Goal: Information Seeking & Learning: Learn about a topic

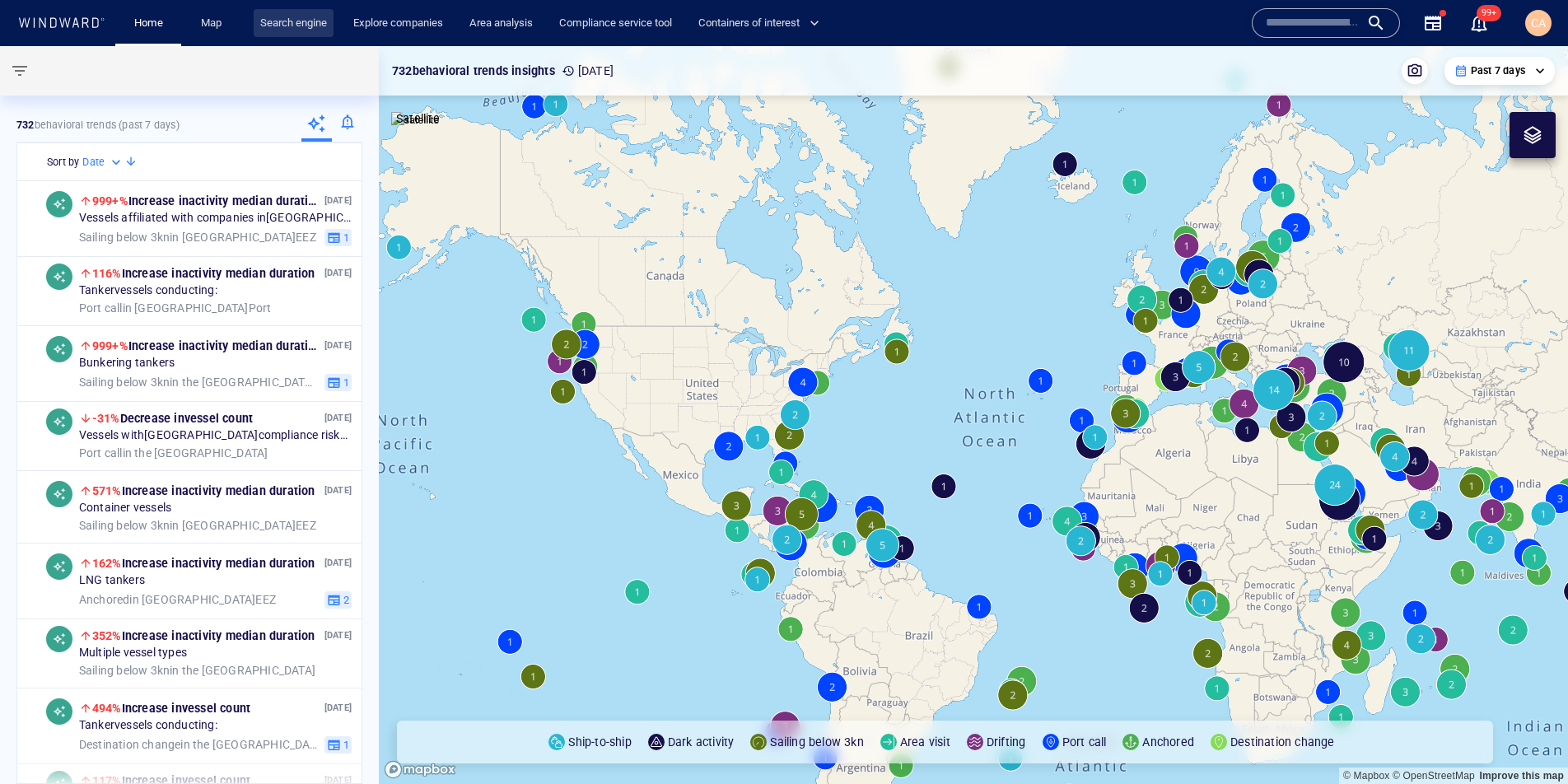
click at [319, 27] on link "Search engine" at bounding box center [293, 24] width 80 height 29
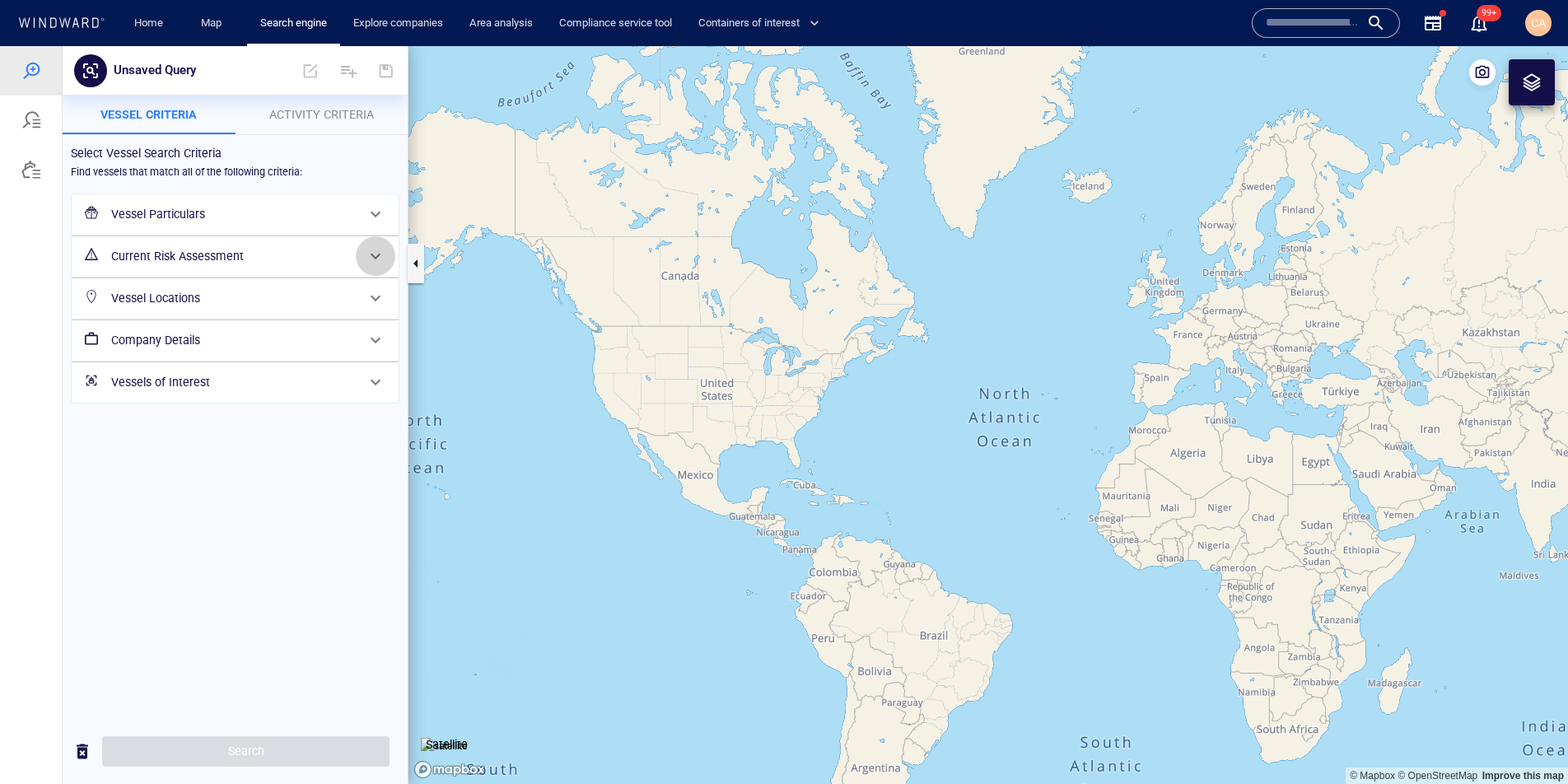
click at [381, 265] on span at bounding box center [375, 256] width 20 height 20
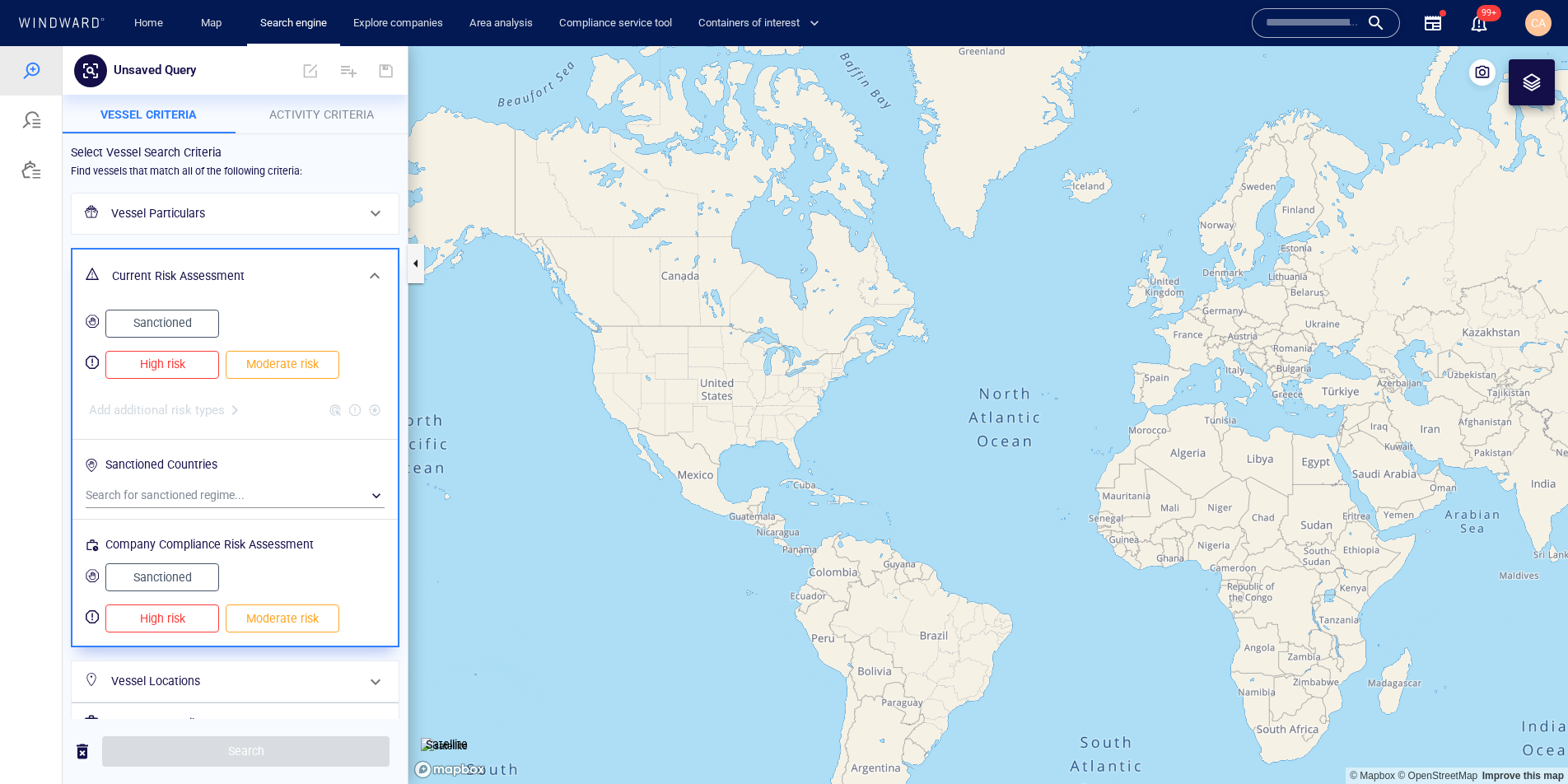
click at [149, 318] on span "Sanctioned" at bounding box center [162, 323] width 79 height 21
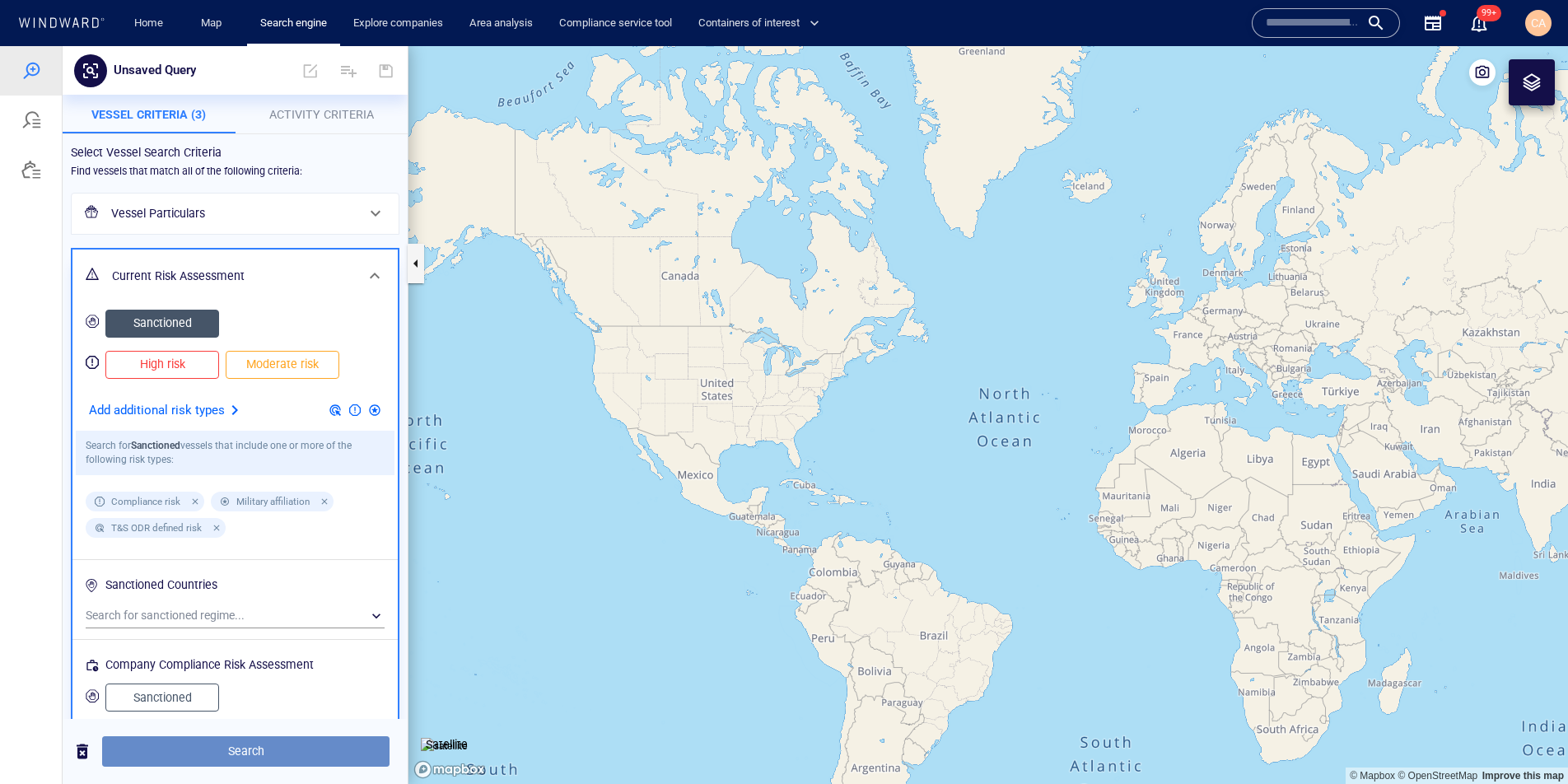
click at [295, 748] on span "Search" at bounding box center [246, 751] width 261 height 21
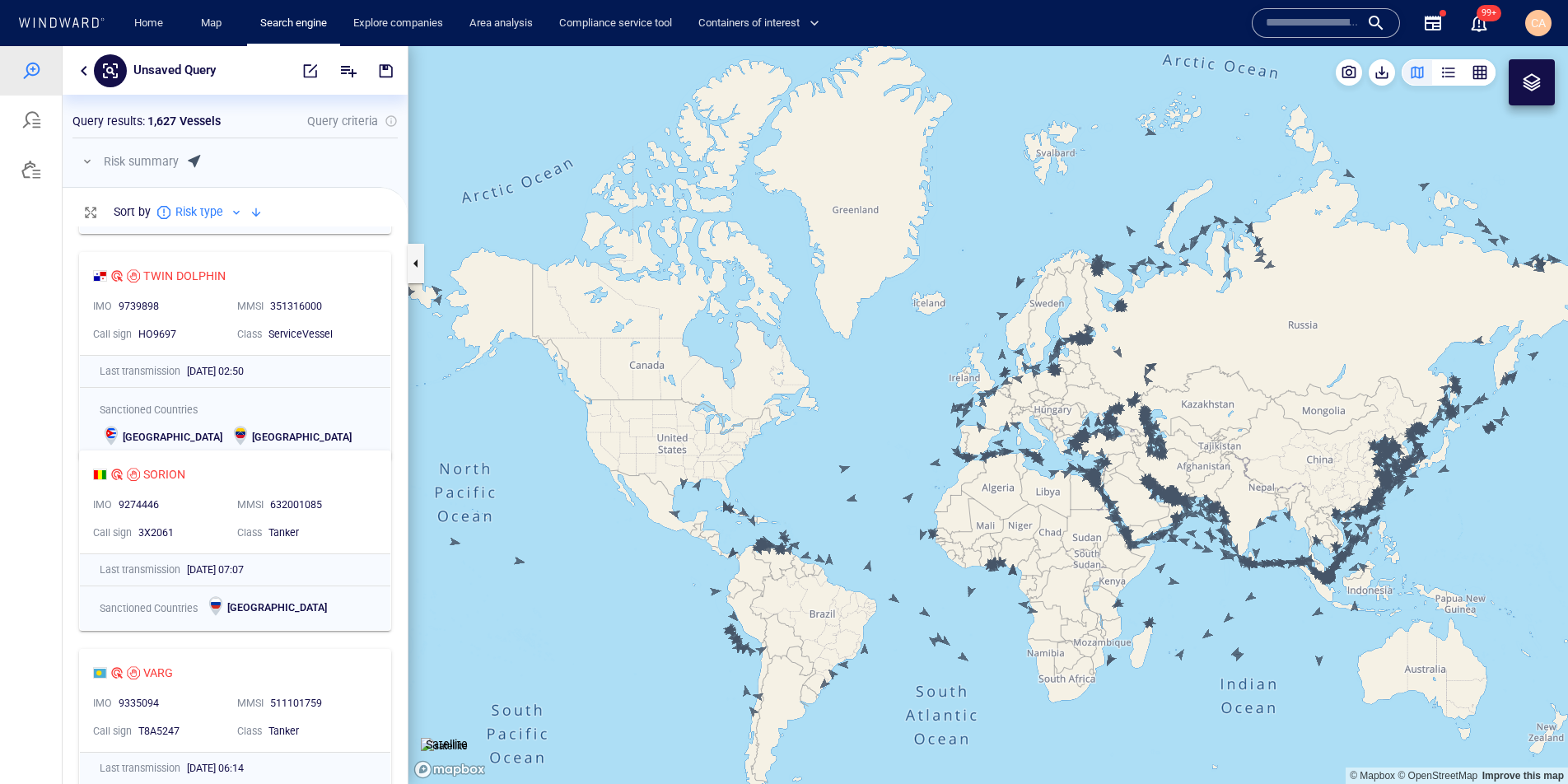
scroll to position [546, 0]
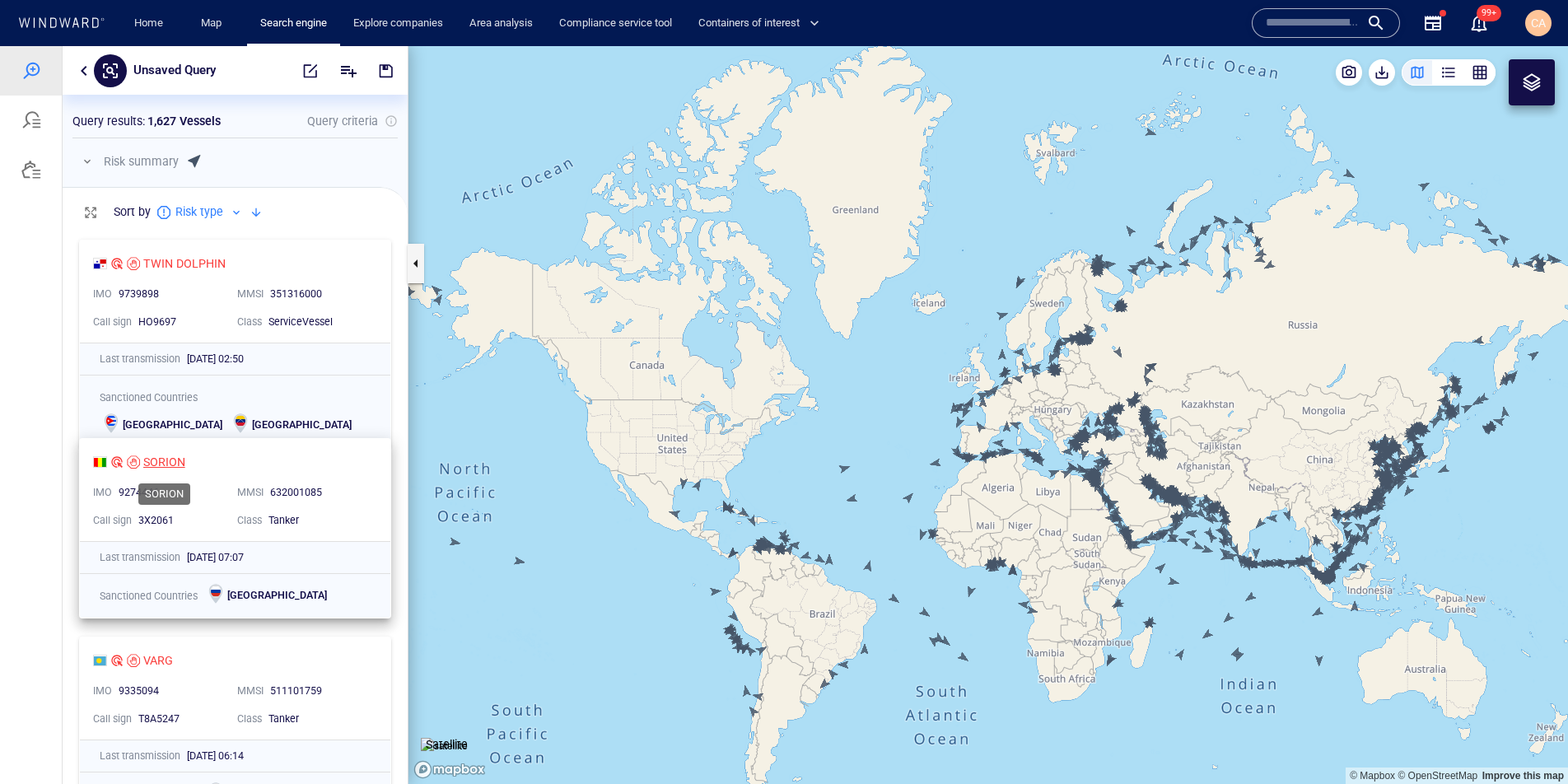
click at [166, 465] on div "SORION" at bounding box center [164, 461] width 42 height 20
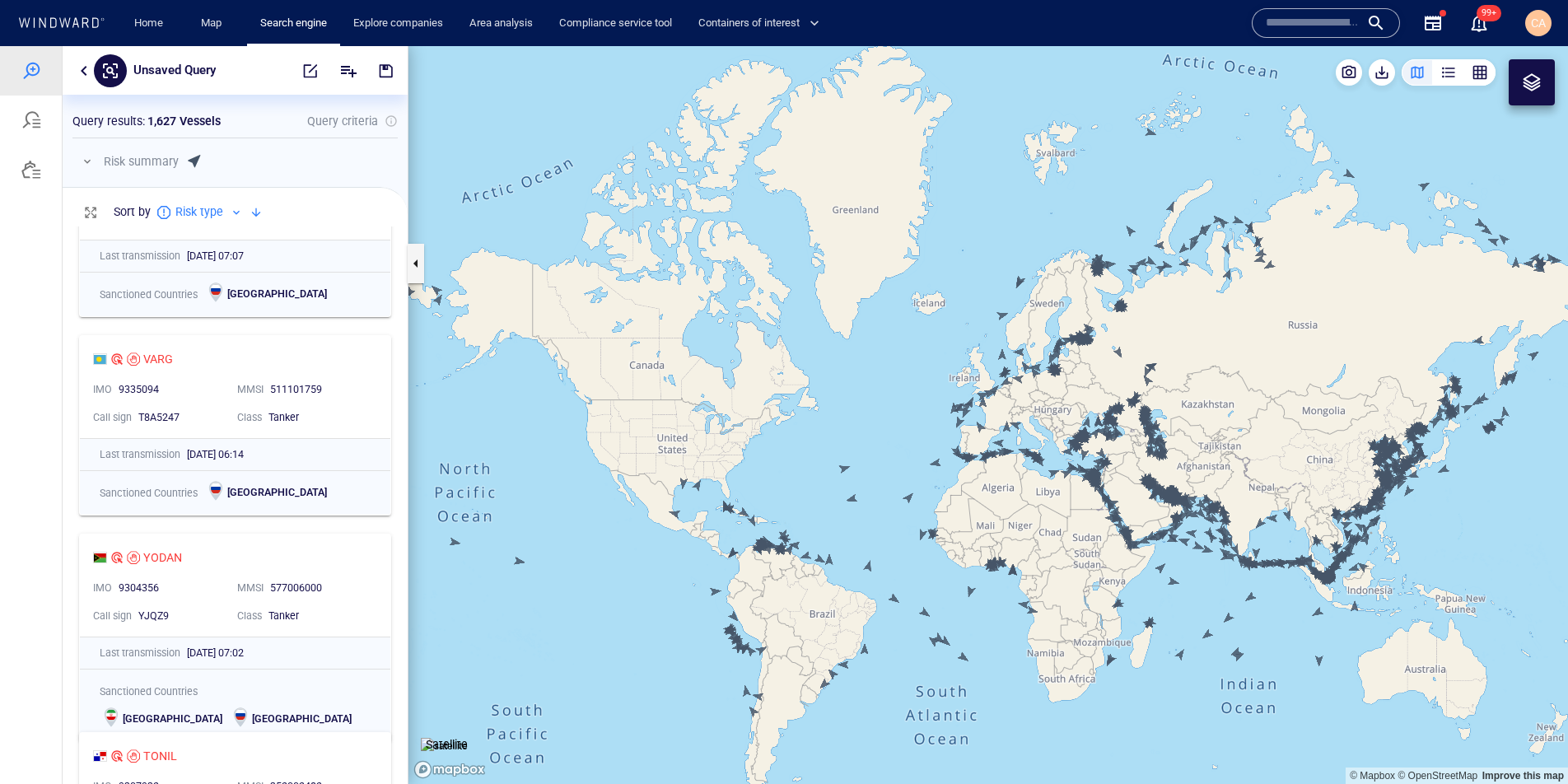
scroll to position [895, 0]
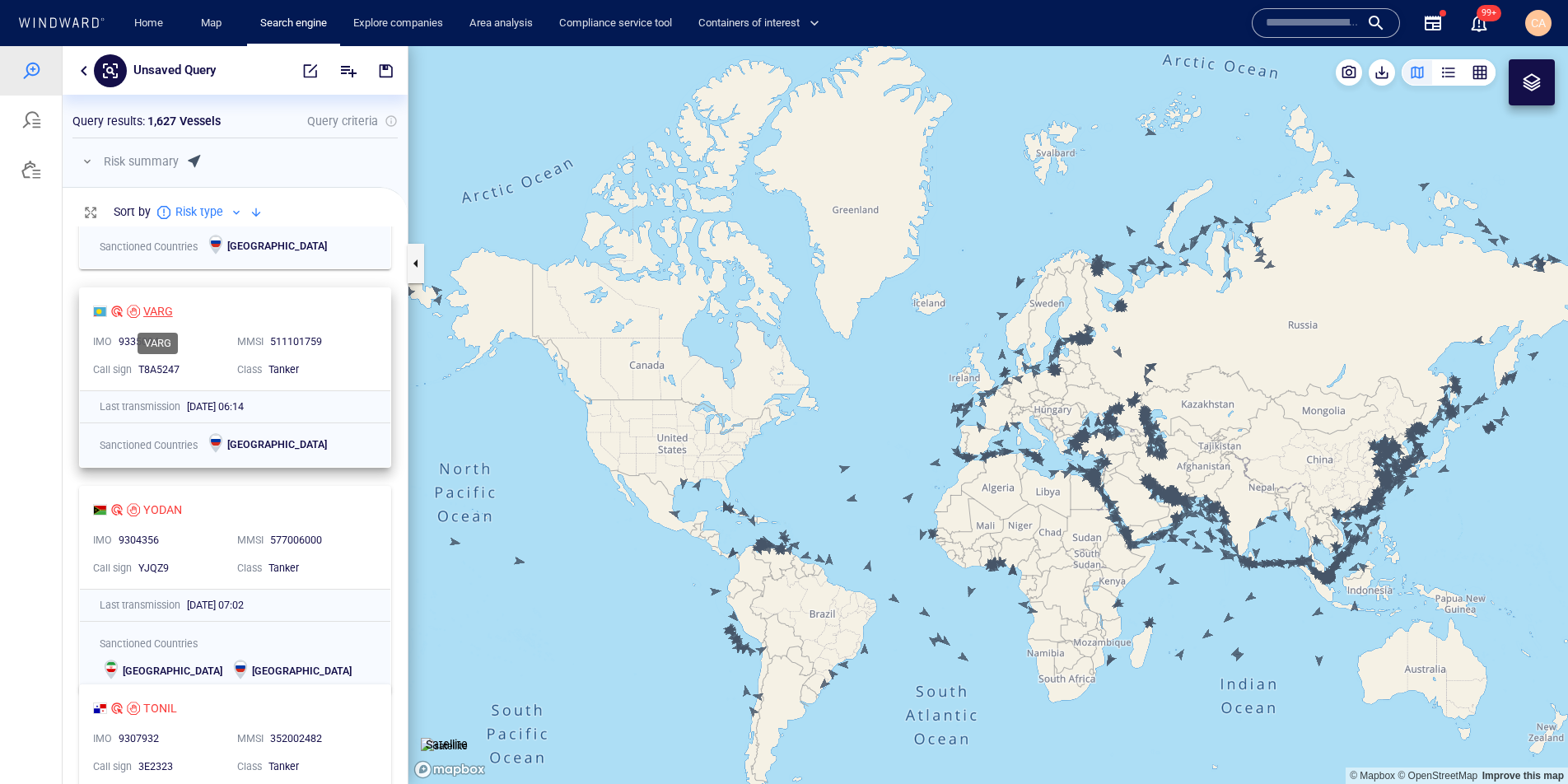
click at [150, 310] on div "VARG" at bounding box center [158, 311] width 30 height 20
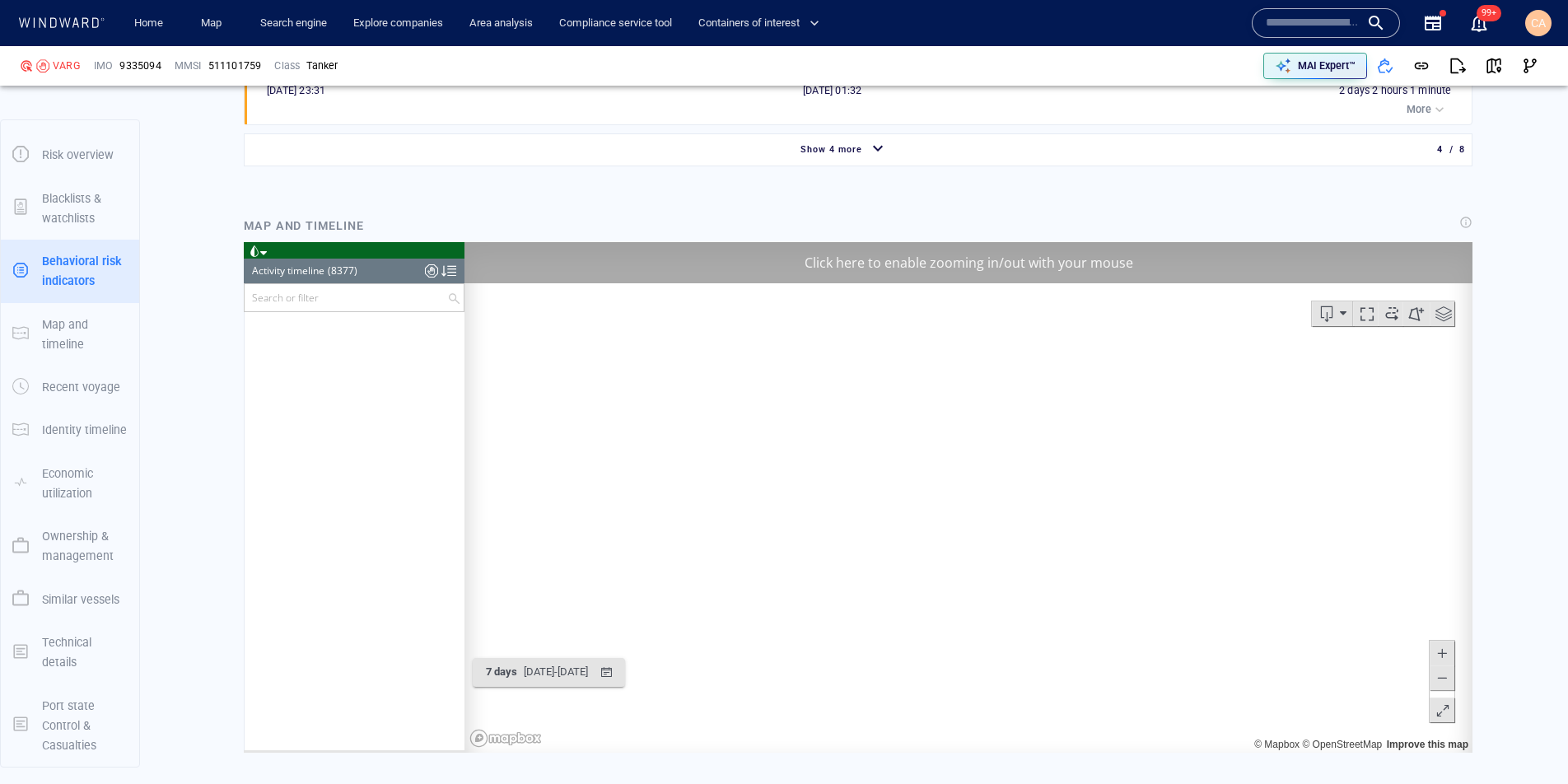
scroll to position [9190, 0]
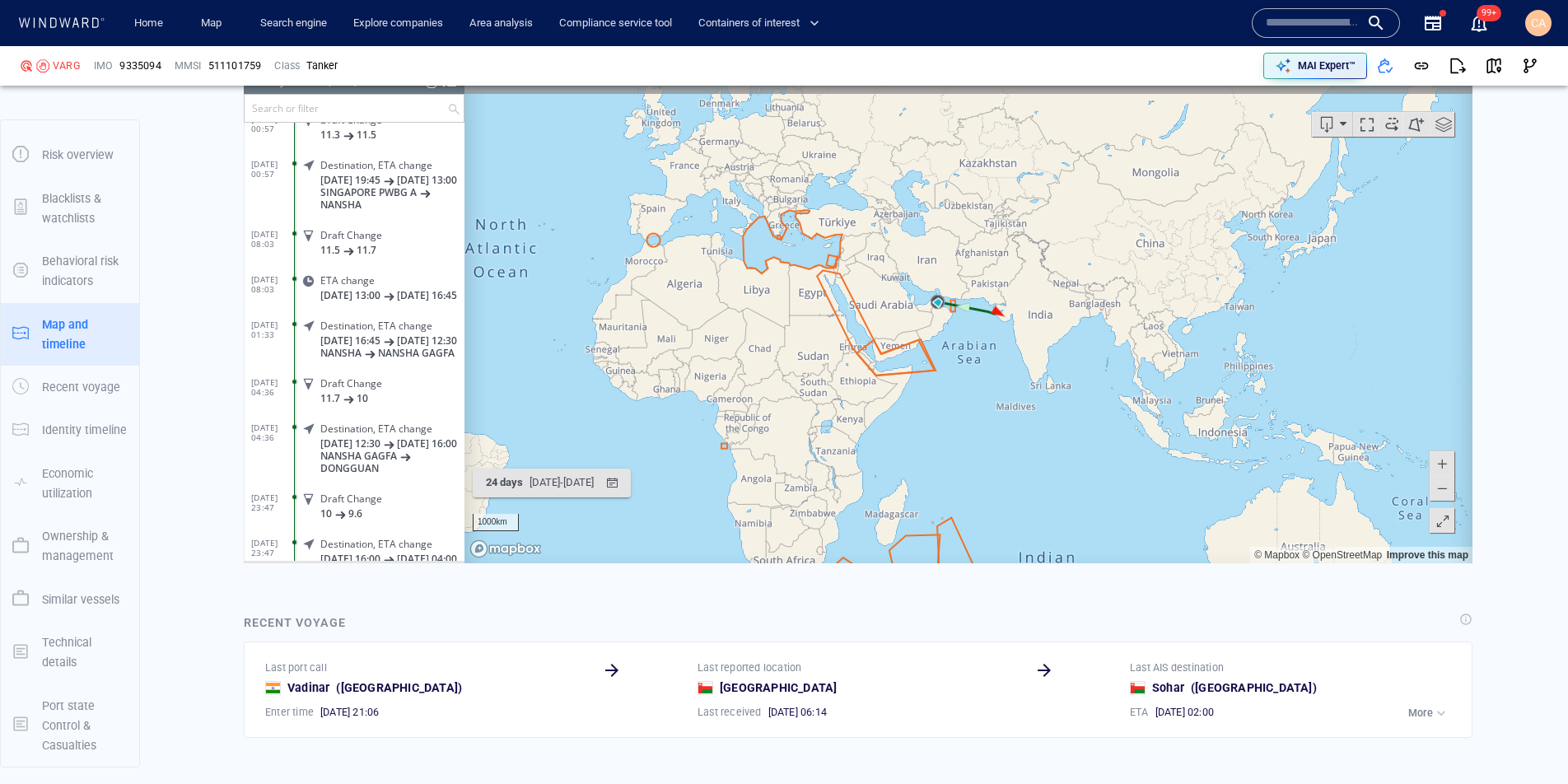
scroll to position [2088, 0]
click at [1441, 127] on span at bounding box center [1443, 123] width 25 height 25
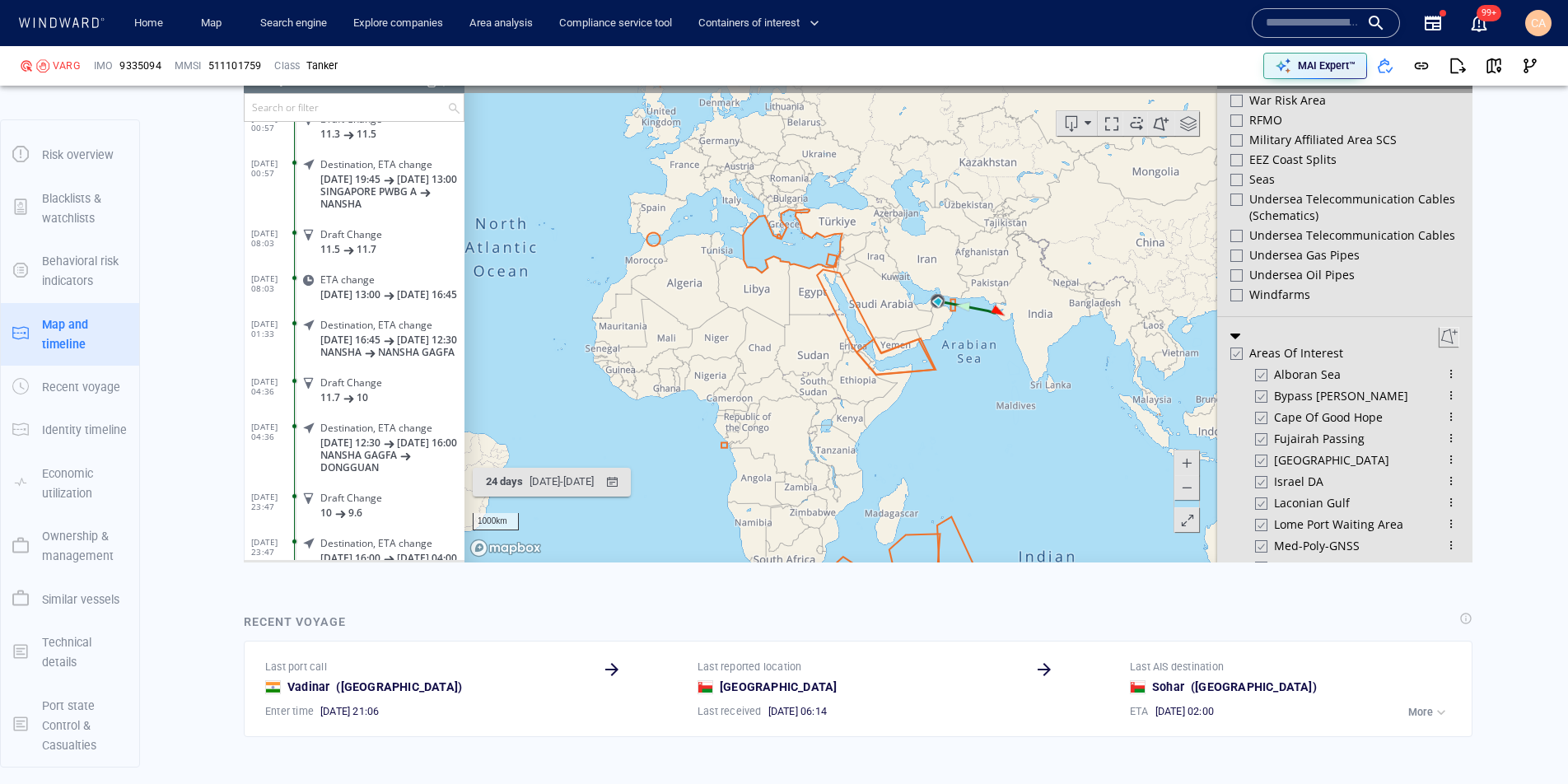
scroll to position [872, 0]
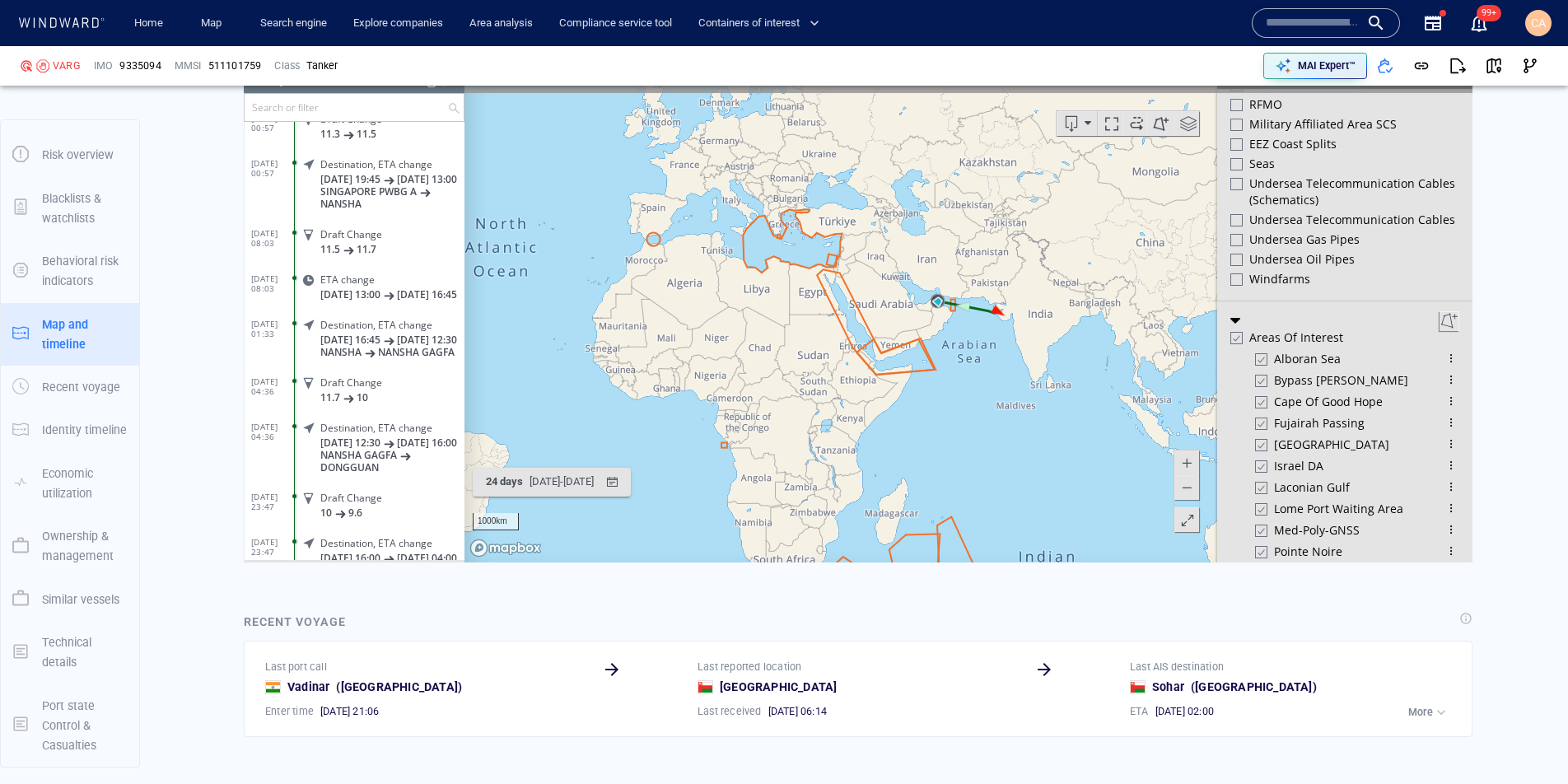
click at [1241, 340] on div at bounding box center [1235, 337] width 12 height 14
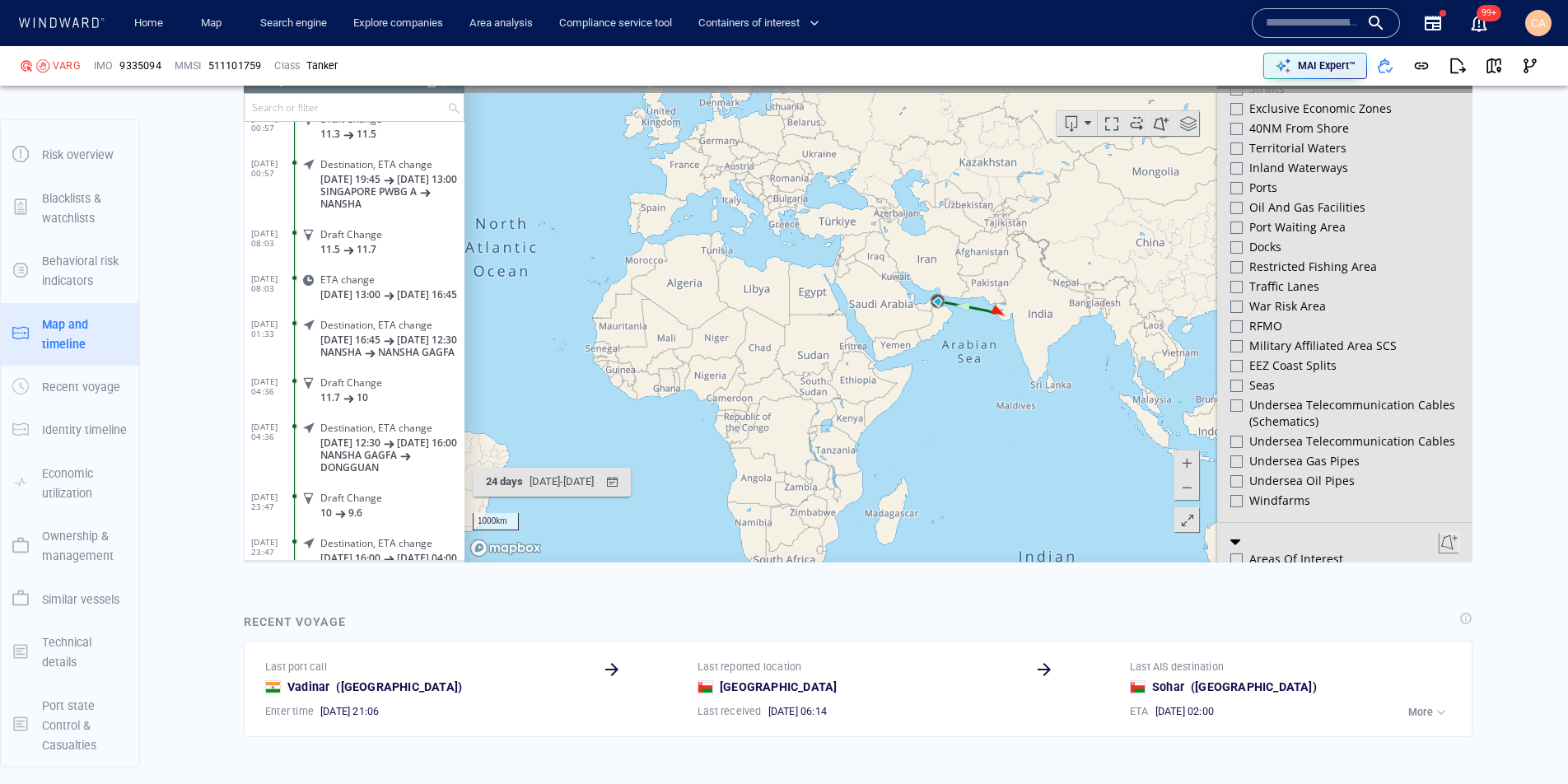
scroll to position [648, 0]
drag, startPoint x: 1450, startPoint y: 76, endPoint x: 1459, endPoint y: 80, distance: 9.8
click at [1450, 76] on div at bounding box center [1453, 71] width 28 height 28
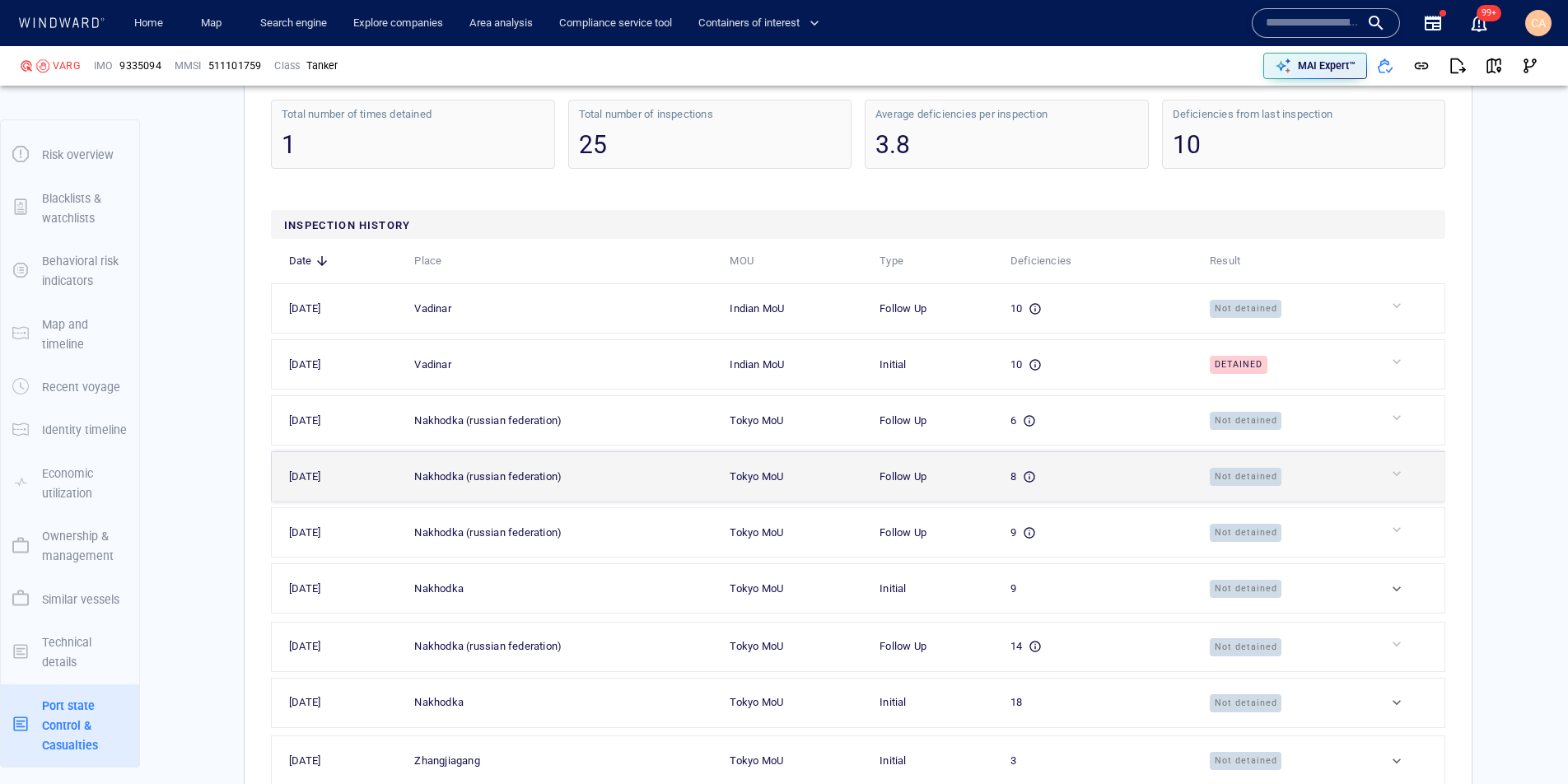
scroll to position [4586, 0]
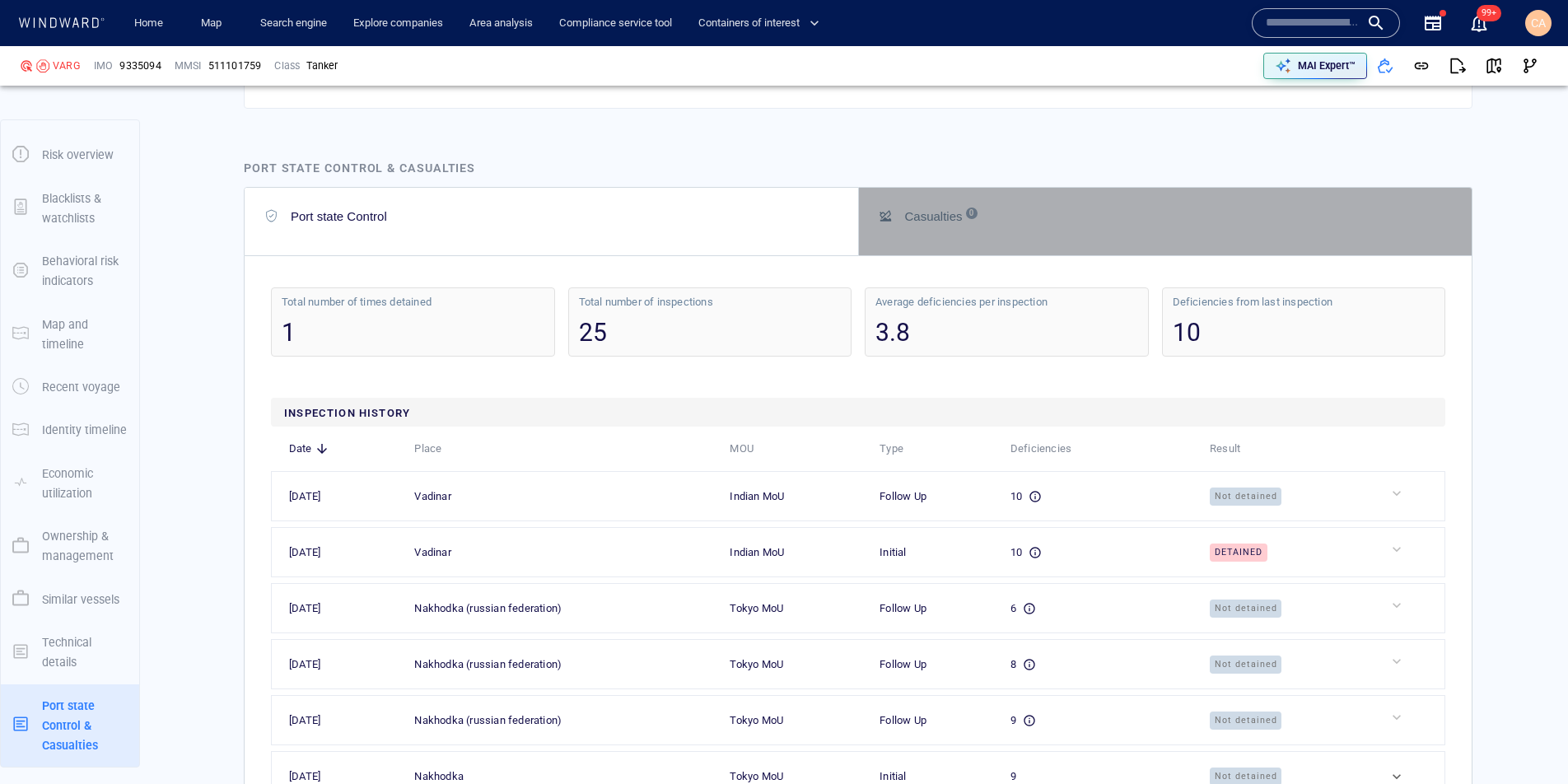
click at [963, 255] on button "Casualties 0" at bounding box center [1166, 222] width 613 height 68
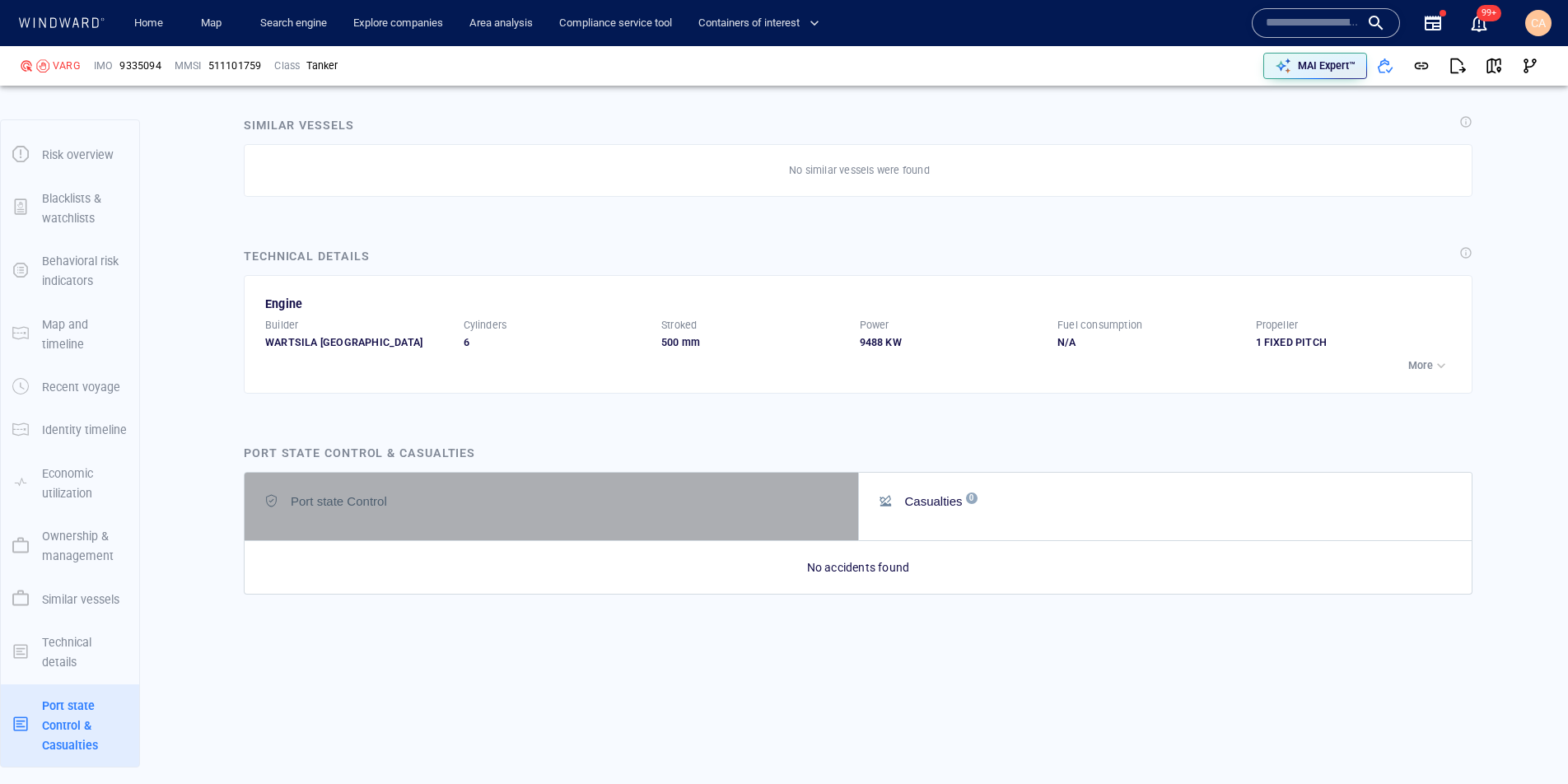
drag, startPoint x: 680, startPoint y: 502, endPoint x: 714, endPoint y: 500, distance: 34.1
click at [680, 502] on div "Port state Control" at bounding box center [552, 500] width 575 height 20
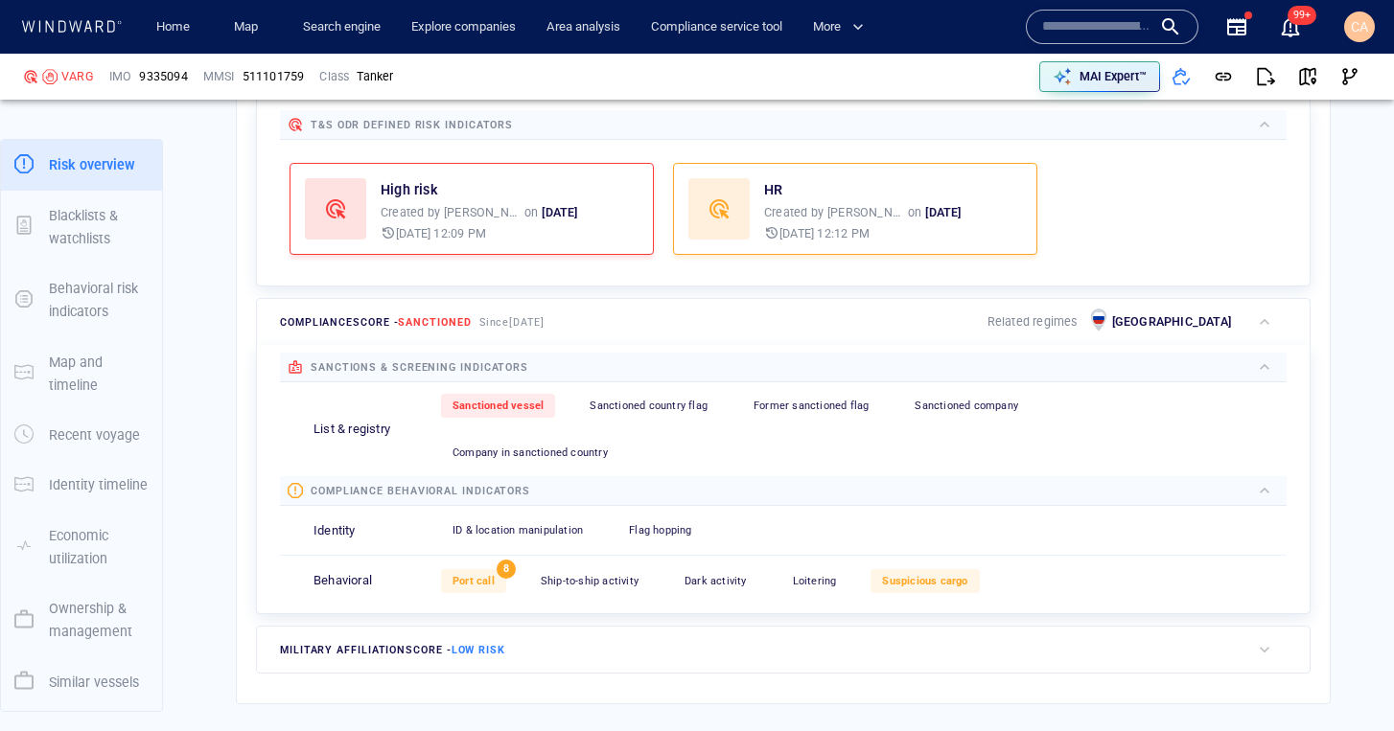
scroll to position [617, 0]
drag, startPoint x: 724, startPoint y: 91, endPoint x: 454, endPoint y: 123, distance: 271.2
click at [680, 94] on div "VARG IMO 9335094 MMSI 511101759 Class Tanker MAI Expert™" at bounding box center [697, 77] width 1348 height 42
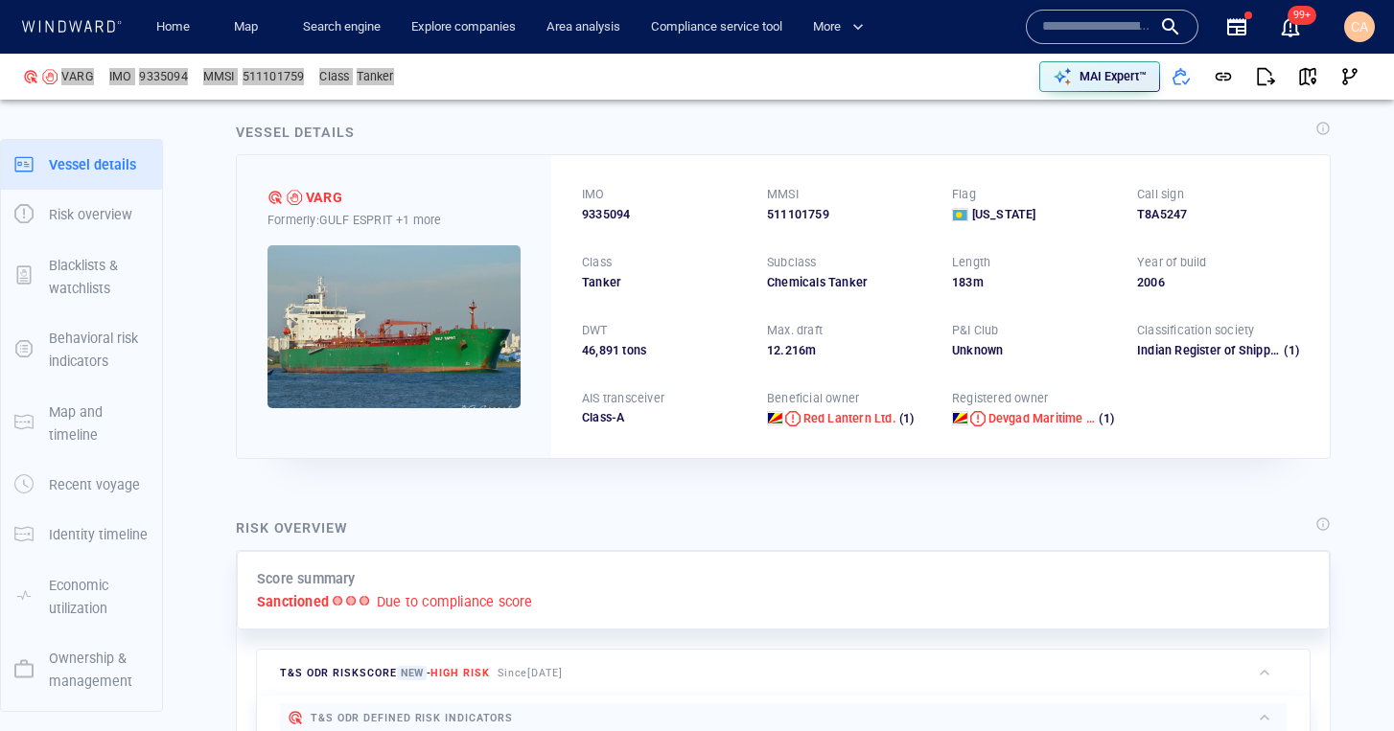
scroll to position [22, 0]
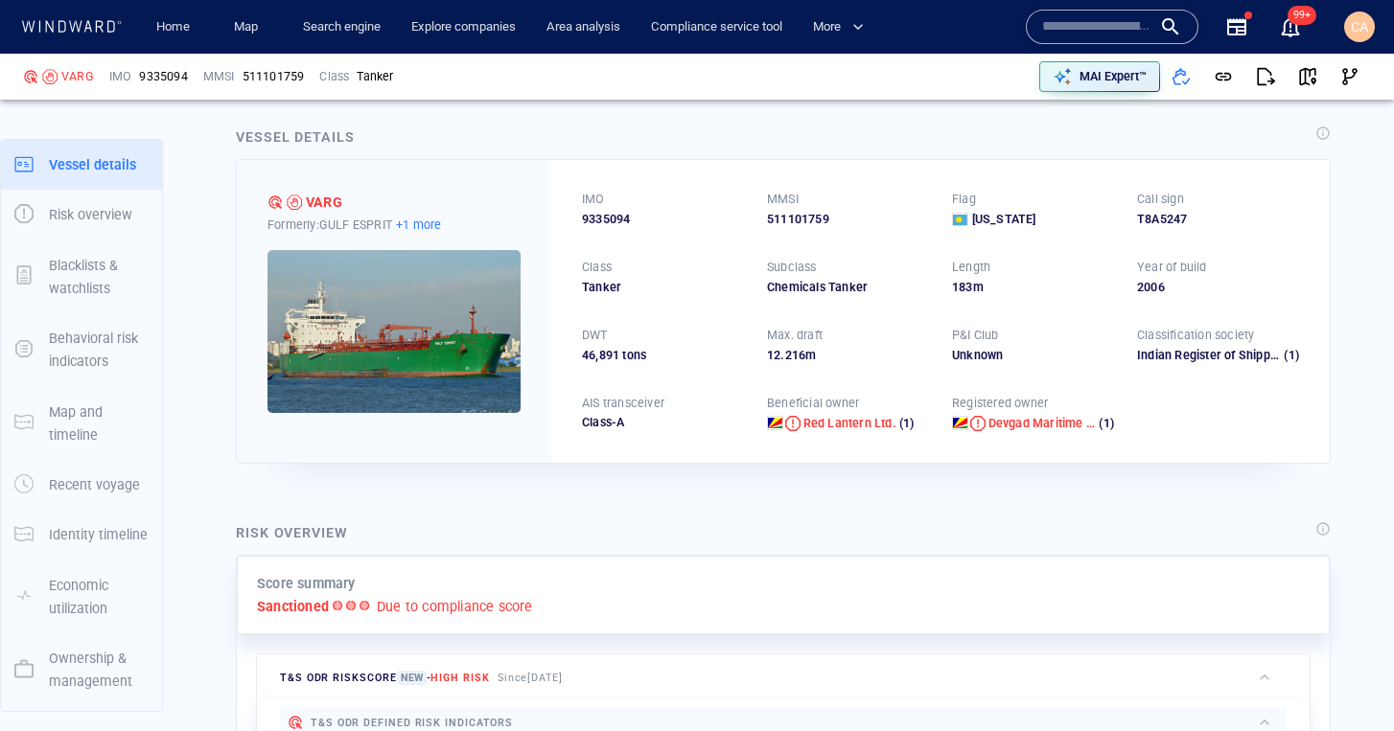
click at [430, 221] on p "+1 more" at bounding box center [418, 225] width 45 height 20
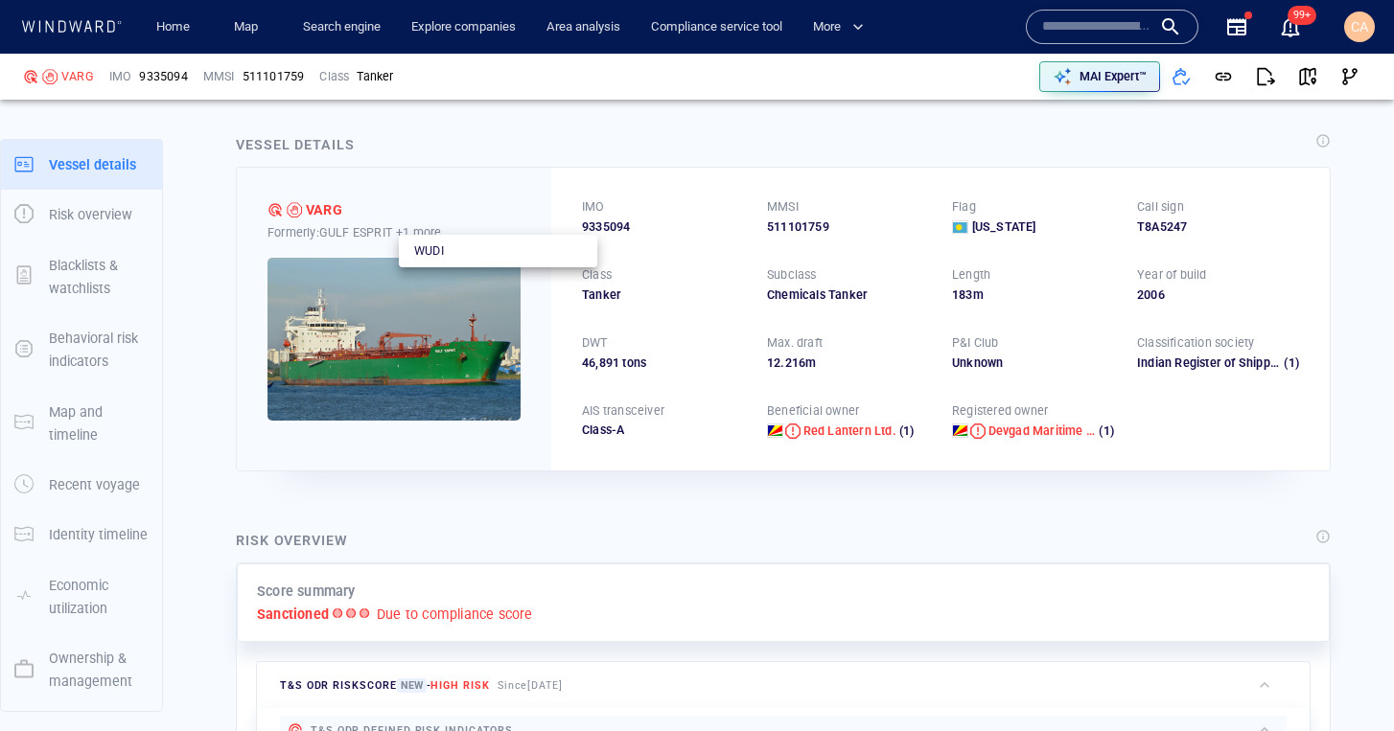
click at [471, 178] on div at bounding box center [697, 365] width 1394 height 731
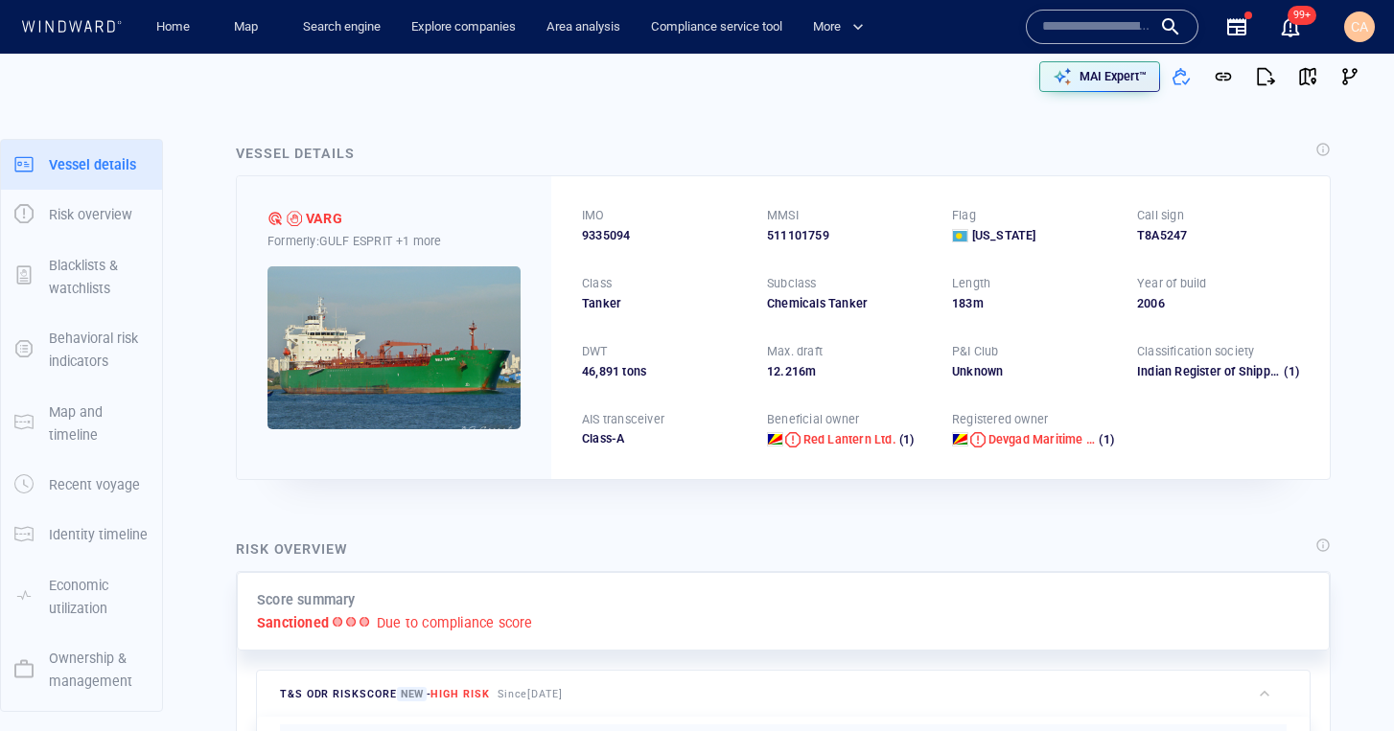
drag, startPoint x: 1063, startPoint y: 22, endPoint x: 1080, endPoint y: 26, distance: 17.7
click at [1064, 22] on input "text" at bounding box center [1096, 26] width 109 height 29
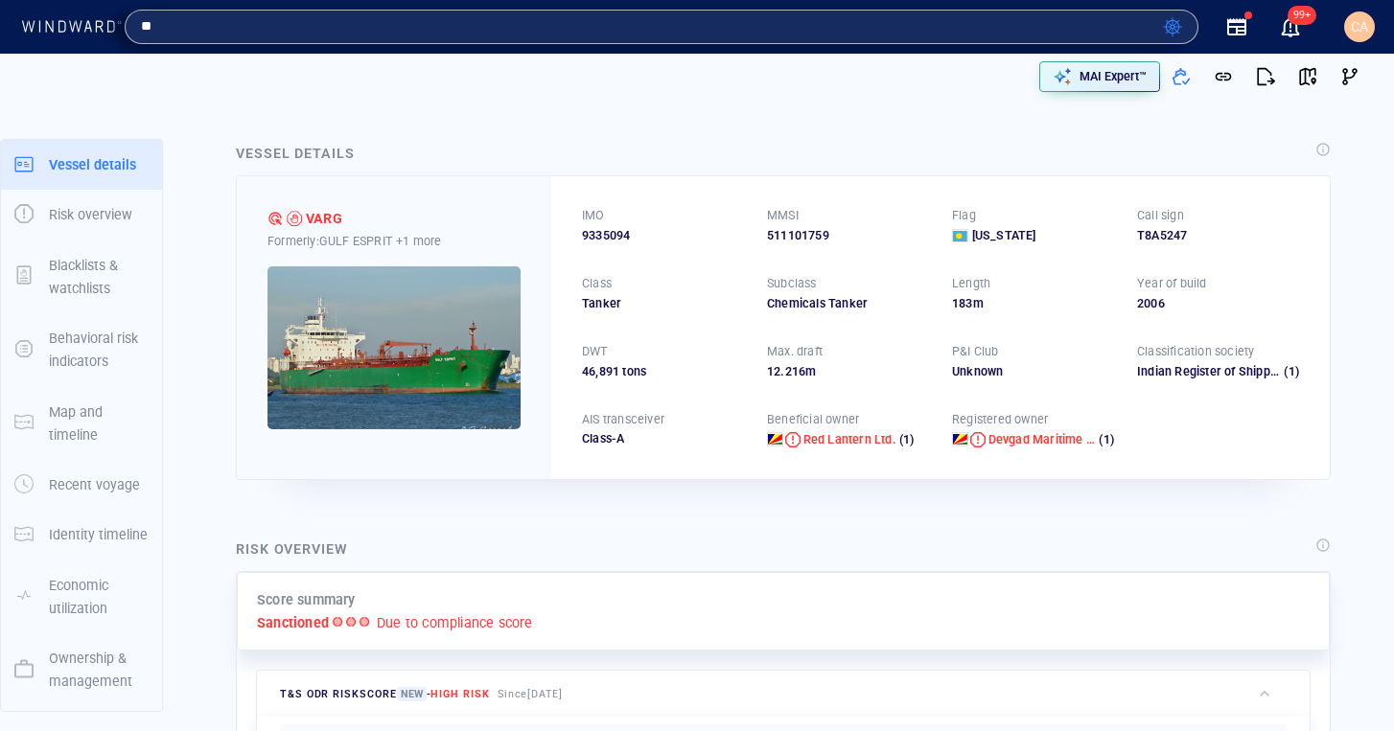
type input "*"
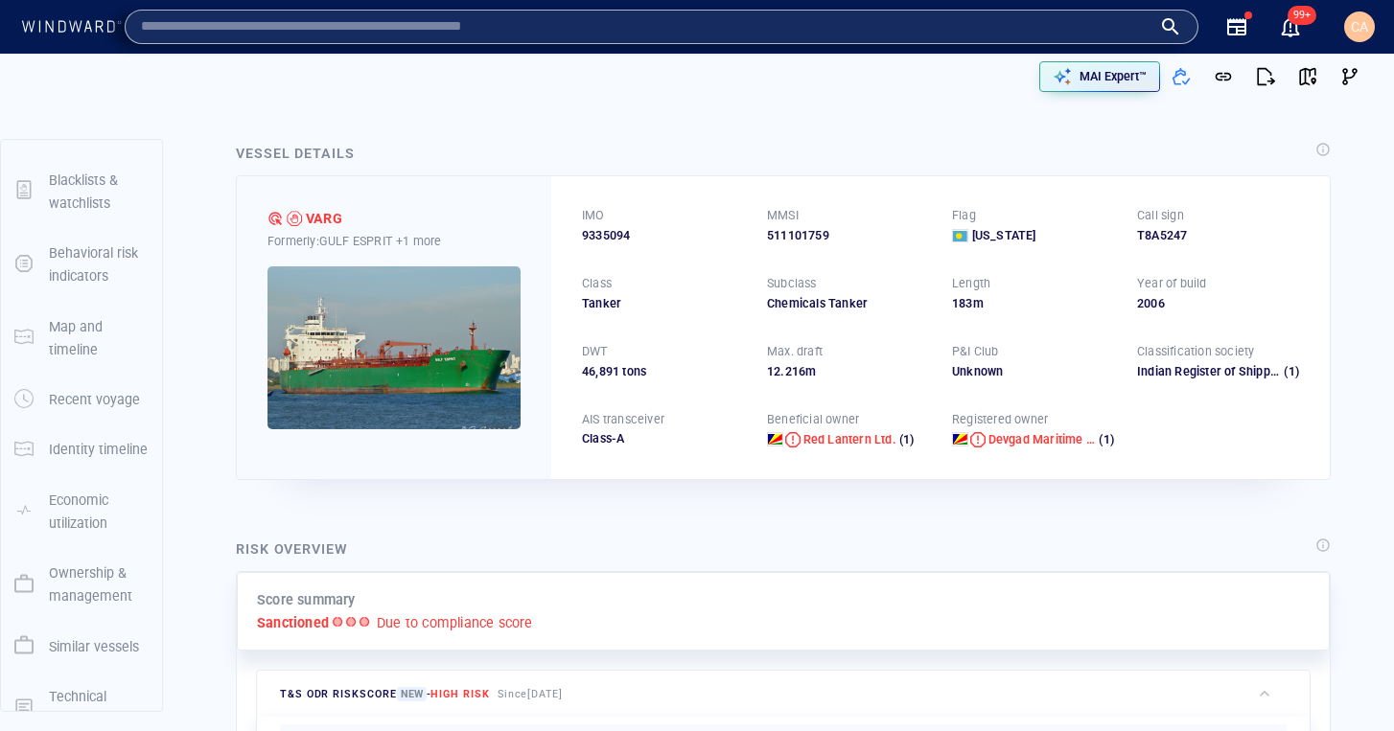
scroll to position [217, 0]
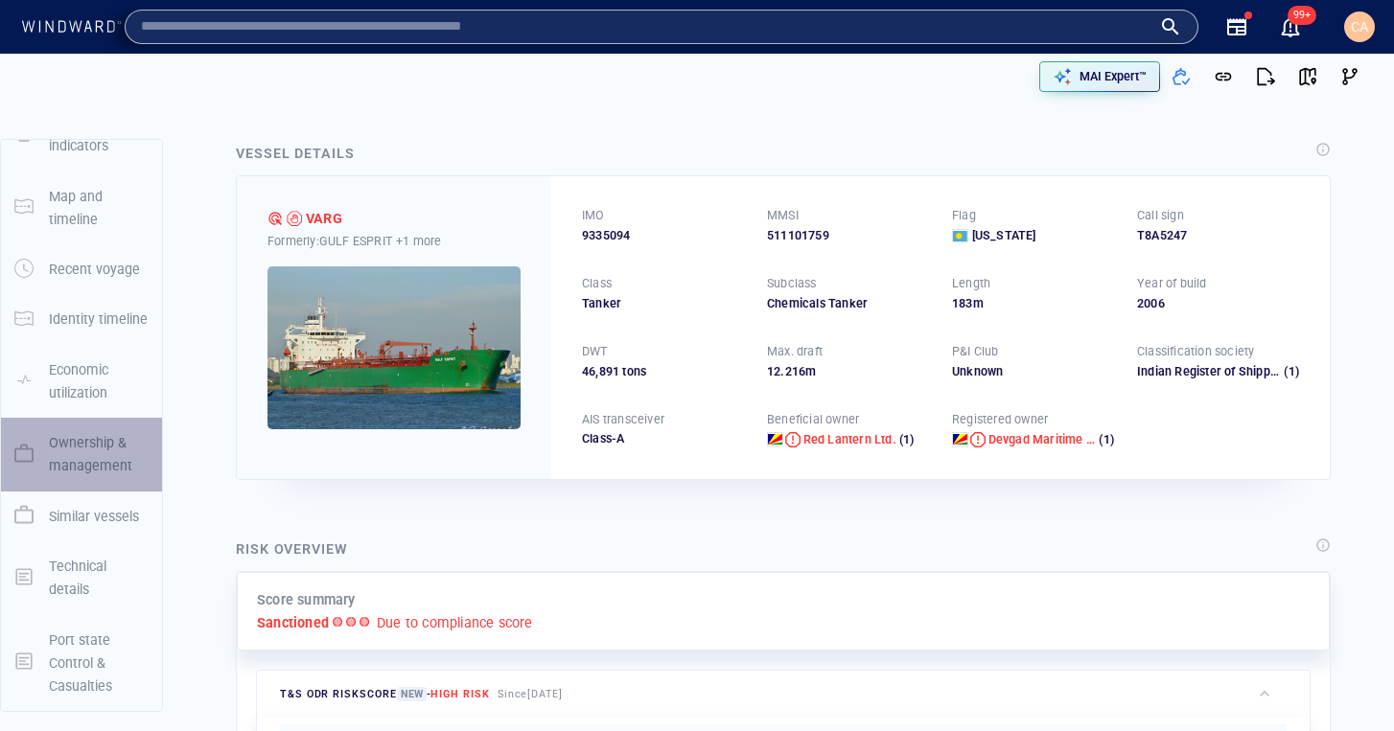
click at [75, 462] on p "Ownership & management" at bounding box center [99, 454] width 100 height 47
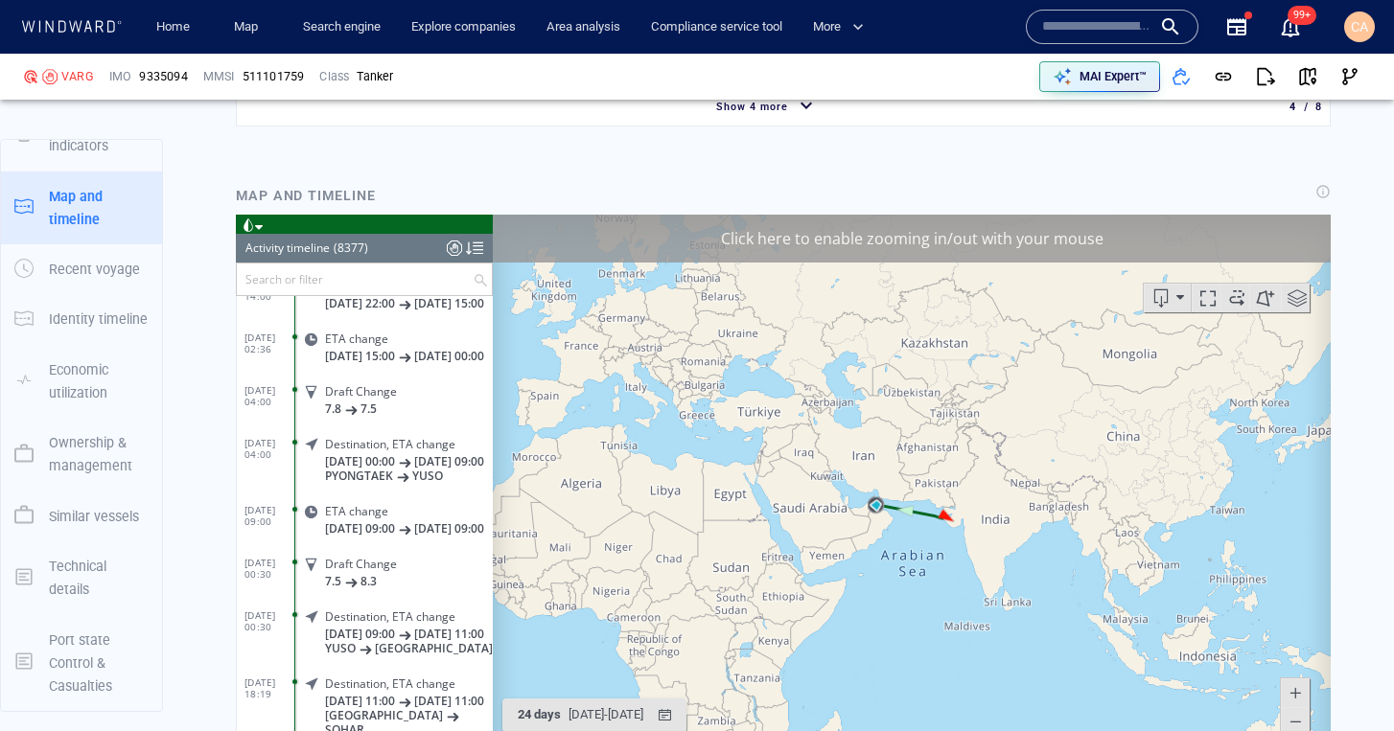
scroll to position [0, 0]
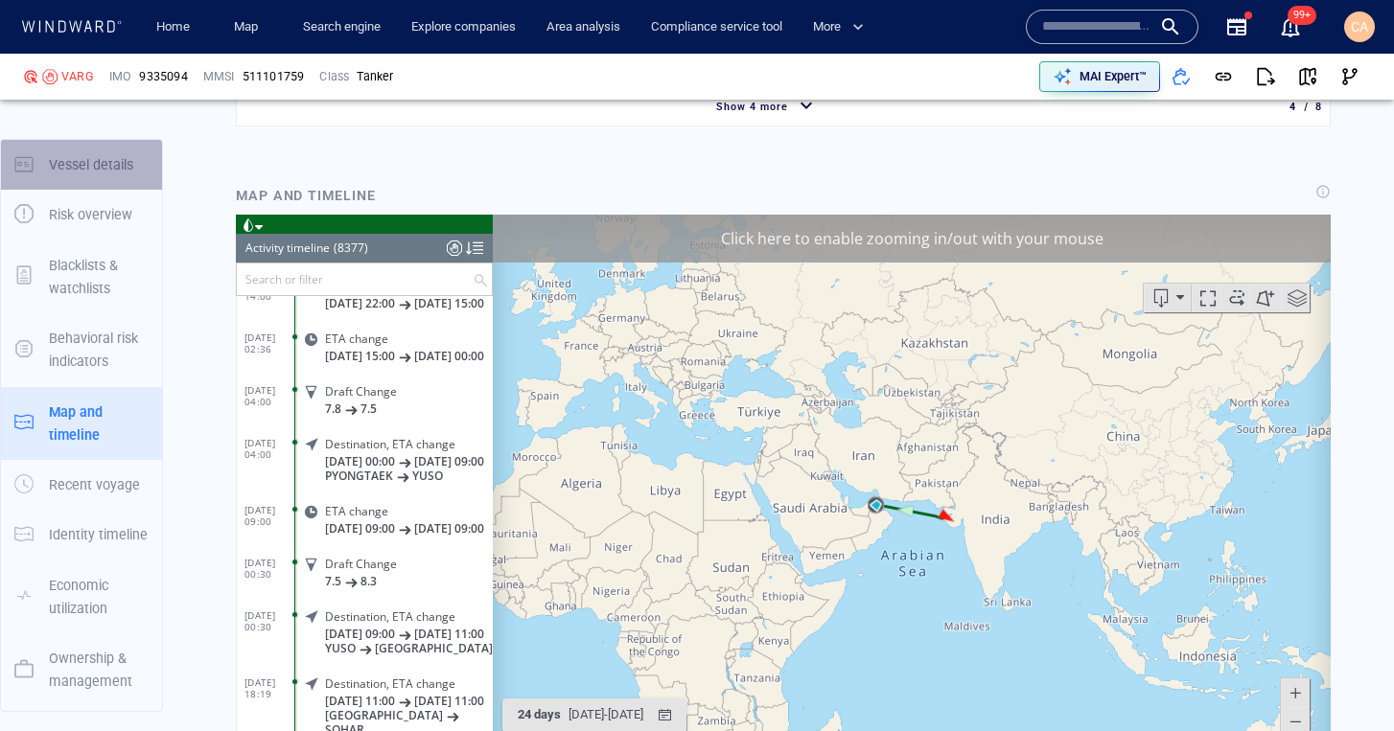
click at [67, 175] on p "Vessel details" at bounding box center [91, 164] width 84 height 23
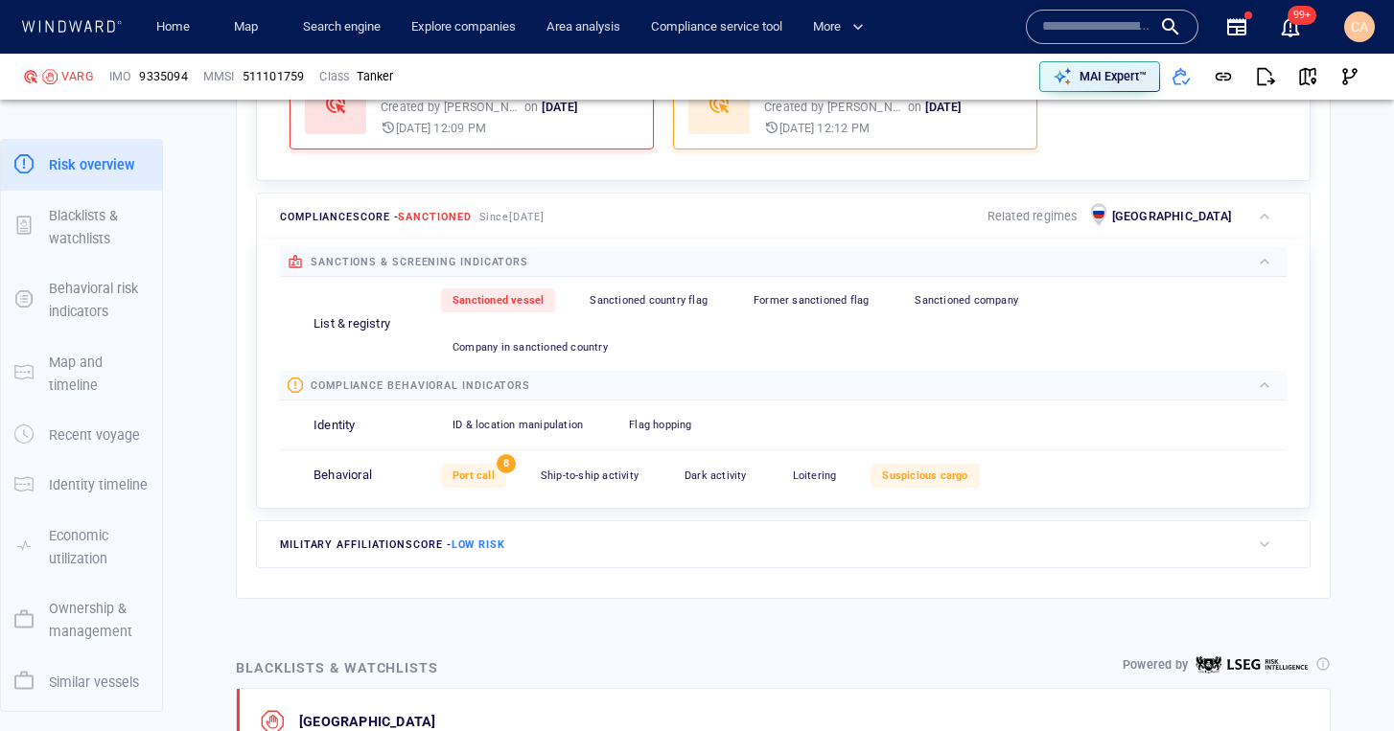
scroll to position [717, 0]
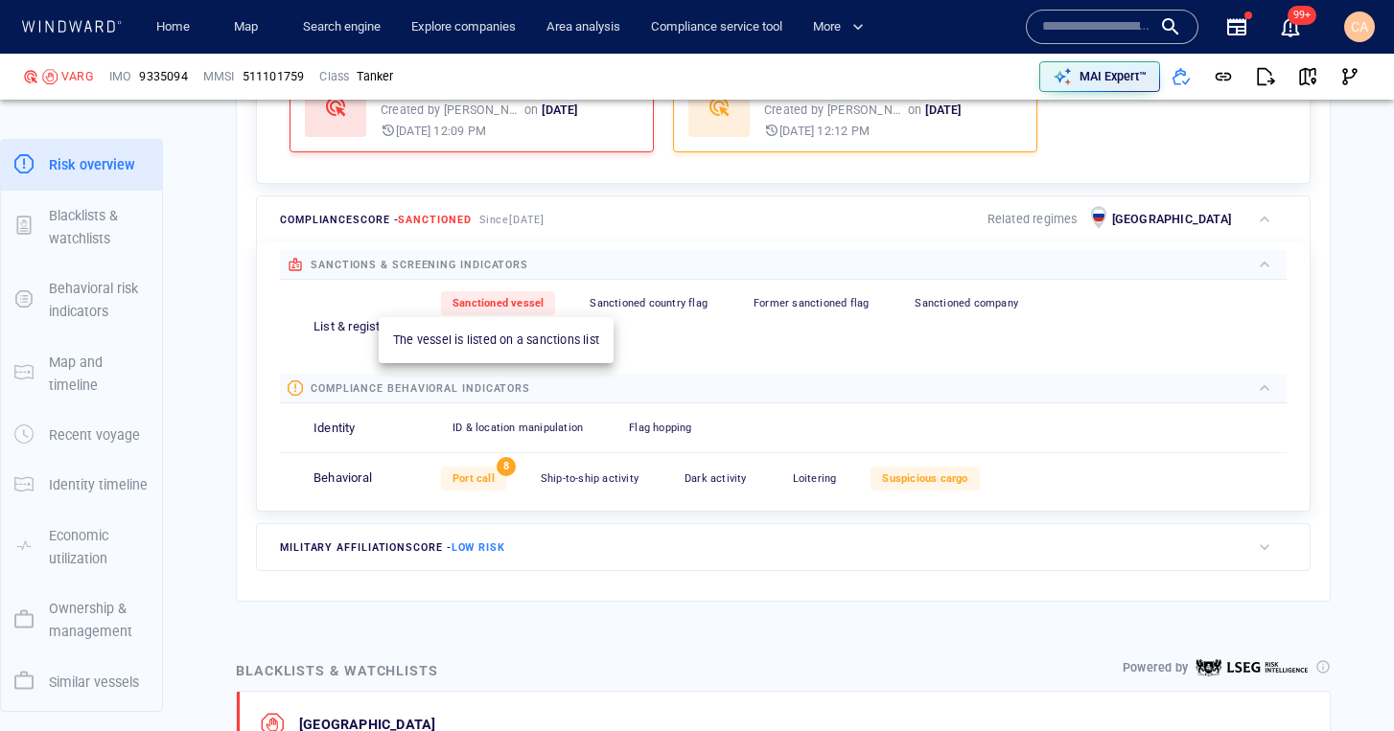
click at [502, 303] on span "Sanctioned vessel" at bounding box center [497, 303] width 91 height 12
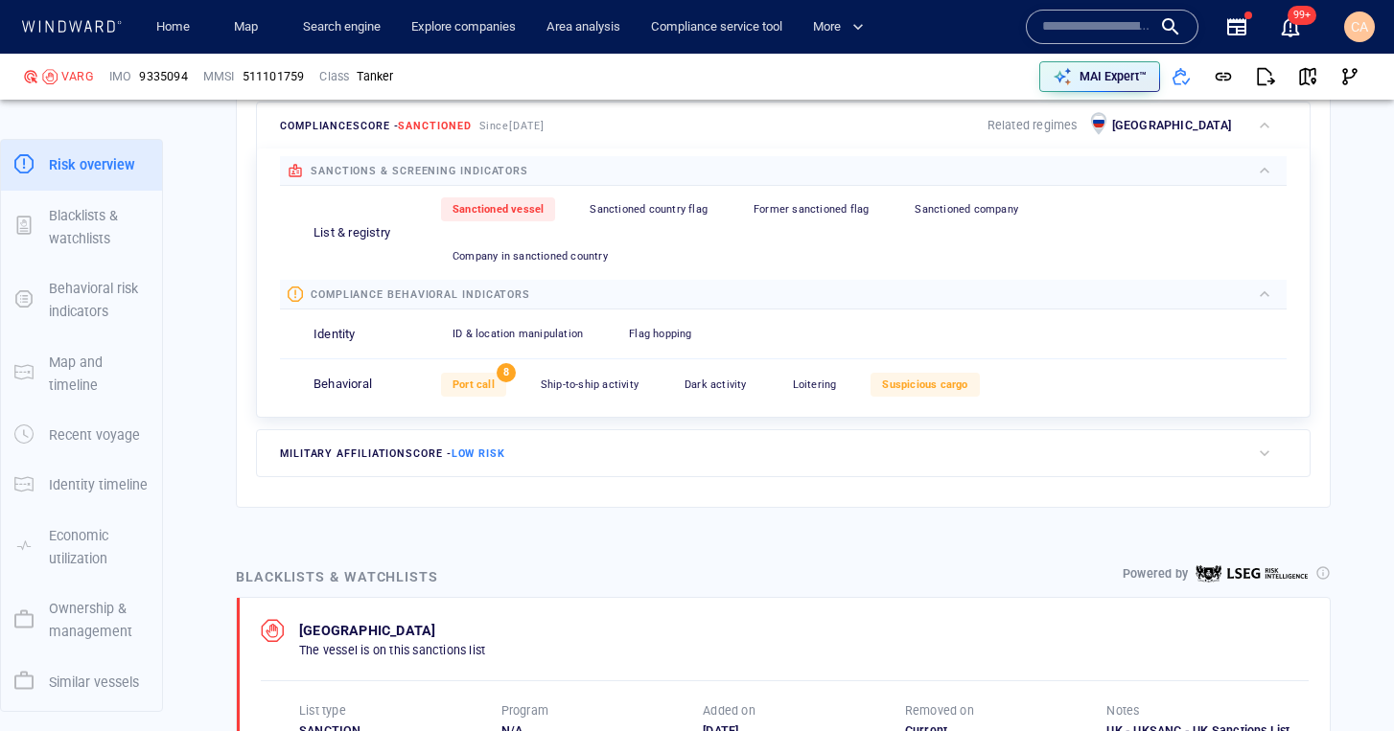
scroll to position [797, 0]
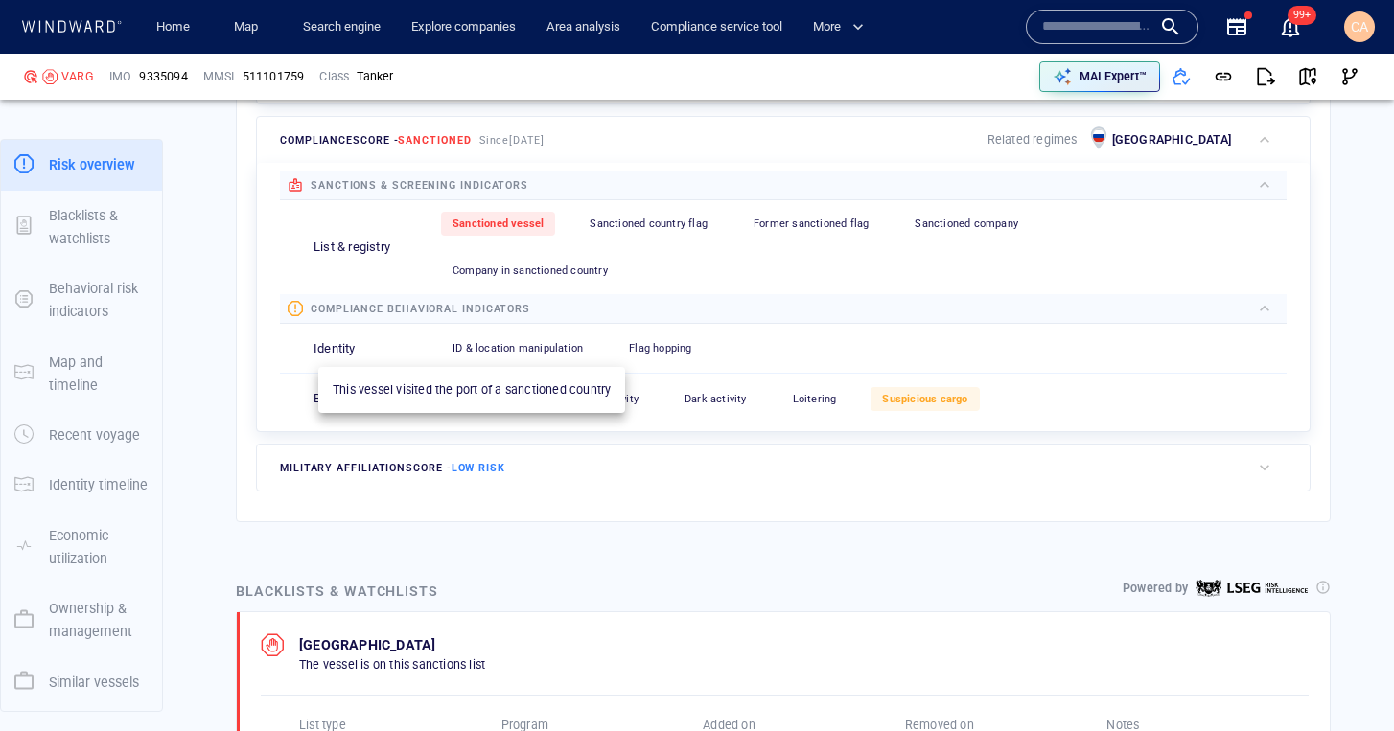
click at [481, 393] on span "Port call" at bounding box center [473, 399] width 42 height 12
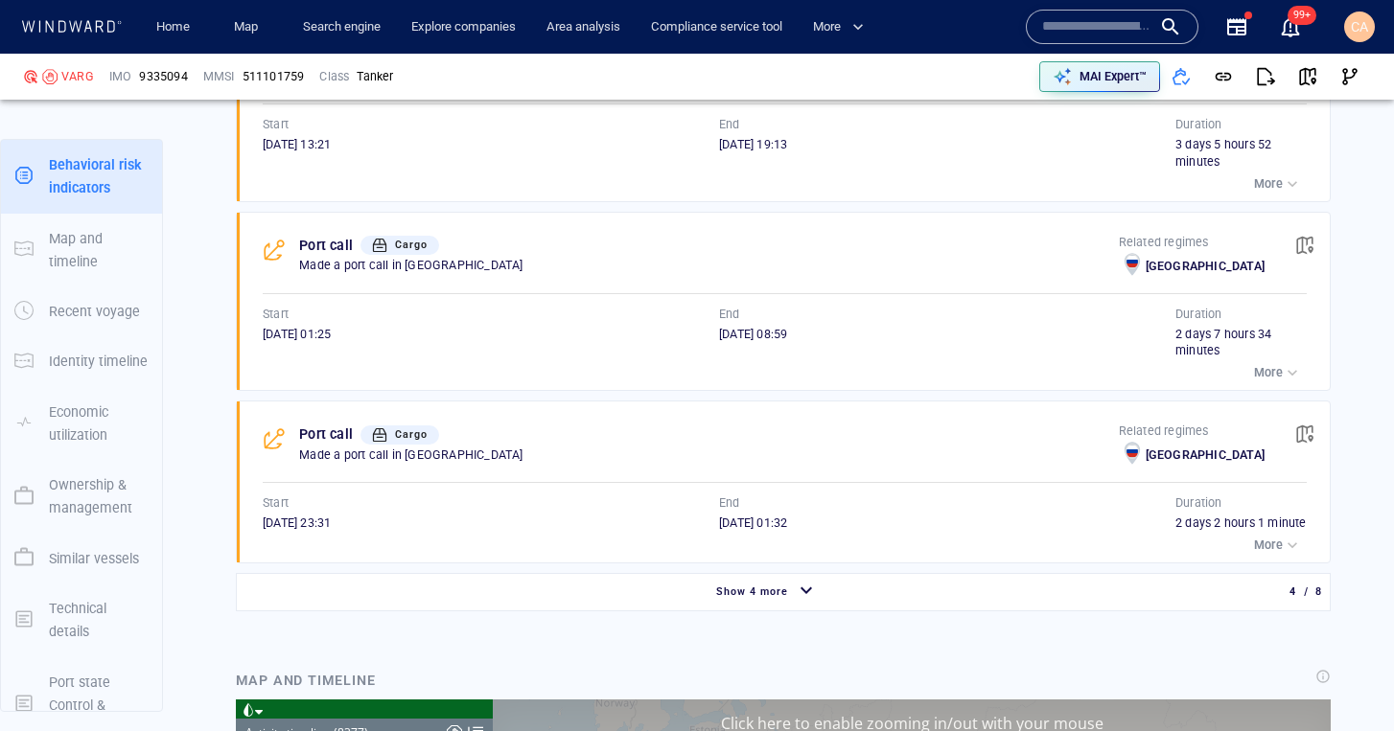
scroll to position [1851, 0]
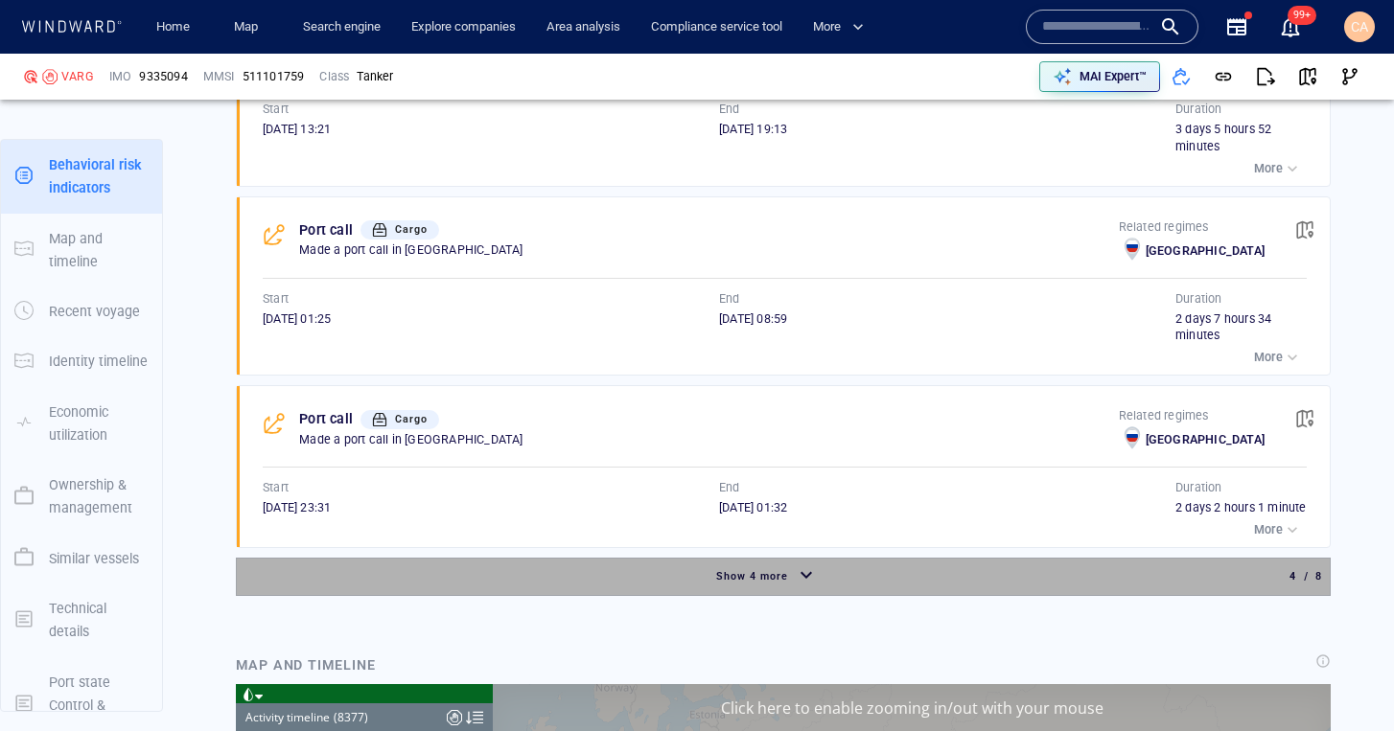
click at [755, 570] on span "Show 4 more" at bounding box center [752, 576] width 72 height 12
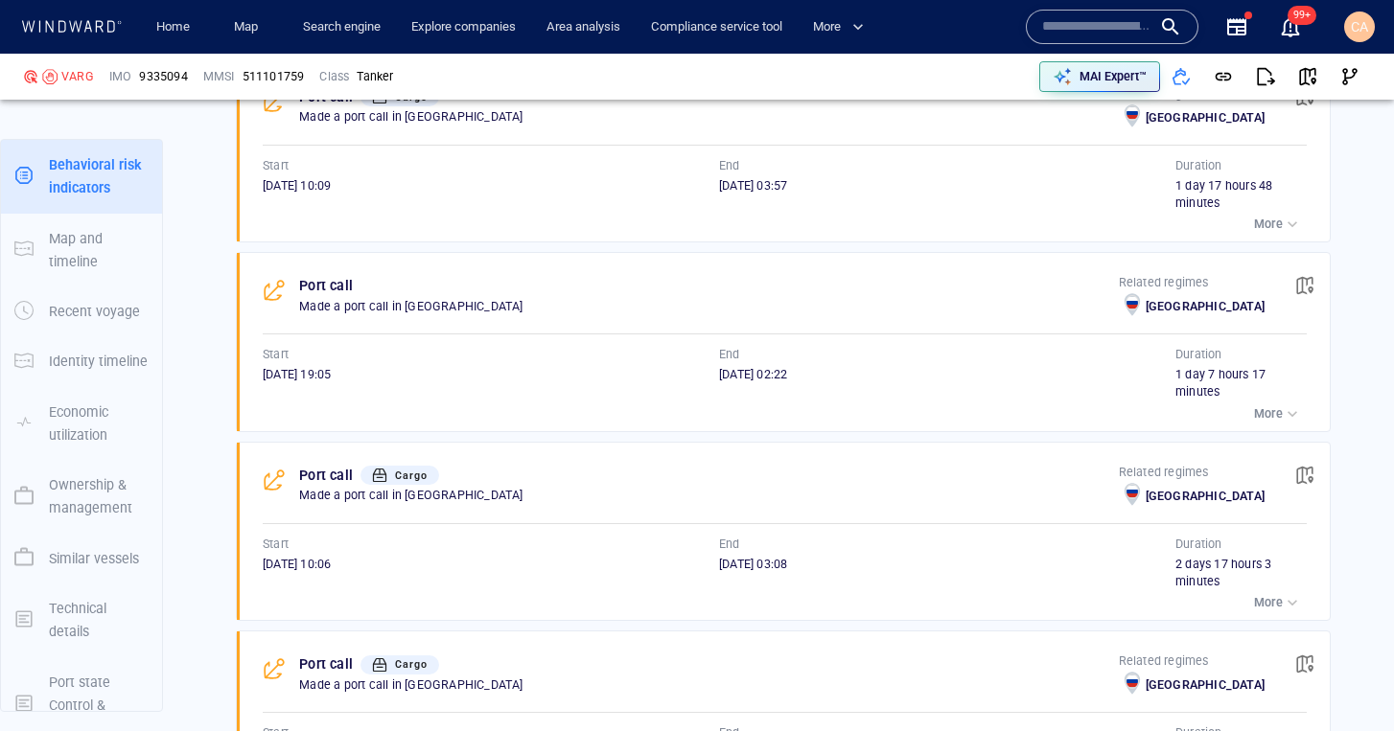
scroll to position [2356, 0]
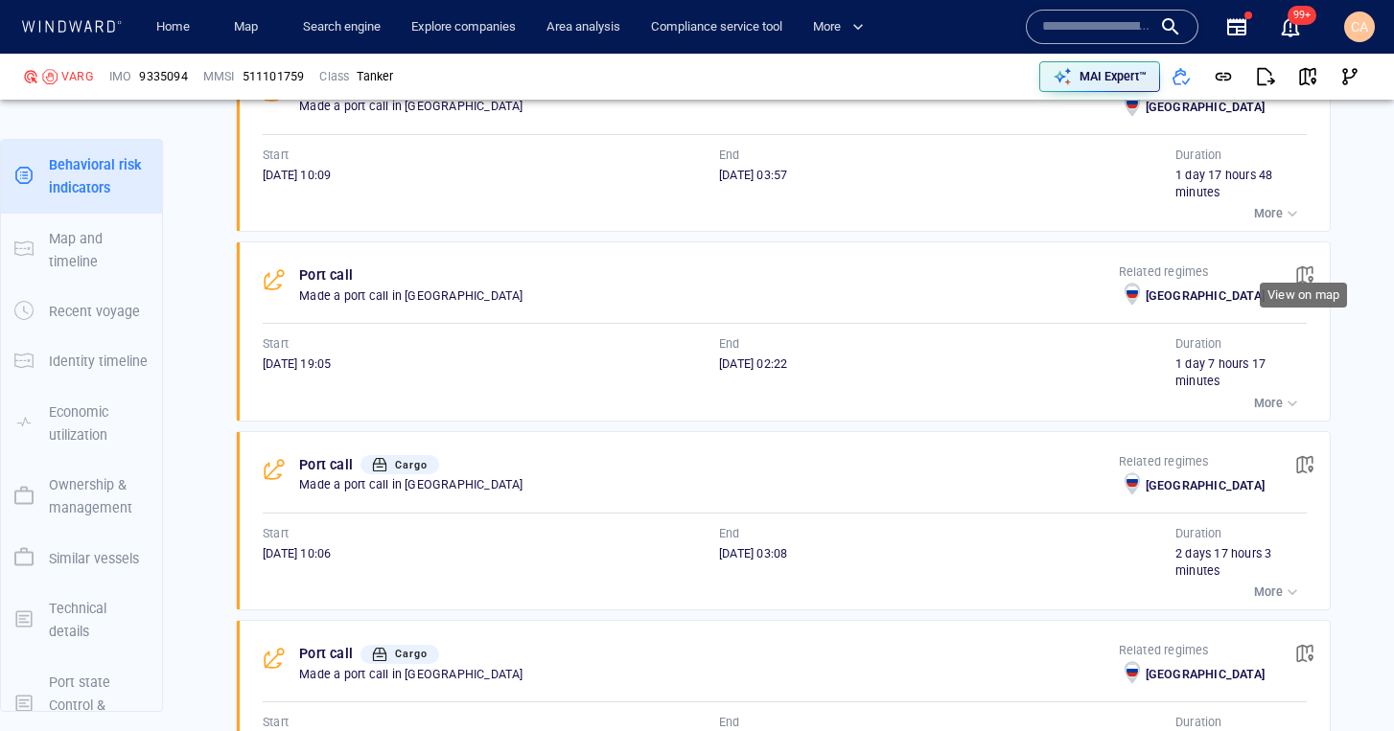
click at [1305, 266] on span "button" at bounding box center [1304, 275] width 19 height 19
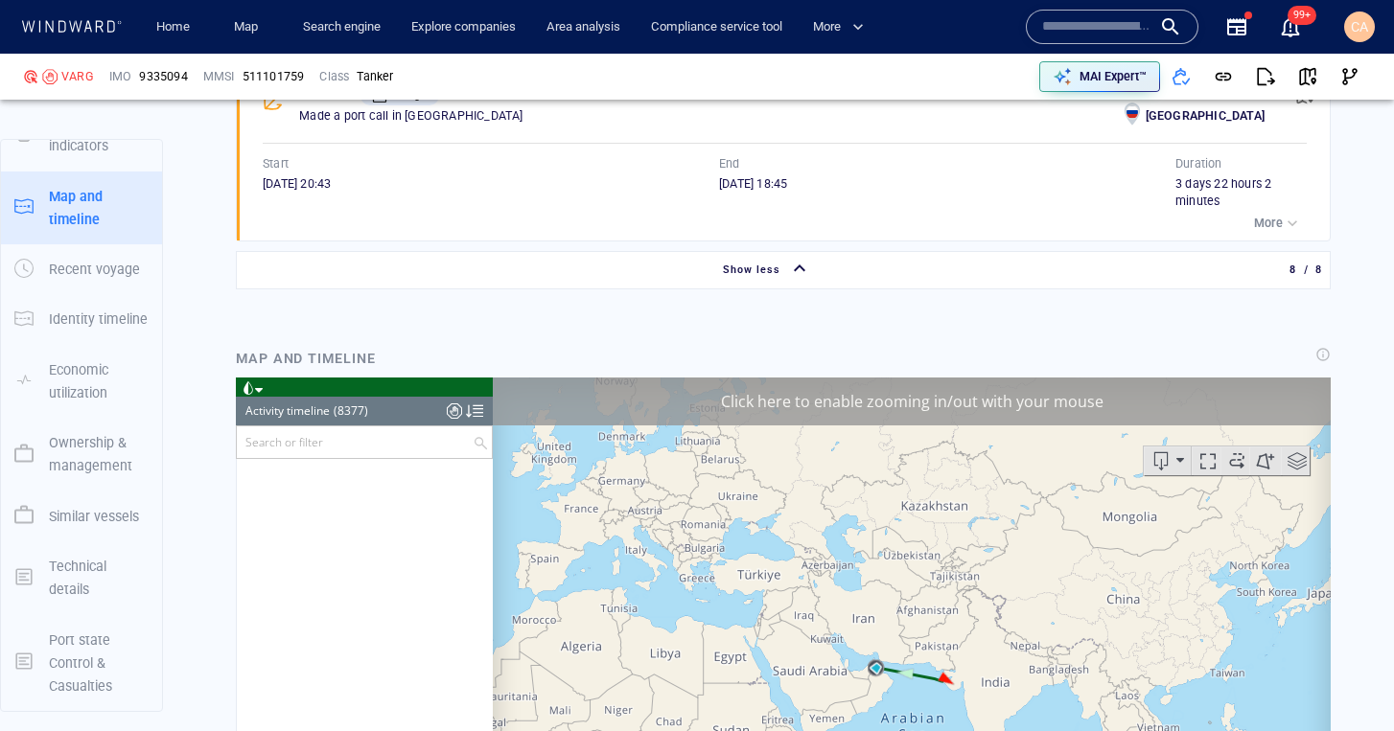
scroll to position [412225, 0]
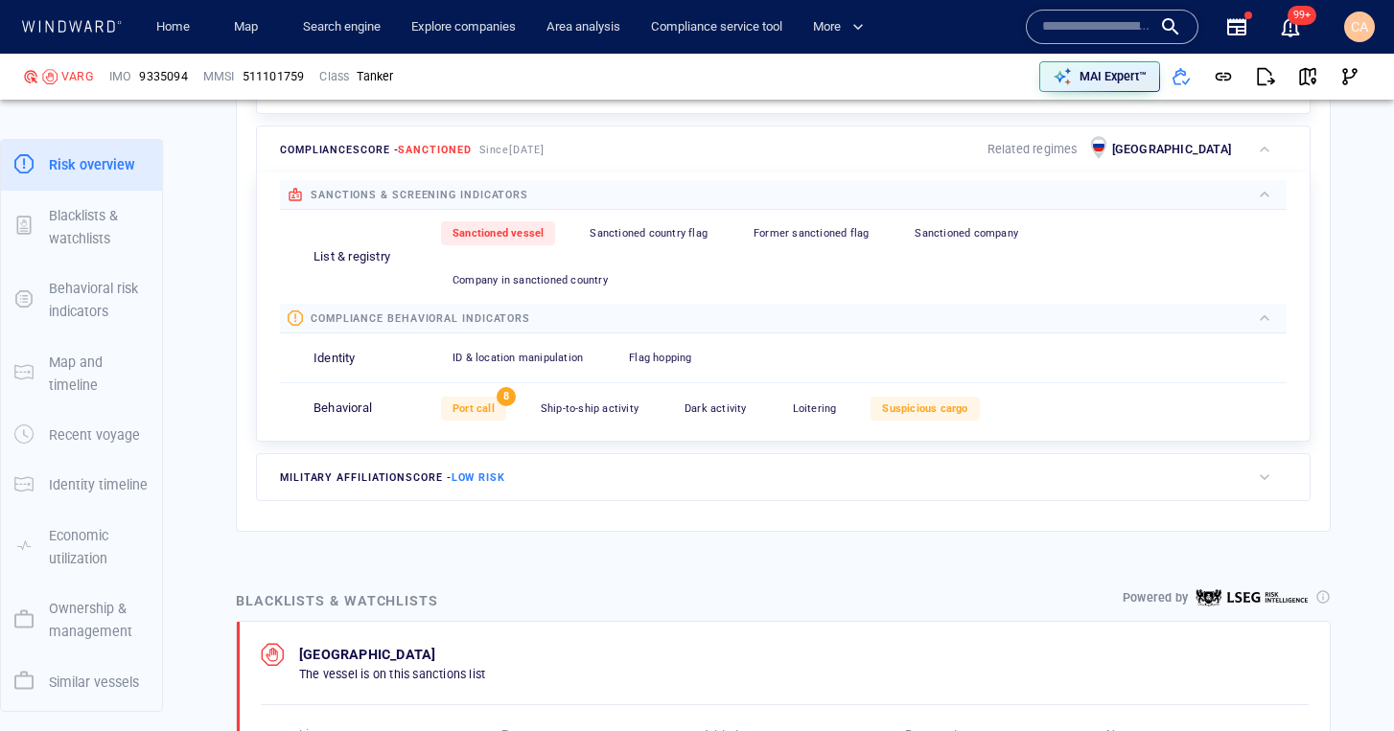
scroll to position [788, 0]
drag, startPoint x: 479, startPoint y: 360, endPoint x: 505, endPoint y: 372, distance: 28.3
click at [478, 402] on span "Port call" at bounding box center [473, 408] width 42 height 12
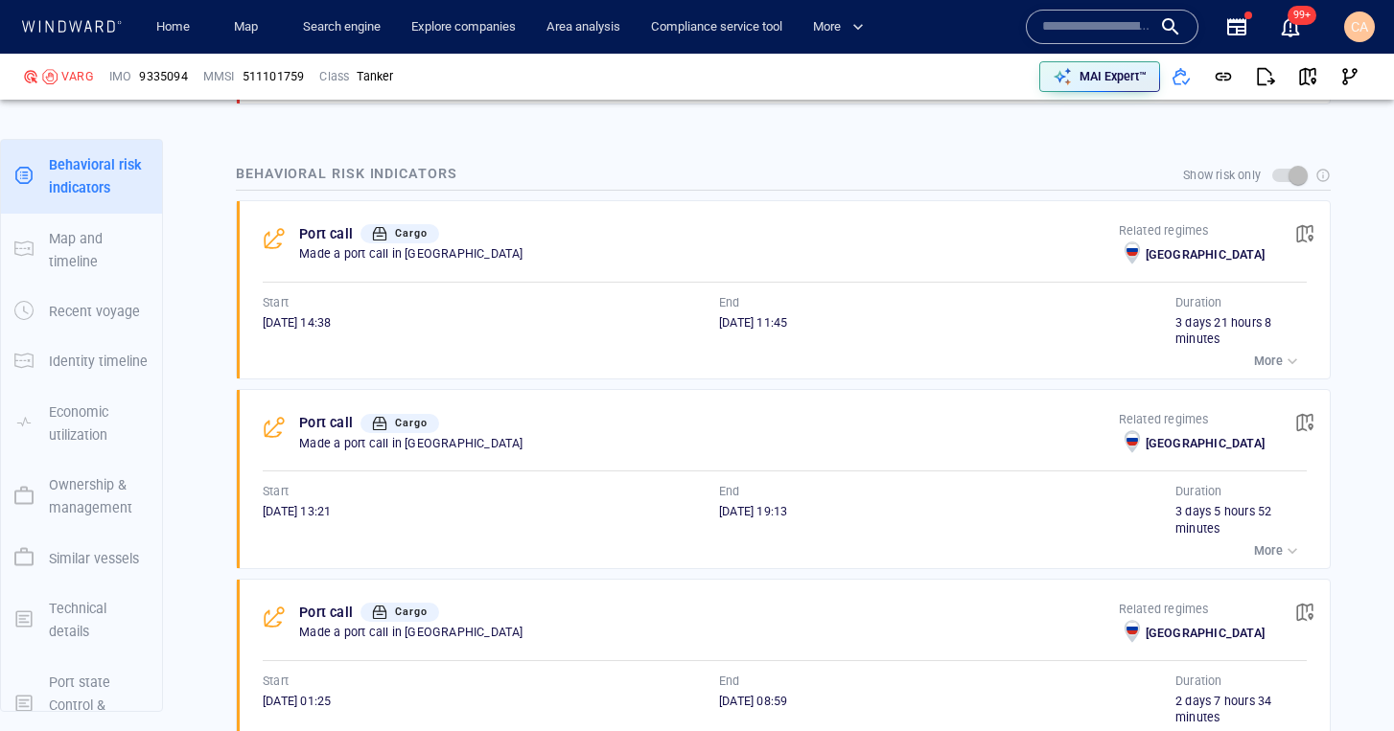
scroll to position [1521, 0]
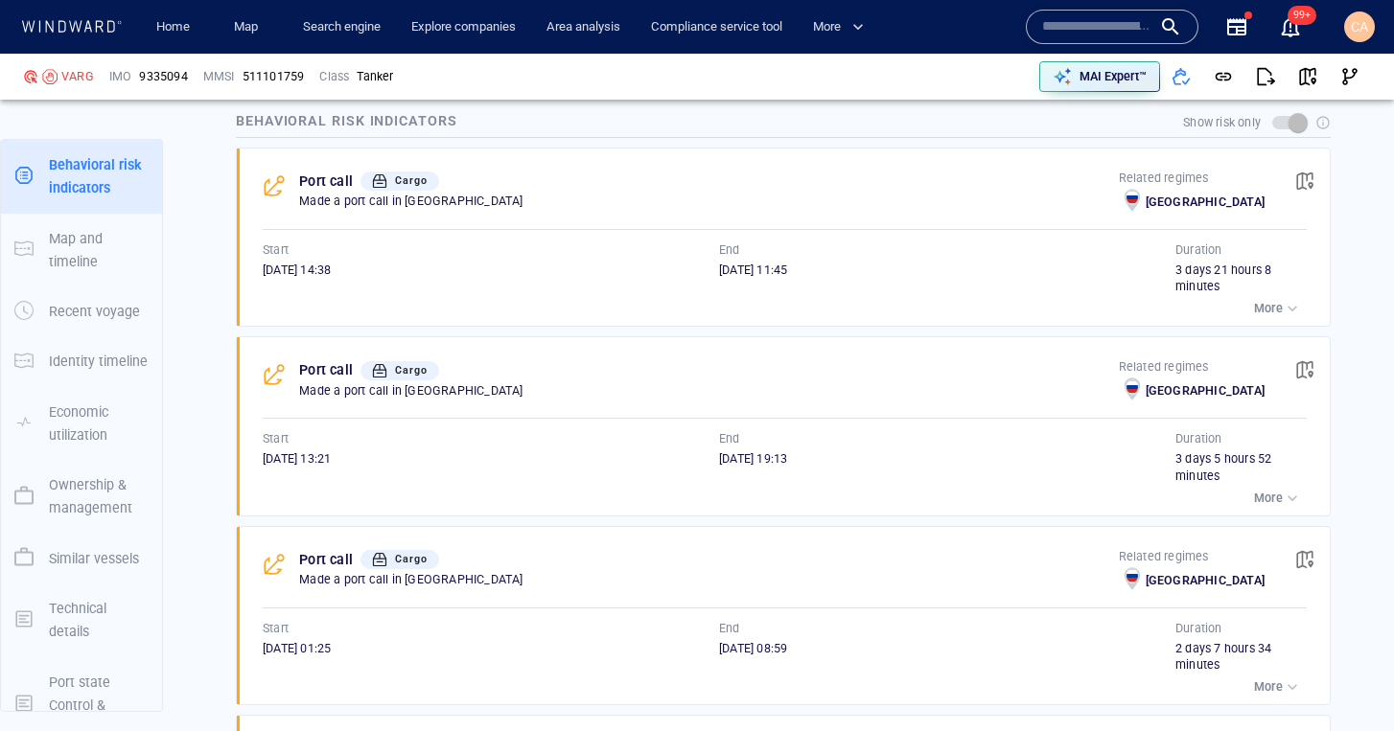
click at [1261, 300] on p "More" at bounding box center [1268, 308] width 29 height 17
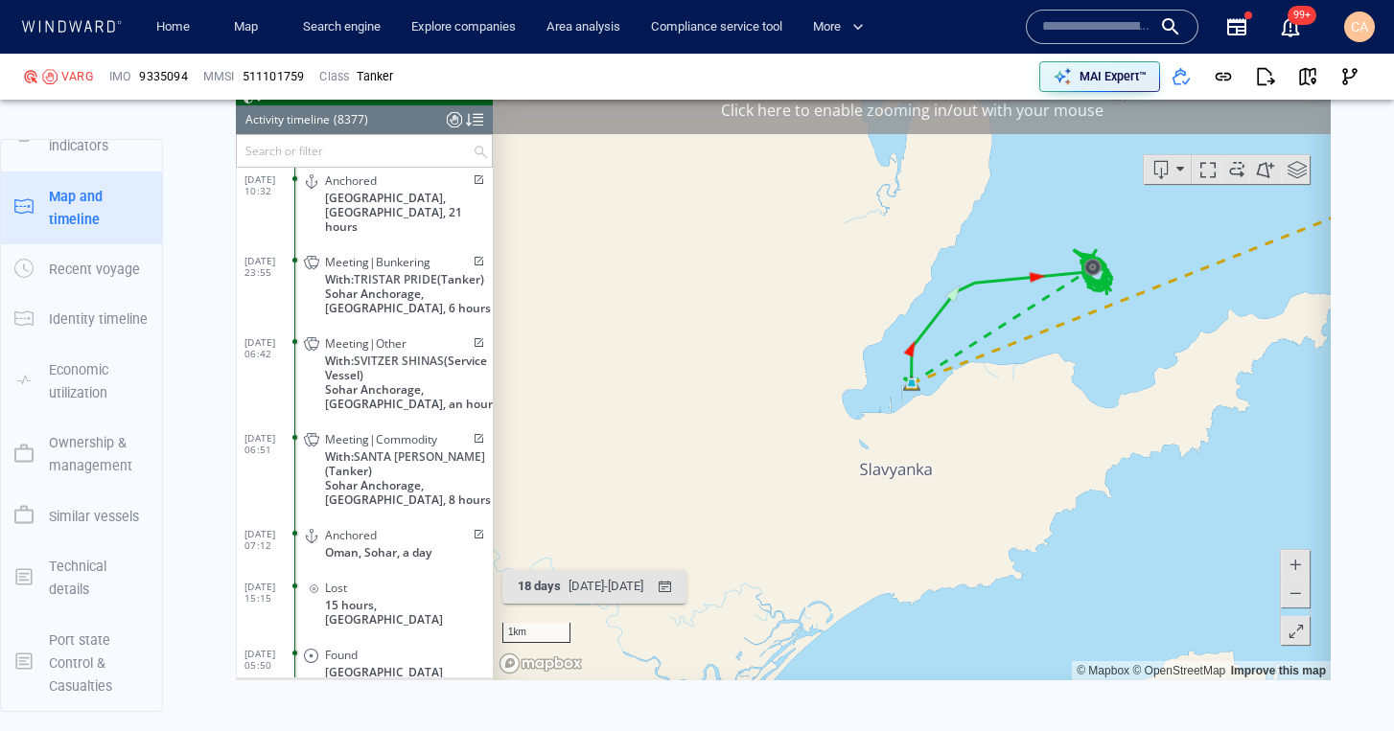
scroll to position [441237, 0]
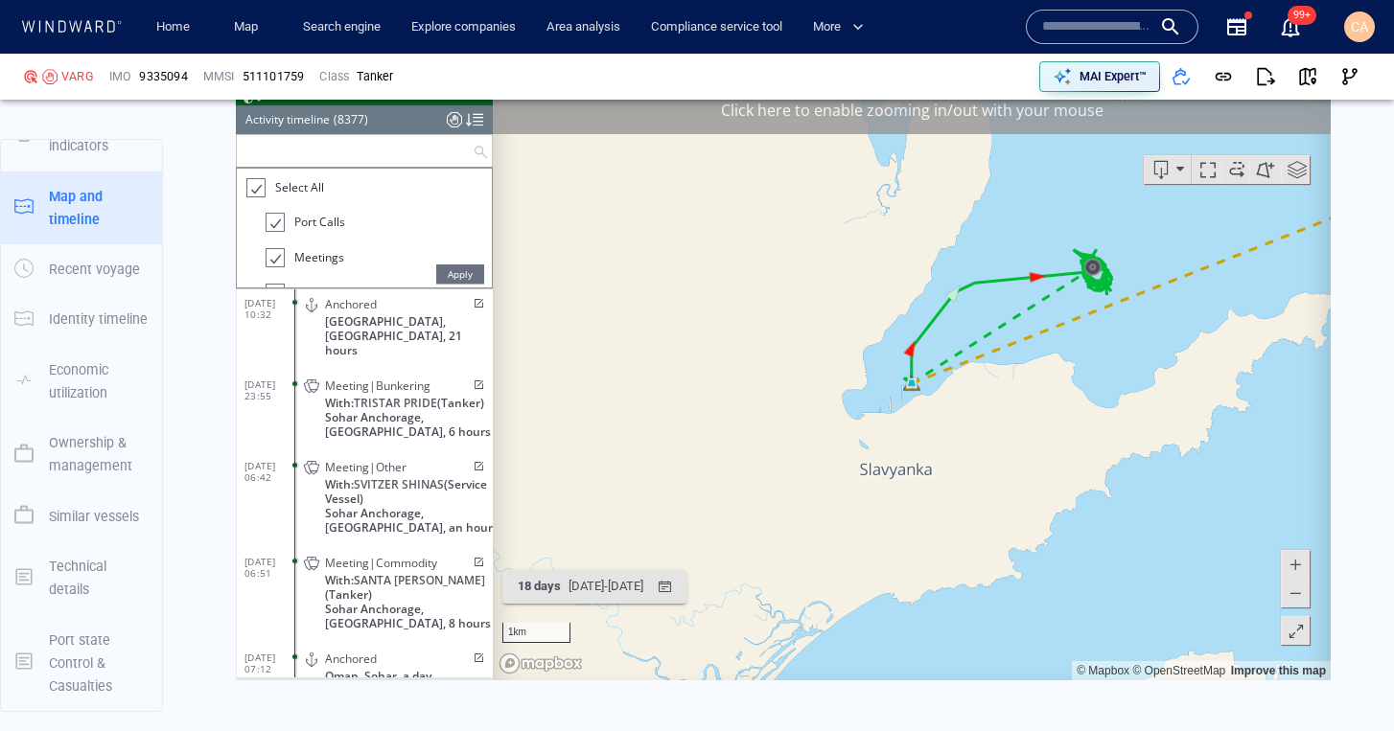
click at [265, 150] on input "text" at bounding box center [355, 151] width 236 height 32
click at [255, 192] on div at bounding box center [254, 188] width 19 height 22
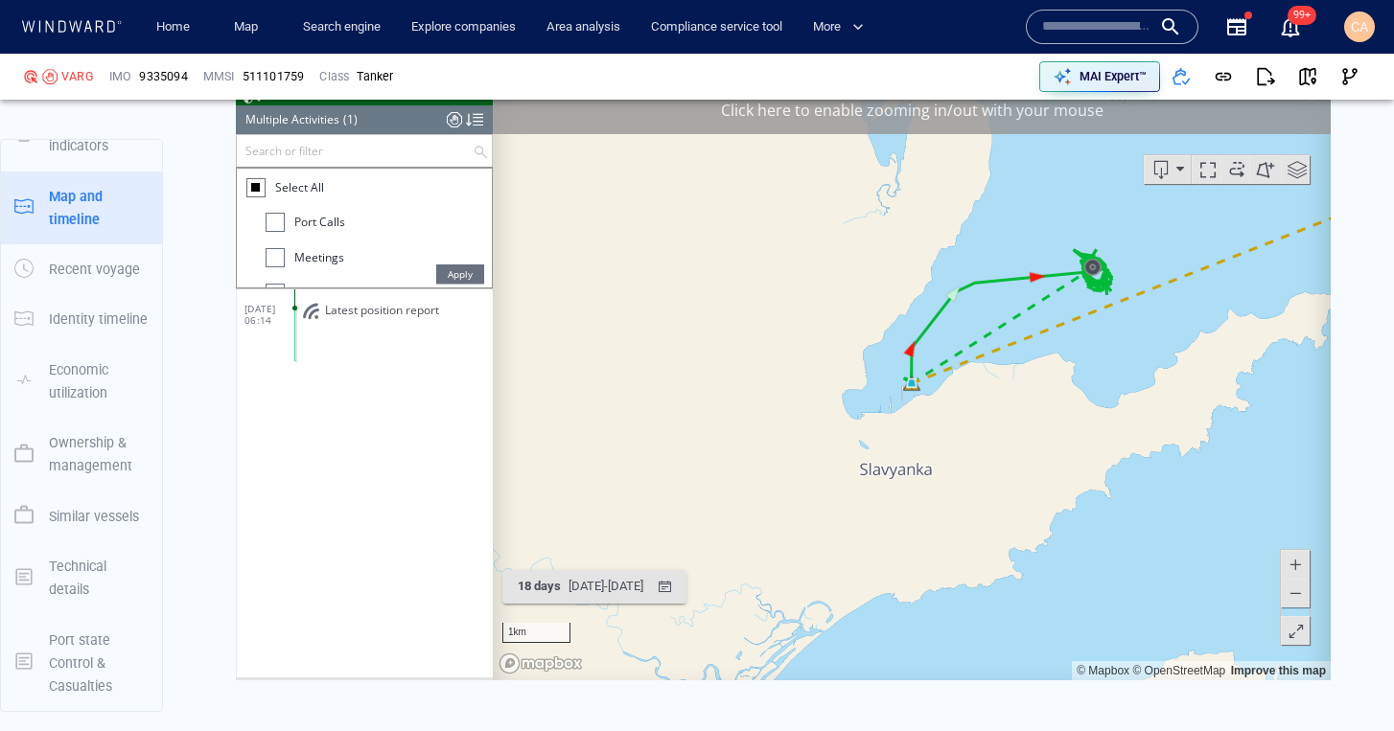
click at [275, 262] on div at bounding box center [275, 257] width 19 height 19
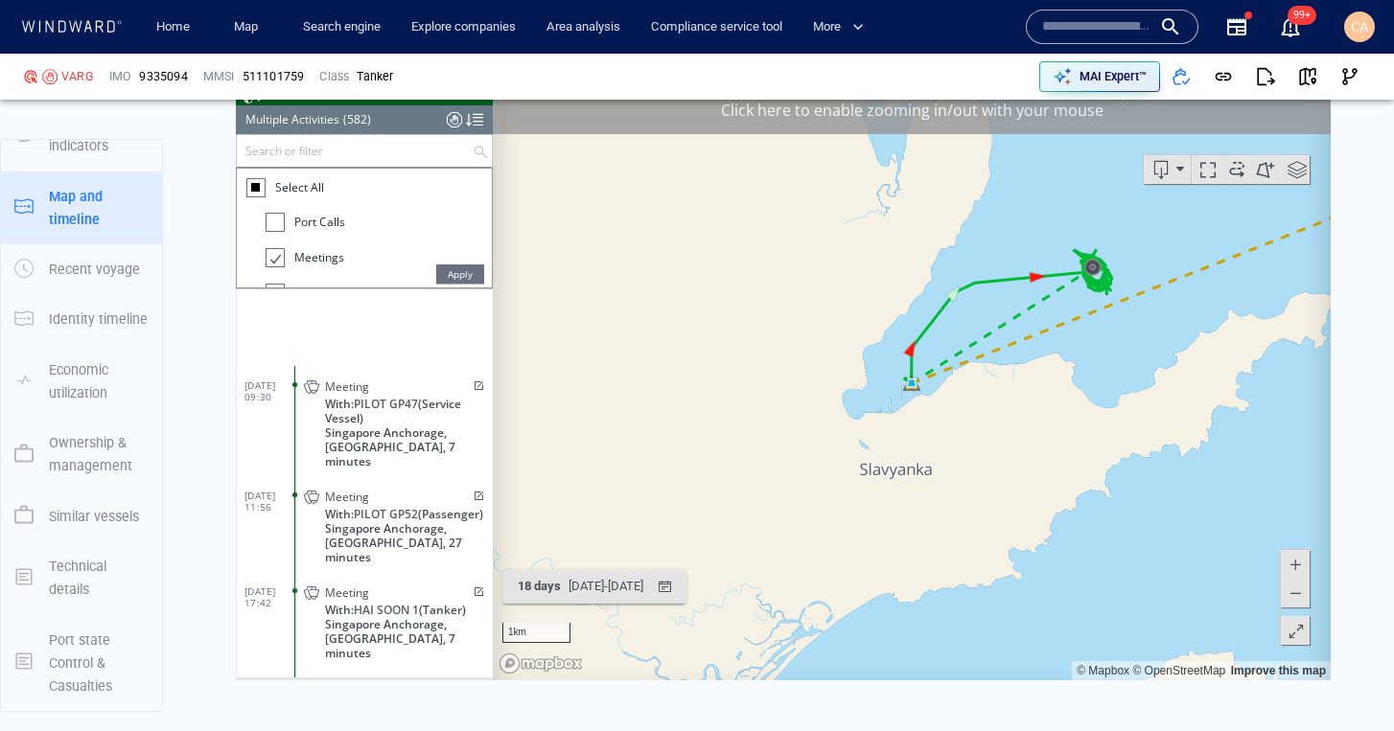
scroll to position [802, 0]
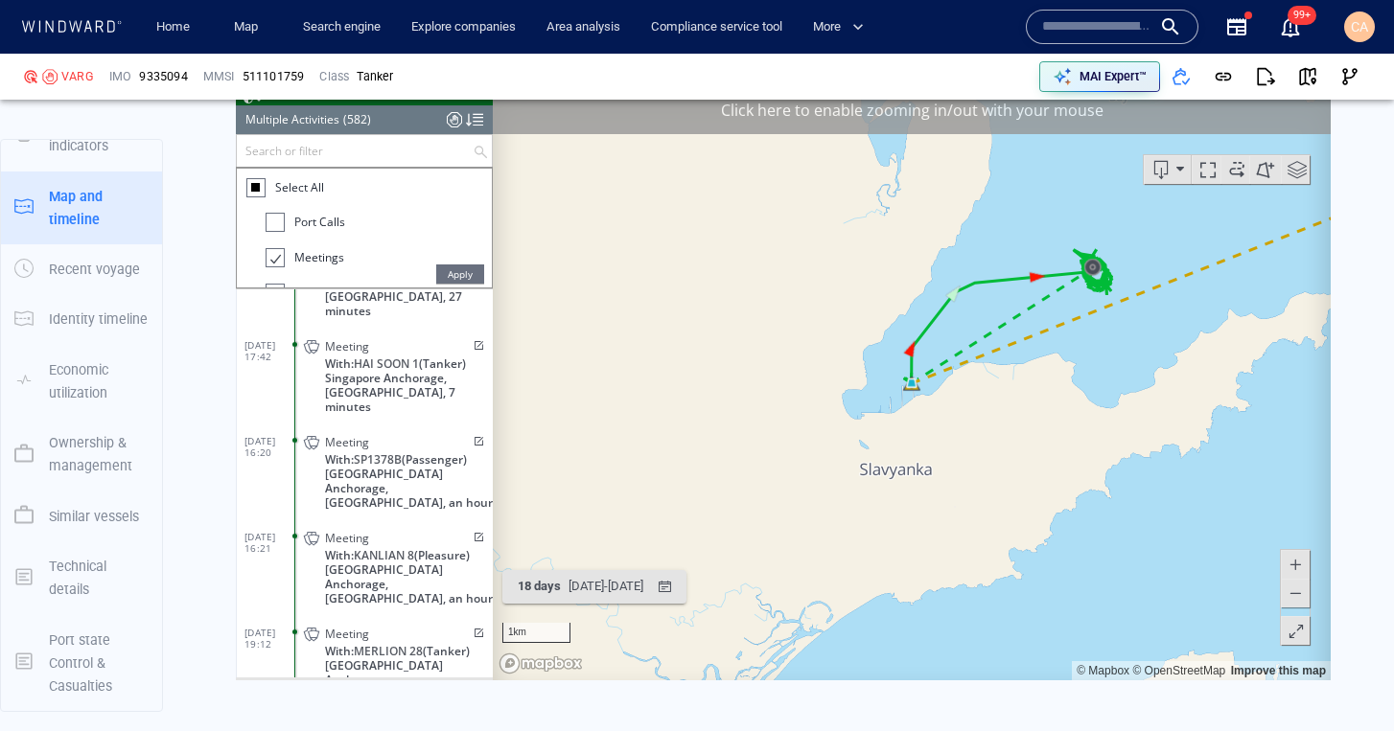
click at [355, 627] on span "Meeting" at bounding box center [347, 634] width 44 height 14
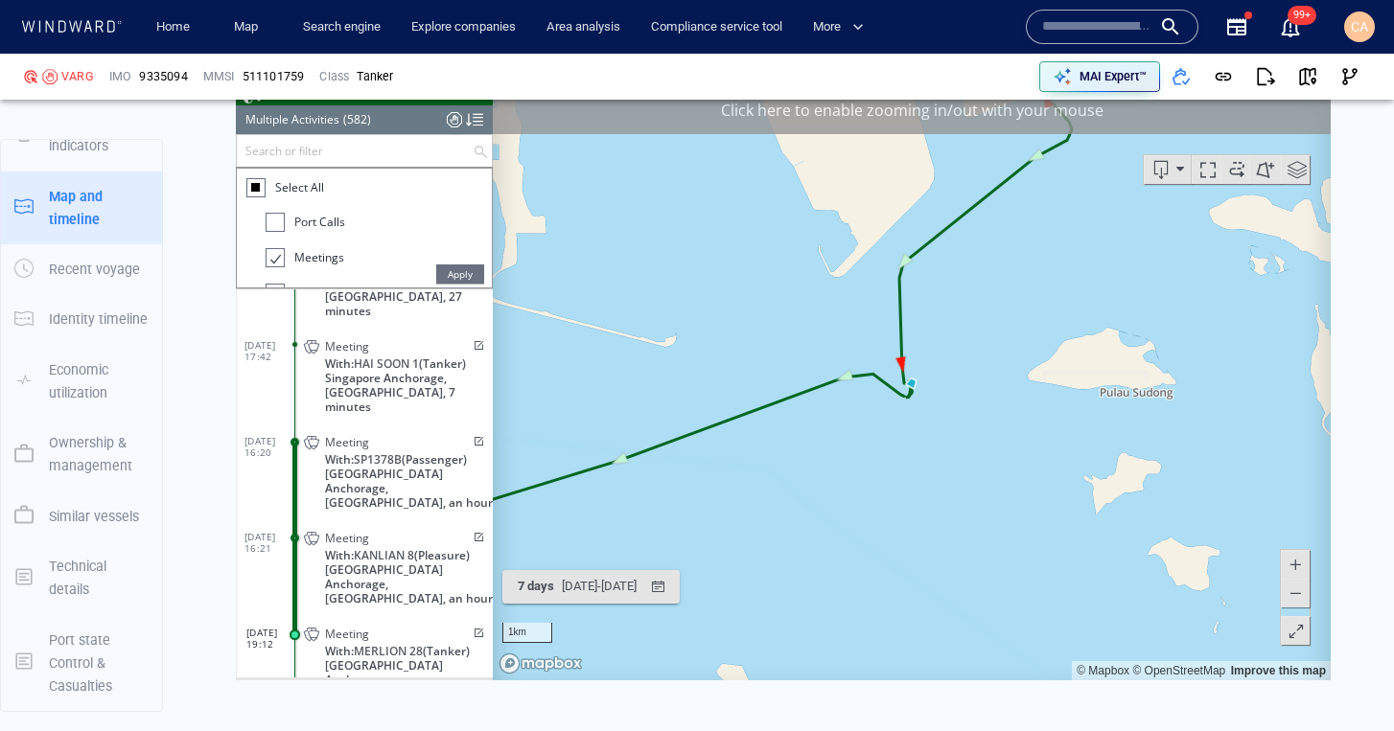
click at [252, 188] on div at bounding box center [255, 187] width 9 height 9
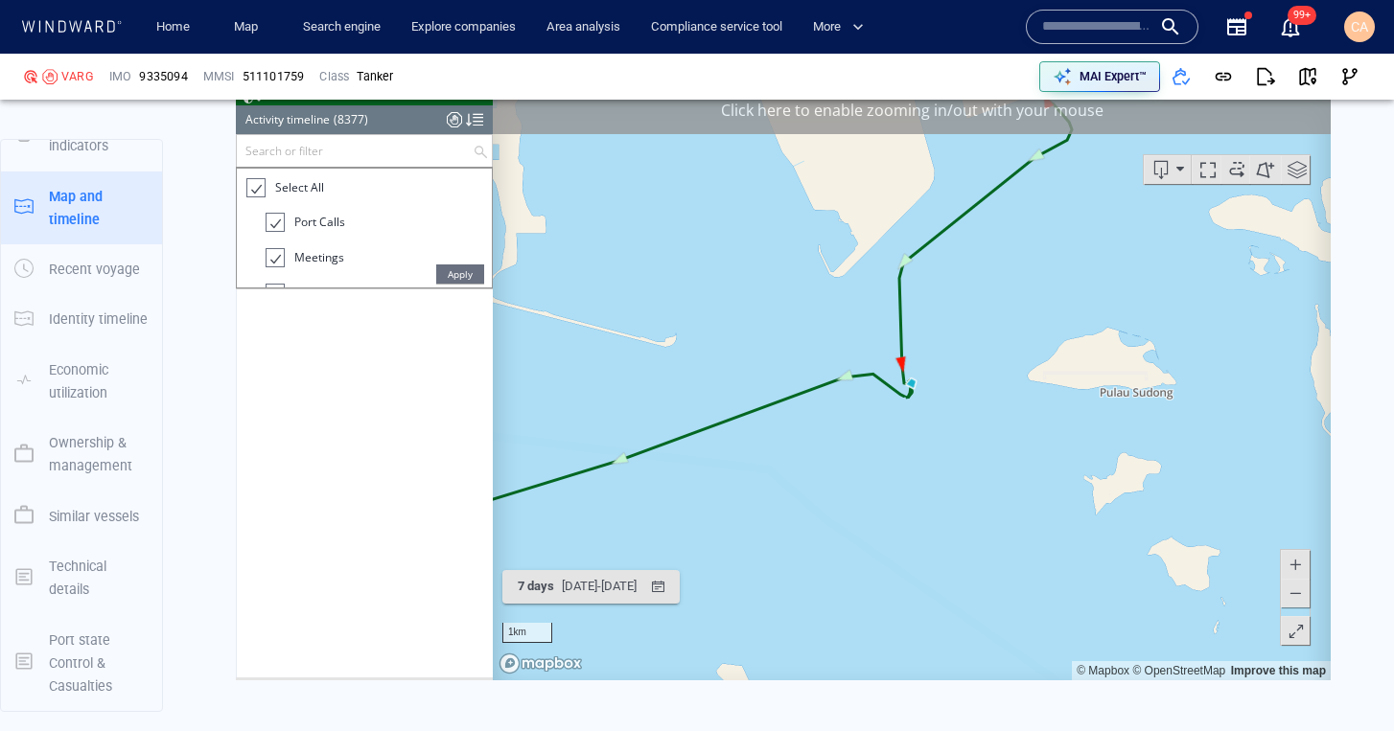
scroll to position [30295, 0]
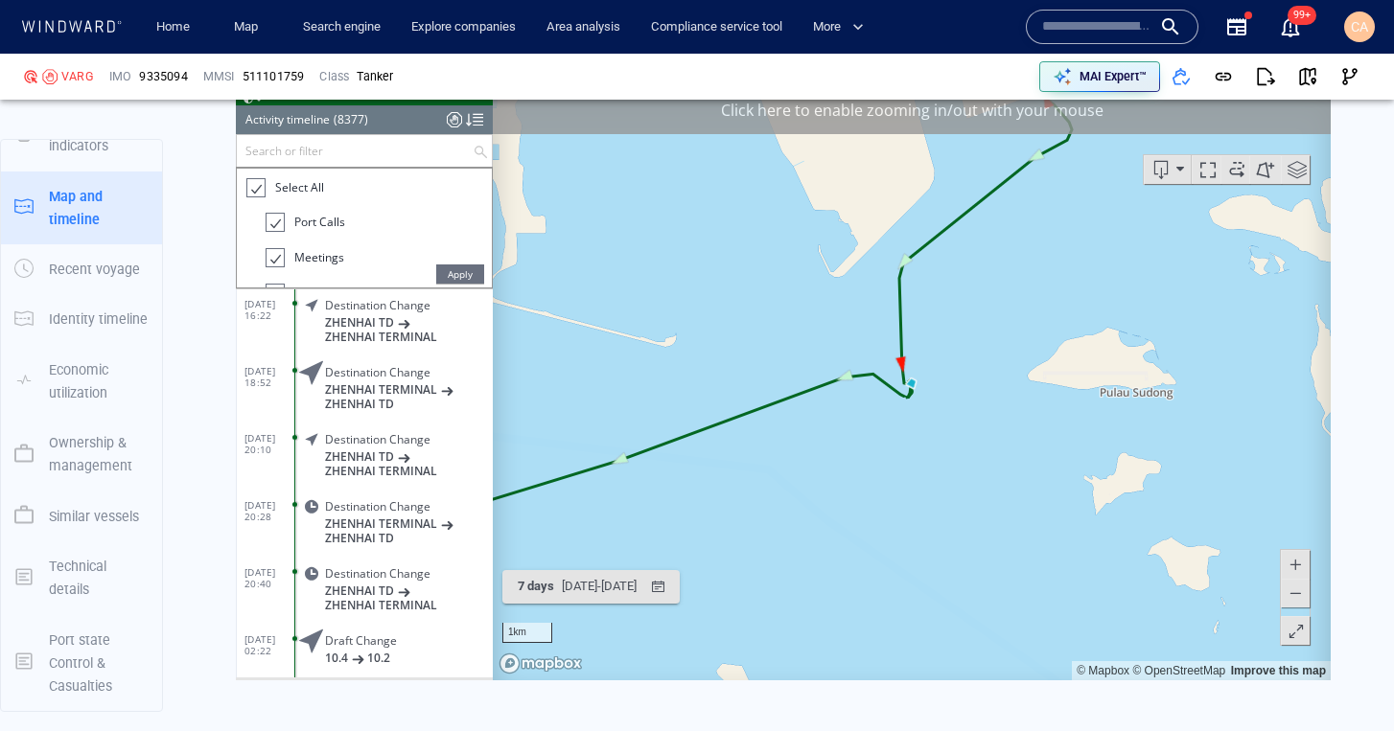
click at [463, 282] on span "Apply" at bounding box center [460, 274] width 48 height 19
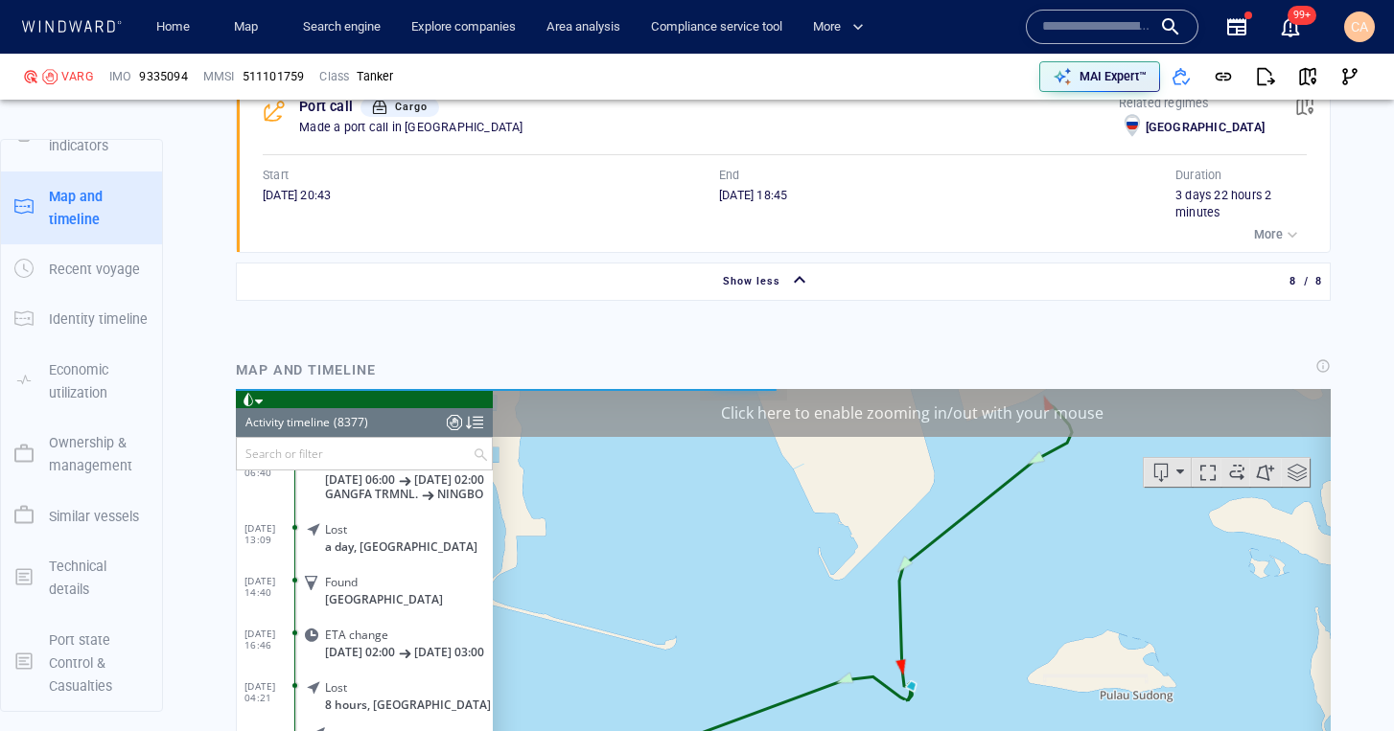
scroll to position [3167, 0]
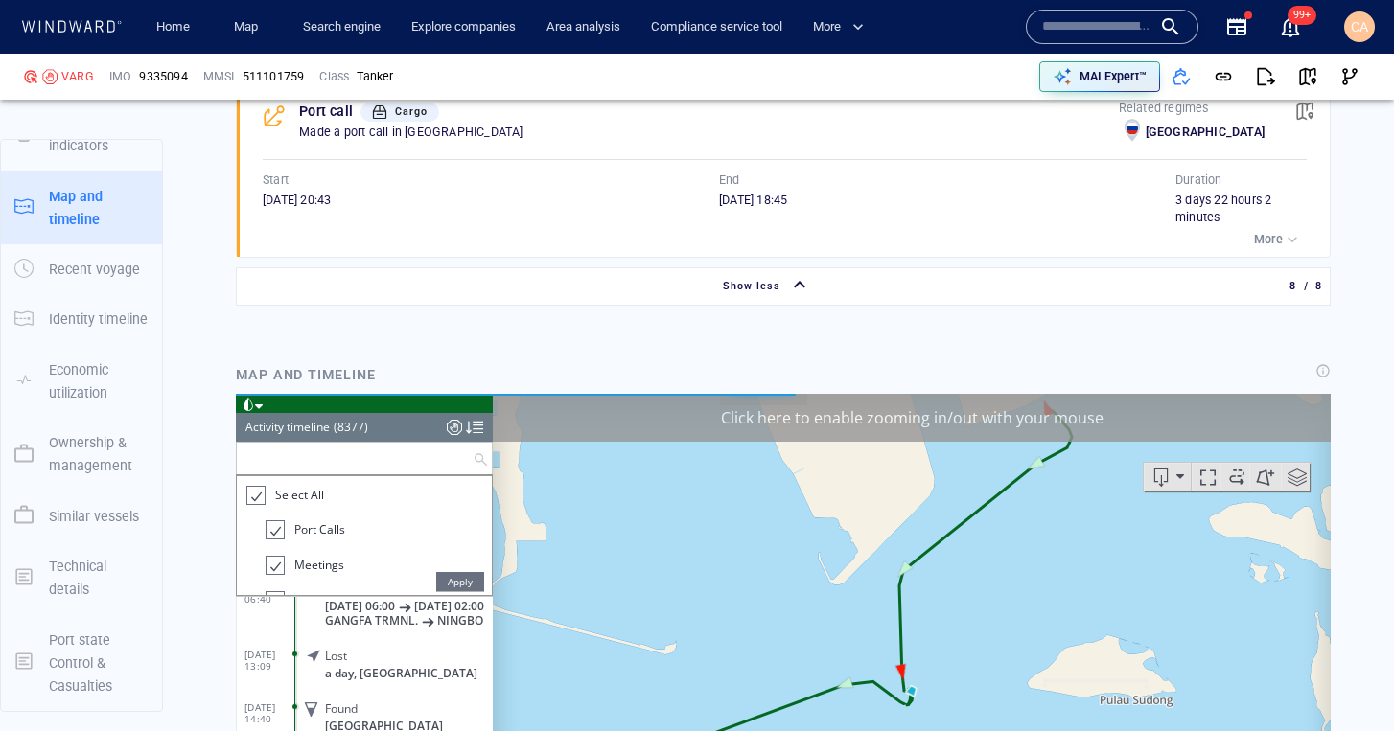
click at [308, 456] on input "text" at bounding box center [355, 459] width 236 height 32
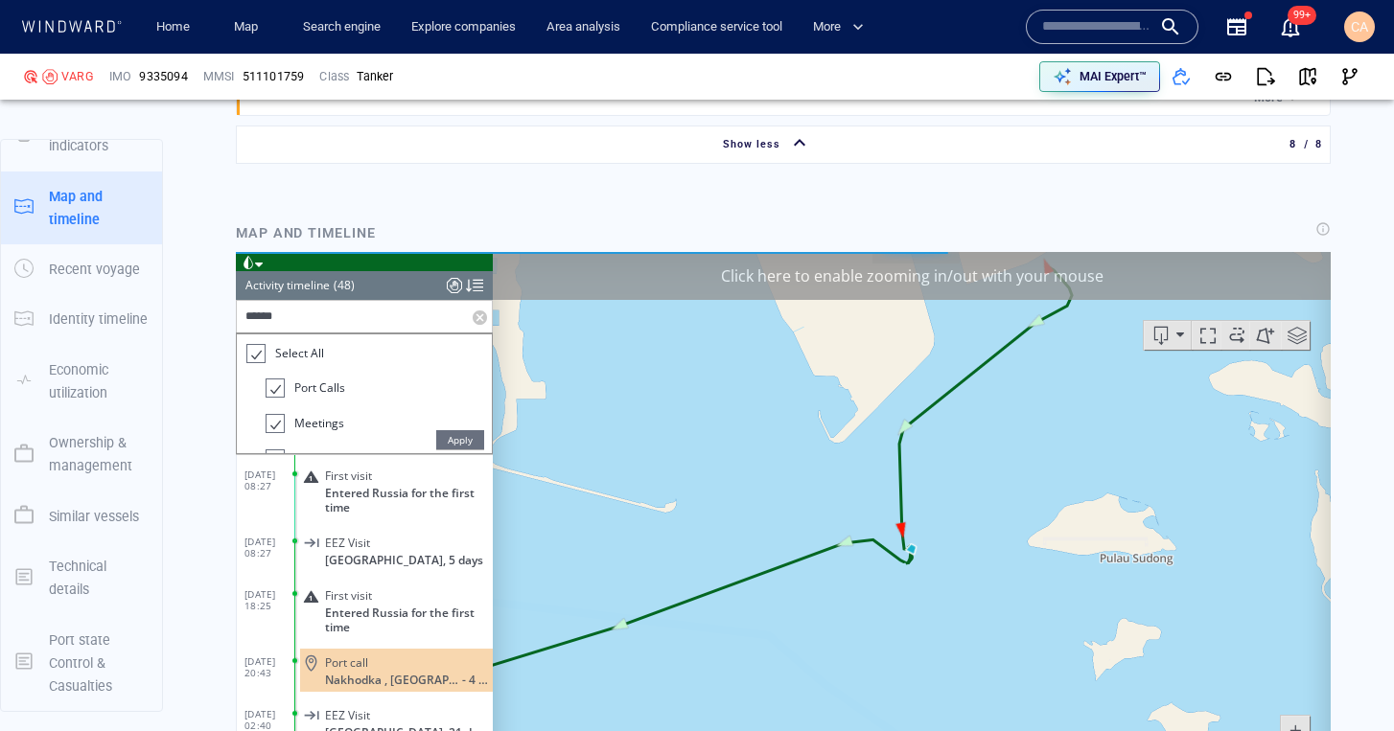
scroll to position [3320, 0]
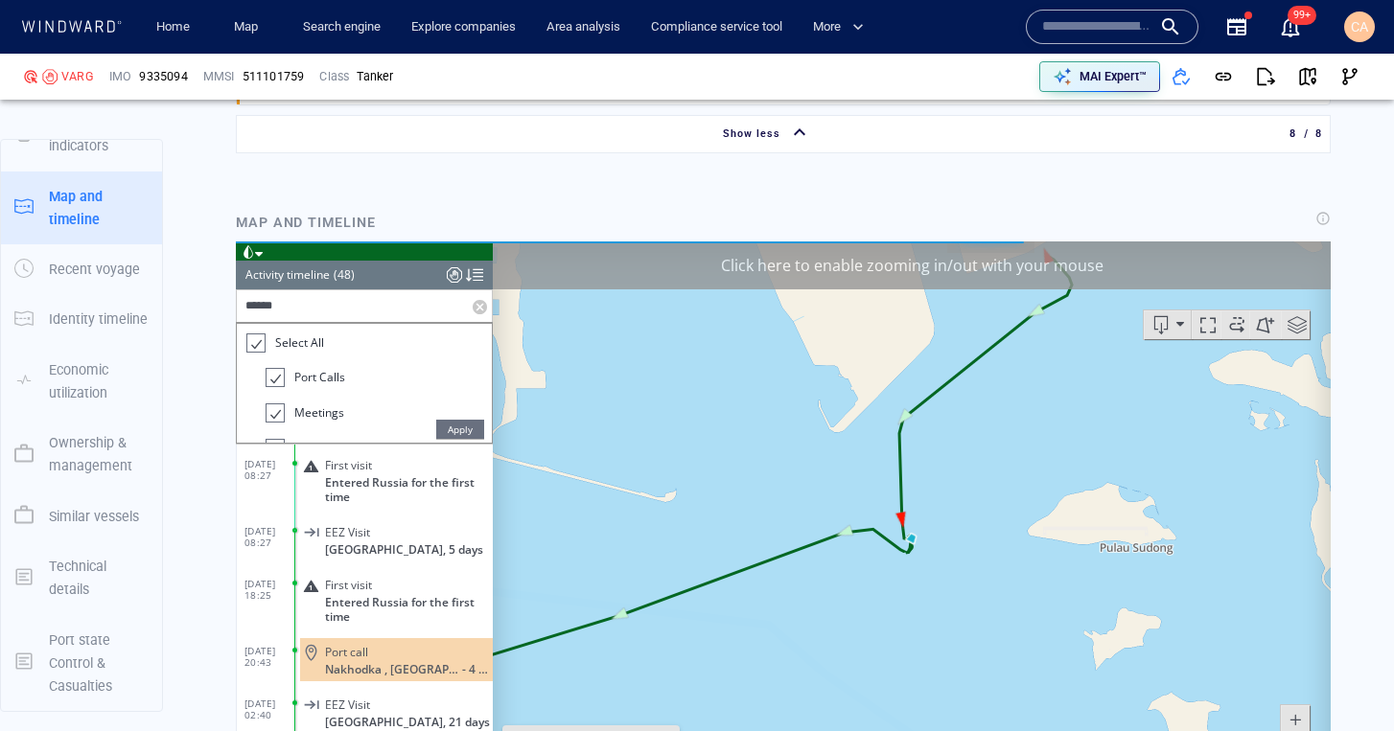
type input "******"
click at [463, 430] on span "Apply" at bounding box center [460, 429] width 48 height 19
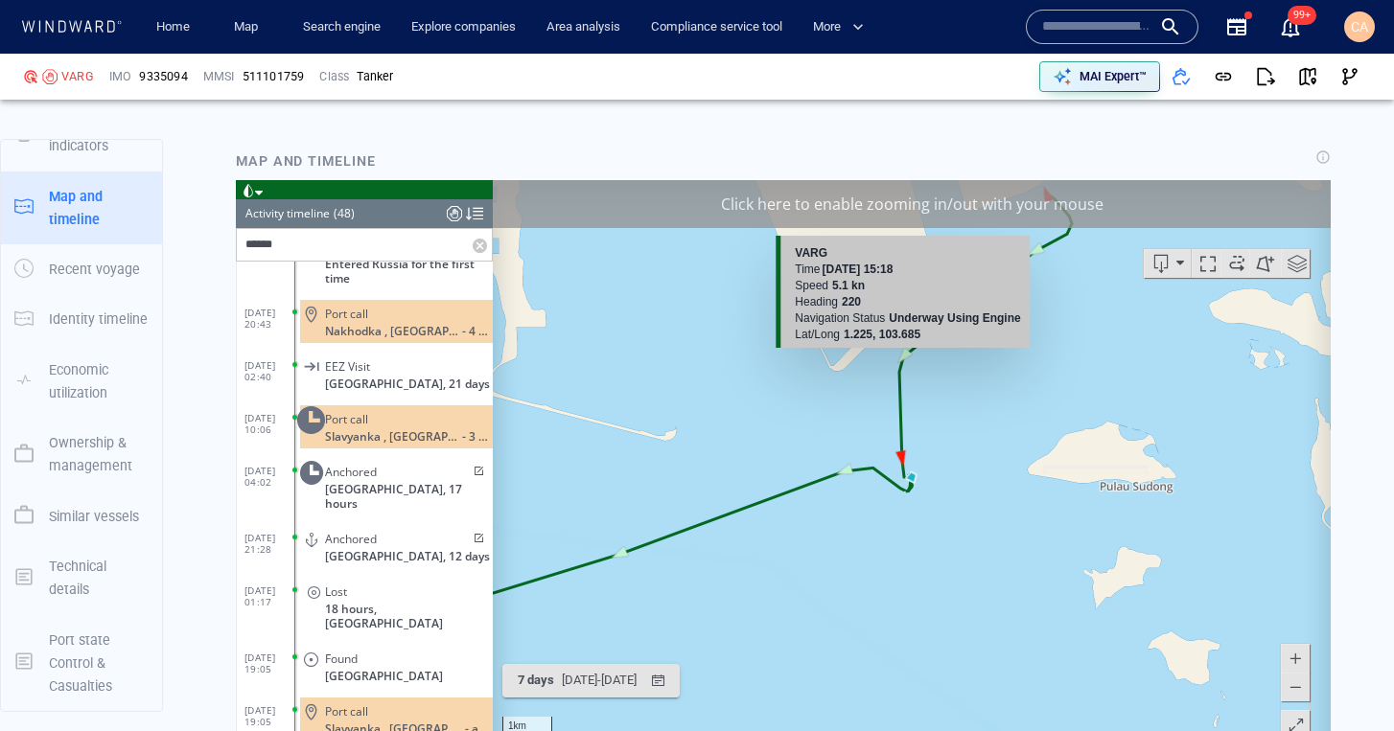
scroll to position [3390, 0]
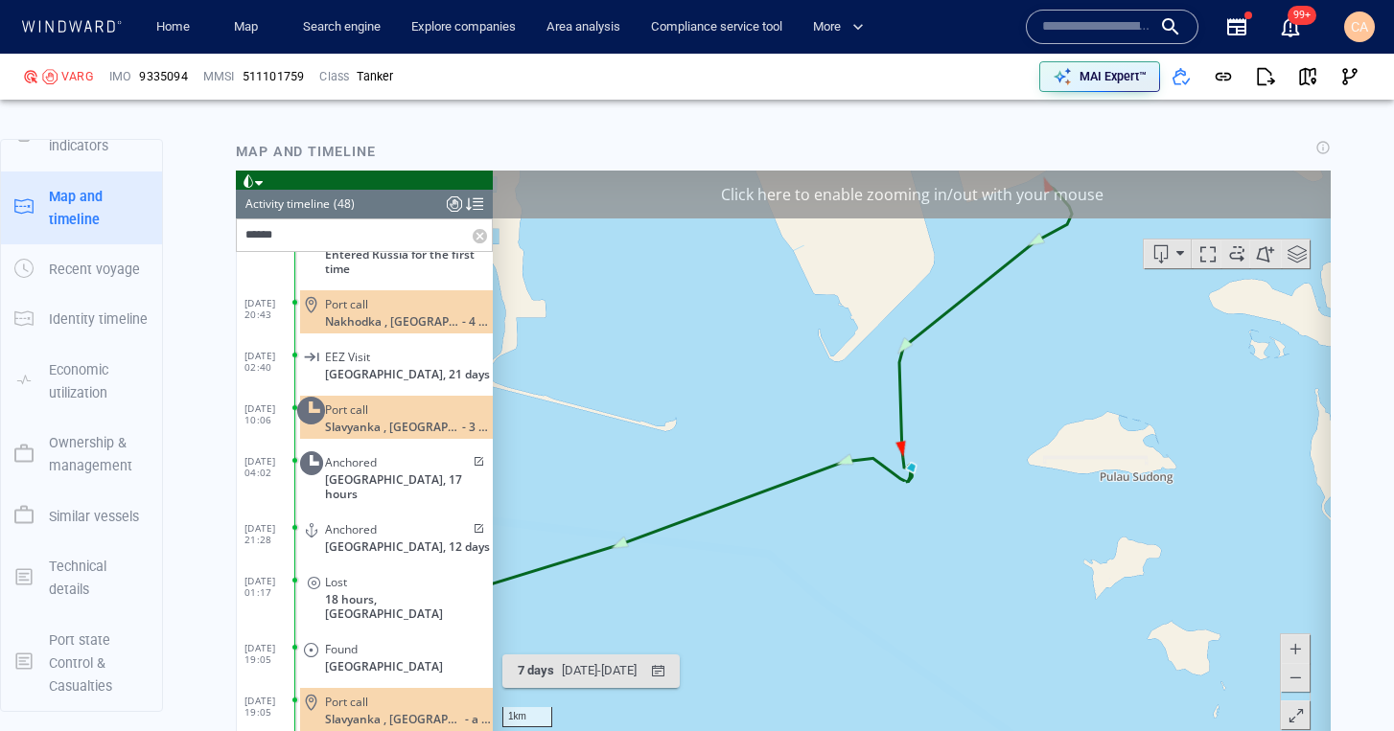
drag, startPoint x: 479, startPoint y: 239, endPoint x: 308, endPoint y: 246, distance: 171.8
click at [480, 238] on label at bounding box center [482, 236] width 19 height 32
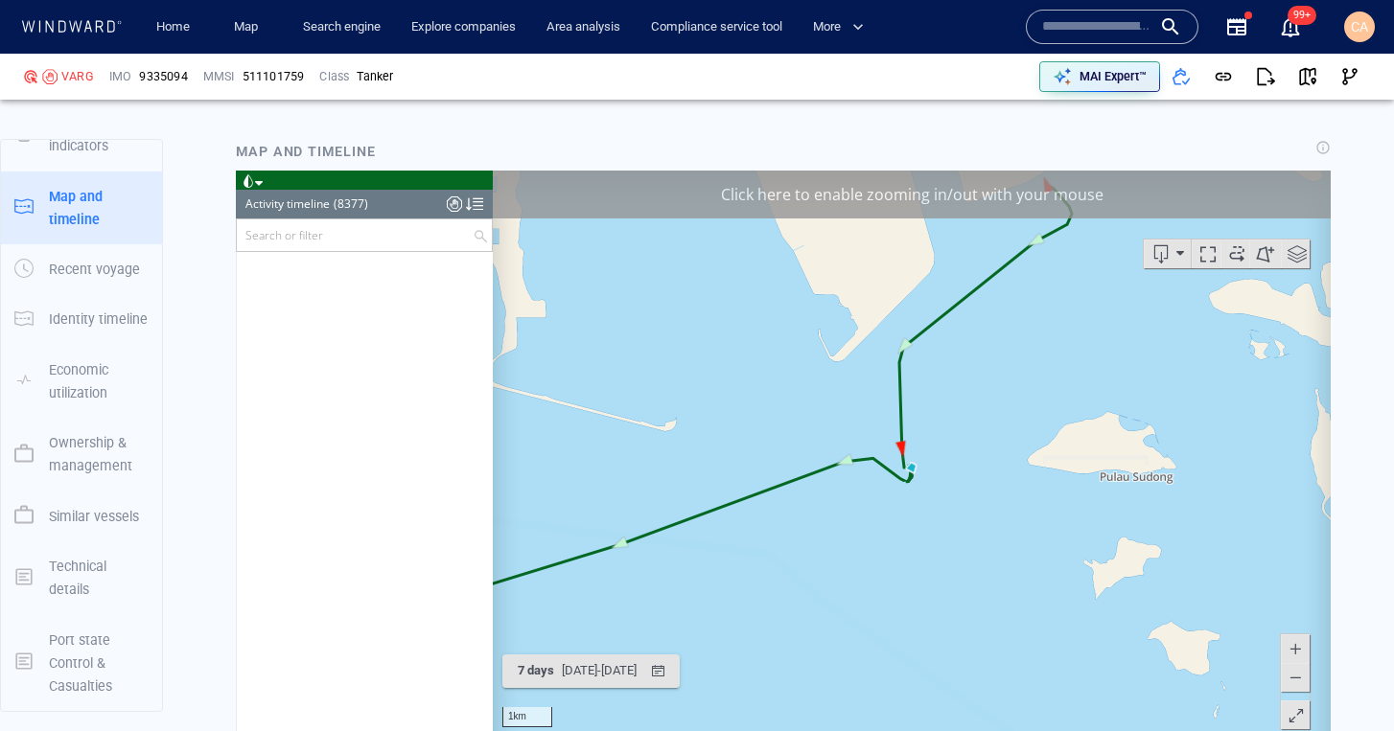
scroll to position [2021, 0]
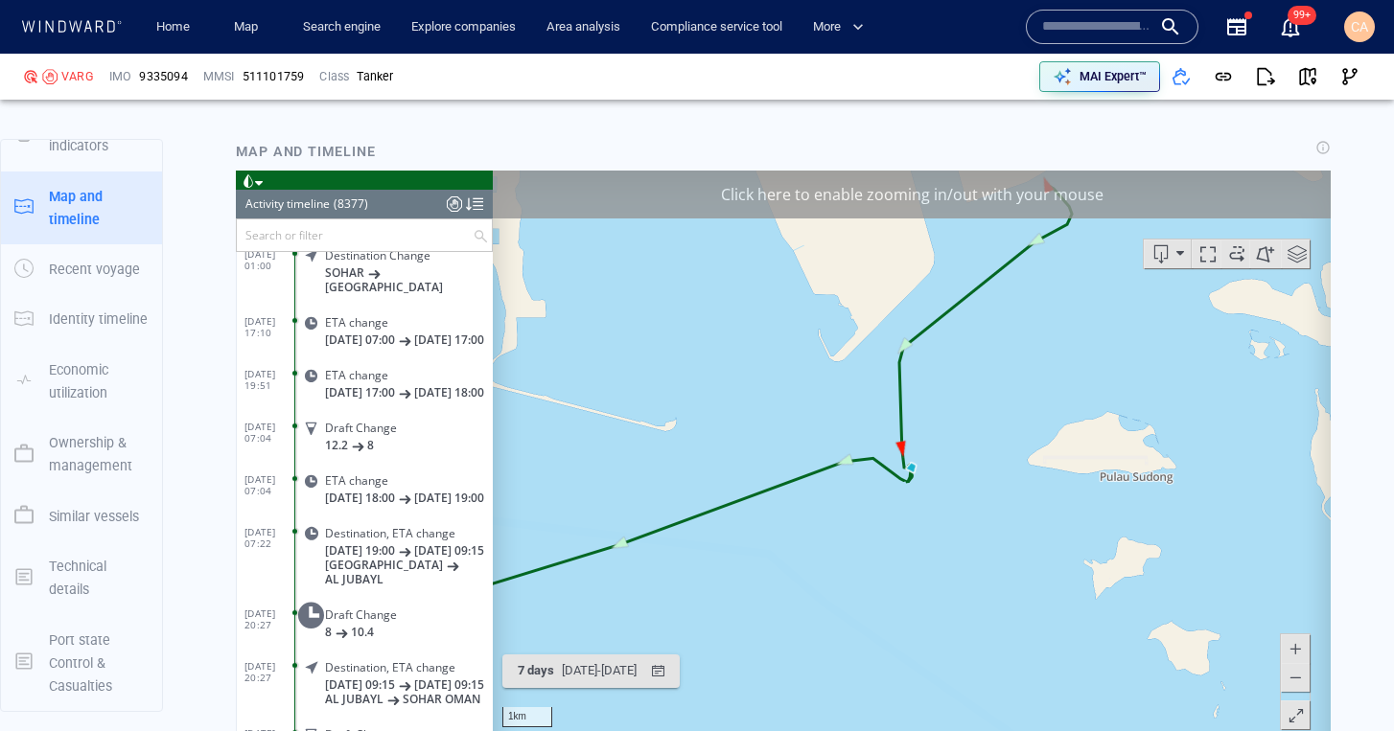
click at [272, 239] on input "text" at bounding box center [355, 236] width 236 height 32
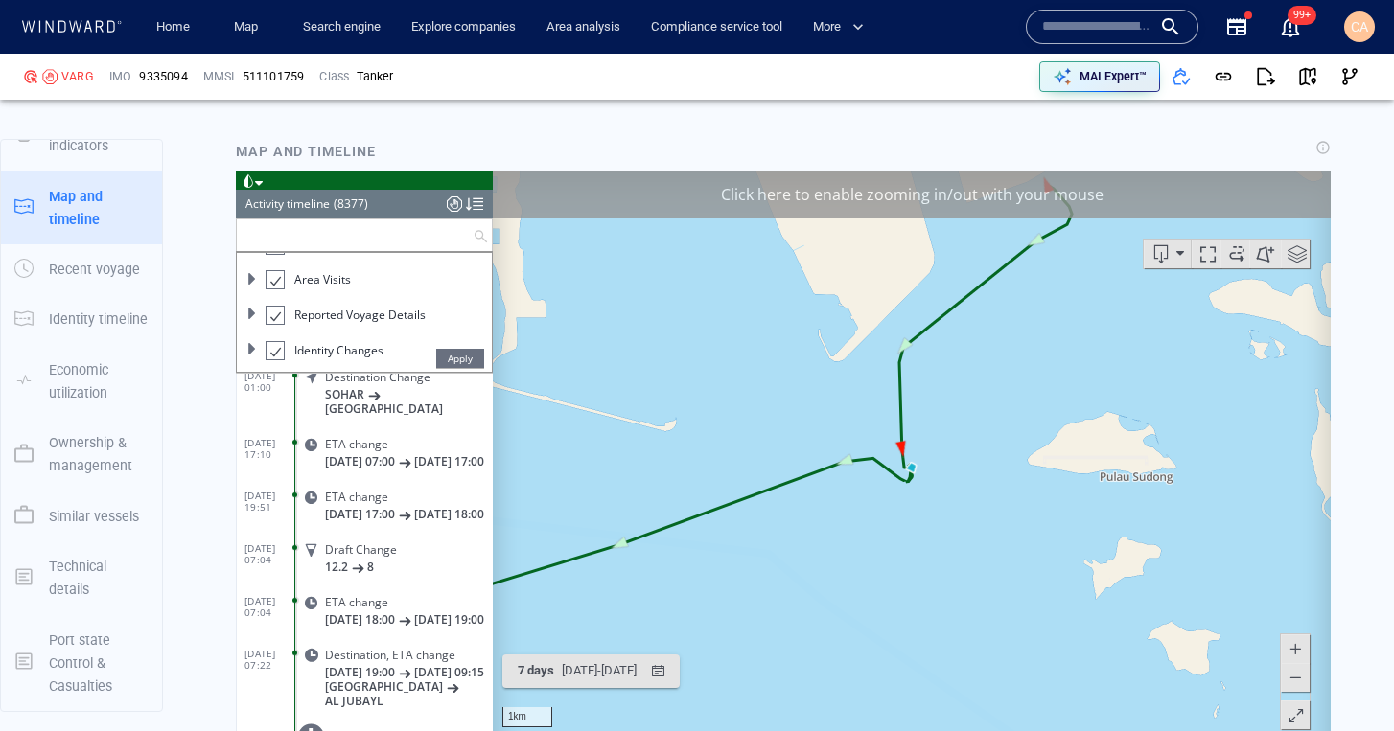
scroll to position [176, 0]
click at [253, 271] on span at bounding box center [252, 271] width 12 height 12
click at [249, 285] on span at bounding box center [252, 281] width 12 height 12
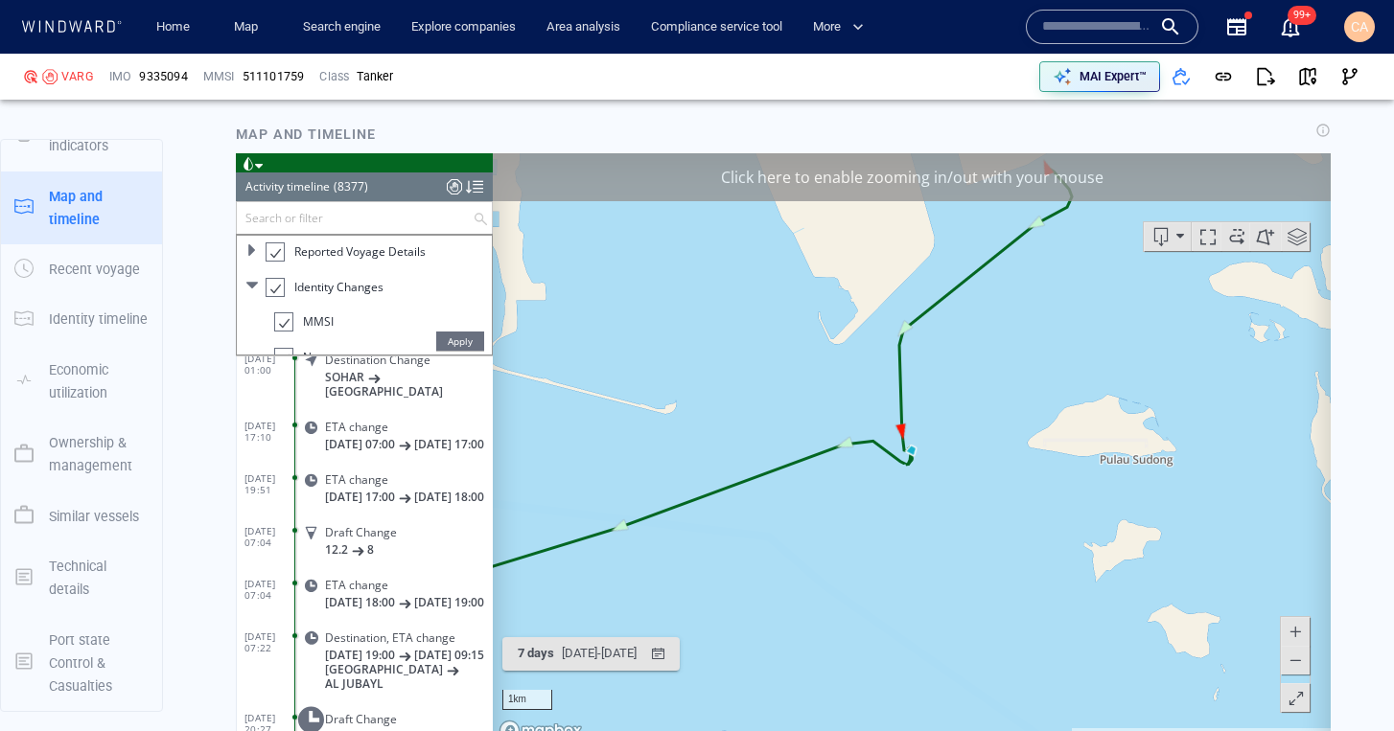
scroll to position [306, 0]
click at [321, 221] on input "text" at bounding box center [355, 218] width 236 height 32
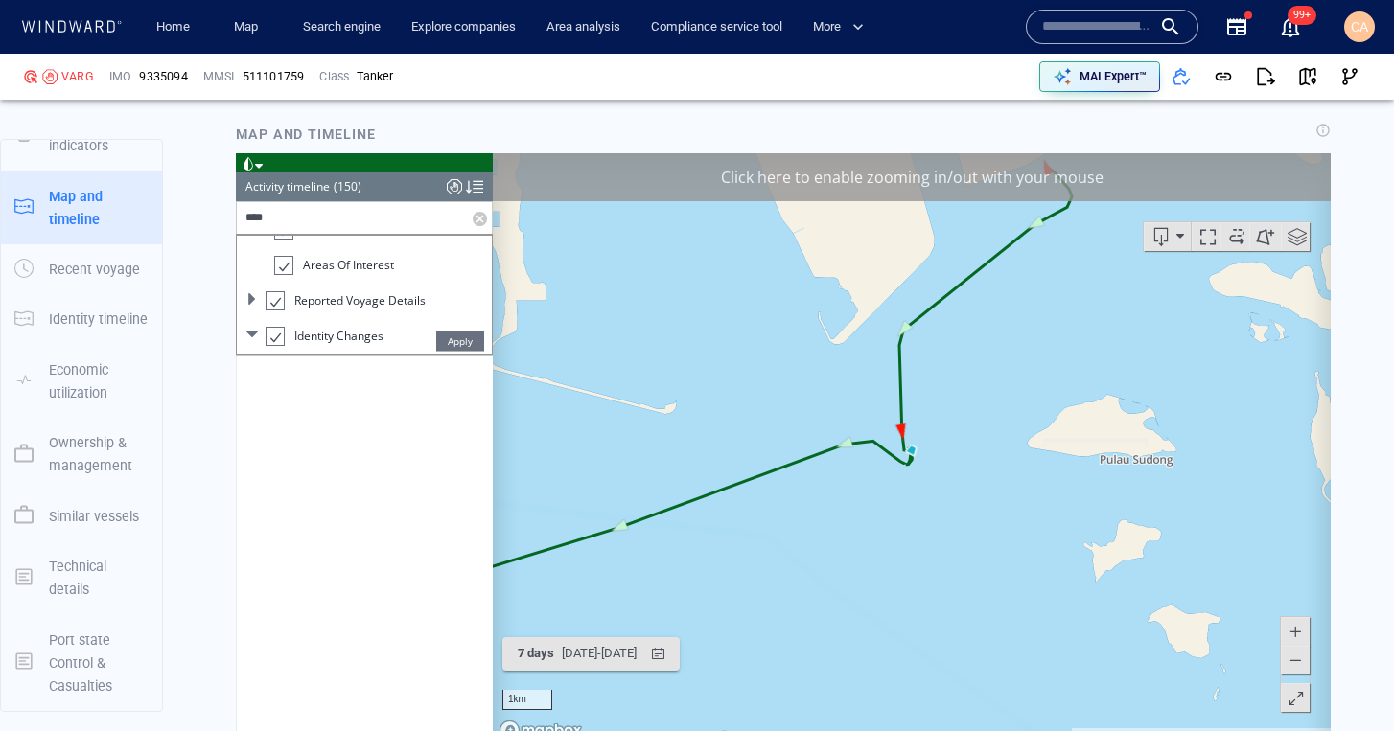
scroll to position [0, 0]
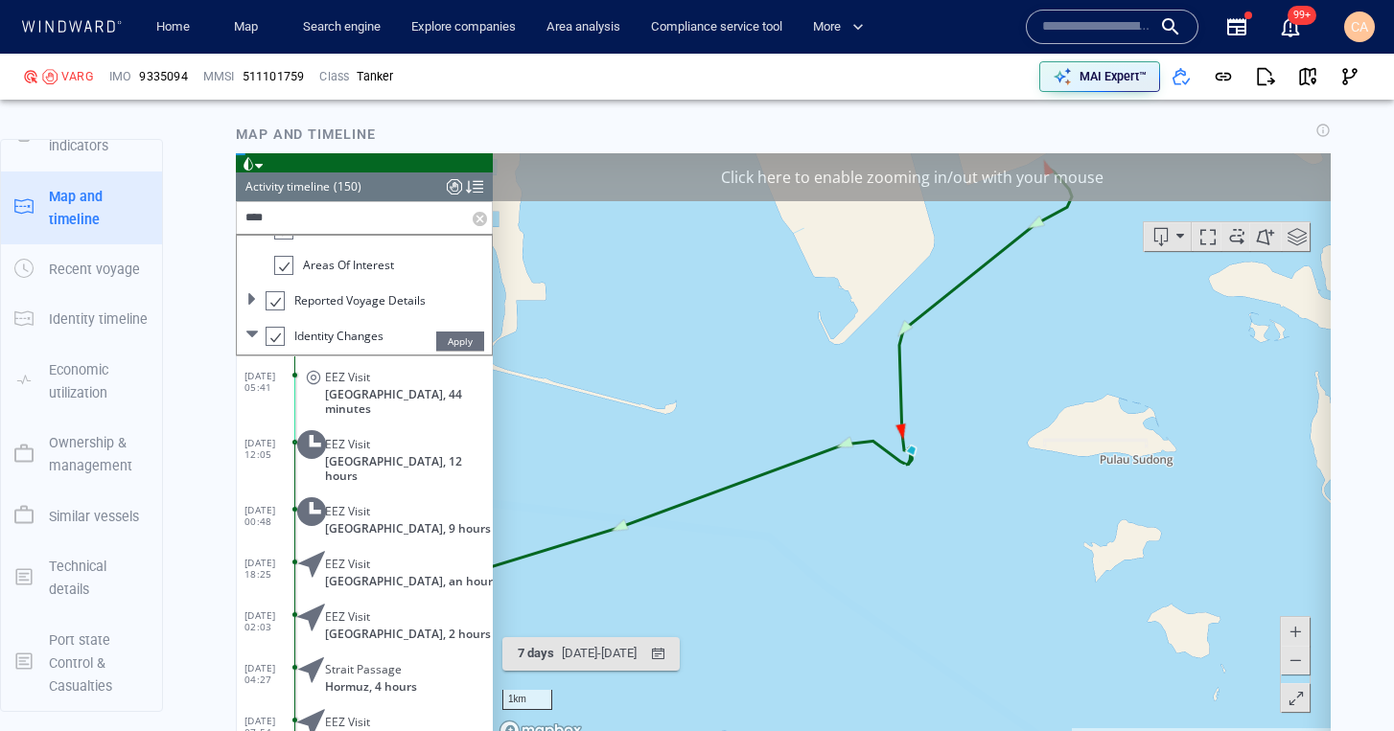
type input "****"
drag, startPoint x: 455, startPoint y: 343, endPoint x: 479, endPoint y: 336, distance: 24.9
click at [455, 343] on span "Apply" at bounding box center [460, 341] width 48 height 19
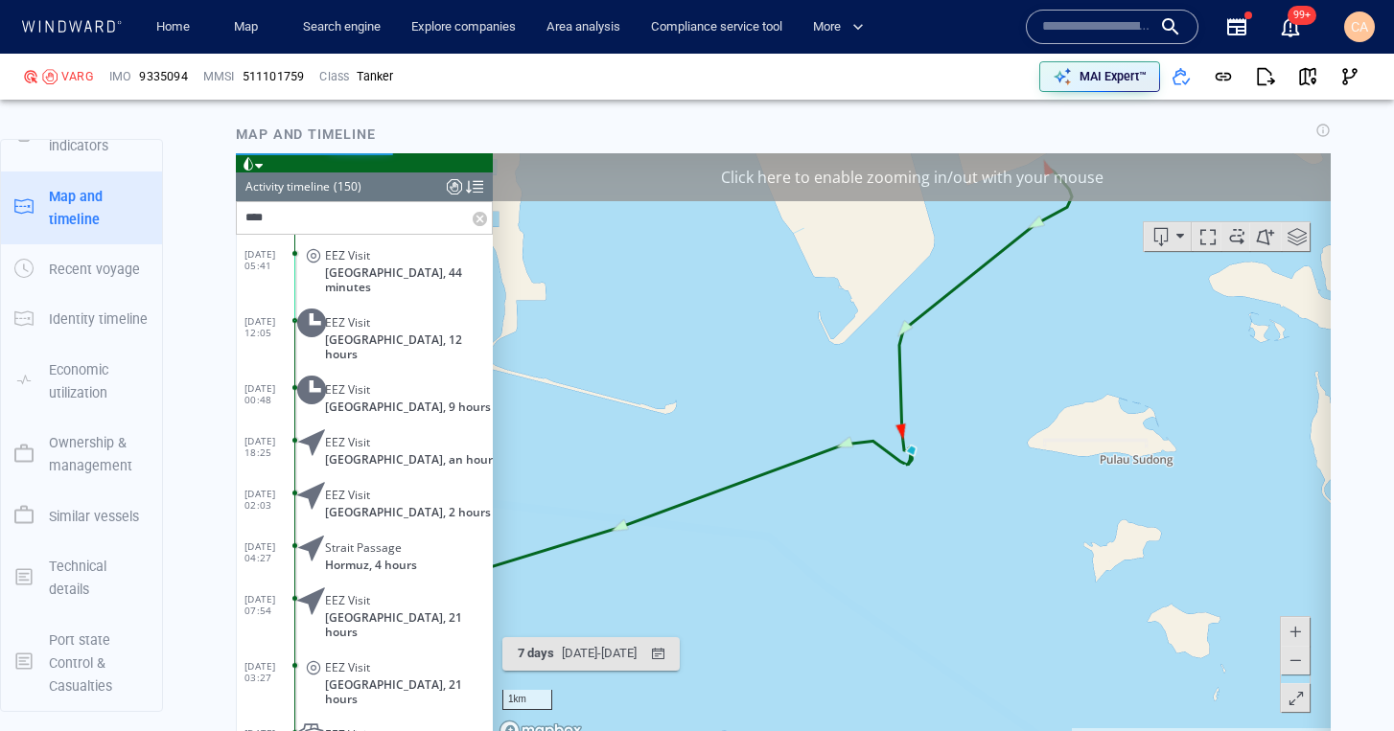
click at [328, 220] on input "****" at bounding box center [355, 218] width 236 height 32
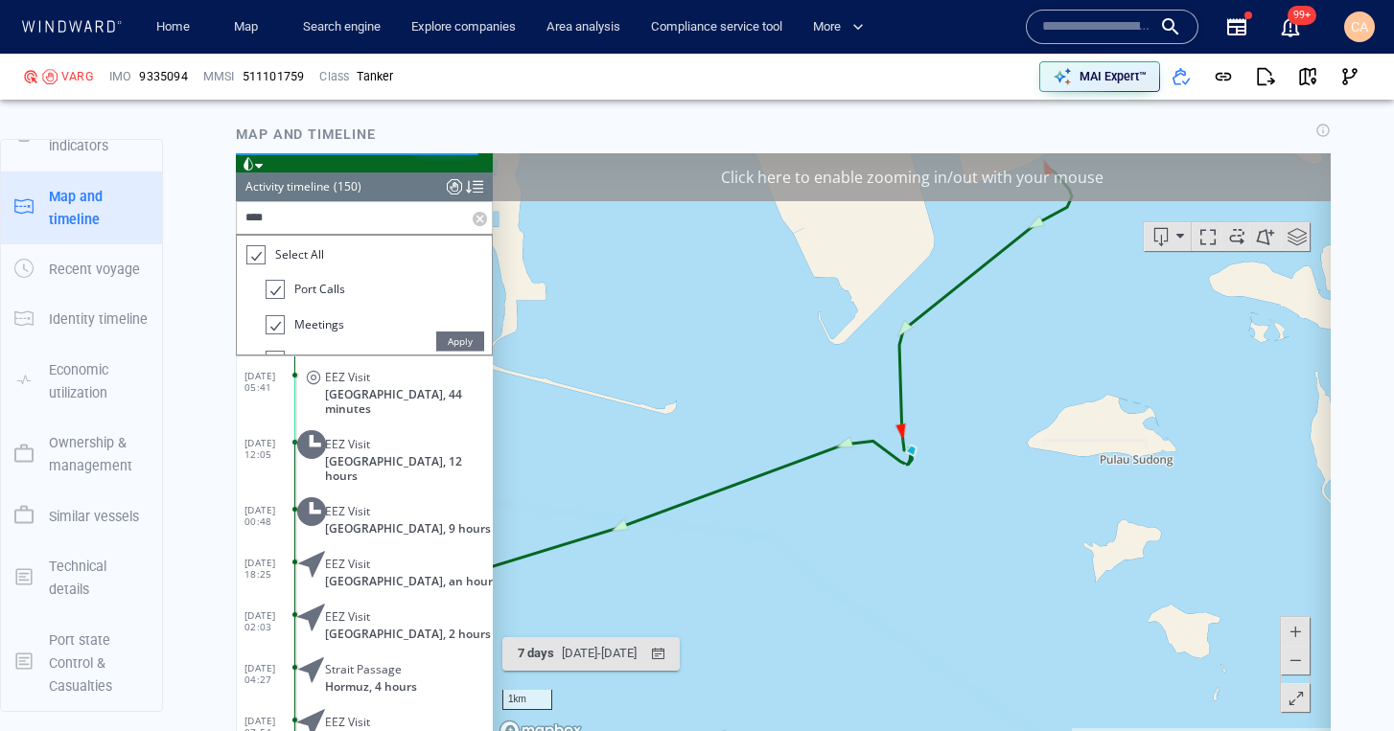
click at [466, 339] on span "Apply" at bounding box center [460, 341] width 48 height 19
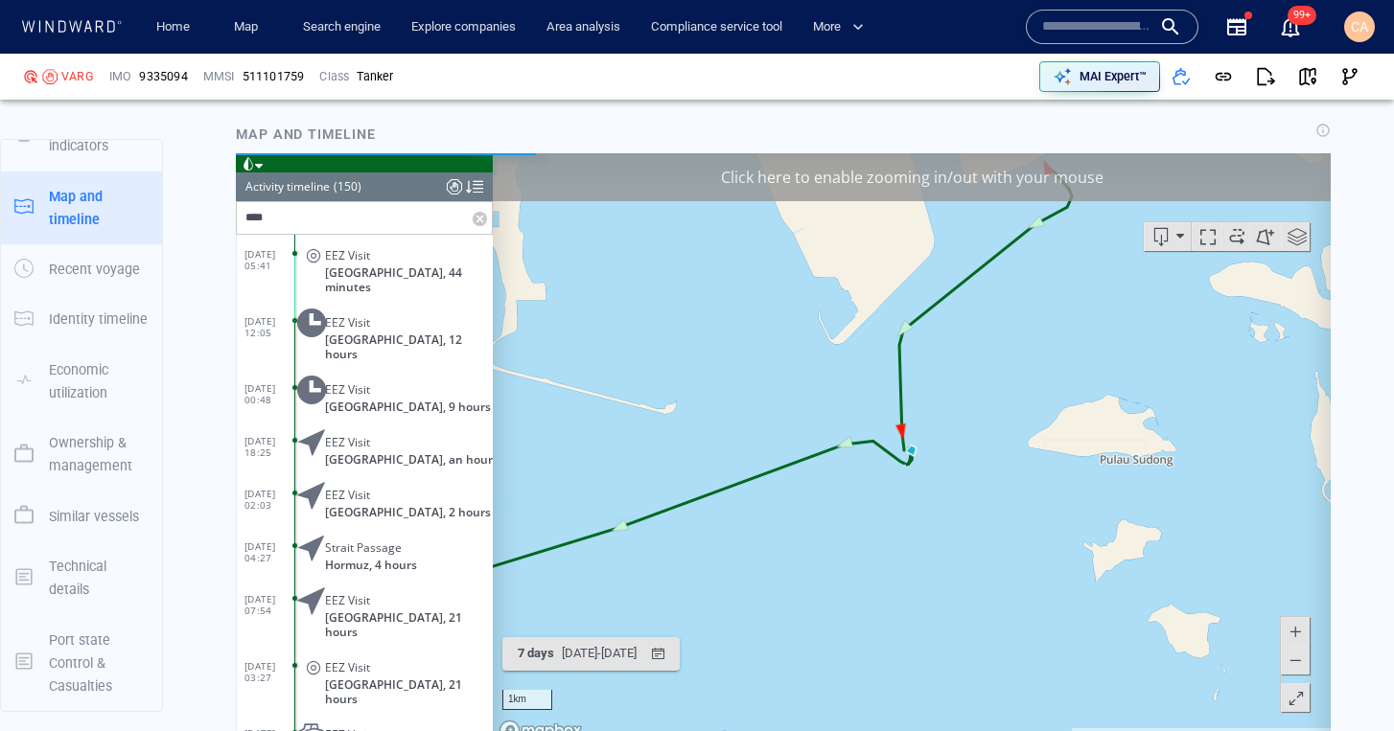
click at [475, 219] on label at bounding box center [482, 218] width 19 height 32
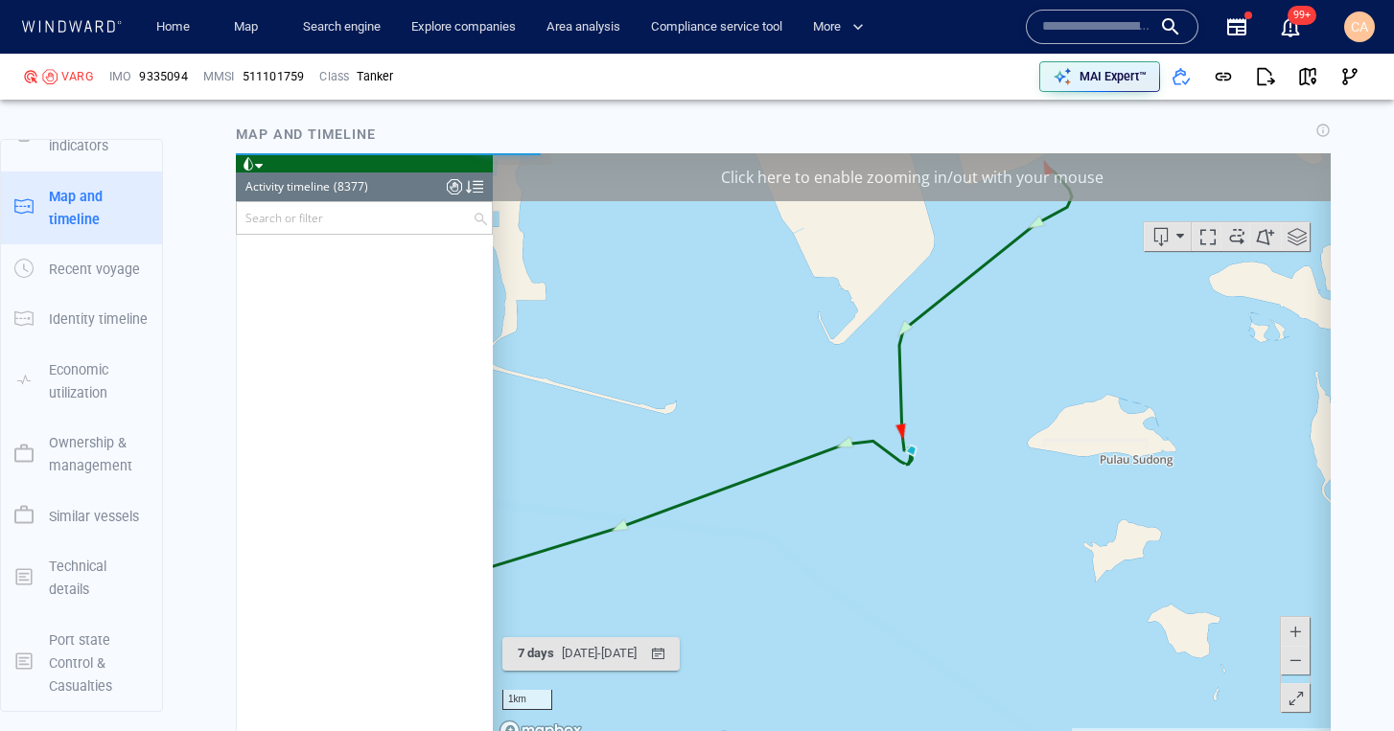
scroll to position [7398, 0]
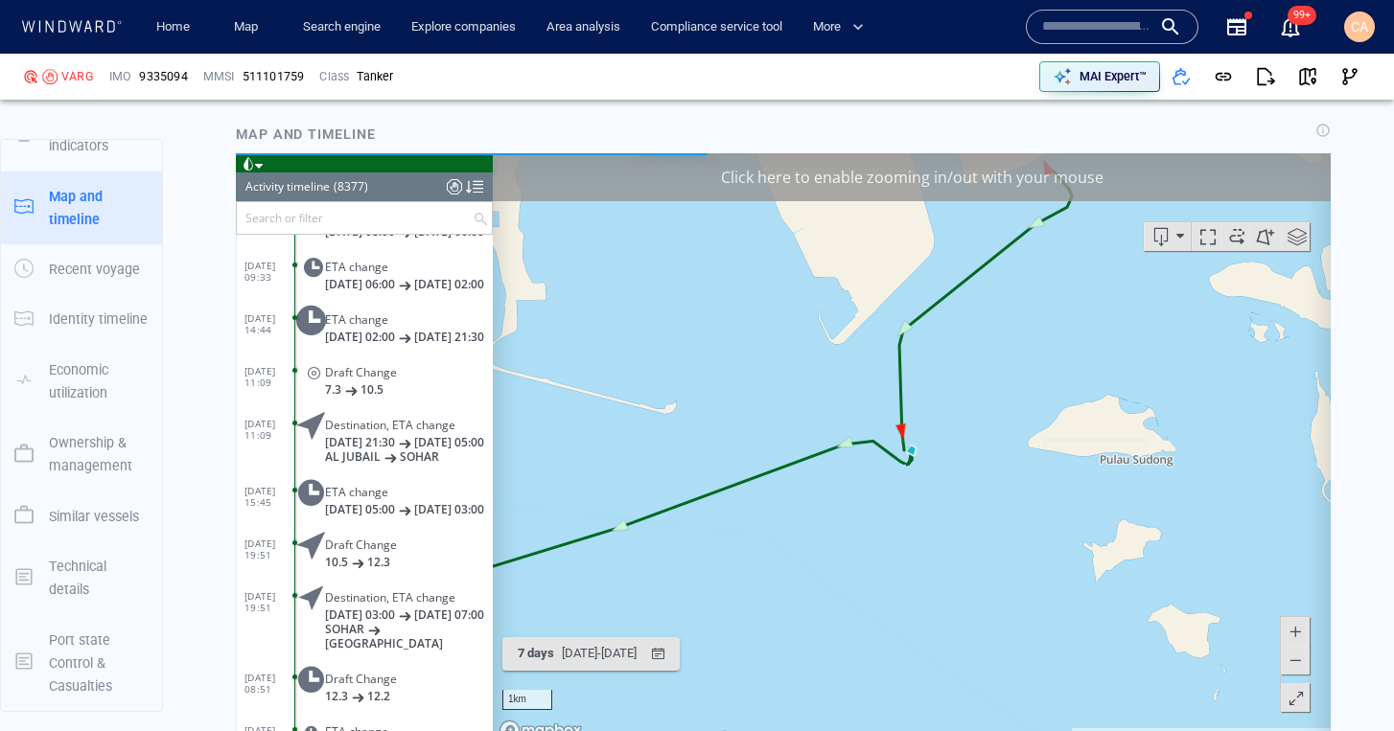
click at [453, 189] on div at bounding box center [454, 187] width 15 height 29
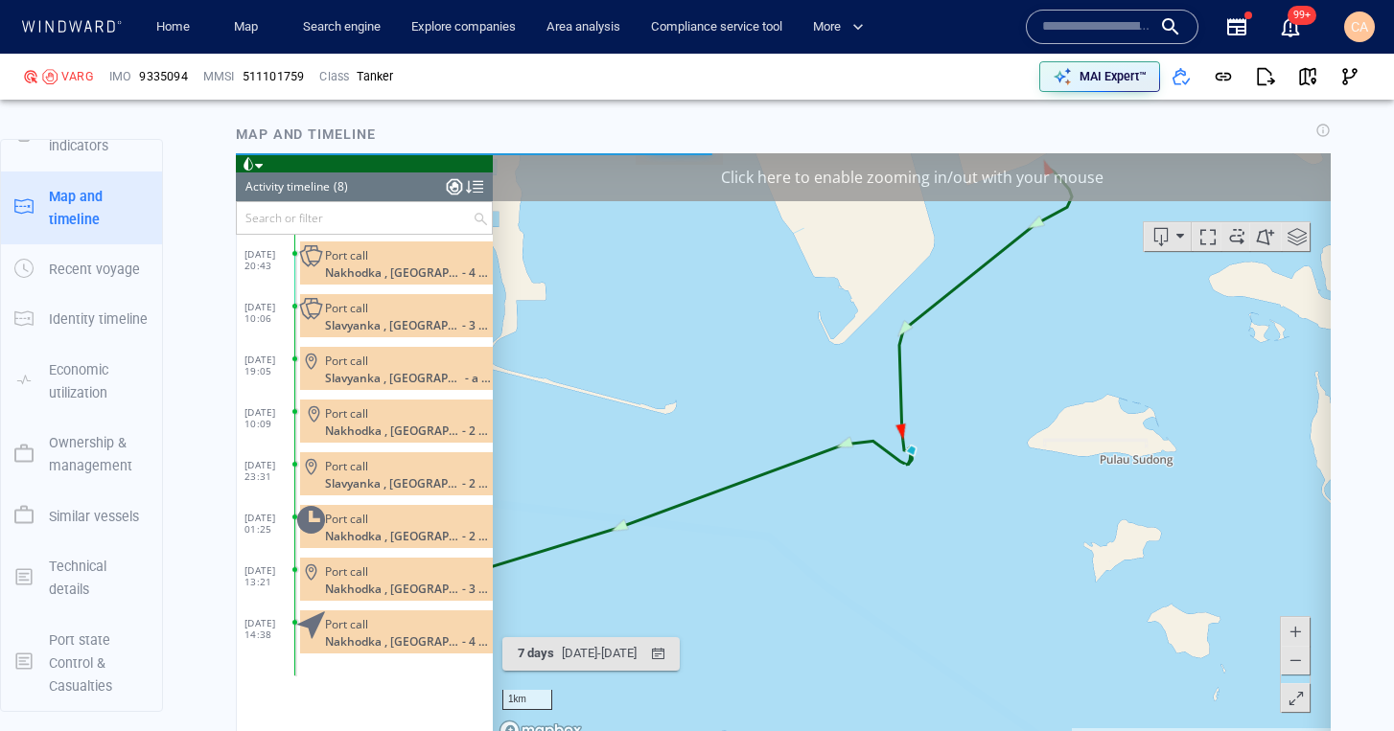
scroll to position [0, 0]
click at [335, 224] on input "text" at bounding box center [355, 218] width 236 height 32
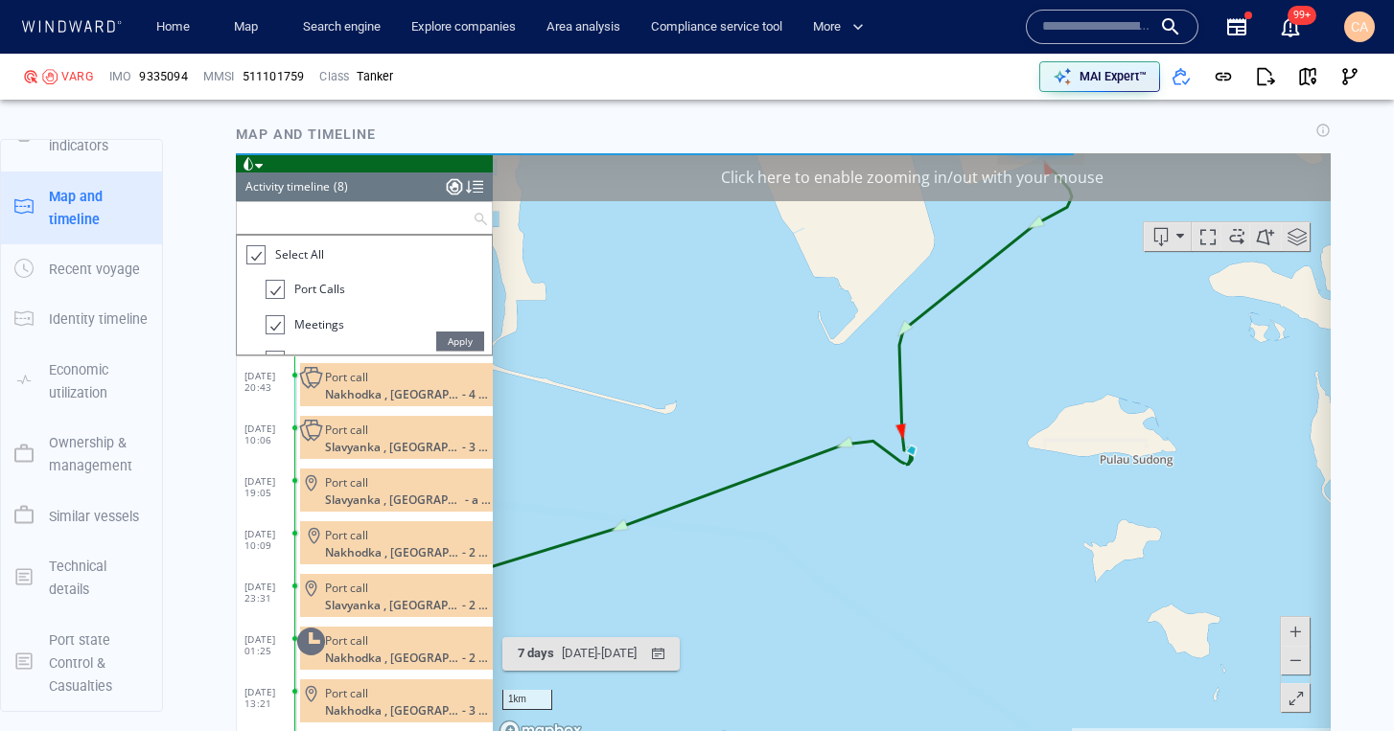
click at [466, 341] on span "Apply" at bounding box center [460, 341] width 48 height 19
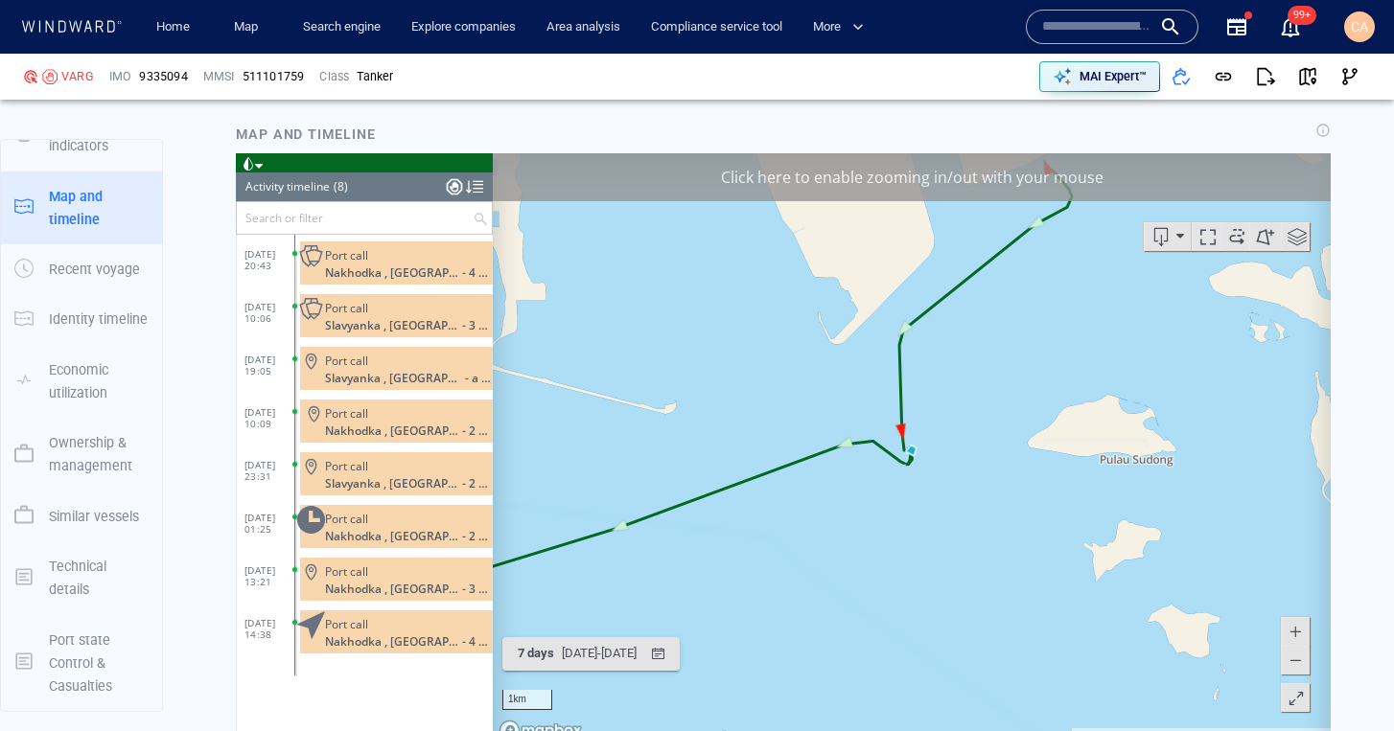
click at [454, 191] on div at bounding box center [454, 187] width 15 height 29
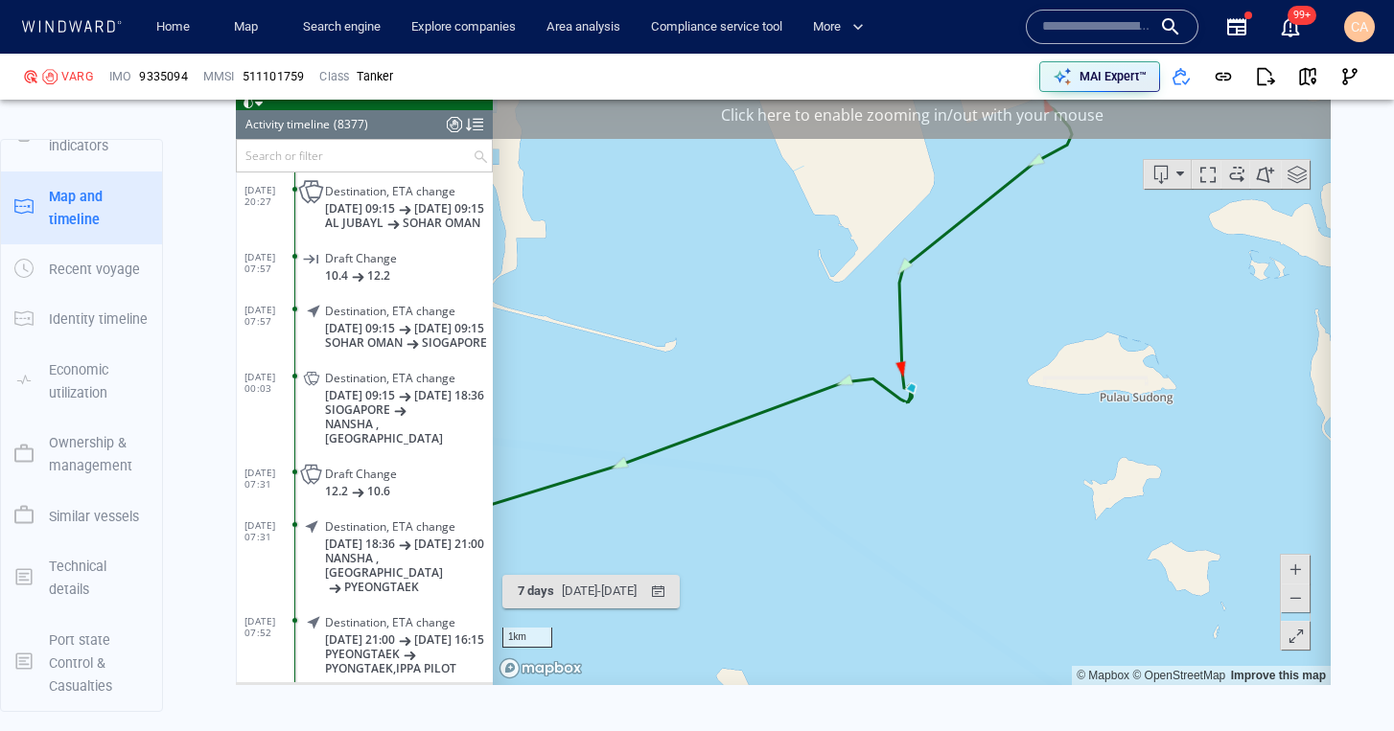
scroll to position [3480, 0]
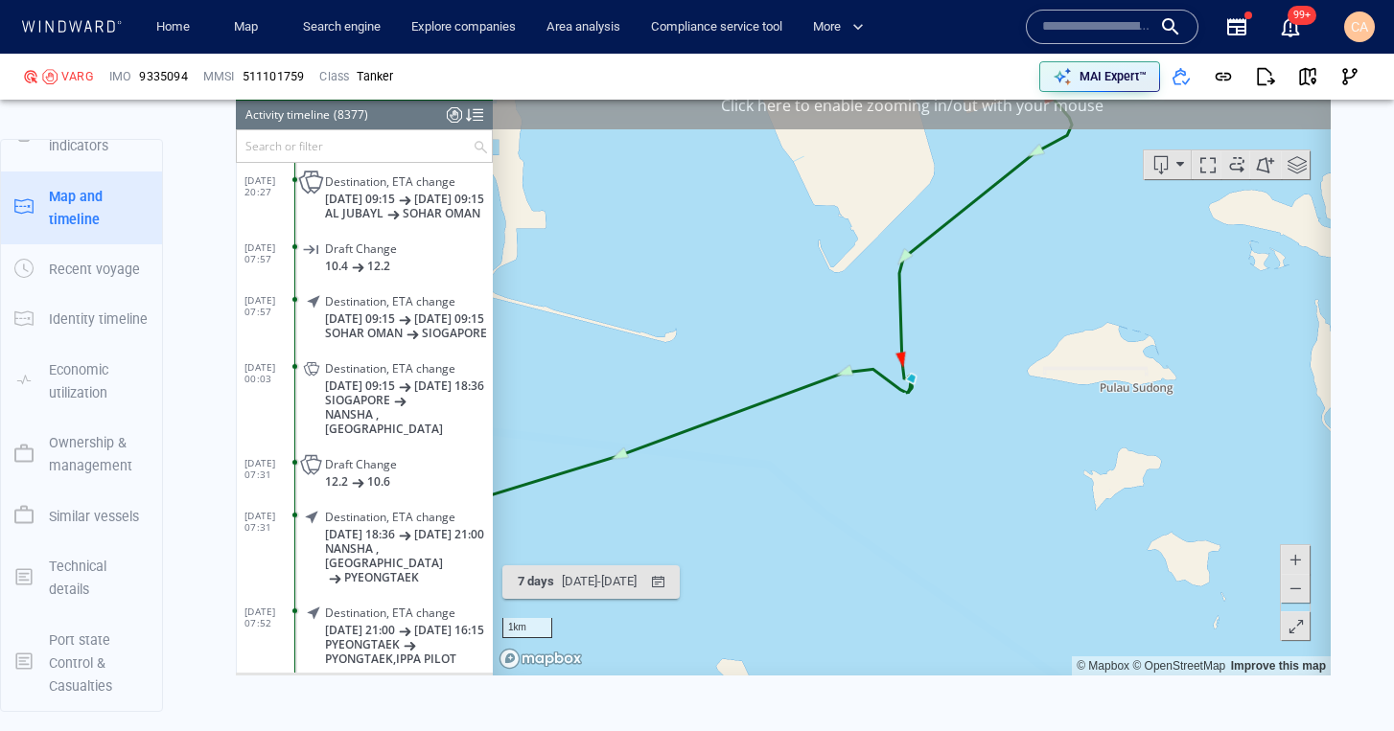
click at [1298, 590] on span at bounding box center [1294, 588] width 19 height 29
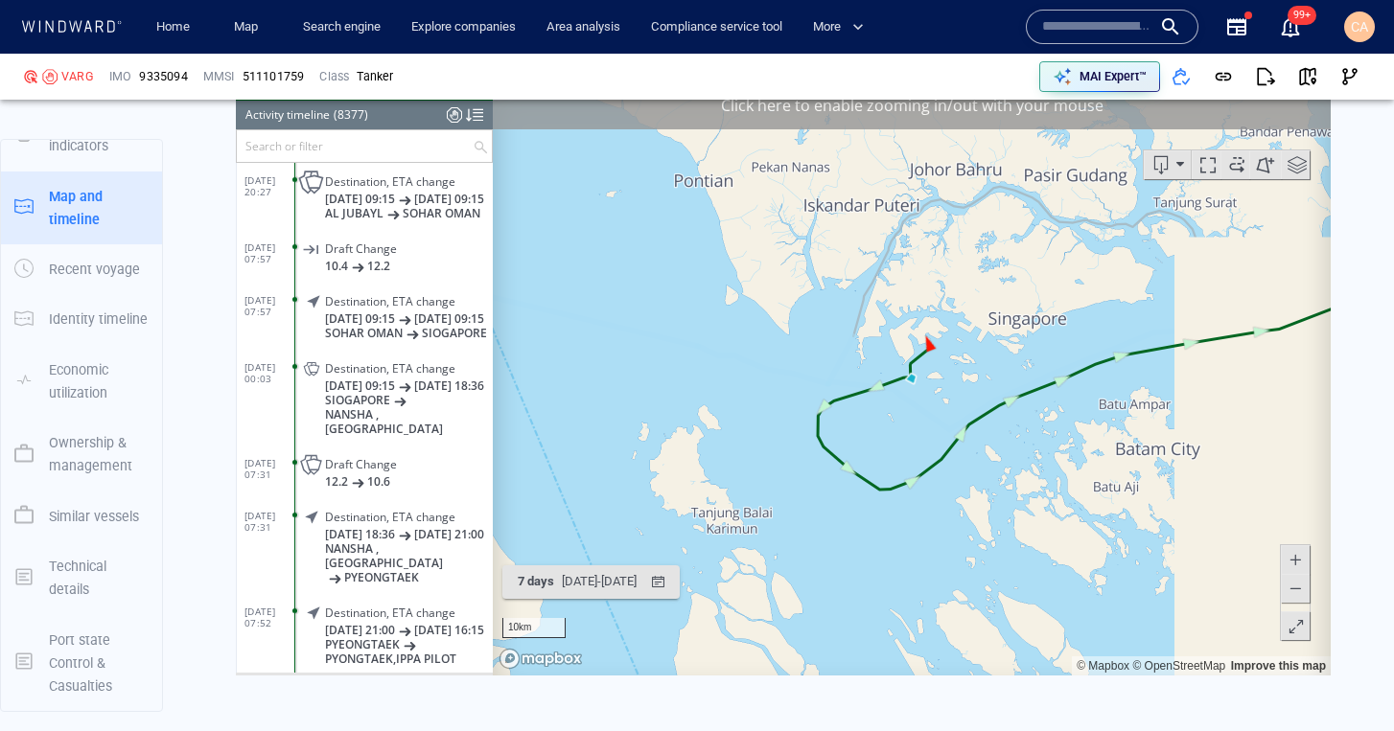
click at [1297, 590] on span at bounding box center [1294, 588] width 19 height 29
click at [1296, 590] on span at bounding box center [1294, 588] width 19 height 29
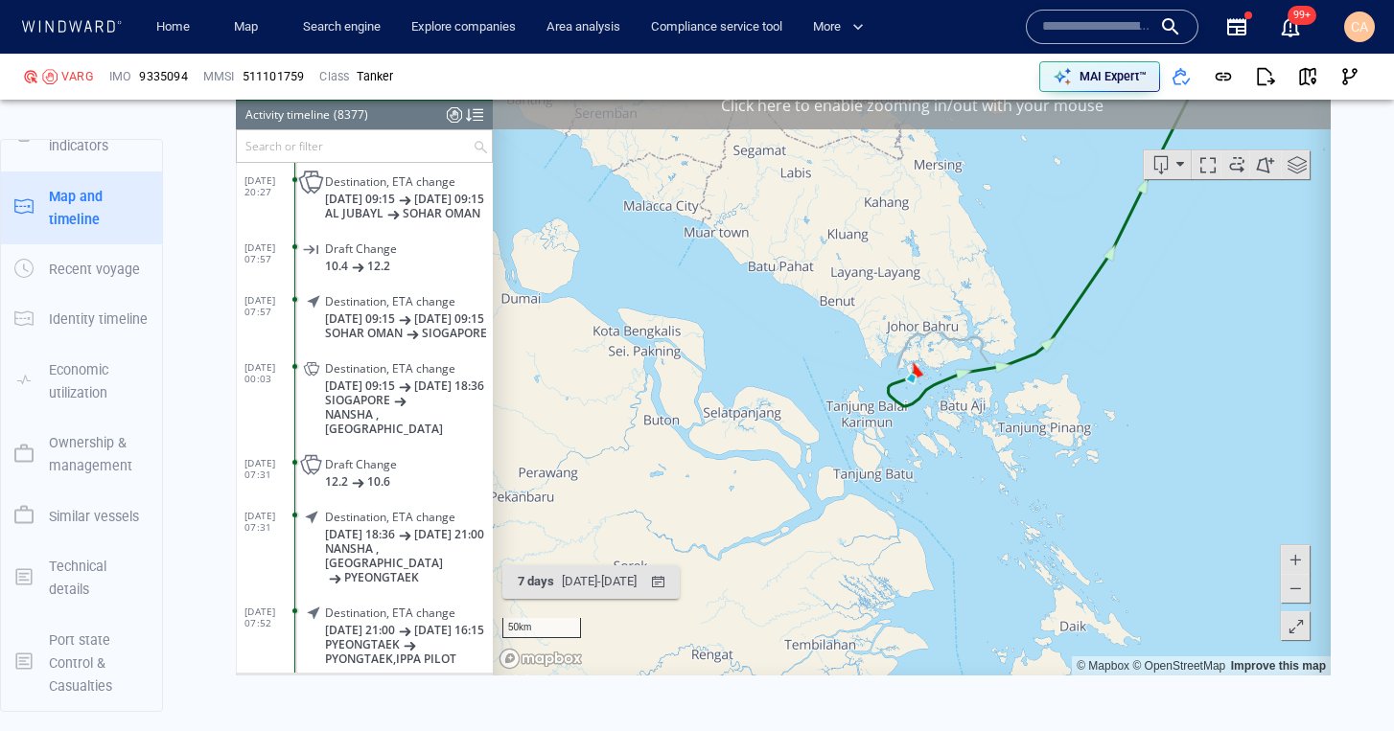
click at [1296, 593] on span at bounding box center [1294, 588] width 19 height 29
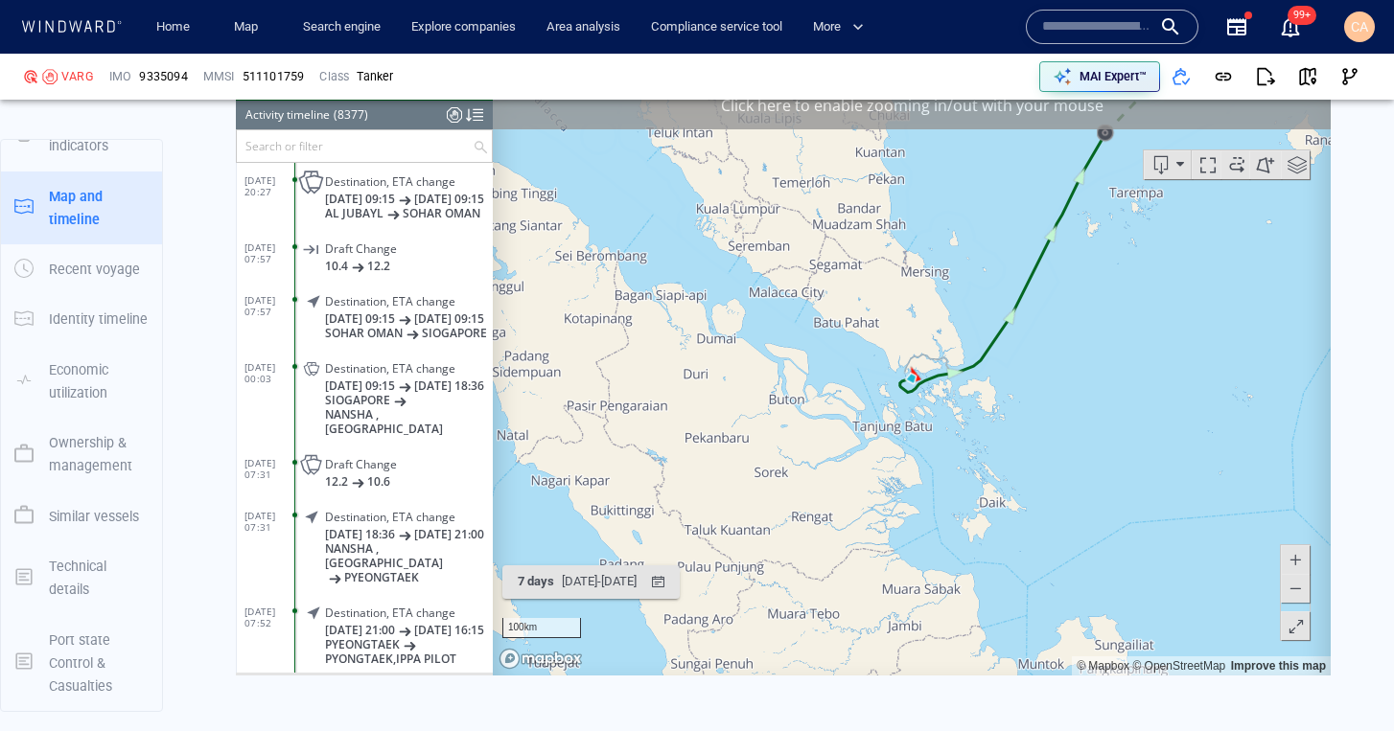
click at [1296, 593] on span at bounding box center [1294, 588] width 19 height 29
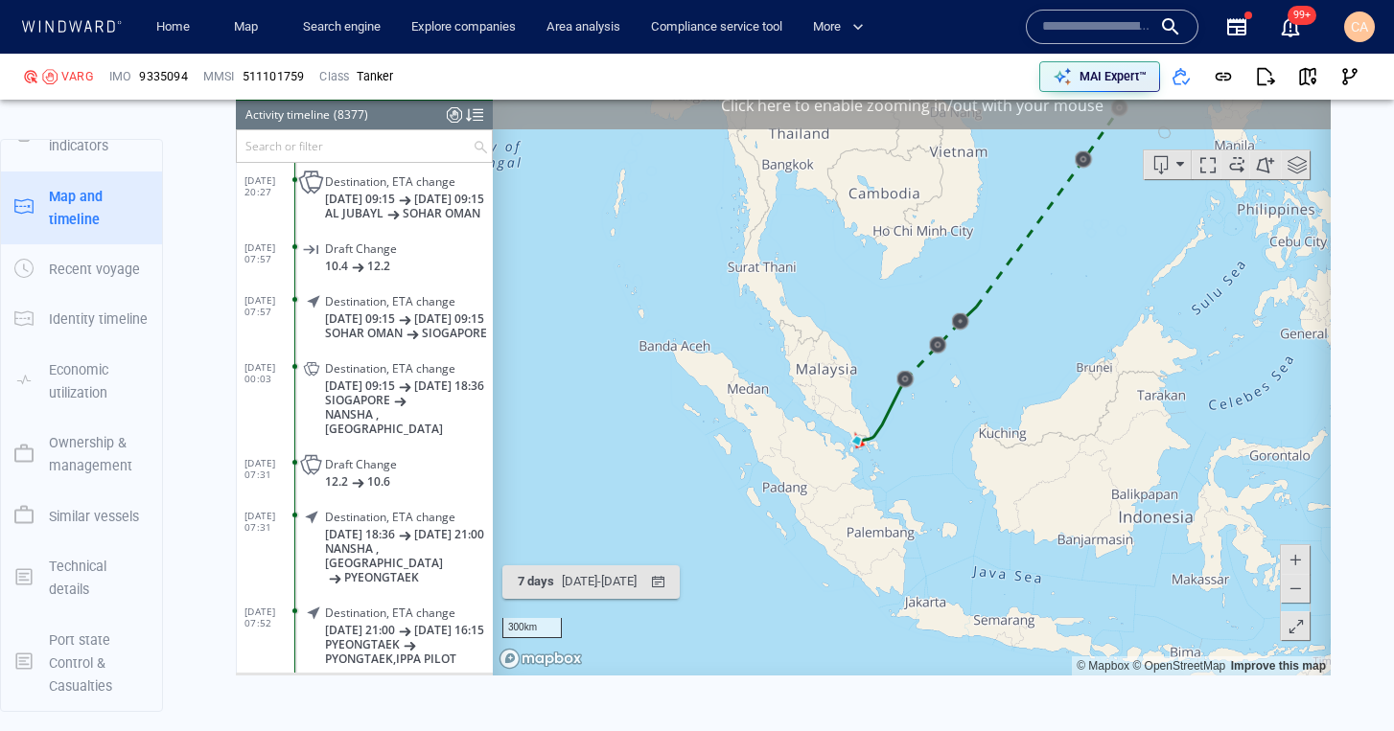
drag, startPoint x: 1055, startPoint y: 419, endPoint x: 1005, endPoint y: 488, distance: 85.7
click at [1004, 489] on canvas "Map" at bounding box center [912, 378] width 838 height 594
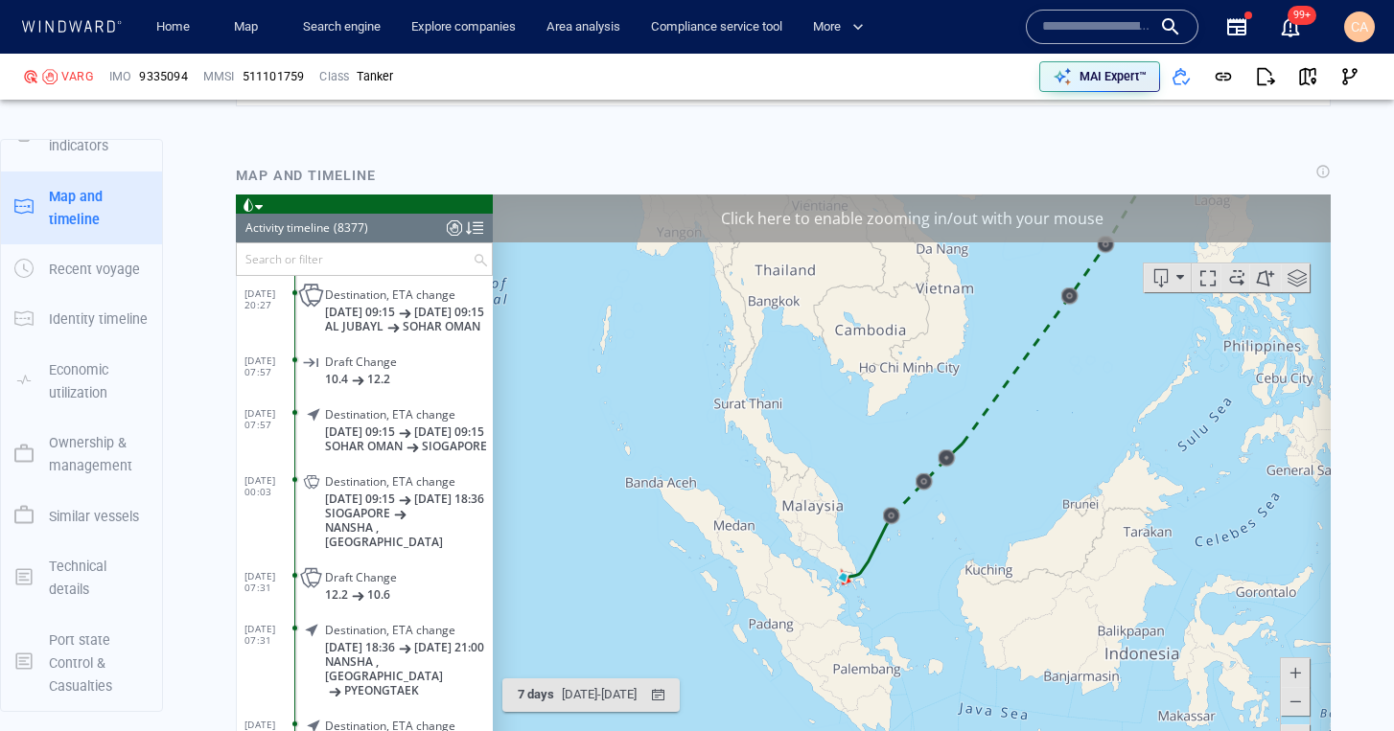
scroll to position [3344, 0]
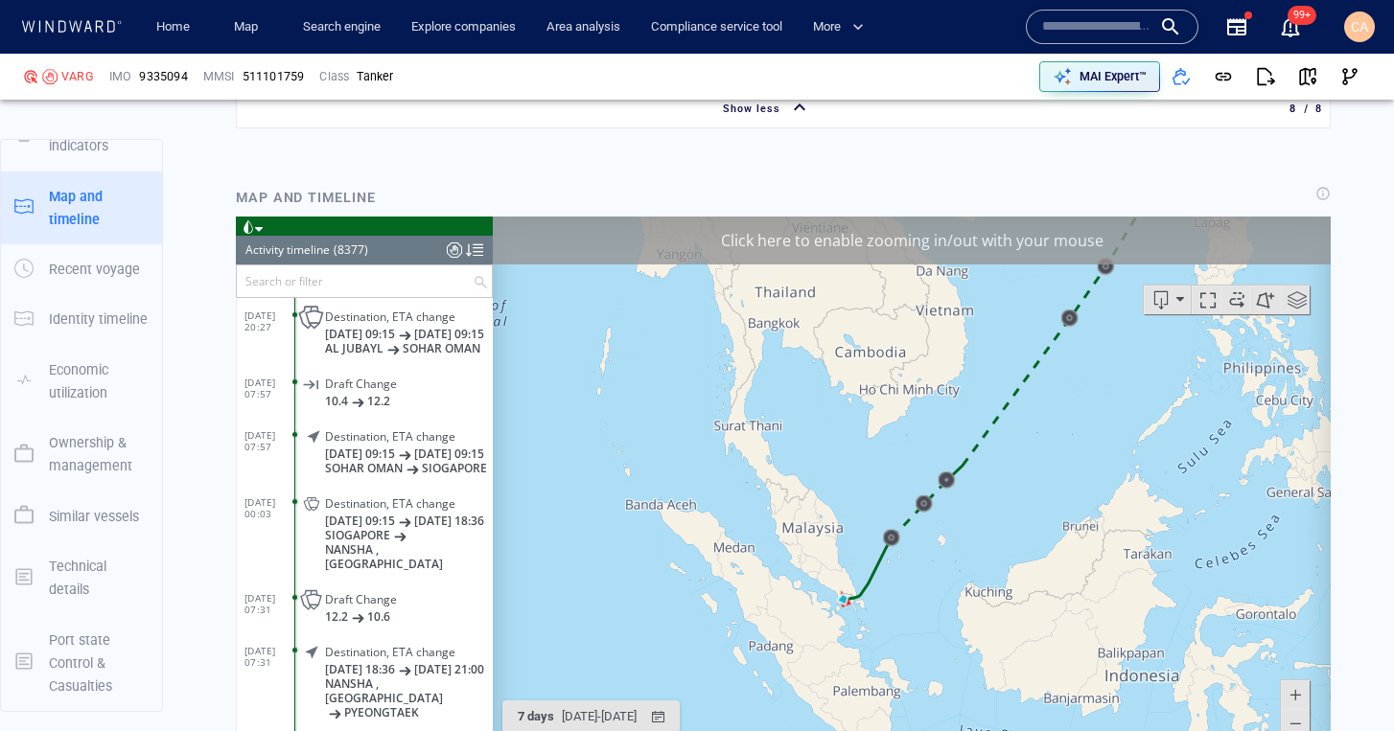
drag, startPoint x: 1061, startPoint y: 488, endPoint x: 1137, endPoint y: 411, distance: 107.8
click at [1075, 300] on div "Click here to enable zooming in/out with your mouse 300km © Mapbox © OpenStreet…" at bounding box center [912, 514] width 838 height 594
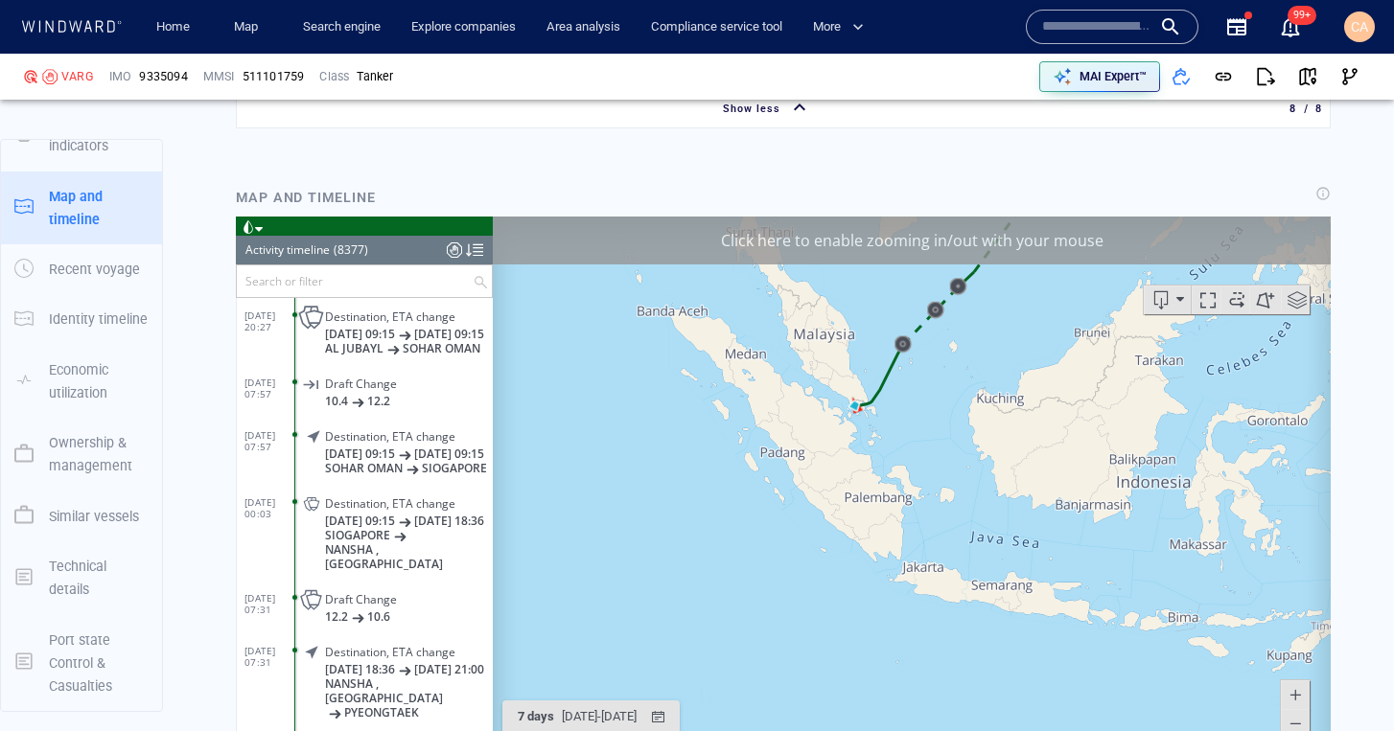
click at [1299, 694] on span at bounding box center [1294, 695] width 19 height 29
click at [1299, 695] on span at bounding box center [1294, 695] width 19 height 29
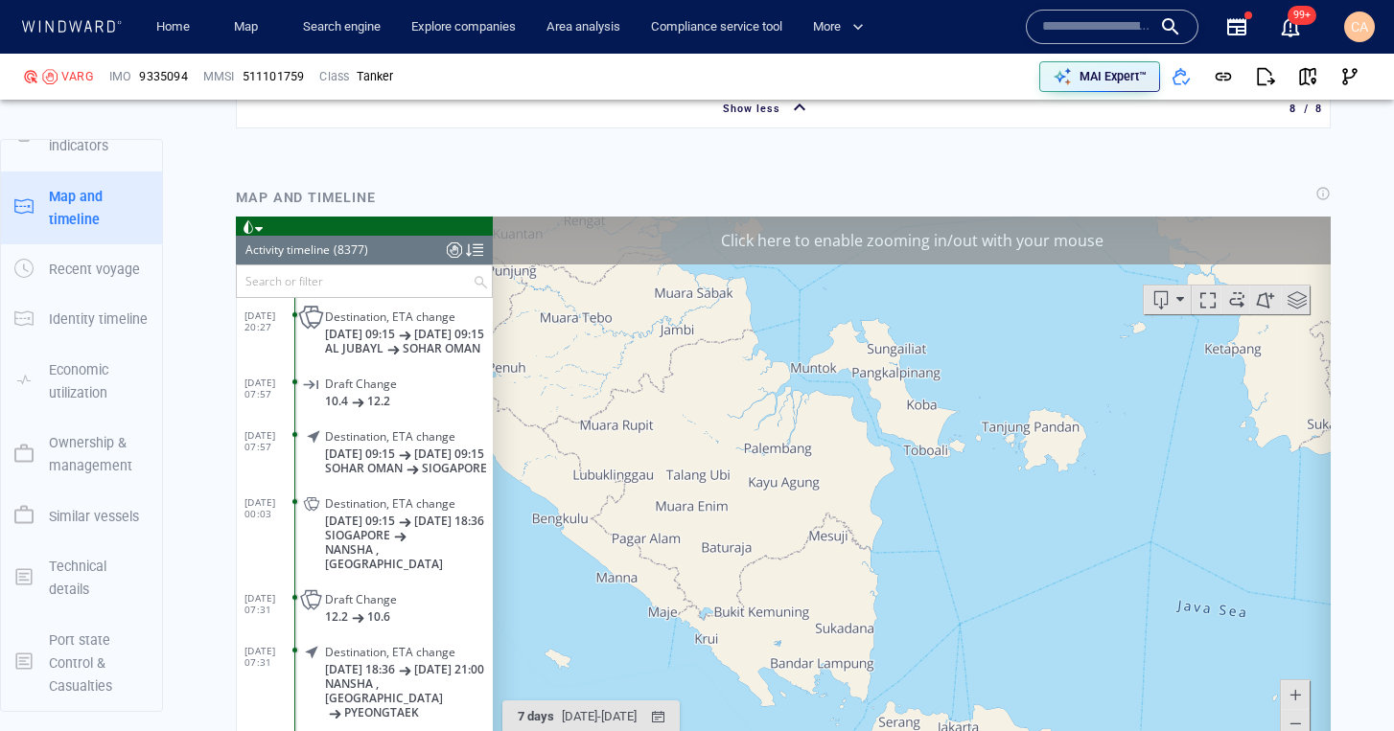
drag, startPoint x: 1299, startPoint y: 695, endPoint x: 1262, endPoint y: 676, distance: 41.2
click at [1298, 693] on span at bounding box center [1294, 695] width 19 height 29
drag, startPoint x: 867, startPoint y: 432, endPoint x: 917, endPoint y: 676, distance: 248.5
click at [920, 681] on canvas "Map" at bounding box center [912, 514] width 838 height 594
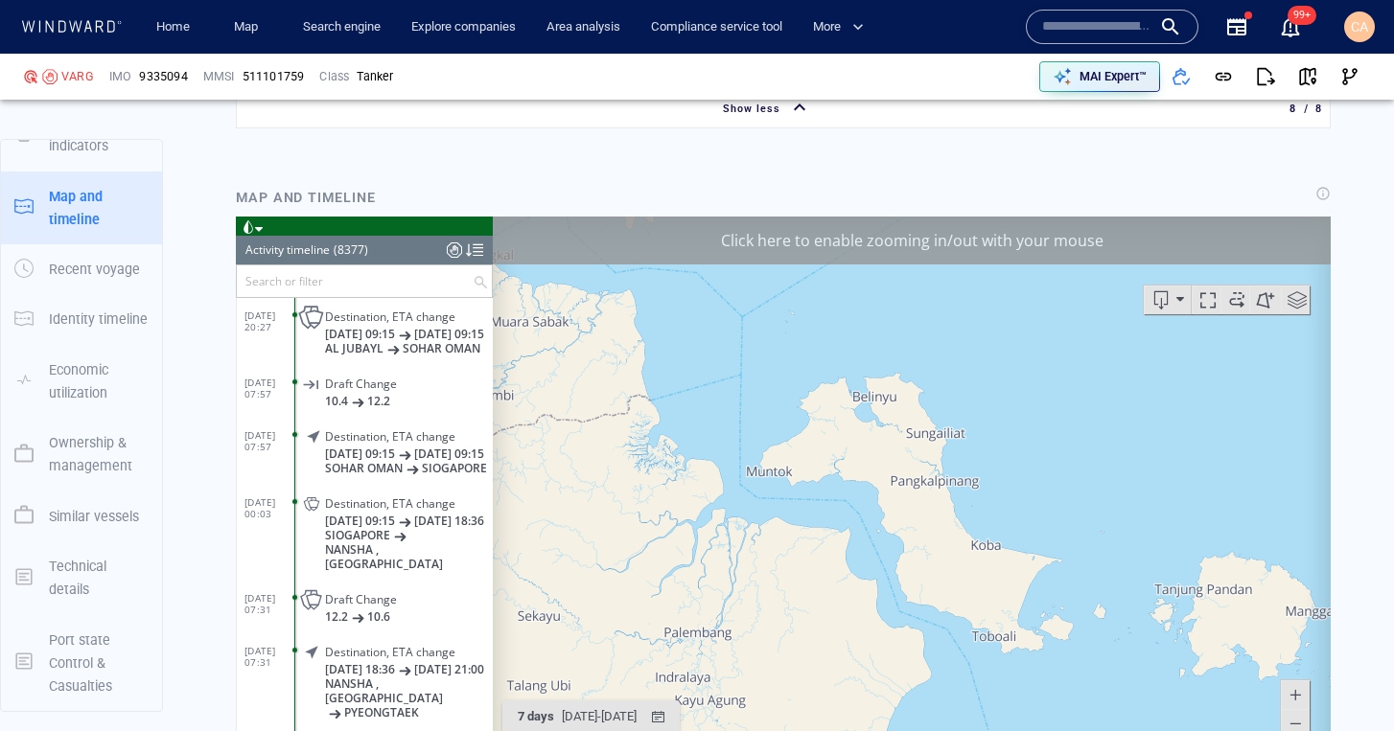
drag, startPoint x: 851, startPoint y: 479, endPoint x: 896, endPoint y: 522, distance: 62.4
click at [930, 681] on canvas "Map" at bounding box center [912, 514] width 838 height 594
drag, startPoint x: 887, startPoint y: 575, endPoint x: 908, endPoint y: 627, distance: 55.9
click at [907, 627] on canvas "Map" at bounding box center [912, 514] width 838 height 594
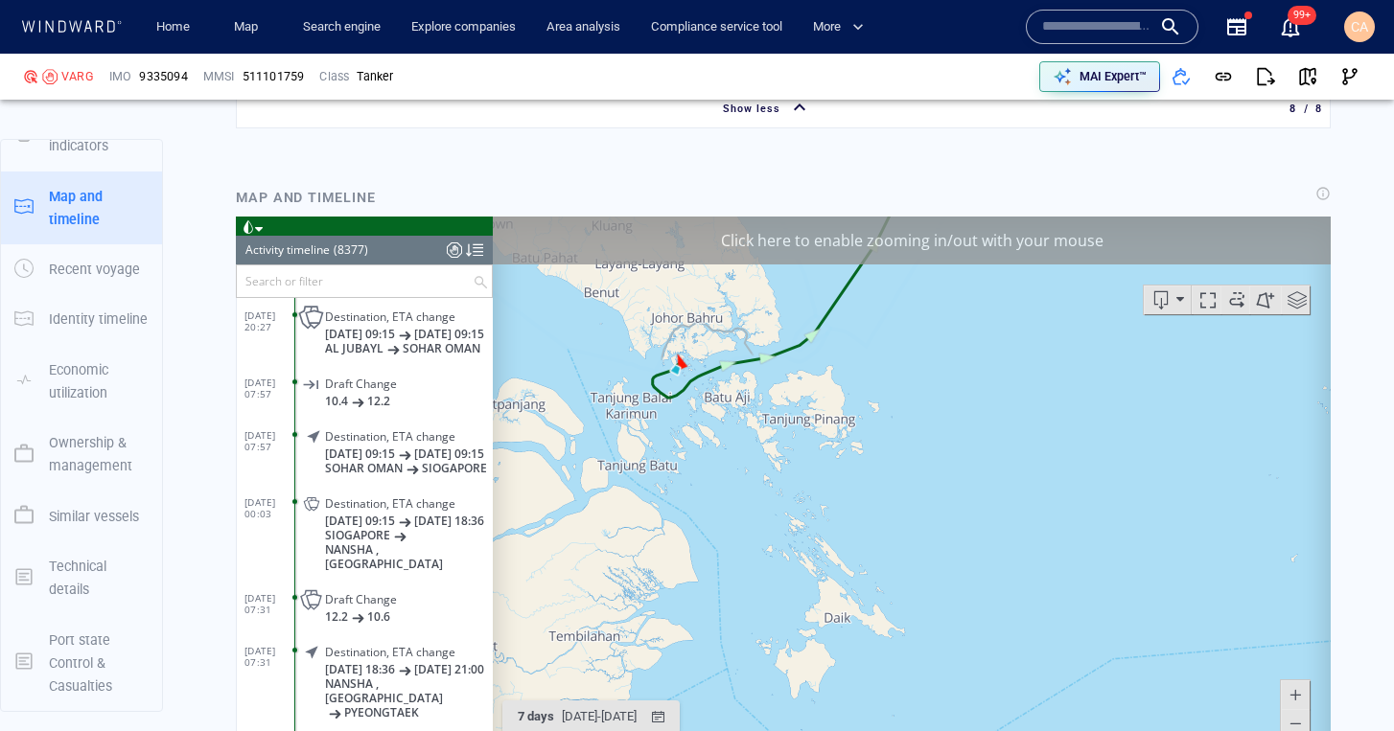
drag, startPoint x: 1108, startPoint y: 493, endPoint x: 1047, endPoint y: 579, distance: 105.9
click at [1019, 609] on canvas "Map" at bounding box center [912, 514] width 838 height 594
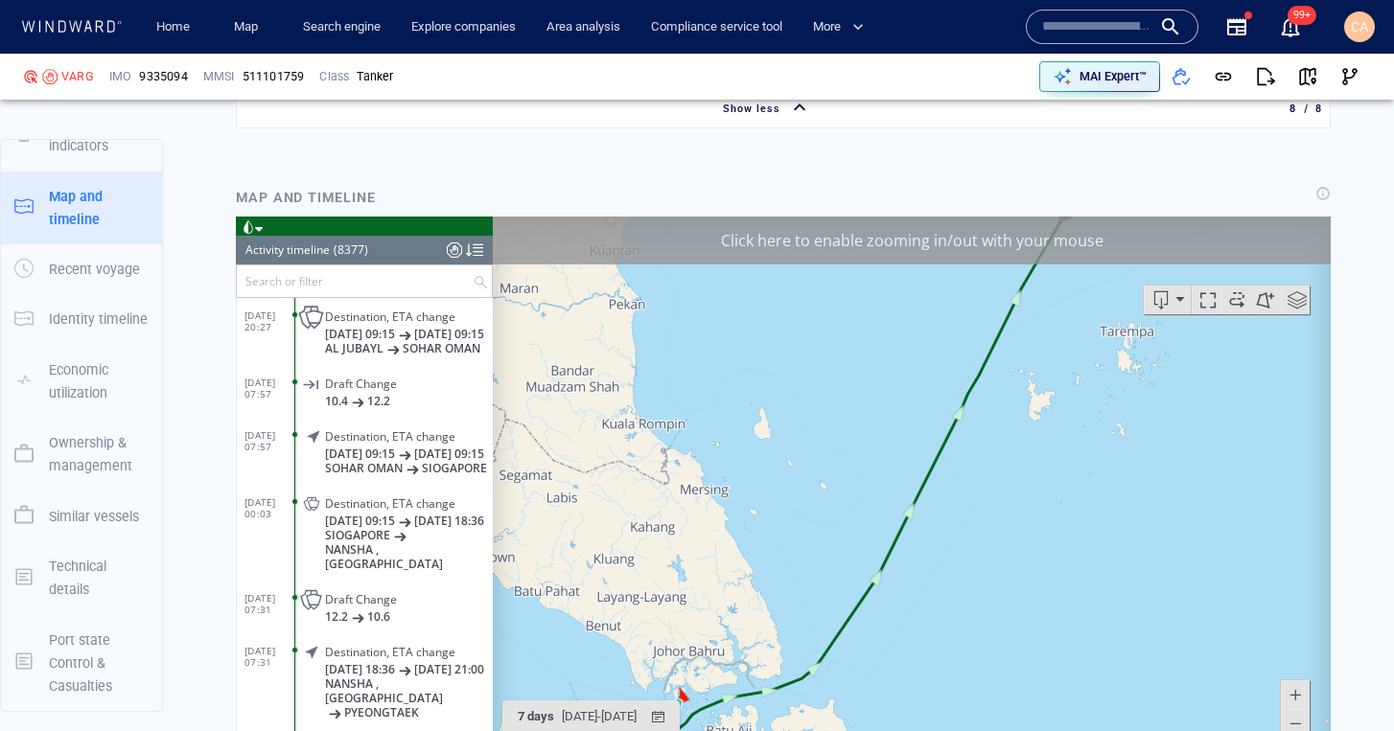
drag, startPoint x: 1102, startPoint y: 682, endPoint x: 1119, endPoint y: 713, distance: 35.6
click at [1119, 714] on canvas "Map" at bounding box center [912, 514] width 838 height 594
click at [1292, 719] on span at bounding box center [1294, 723] width 19 height 29
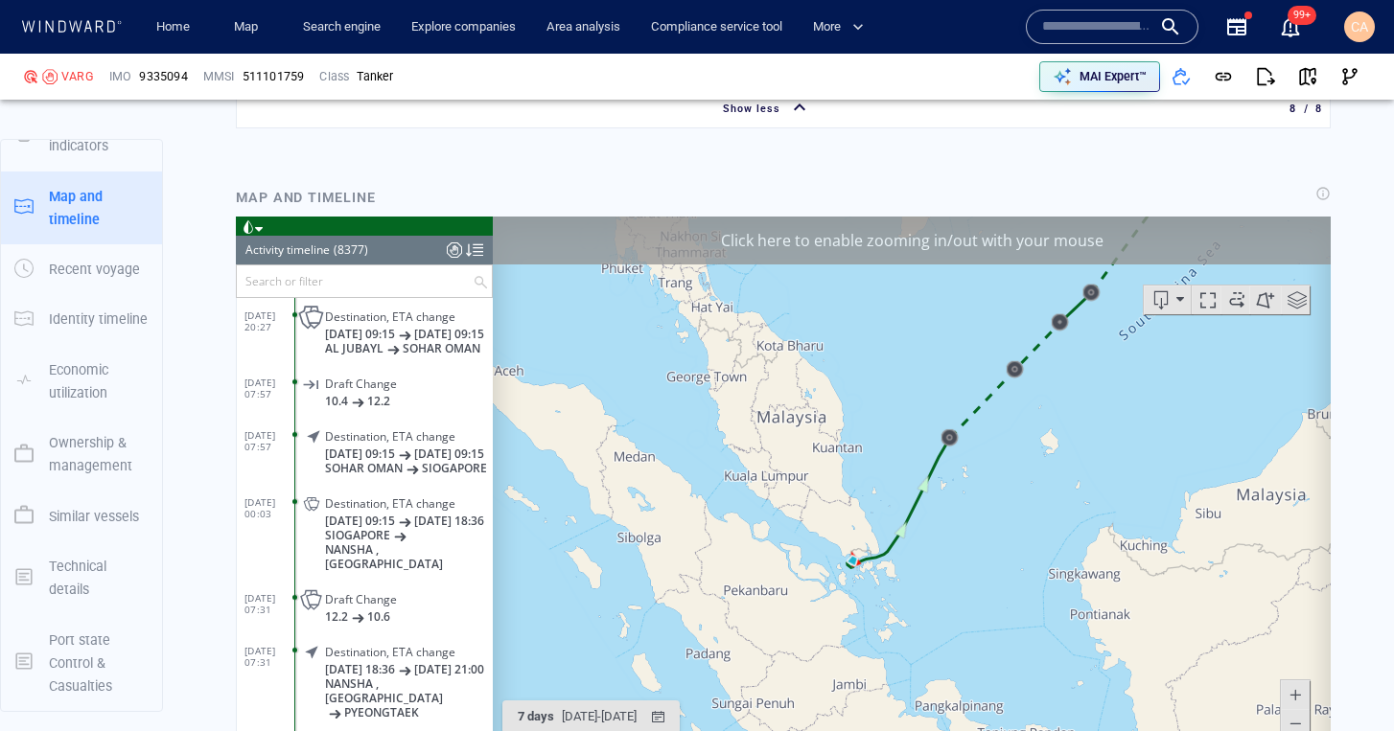
click at [1291, 719] on span at bounding box center [1294, 723] width 19 height 29
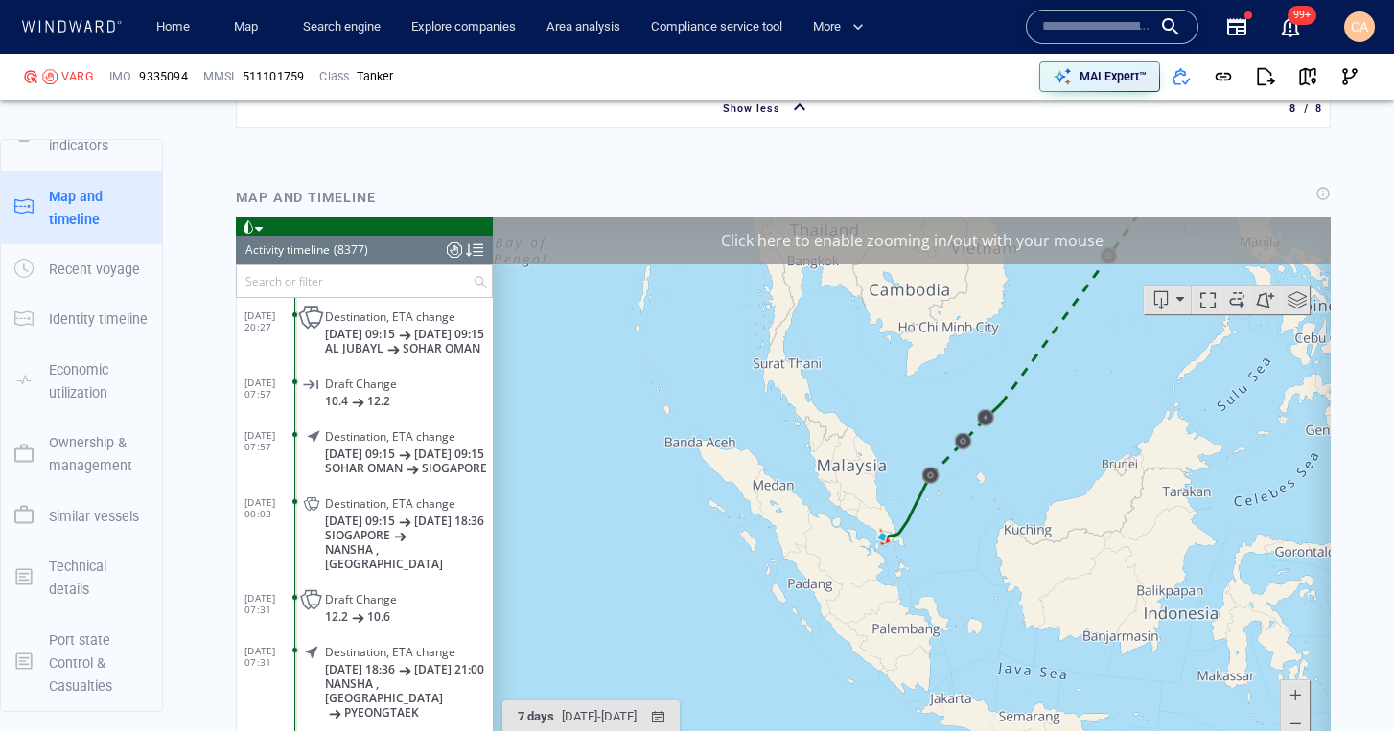
click at [1291, 719] on span at bounding box center [1294, 723] width 19 height 29
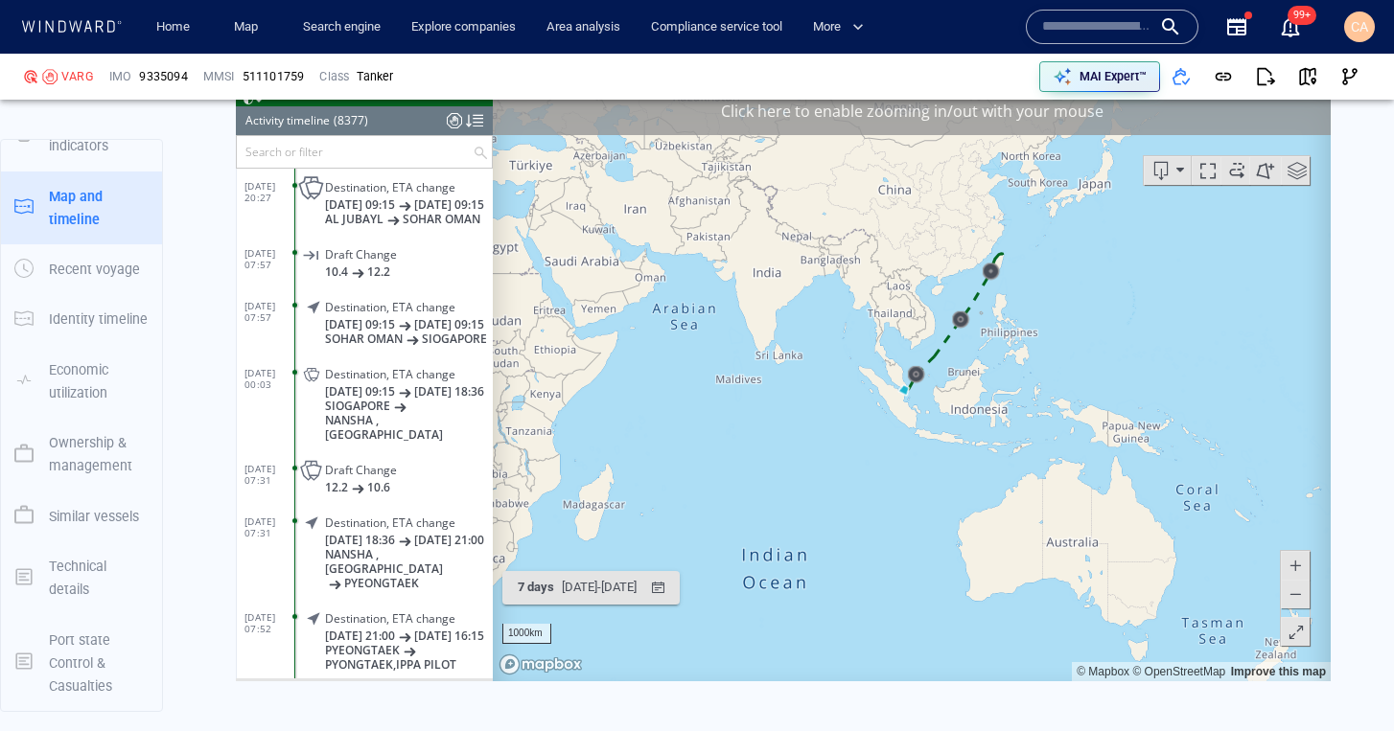
scroll to position [3475, 0]
click at [672, 589] on div "button" at bounding box center [658, 587] width 28 height 28
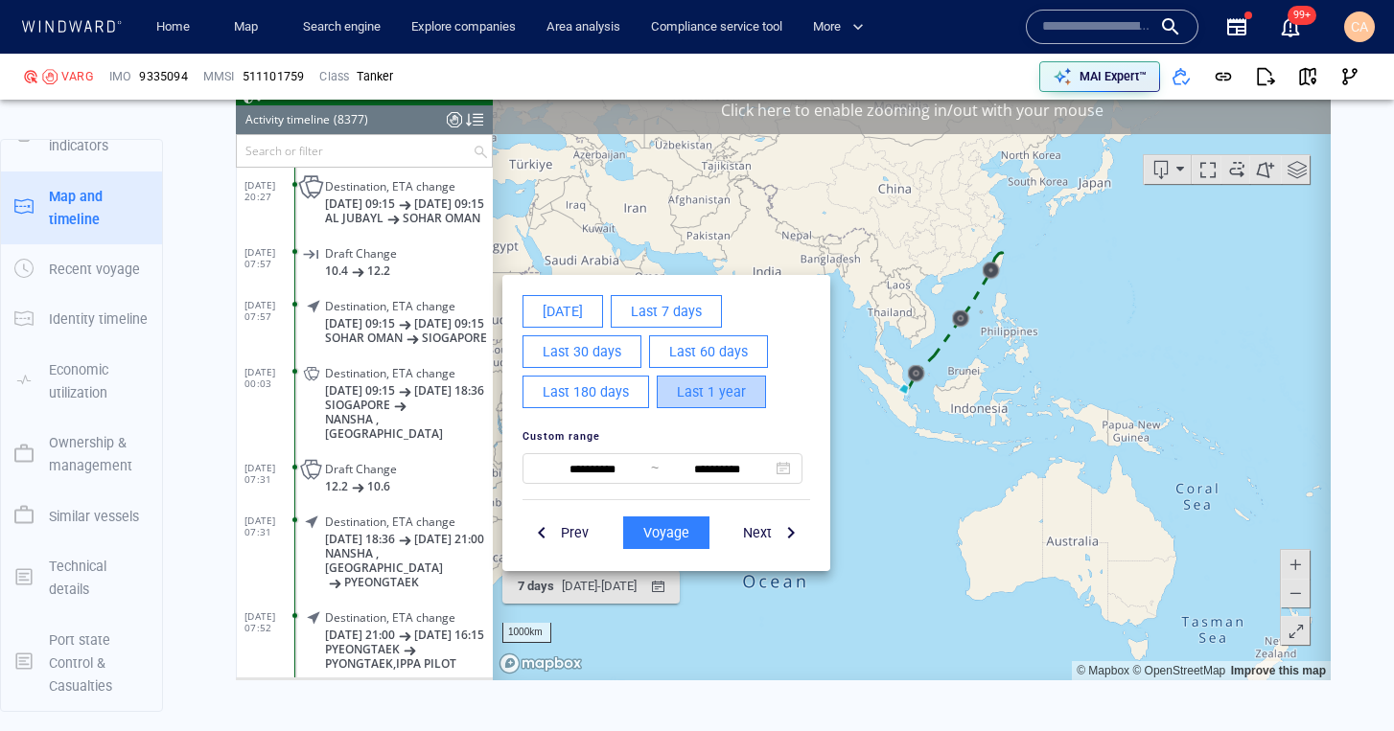
click at [725, 391] on span "Last 1 year" at bounding box center [711, 393] width 69 height 24
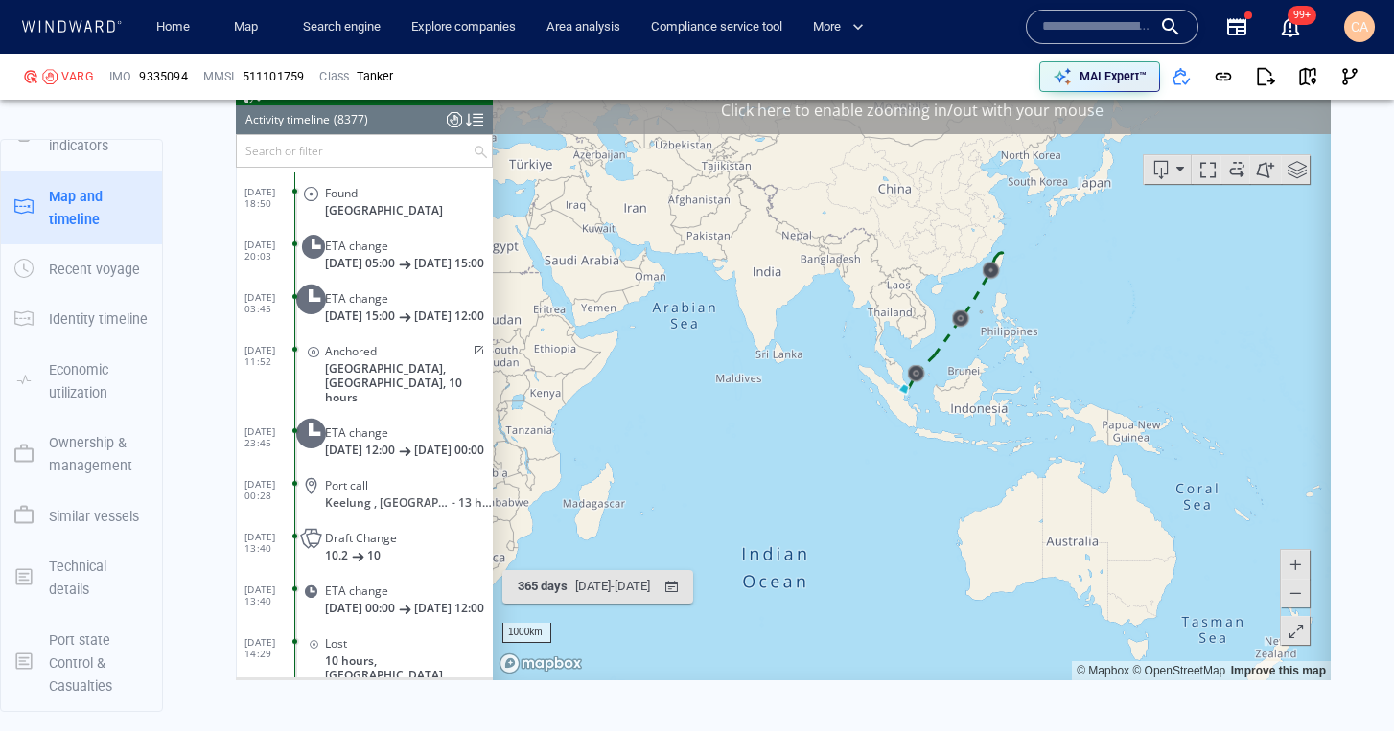
scroll to position [40731, 0]
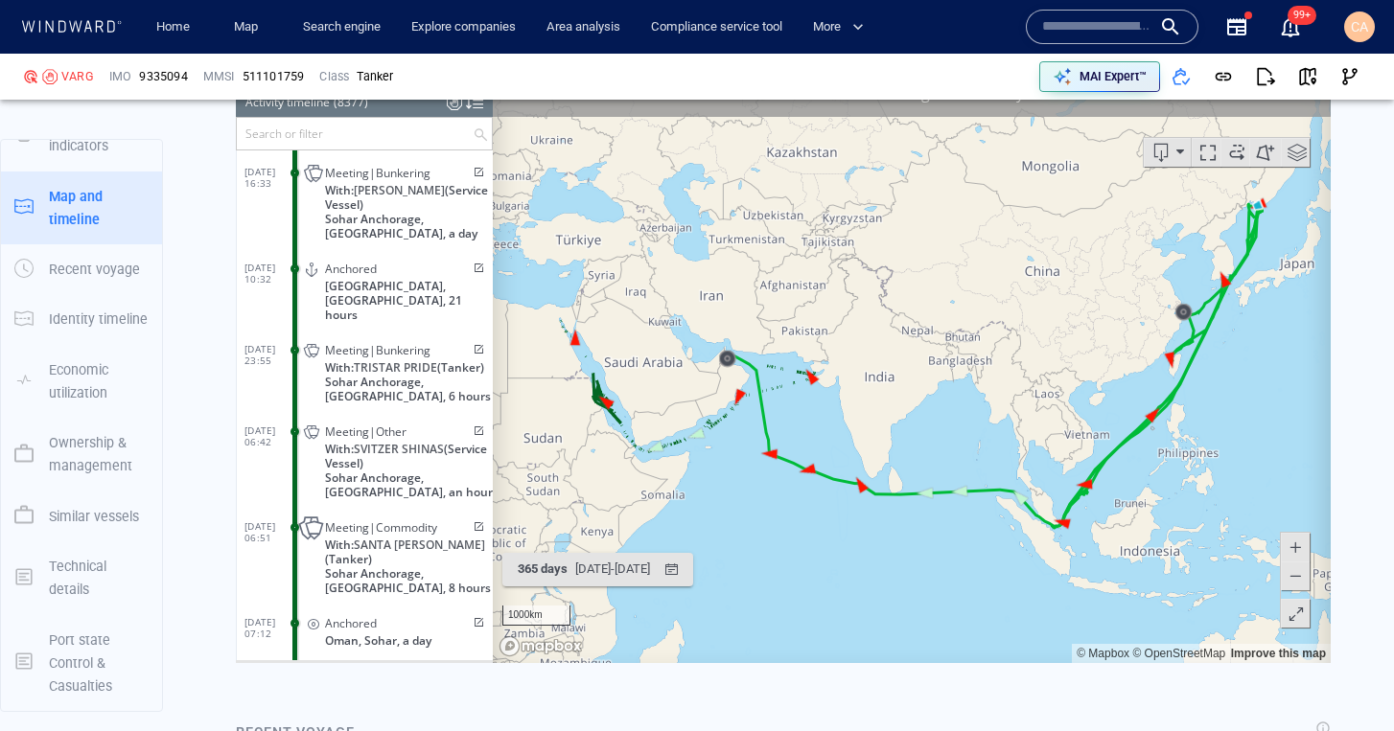
scroll to position [3486, 0]
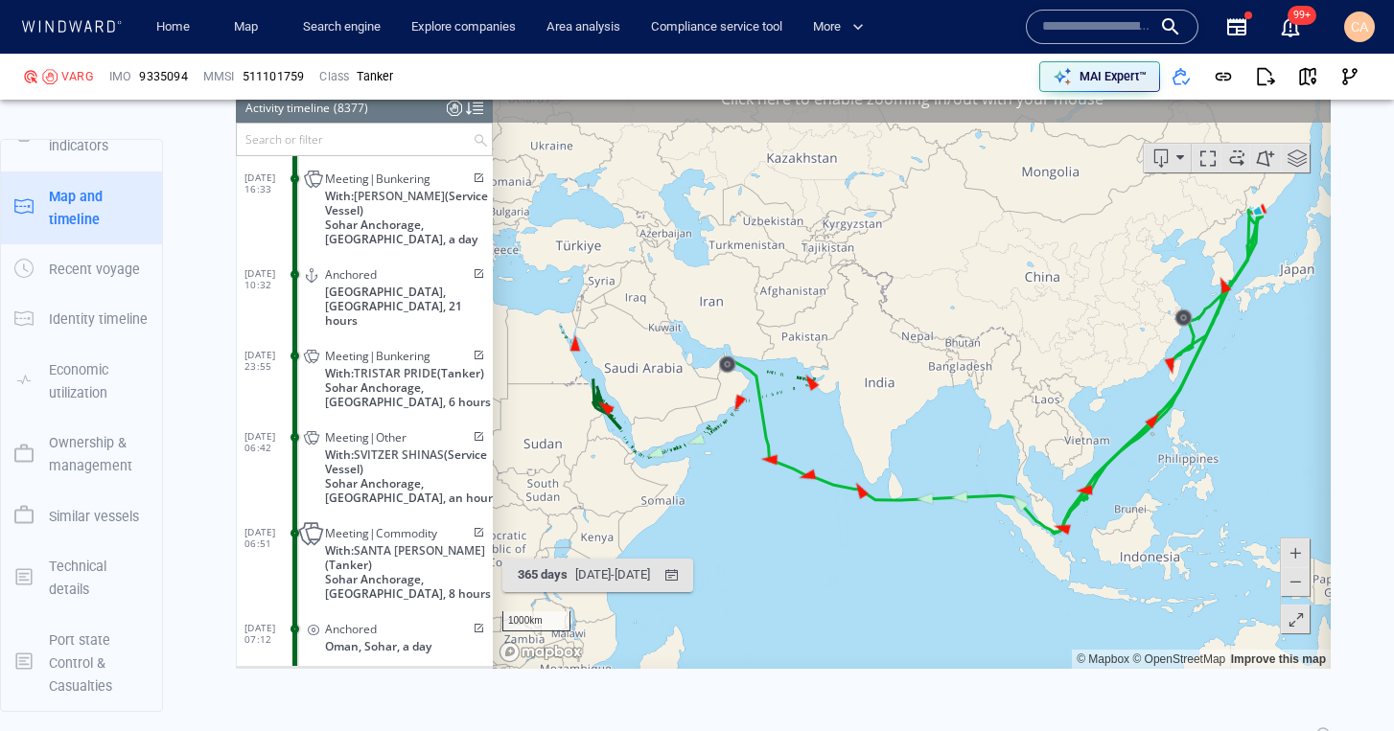
click at [1301, 583] on span at bounding box center [1294, 581] width 19 height 29
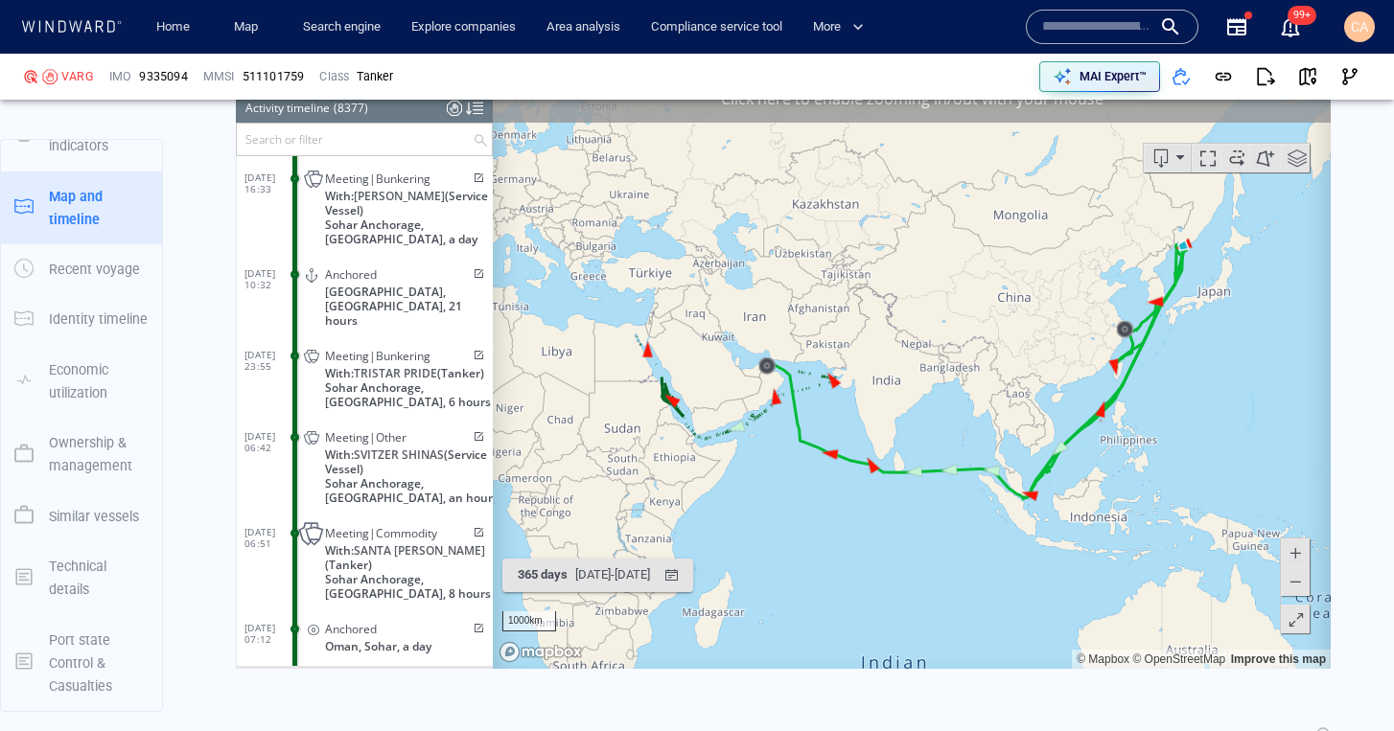
click at [1298, 582] on span at bounding box center [1294, 581] width 19 height 29
click at [1298, 583] on span at bounding box center [1294, 581] width 19 height 29
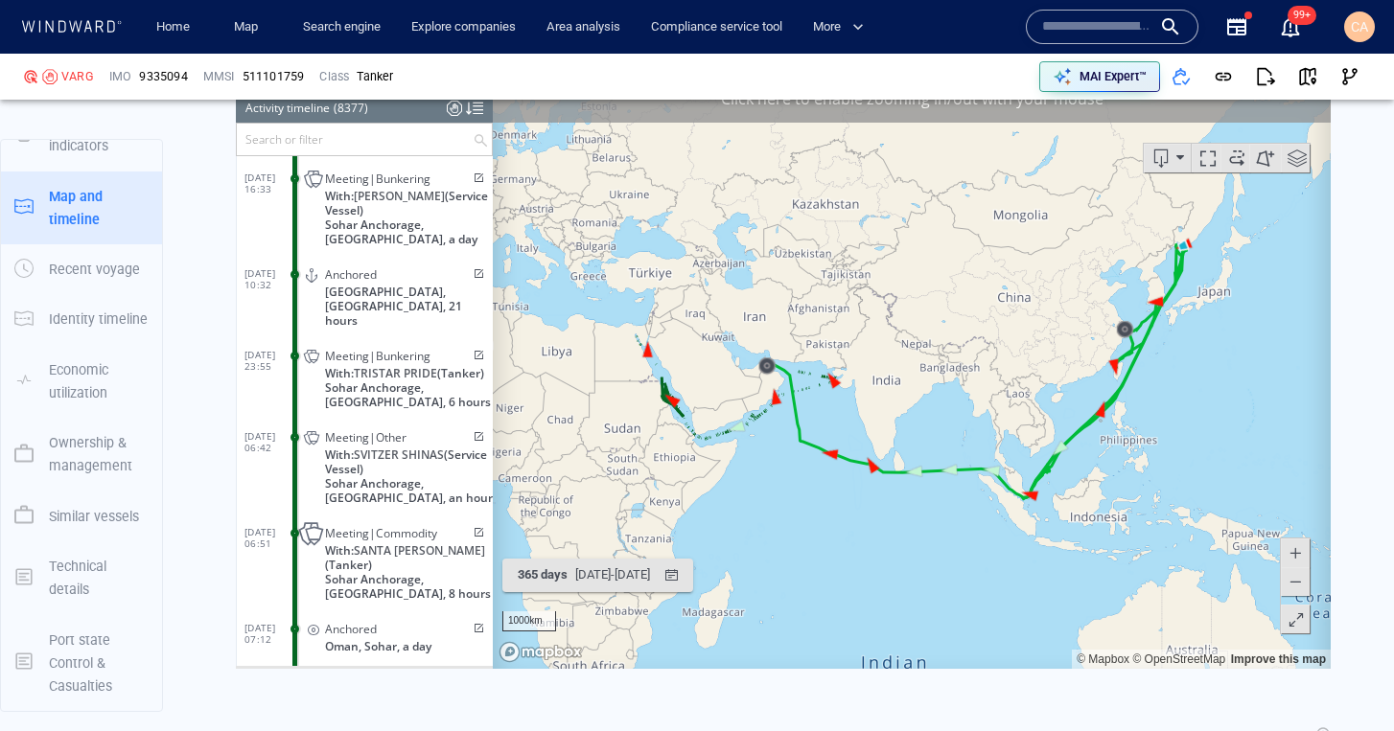
click at [1299, 581] on span at bounding box center [1294, 581] width 19 height 29
click at [1296, 575] on span at bounding box center [1294, 581] width 19 height 29
click at [1236, 156] on span at bounding box center [1236, 158] width 29 height 29
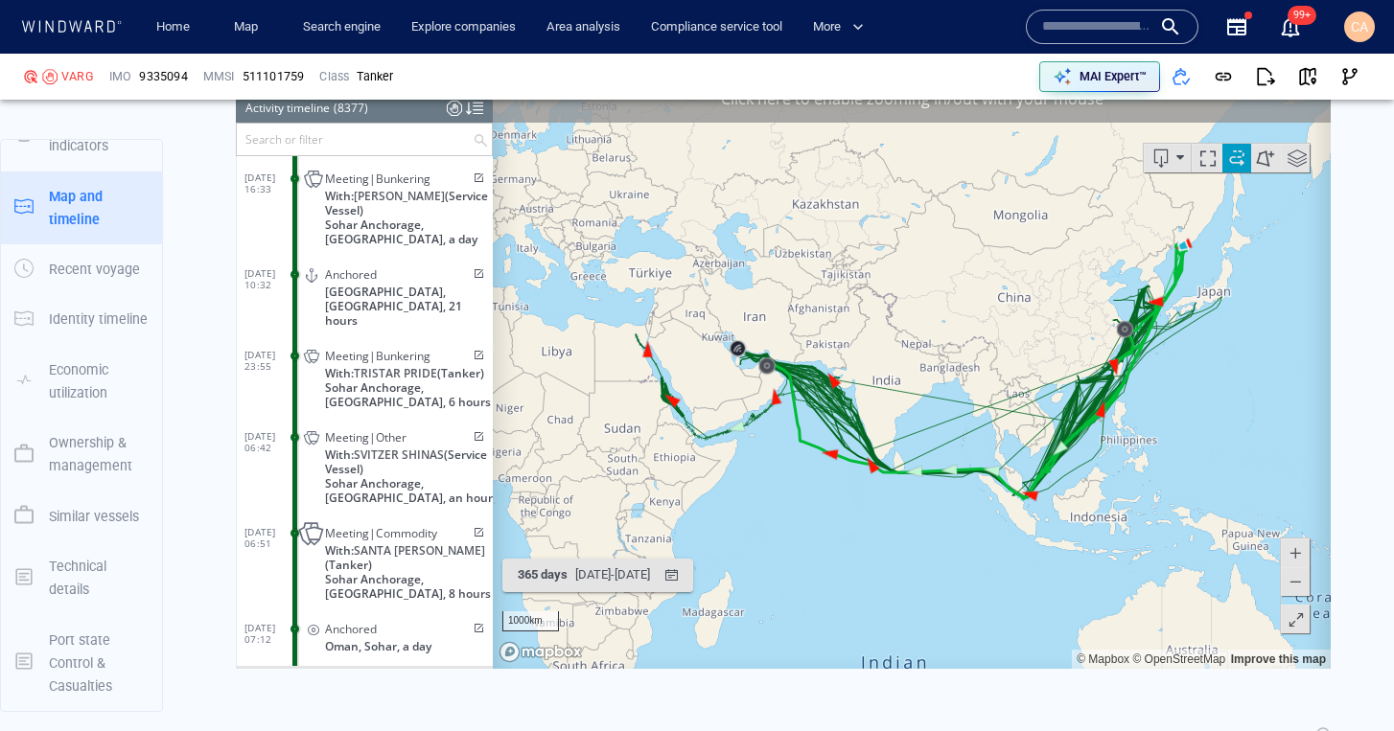
drag, startPoint x: 999, startPoint y: 555, endPoint x: 1015, endPoint y: 556, distance: 16.3
click at [1015, 556] on canvas "Map" at bounding box center [912, 372] width 838 height 594
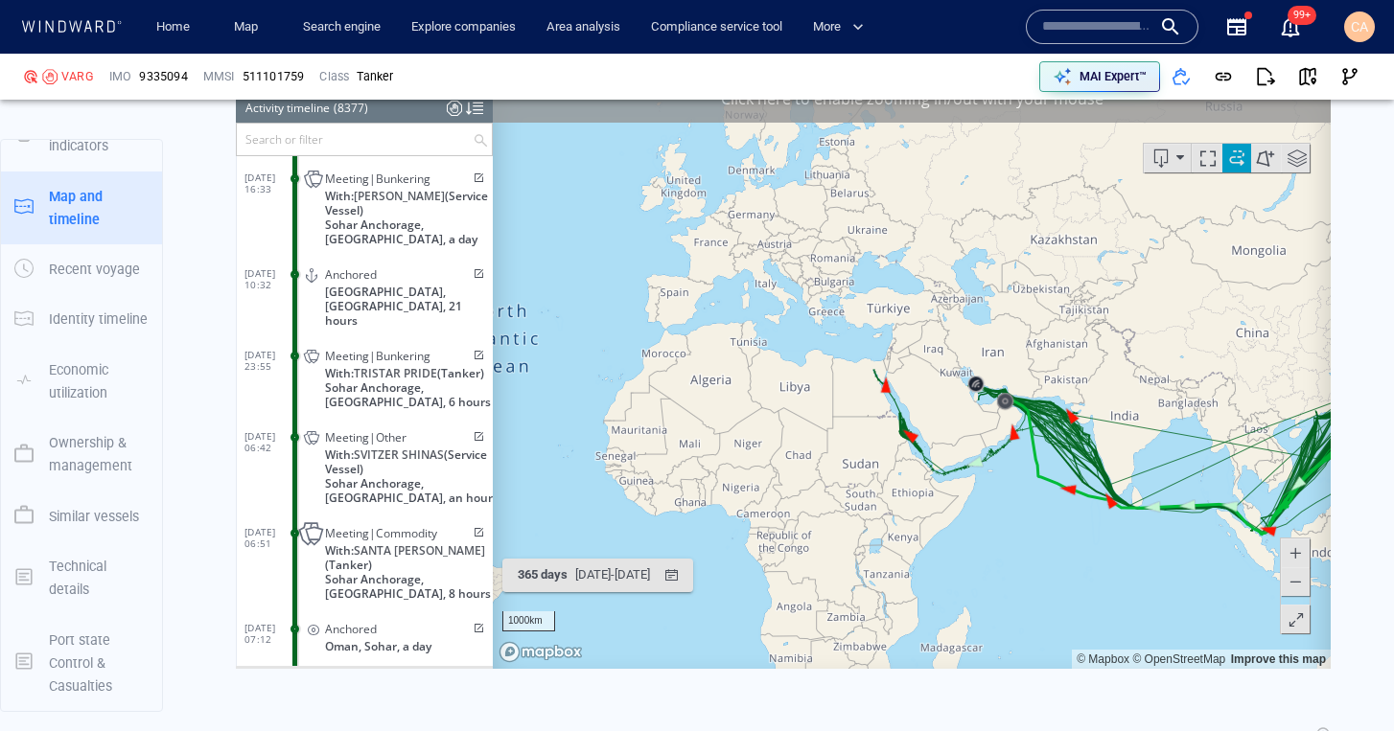
drag, startPoint x: 1032, startPoint y: 494, endPoint x: 1045, endPoint y: 500, distance: 14.2
click at [1031, 494] on canvas "Map" at bounding box center [912, 372] width 838 height 594
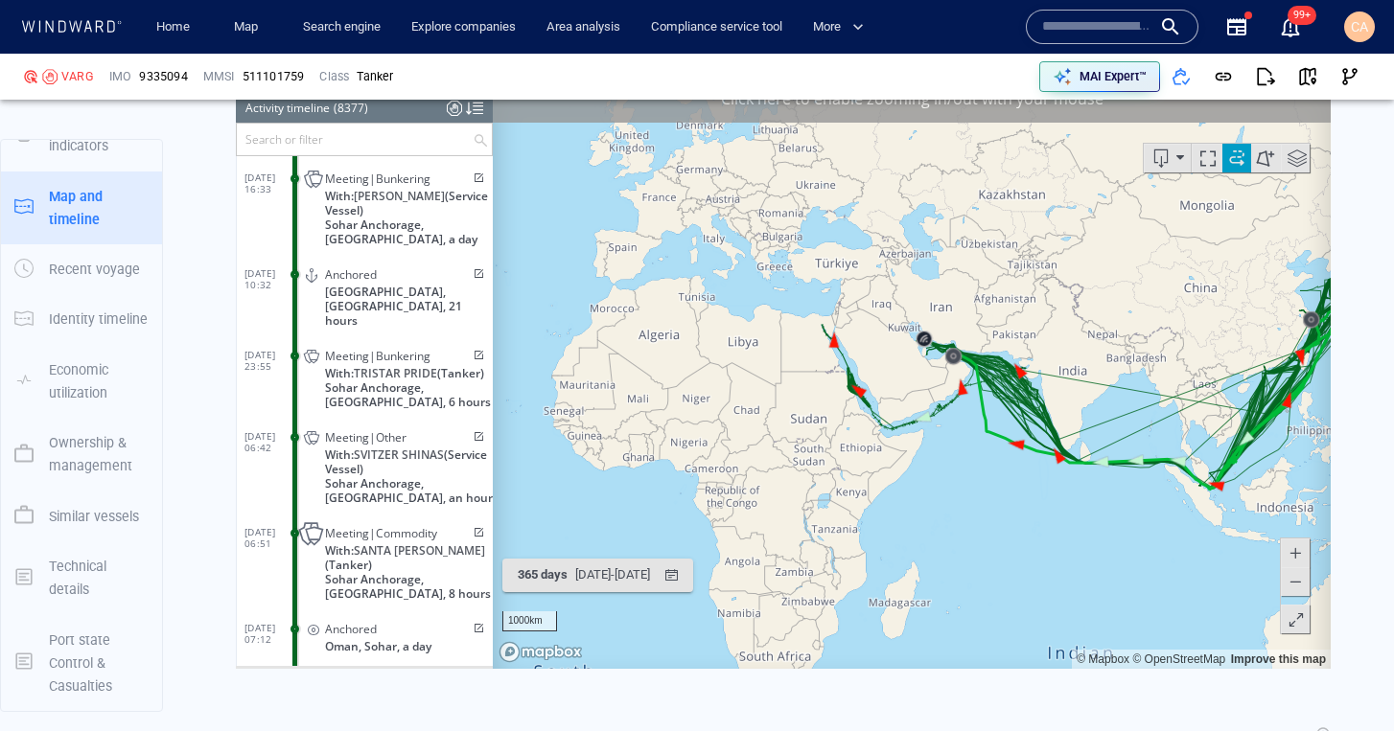
drag, startPoint x: 949, startPoint y: 451, endPoint x: 925, endPoint y: 438, distance: 27.5
click at [925, 438] on canvas "Map" at bounding box center [912, 372] width 838 height 594
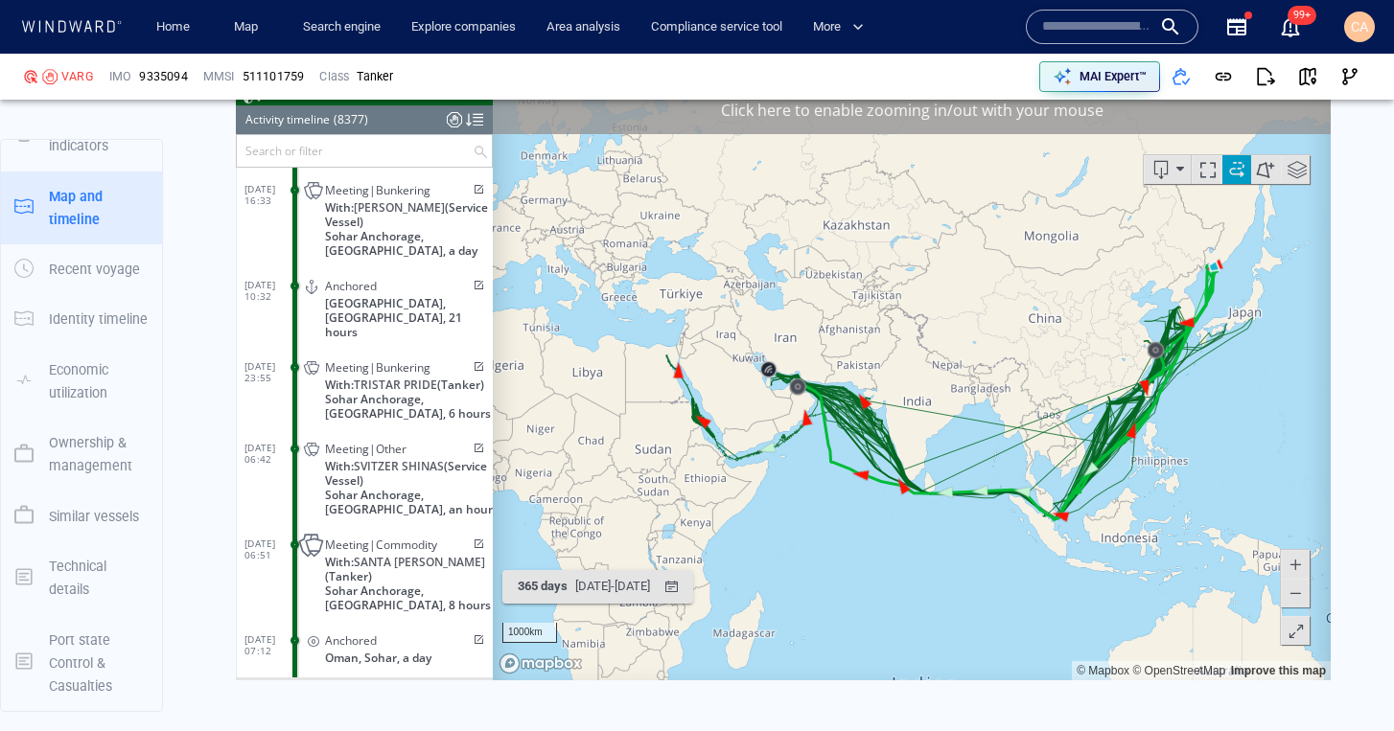
scroll to position [3439, 0]
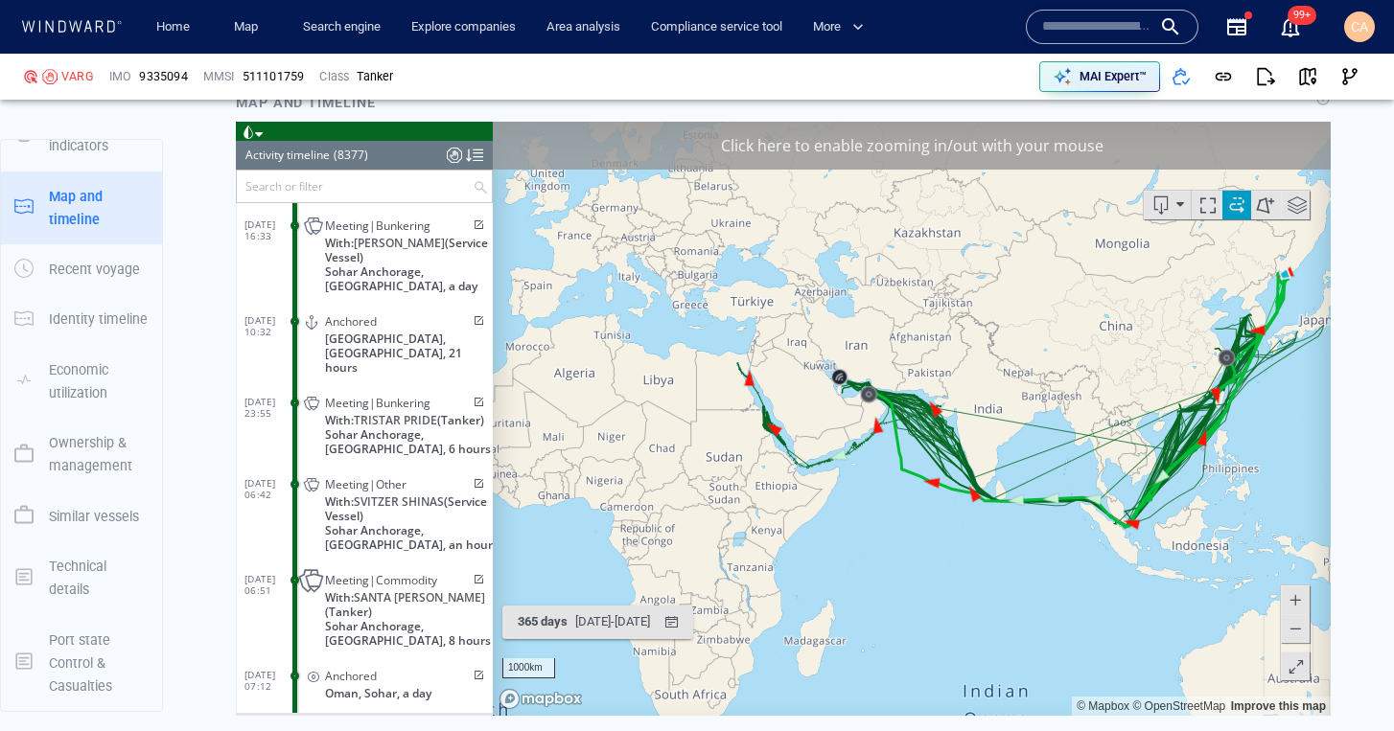
drag, startPoint x: 642, startPoint y: 524, endPoint x: 713, endPoint y: 497, distance: 76.2
click at [713, 497] on canvas "Map" at bounding box center [912, 419] width 838 height 594
click at [1238, 207] on span at bounding box center [1236, 205] width 29 height 29
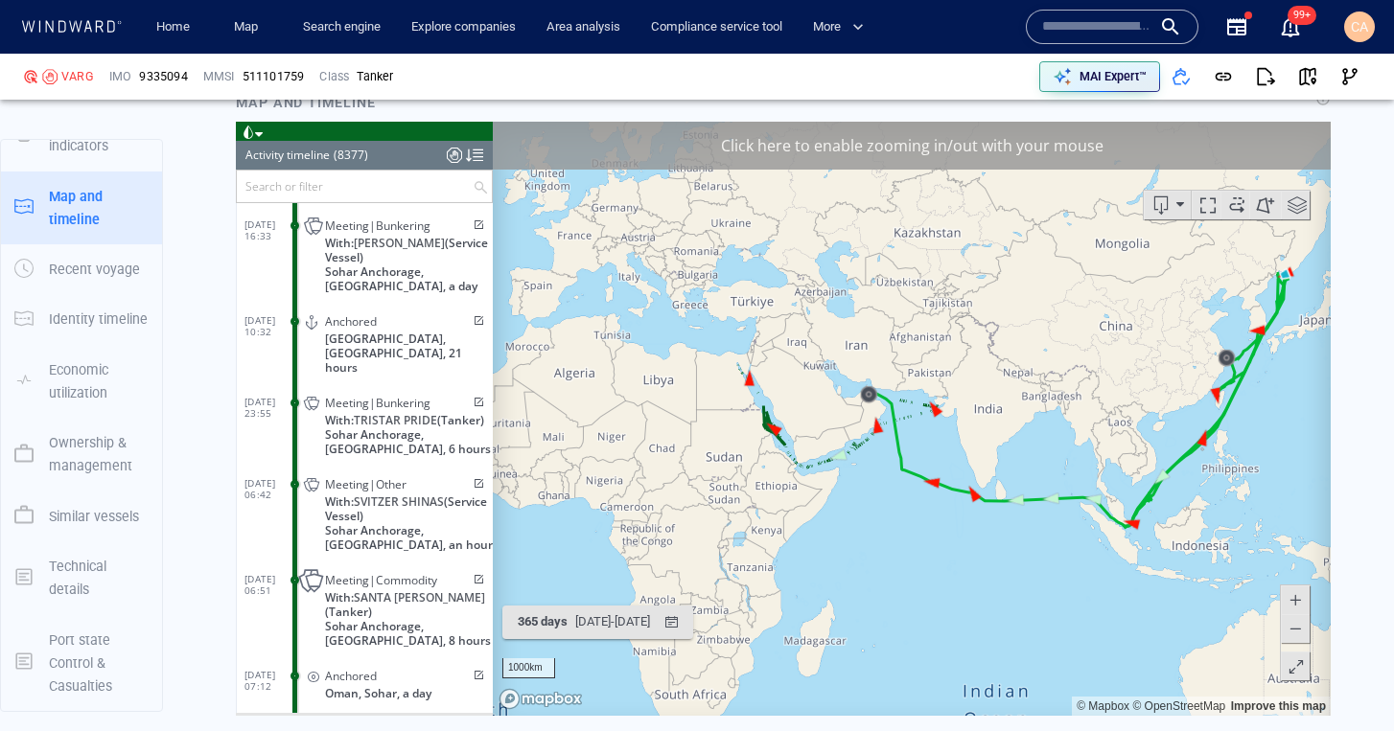
click at [1303, 203] on span at bounding box center [1297, 205] width 29 height 29
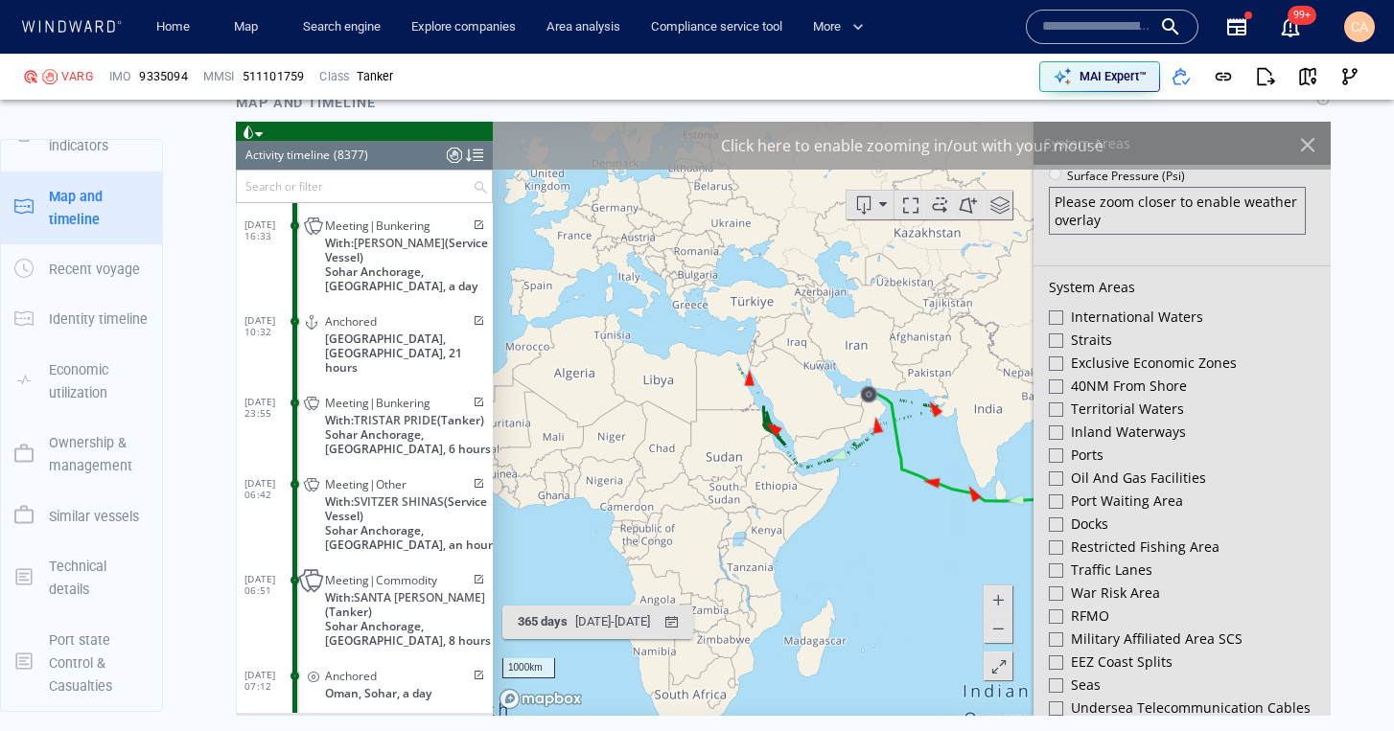
scroll to position [585, 0]
click at [1057, 451] on div at bounding box center [1056, 453] width 14 height 14
click at [1056, 497] on div at bounding box center [1056, 499] width 14 height 14
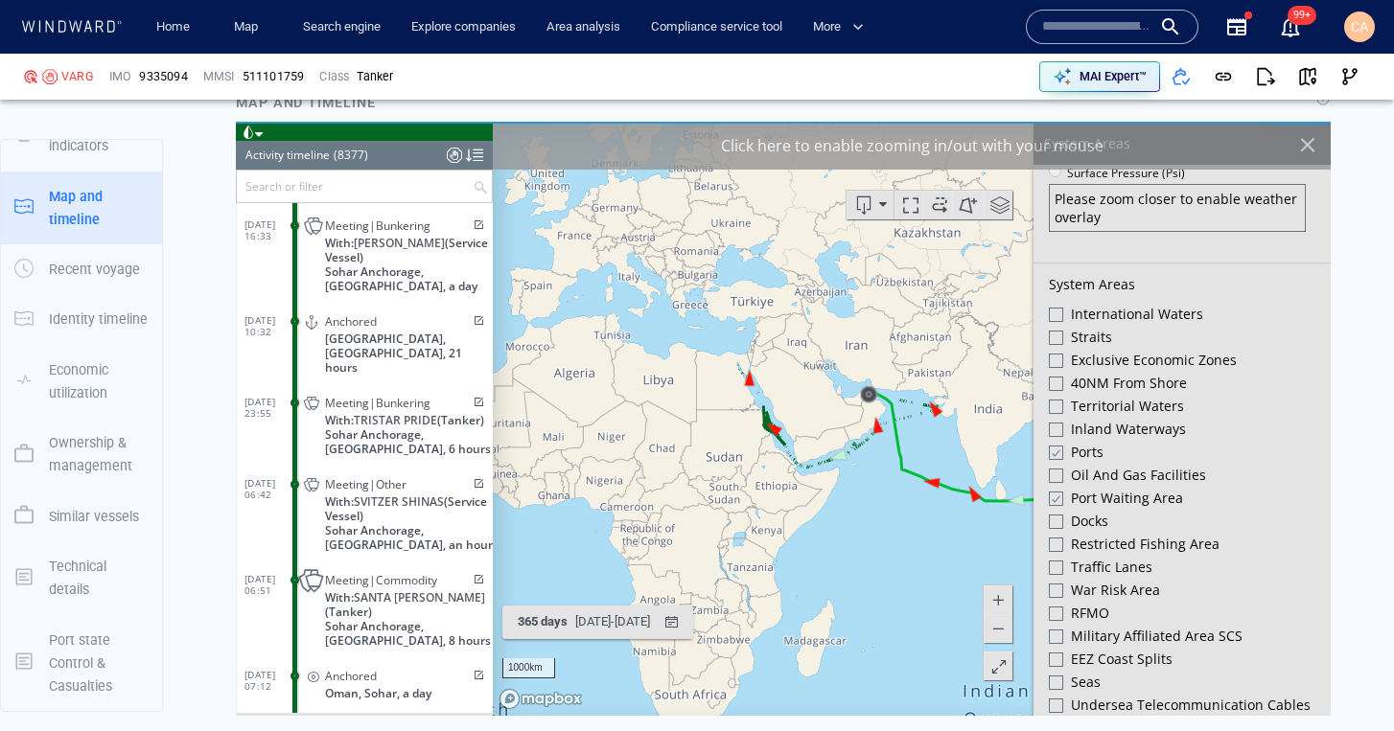
click at [913, 570] on canvas "Map" at bounding box center [912, 419] width 838 height 594
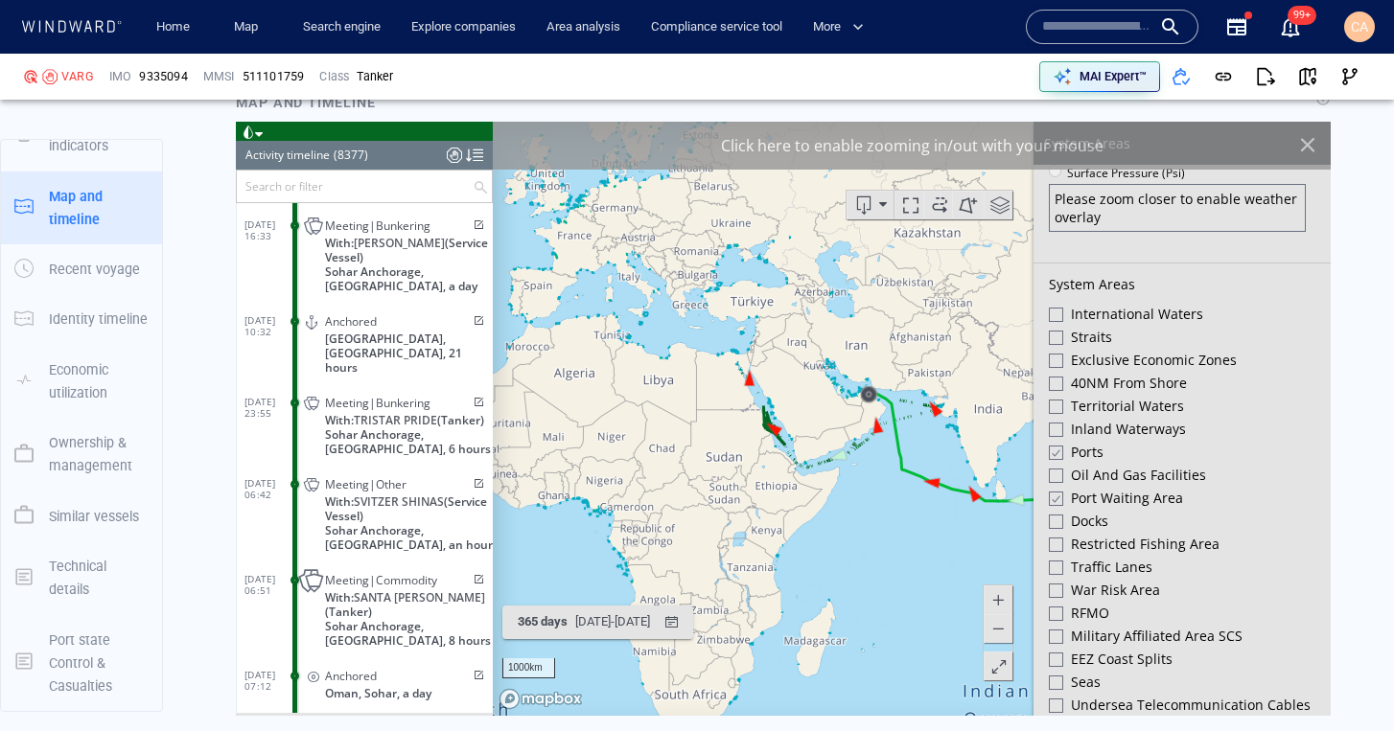
drag, startPoint x: 1307, startPoint y: 144, endPoint x: 1160, endPoint y: 180, distance: 152.0
click at [1307, 144] on div at bounding box center [1307, 144] width 33 height 33
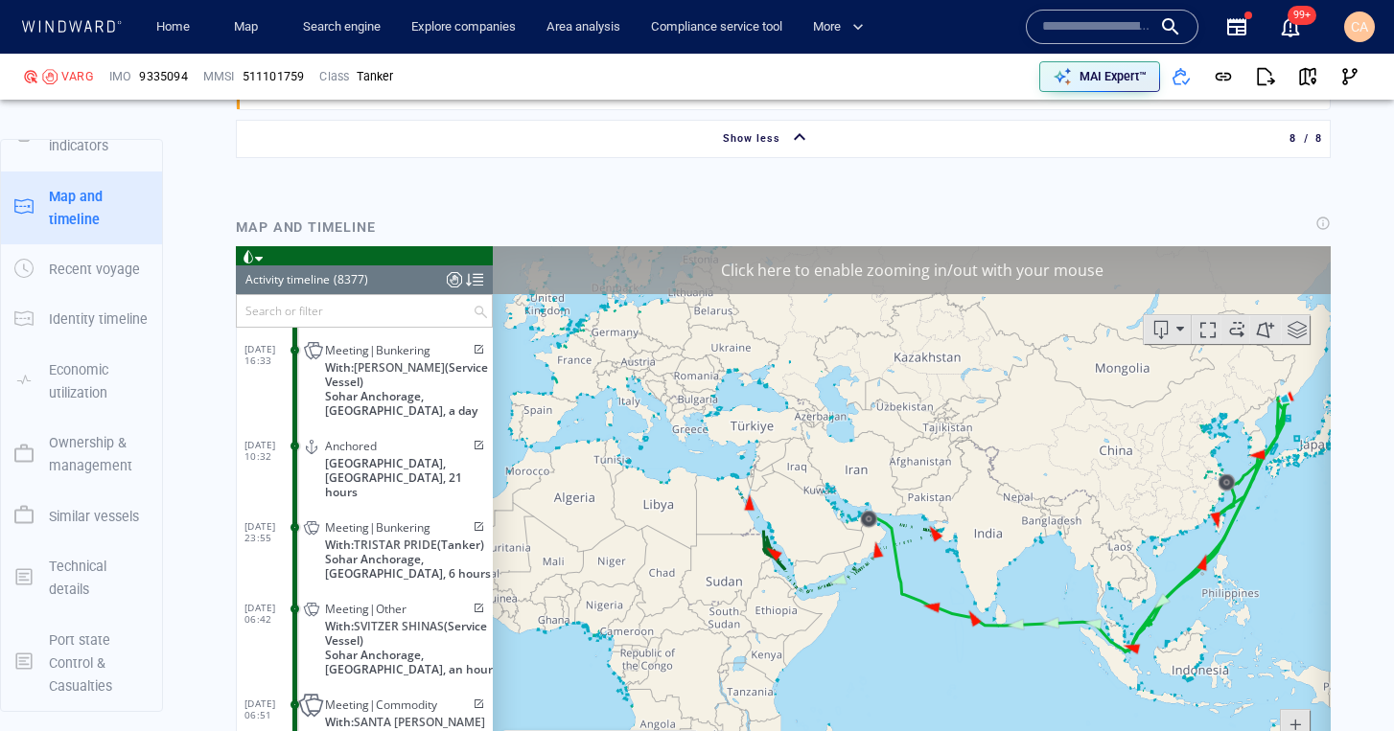
scroll to position [3081, 0]
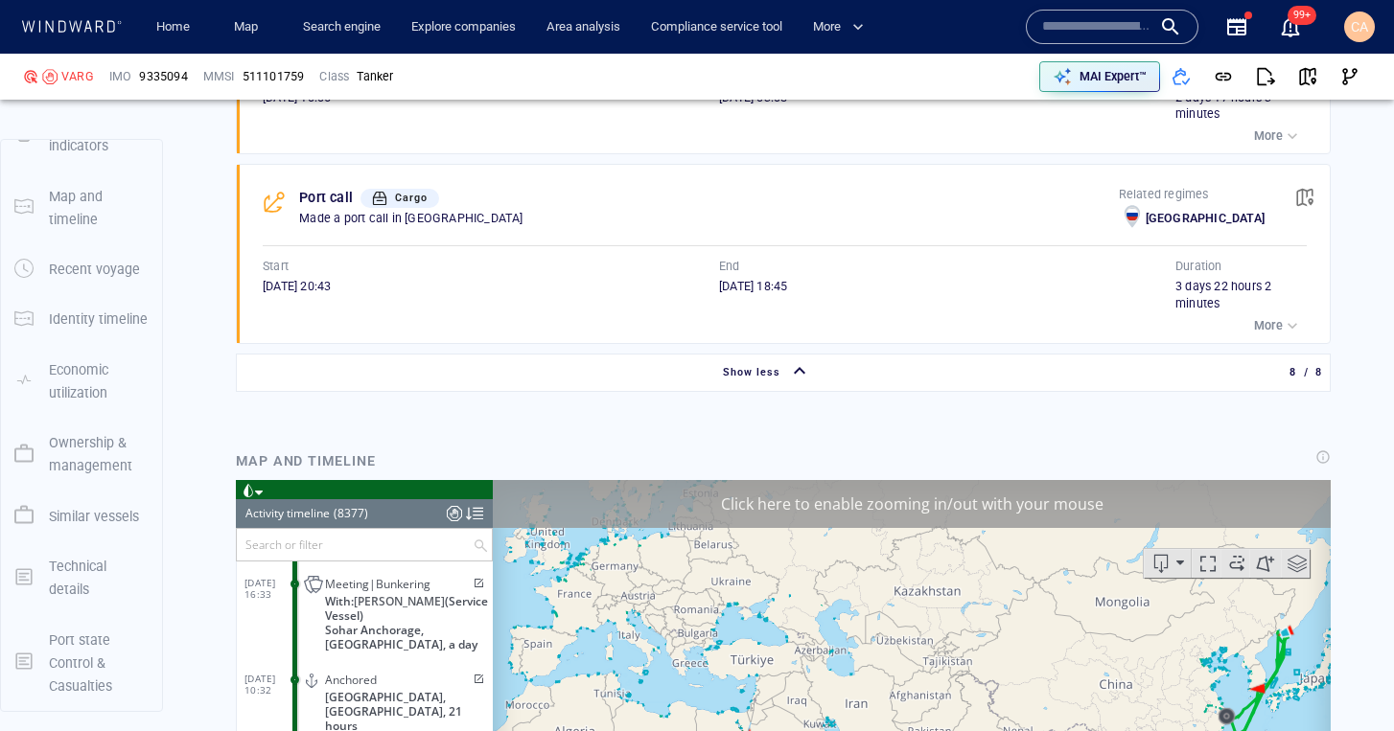
drag, startPoint x: 979, startPoint y: 244, endPoint x: 986, endPoint y: 227, distance: 18.9
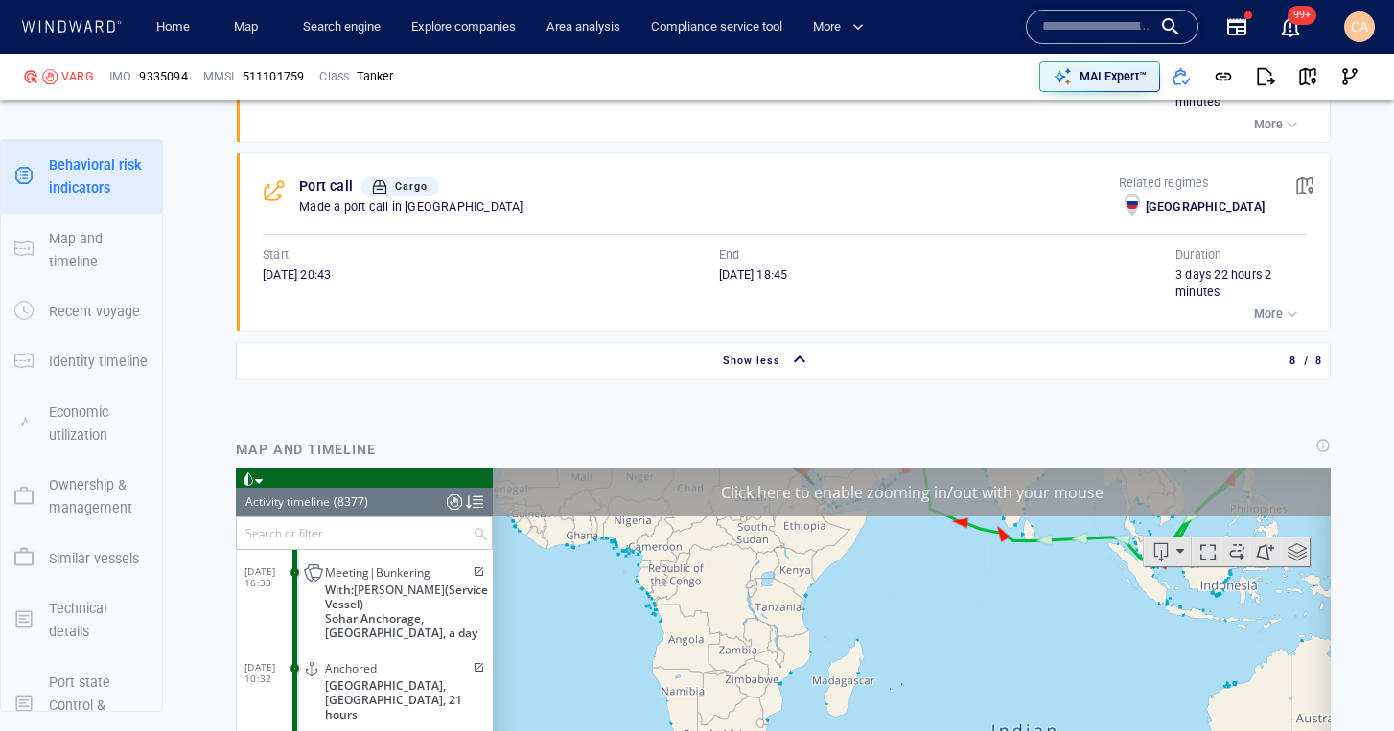
scroll to position [217, 0]
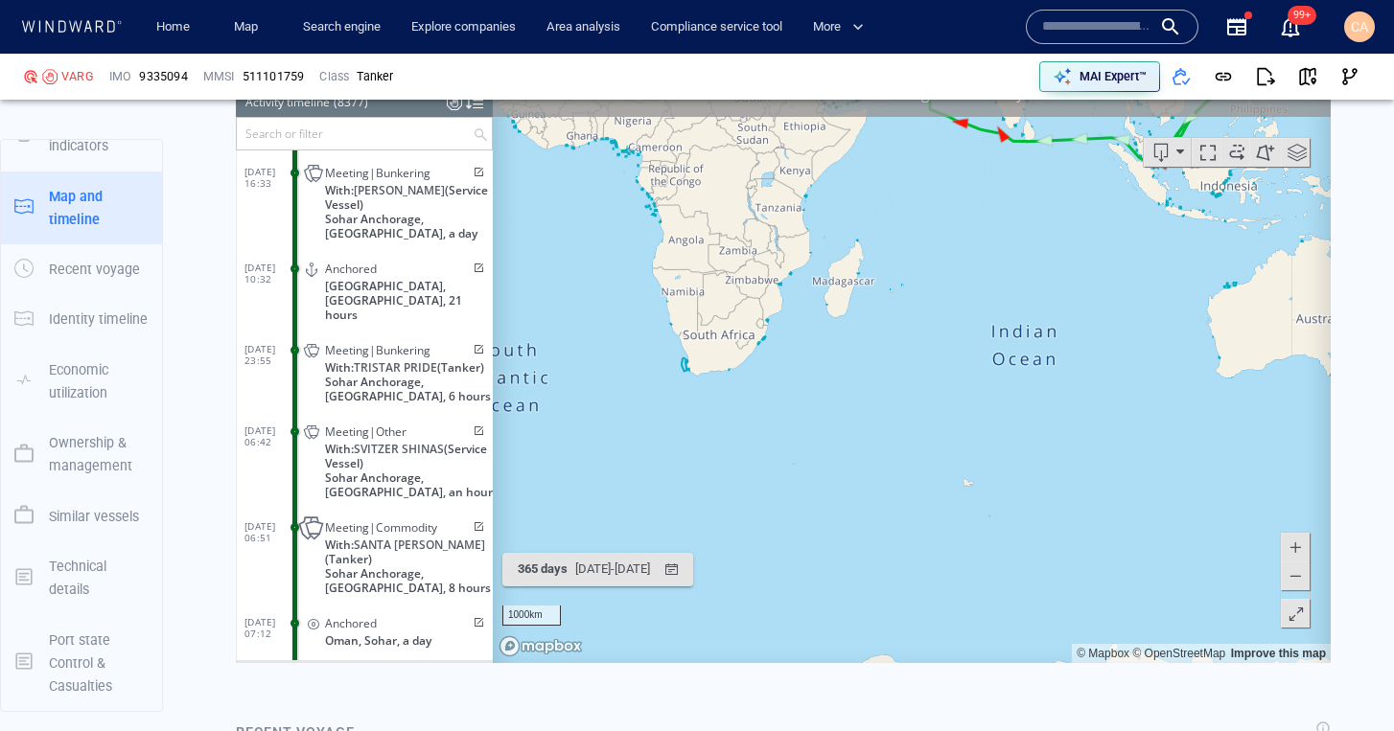
click at [839, 432] on canvas "Map" at bounding box center [912, 366] width 838 height 594
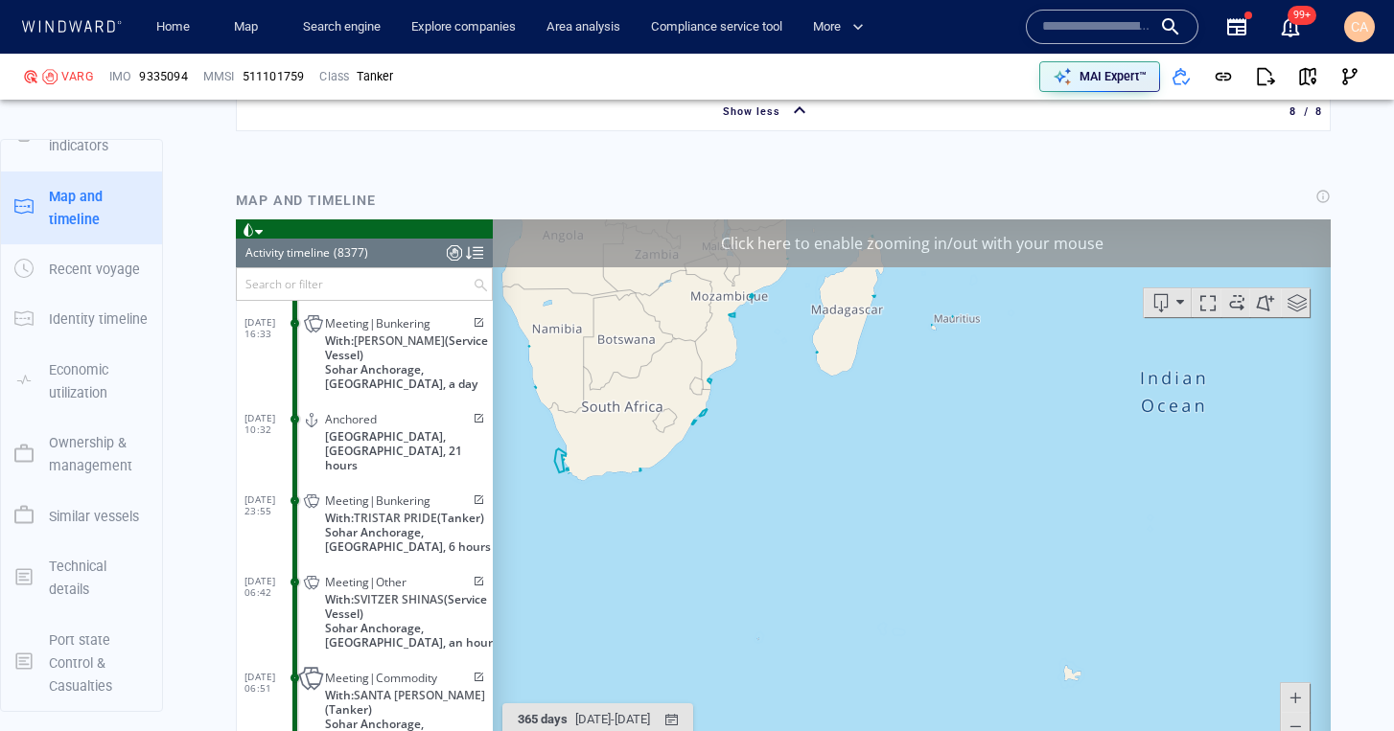
scroll to position [3330, 0]
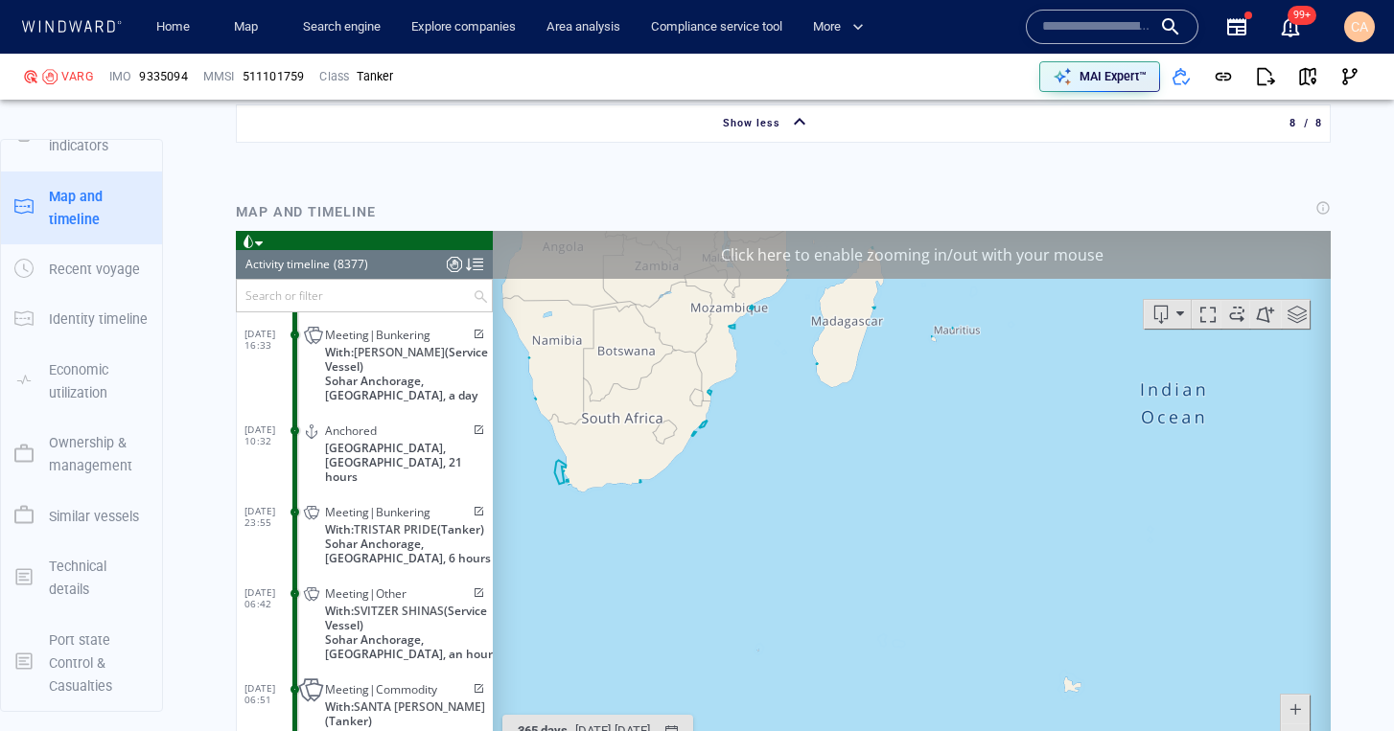
drag, startPoint x: 809, startPoint y: 444, endPoint x: 1196, endPoint y: 583, distance: 411.4
click at [1280, 523] on canvas "Map" at bounding box center [912, 528] width 838 height 594
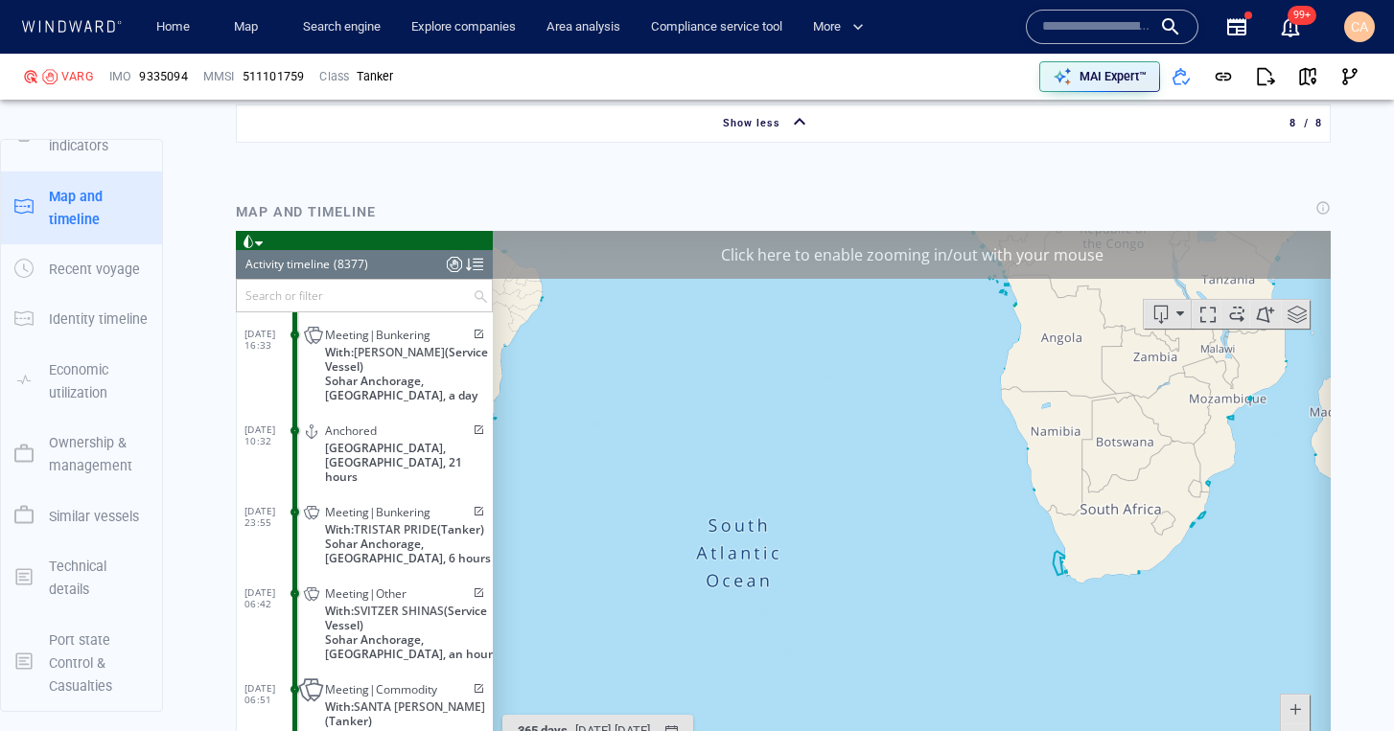
scroll to position [3328, 0]
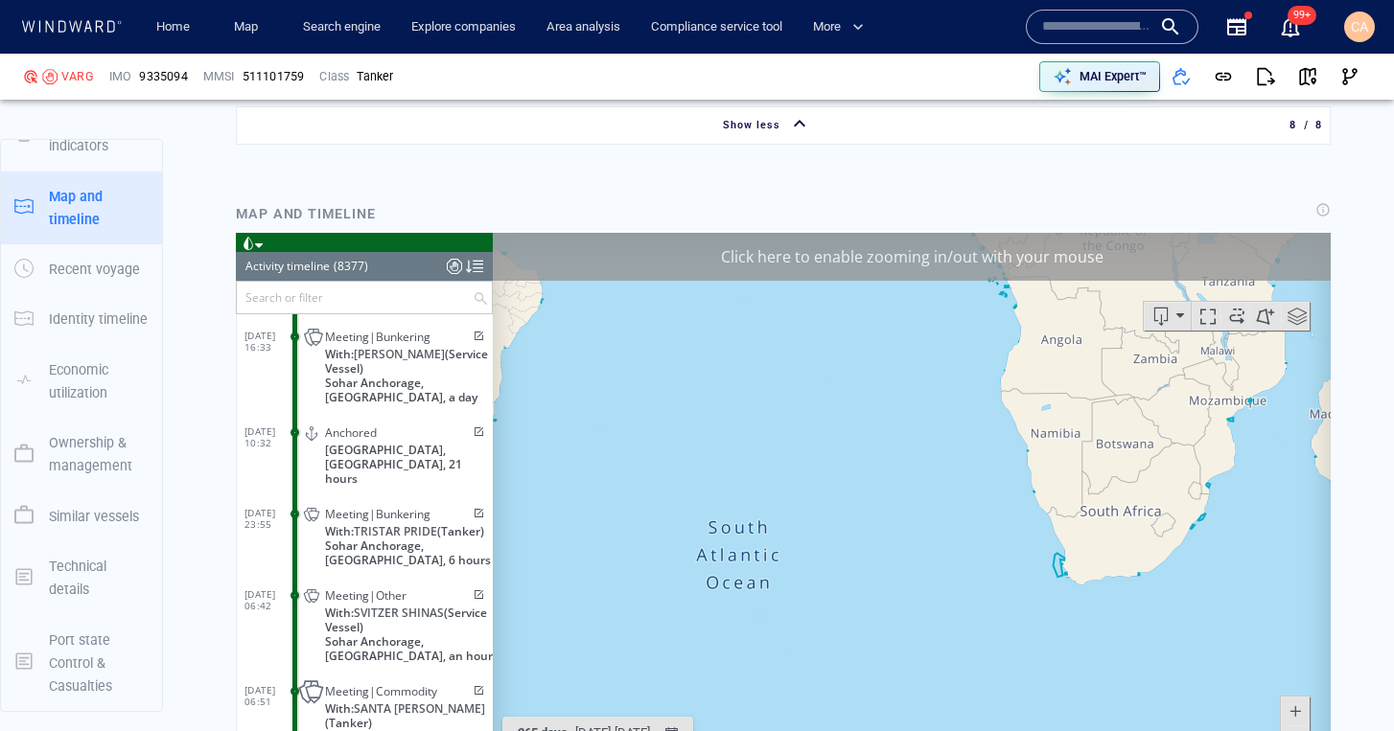
click at [1076, 572] on canvas "Map" at bounding box center [912, 530] width 838 height 594
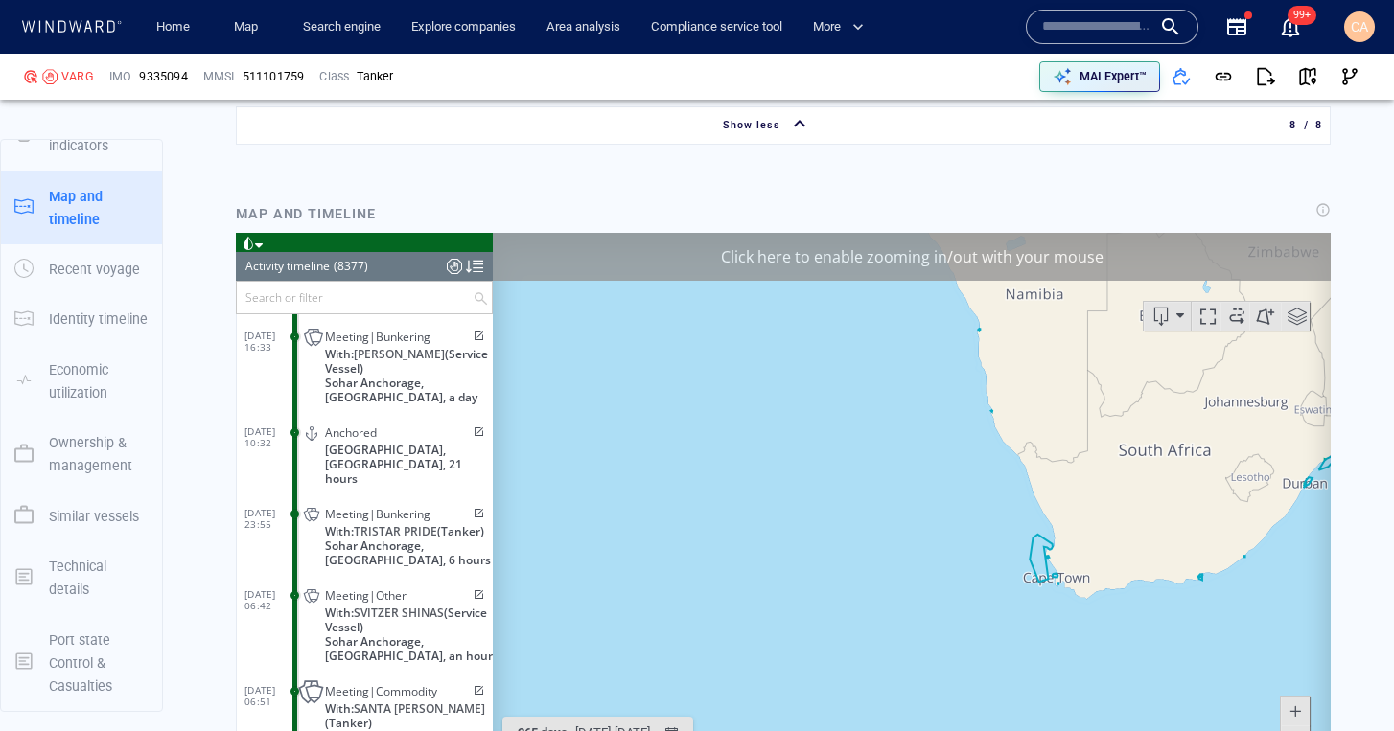
click at [1076, 572] on canvas "Map" at bounding box center [912, 530] width 838 height 594
click at [1077, 572] on canvas "Map" at bounding box center [912, 530] width 838 height 594
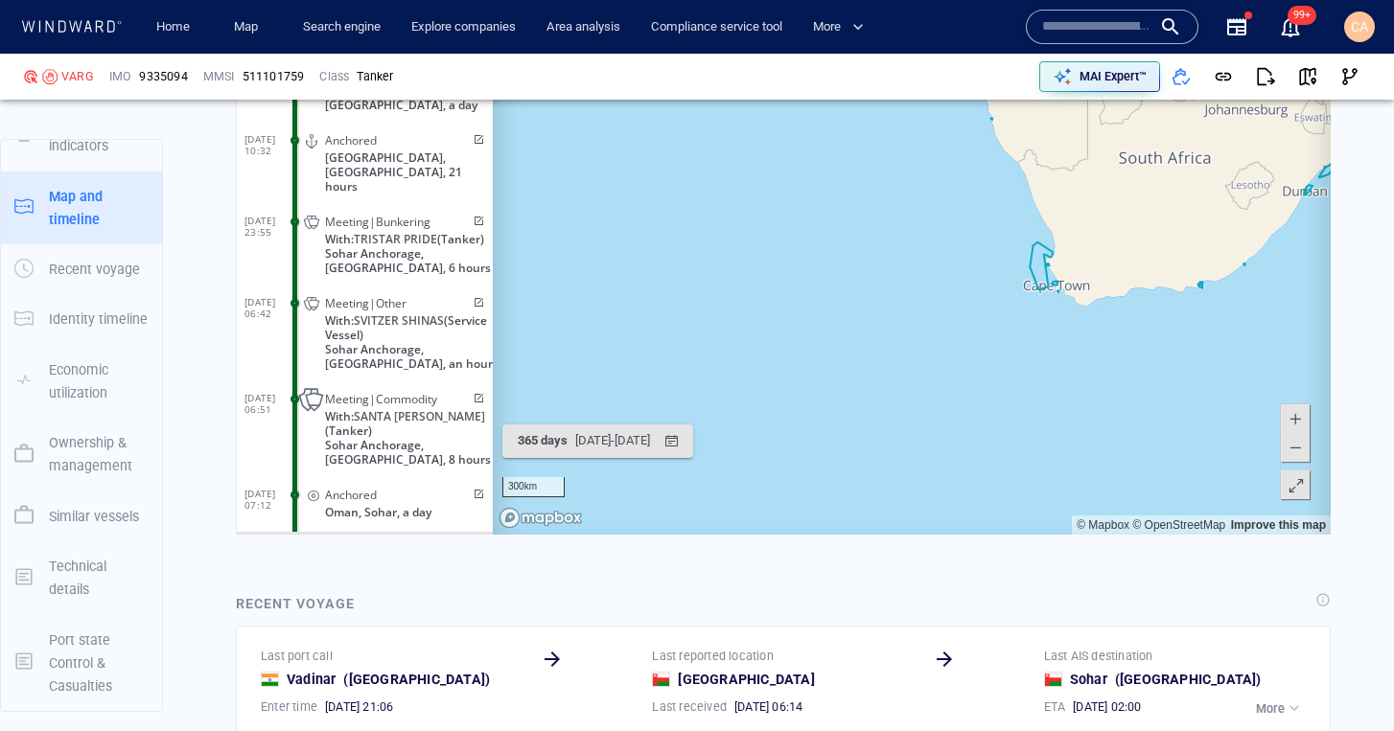
click at [1033, 271] on canvas "Map" at bounding box center [912, 239] width 838 height 594
click at [1033, 272] on canvas "Map" at bounding box center [912, 239] width 838 height 594
click at [1030, 275] on canvas "Map" at bounding box center [912, 239] width 838 height 594
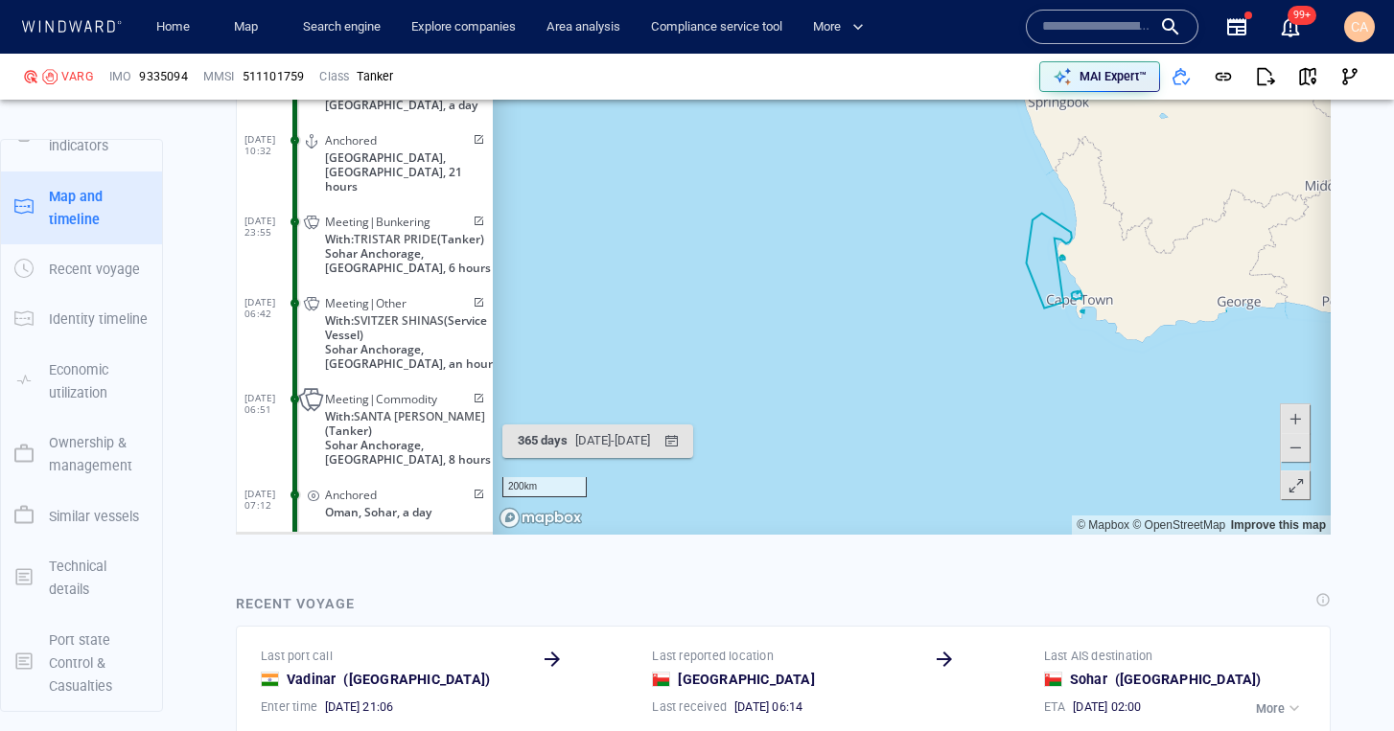
click at [1030, 275] on canvas "Map" at bounding box center [912, 239] width 838 height 594
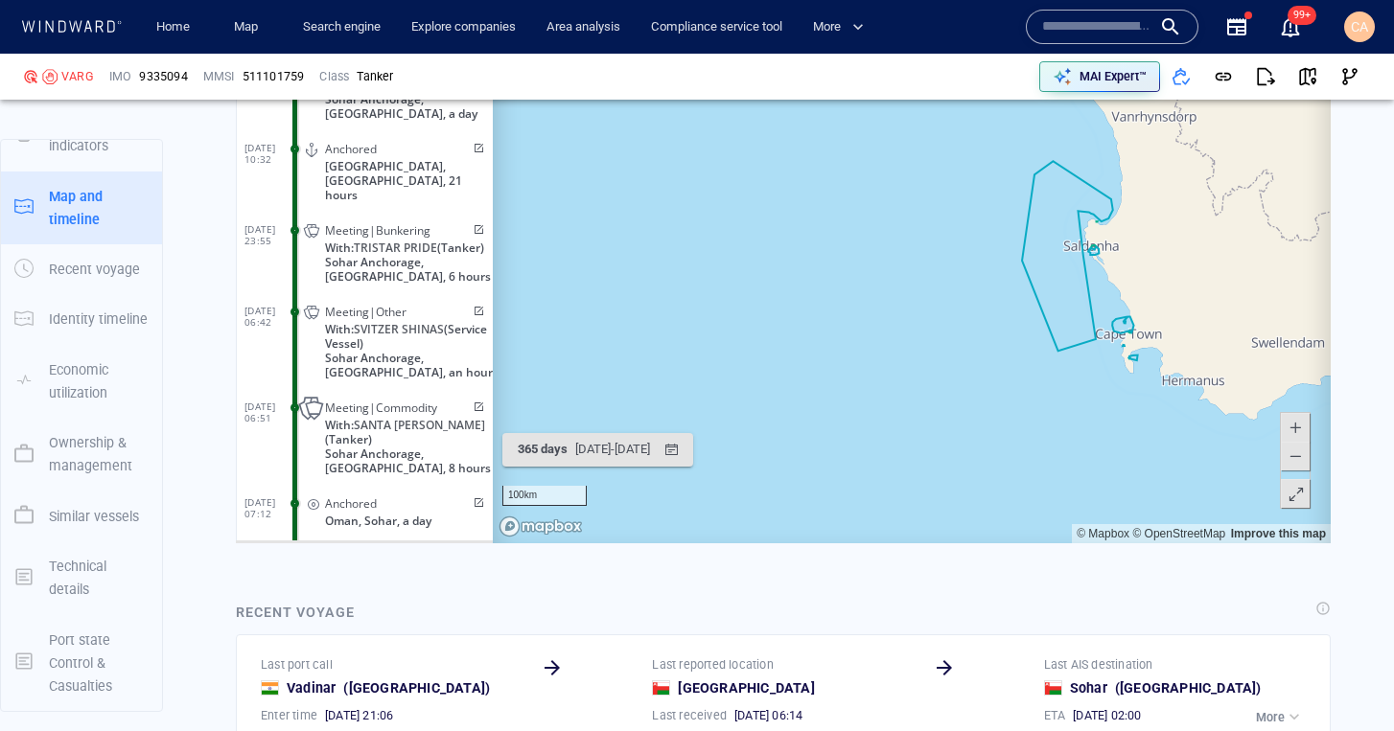
click at [1134, 358] on canvas "Map" at bounding box center [912, 247] width 838 height 594
click at [1133, 358] on canvas "Map" at bounding box center [912, 247] width 838 height 594
click at [1133, 357] on canvas "Map" at bounding box center [912, 247] width 838 height 594
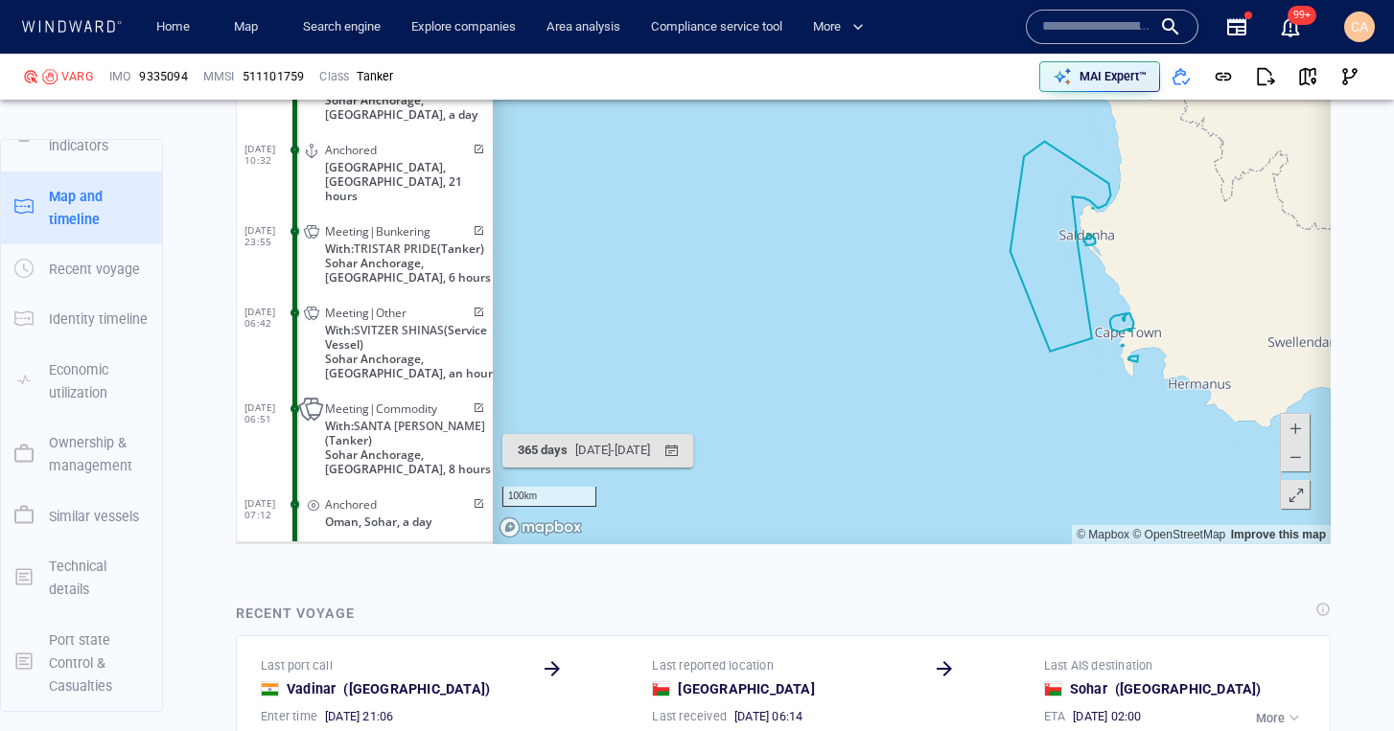
click at [1132, 359] on canvas "Map" at bounding box center [912, 248] width 838 height 594
drag, startPoint x: 1132, startPoint y: 359, endPoint x: 1123, endPoint y: 373, distance: 16.8
click at [1131, 359] on canvas "Map" at bounding box center [912, 248] width 838 height 594
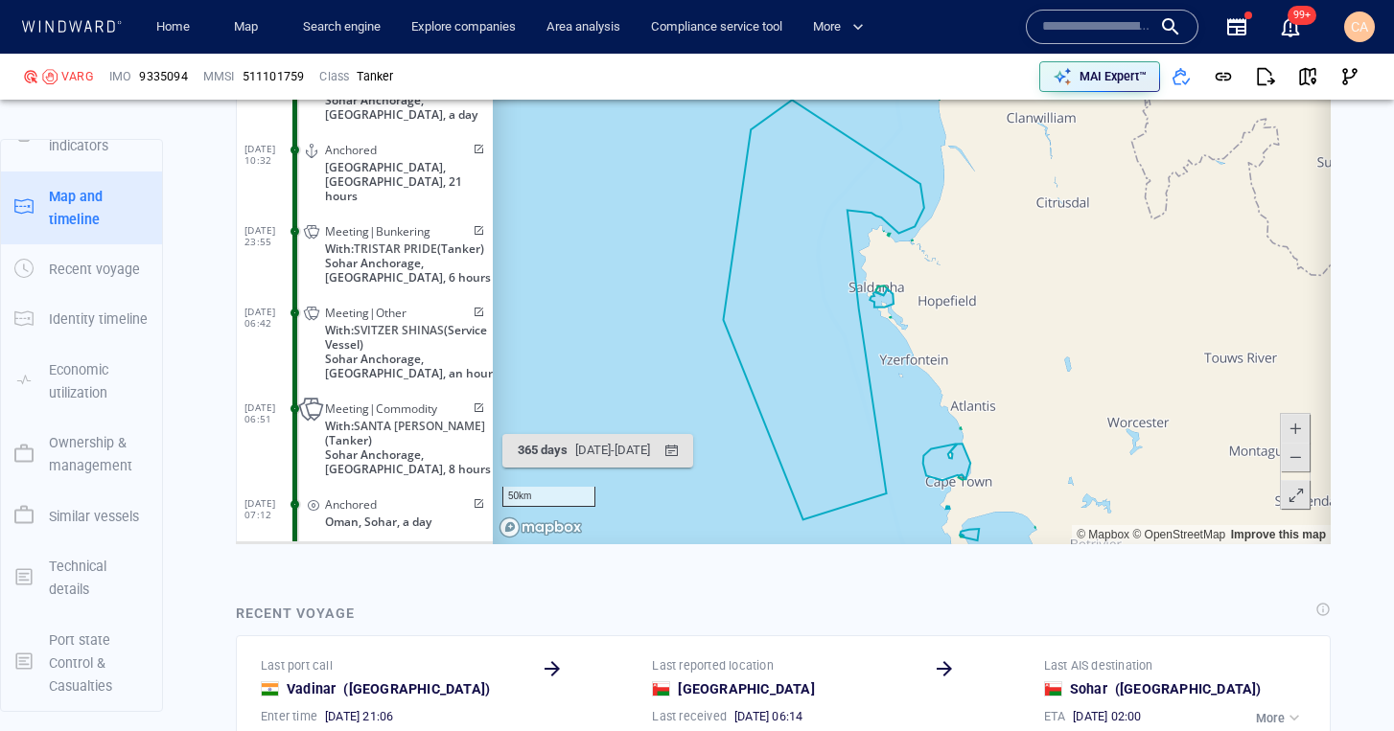
drag, startPoint x: 1107, startPoint y: 402, endPoint x: 931, endPoint y: 534, distance: 220.5
click at [930, 535] on canvas "Map" at bounding box center [912, 248] width 838 height 594
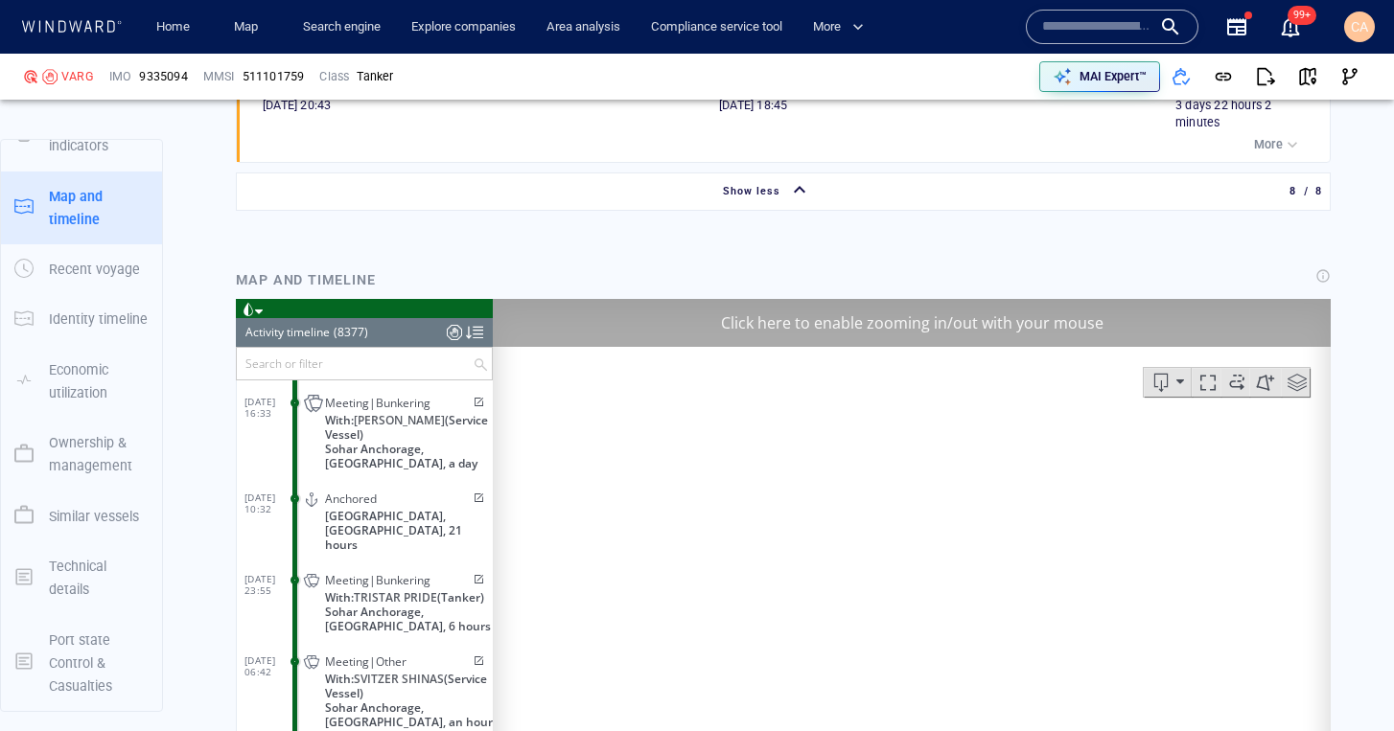
scroll to position [3260, 0]
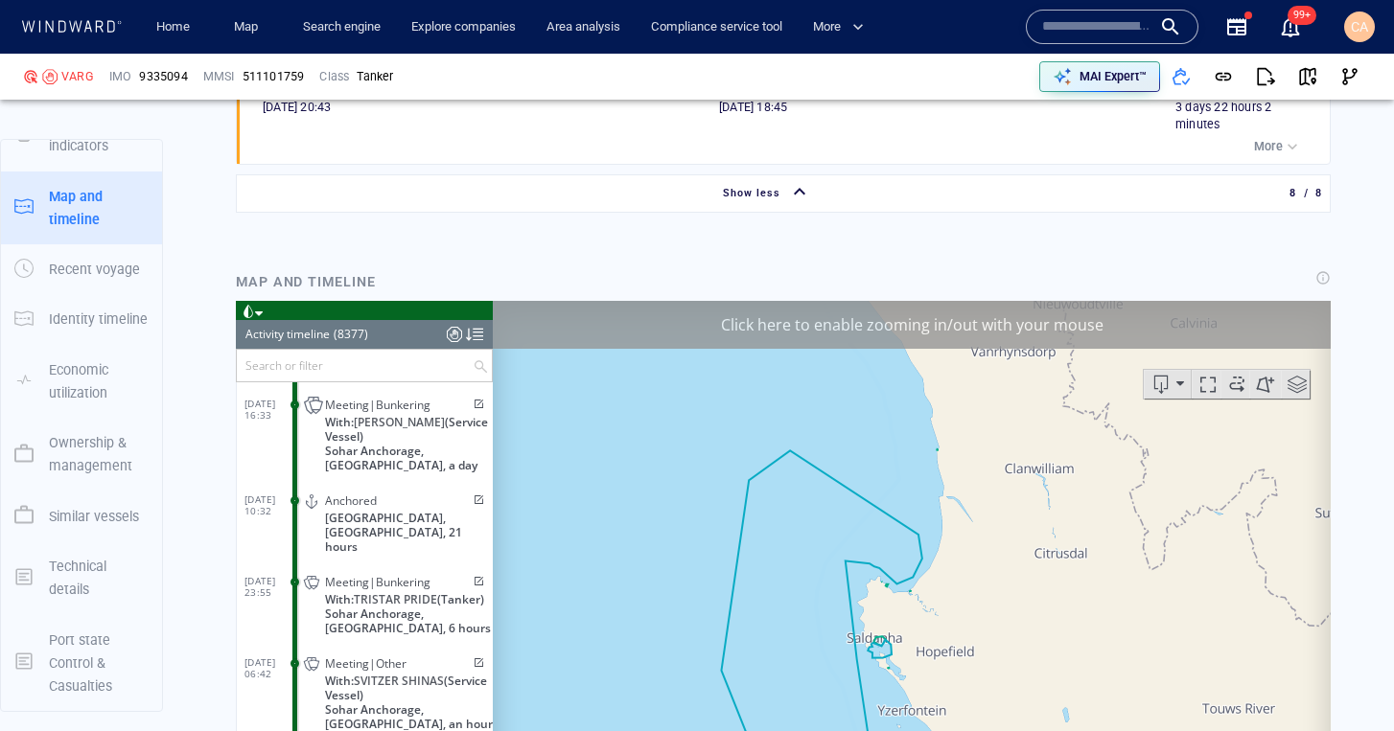
click at [1299, 391] on span at bounding box center [1297, 384] width 29 height 29
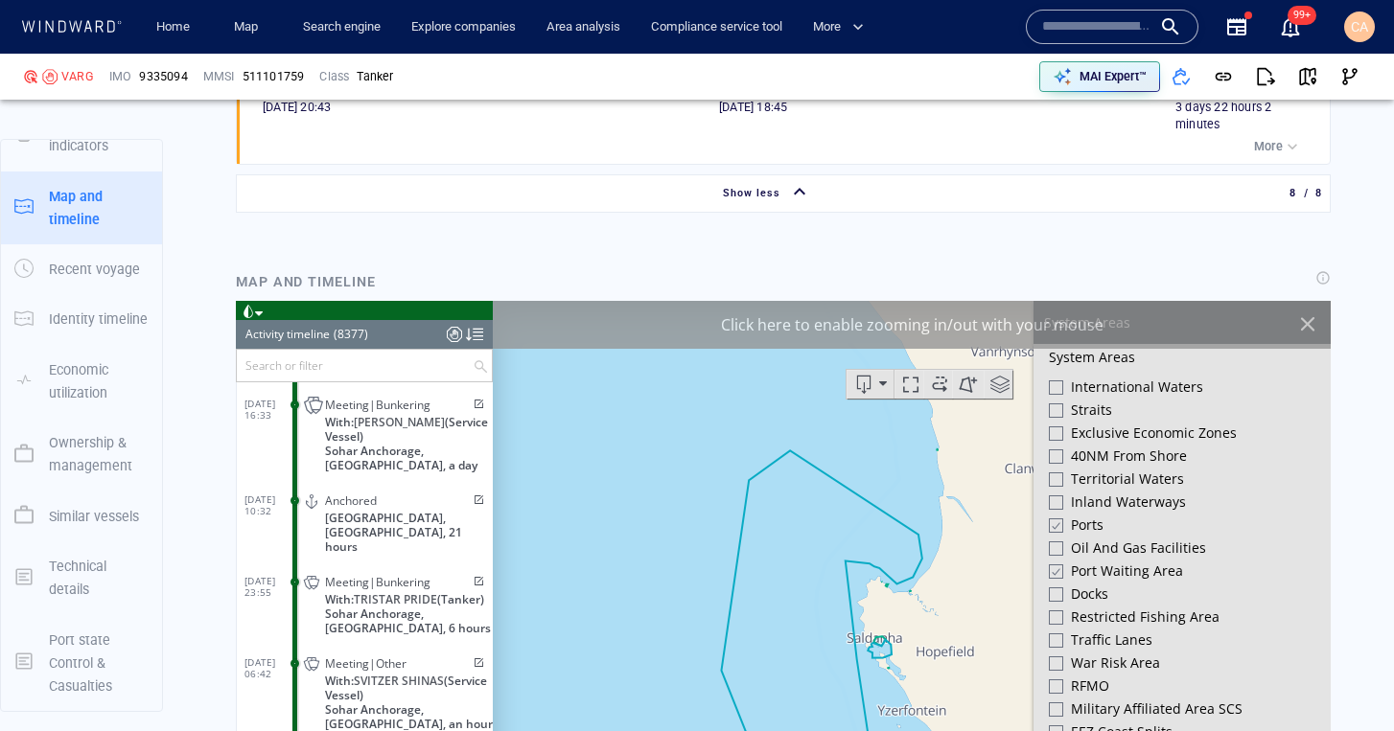
scroll to position [754, 0]
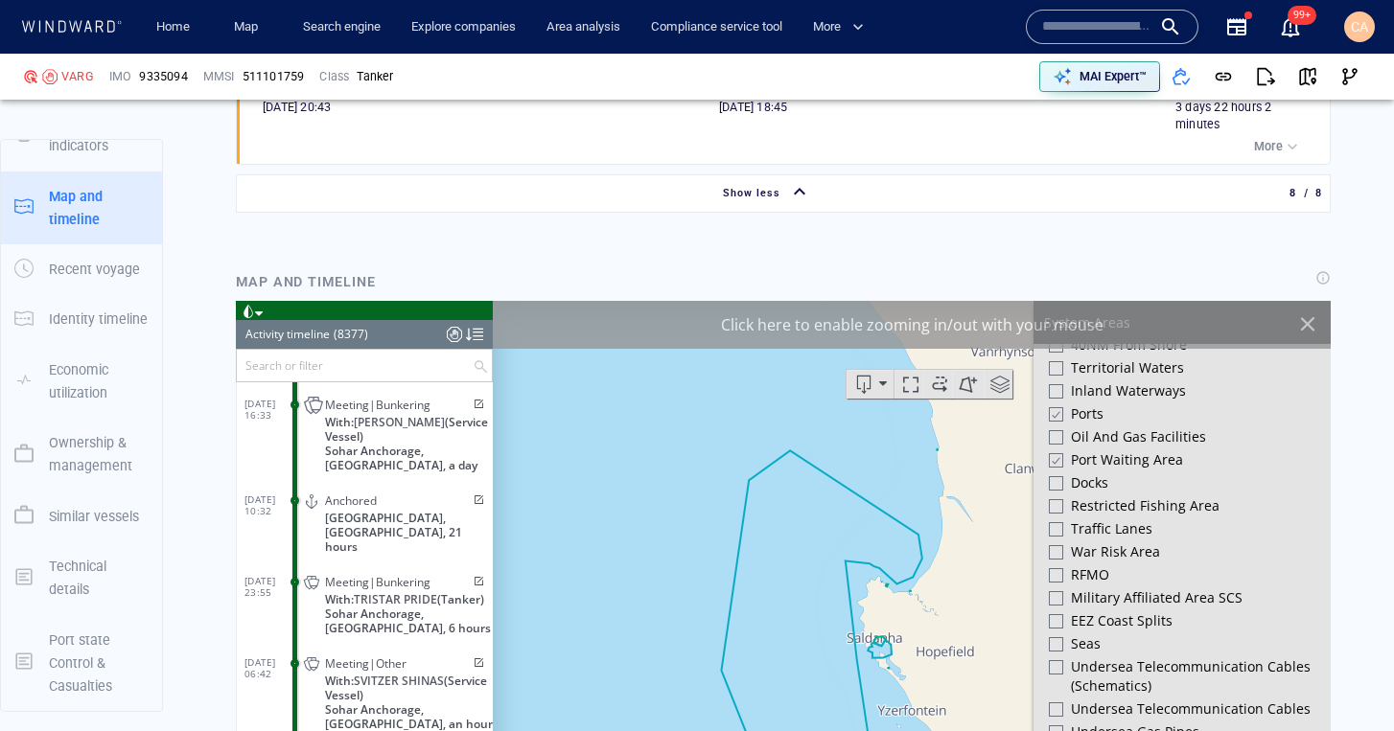
drag, startPoint x: 1057, startPoint y: 412, endPoint x: 1056, endPoint y: 444, distance: 31.6
click at [1057, 412] on div at bounding box center [1055, 414] width 14 height 16
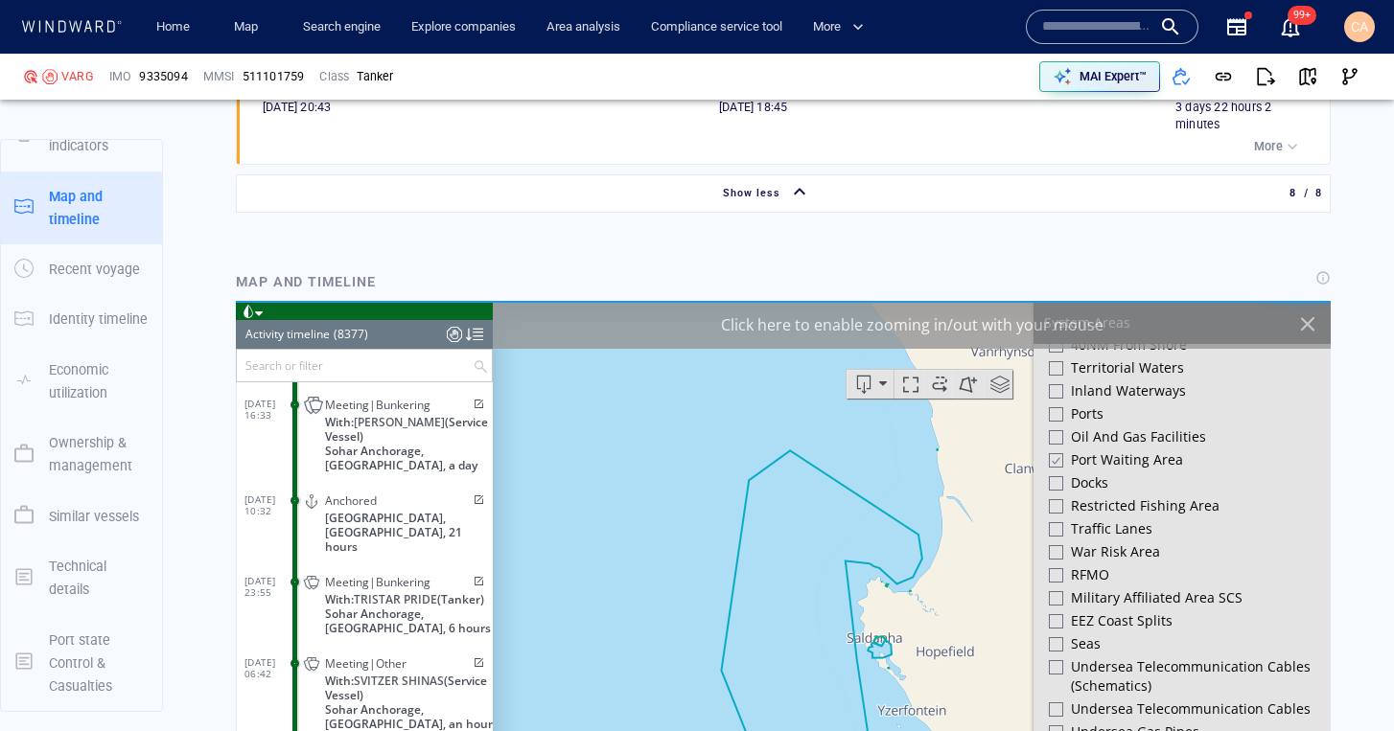
click at [1058, 458] on div at bounding box center [1055, 460] width 14 height 16
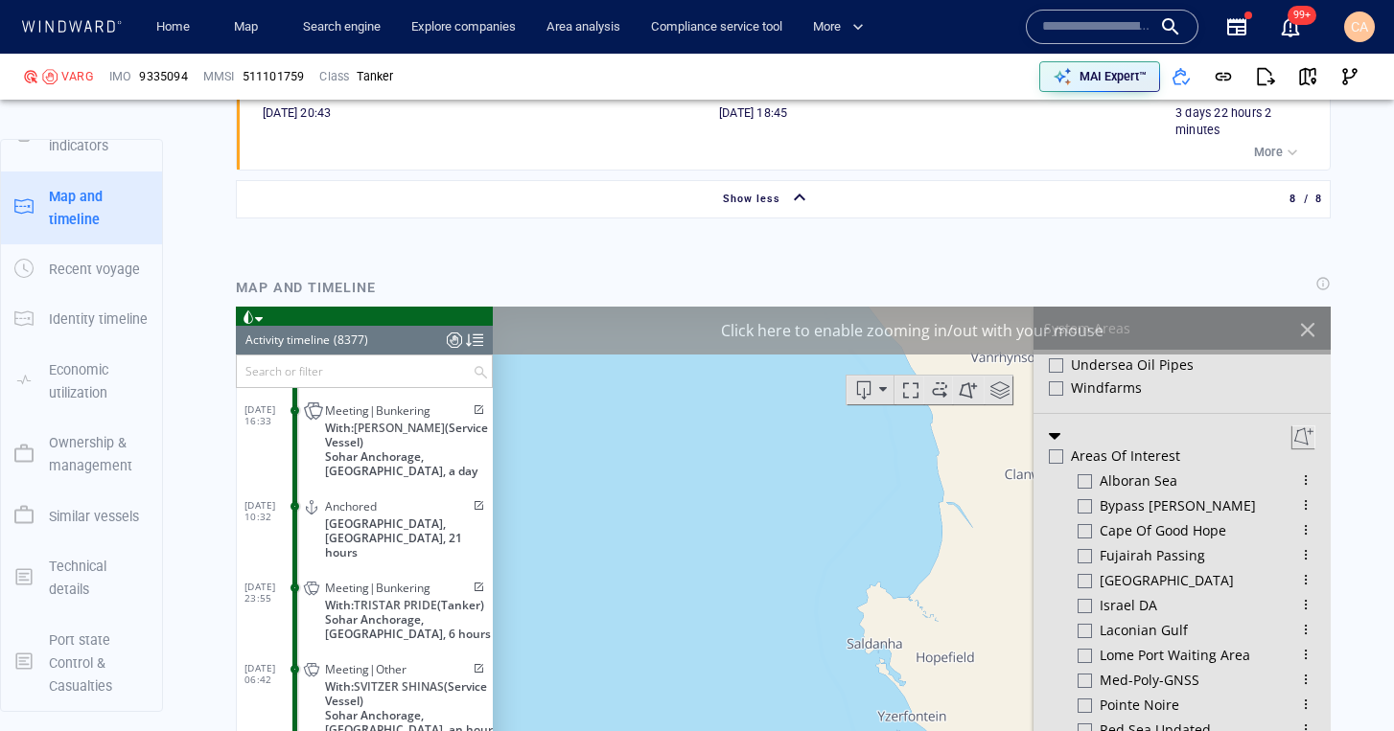
scroll to position [3255, 0]
drag, startPoint x: 1305, startPoint y: 328, endPoint x: 1178, endPoint y: 352, distance: 128.8
click at [1305, 328] on div at bounding box center [1307, 328] width 33 height 33
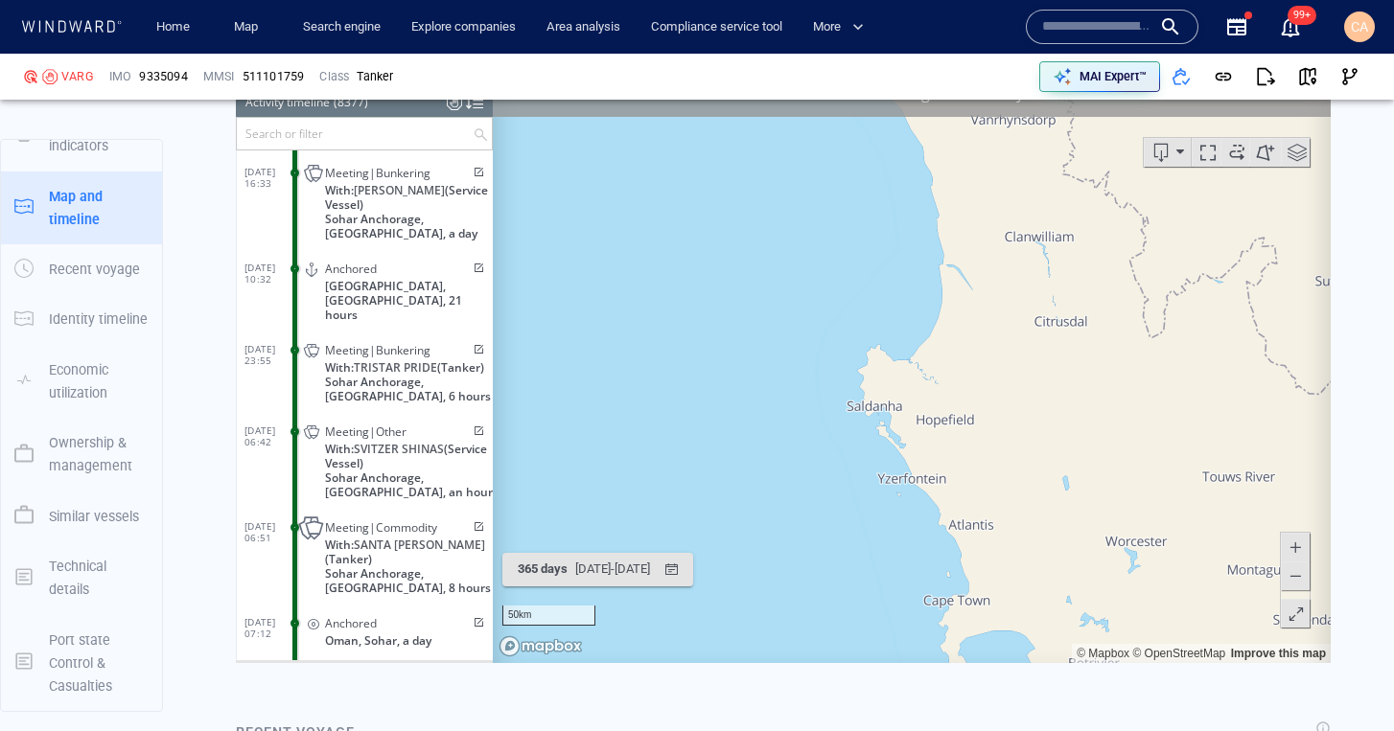
scroll to position [3487, 0]
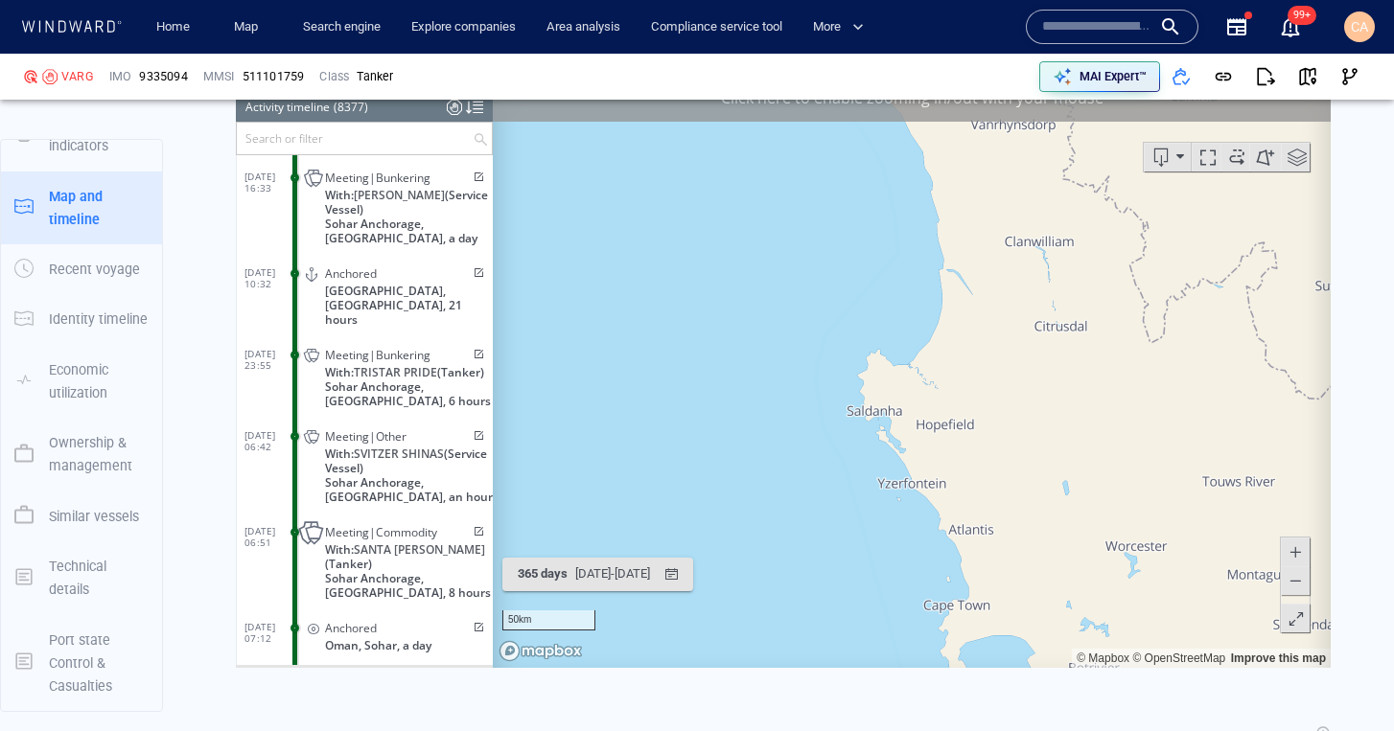
click at [1297, 582] on span at bounding box center [1294, 581] width 19 height 29
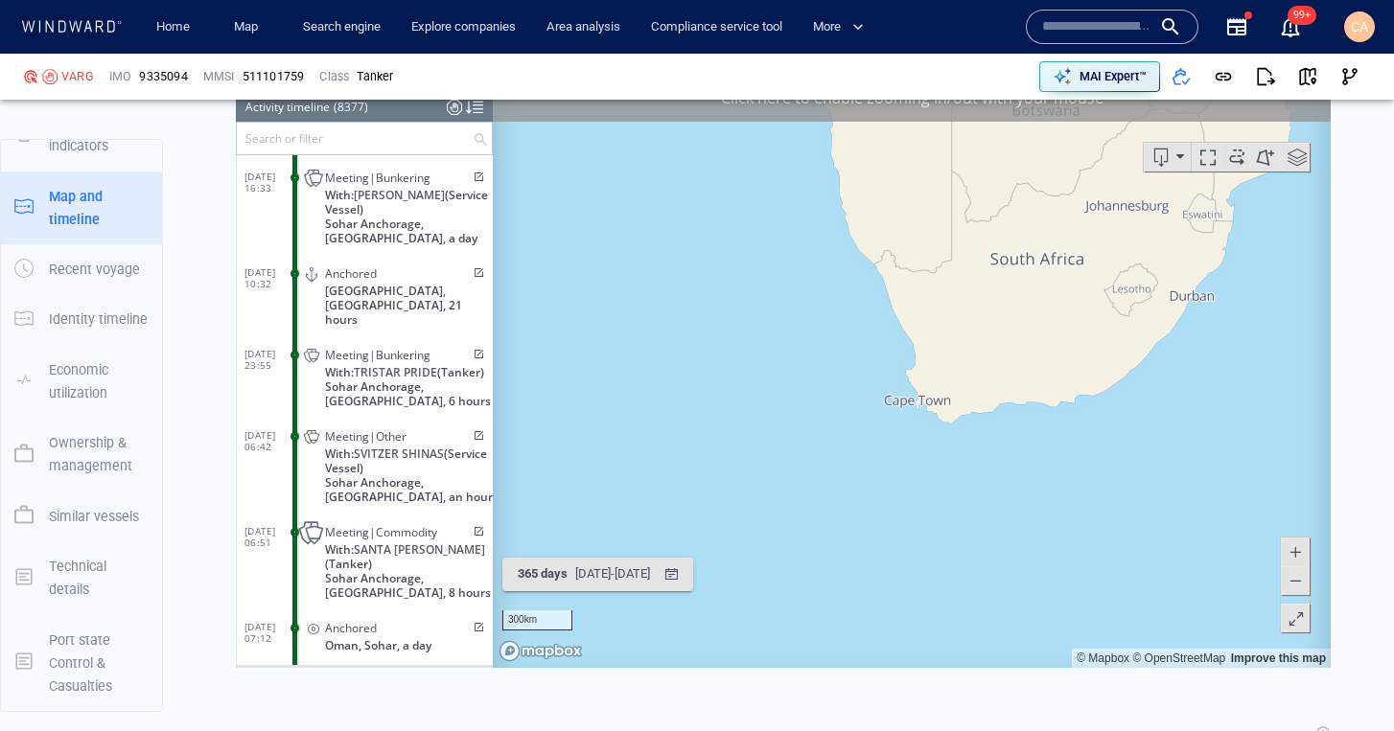
click at [1297, 582] on span at bounding box center [1294, 581] width 19 height 29
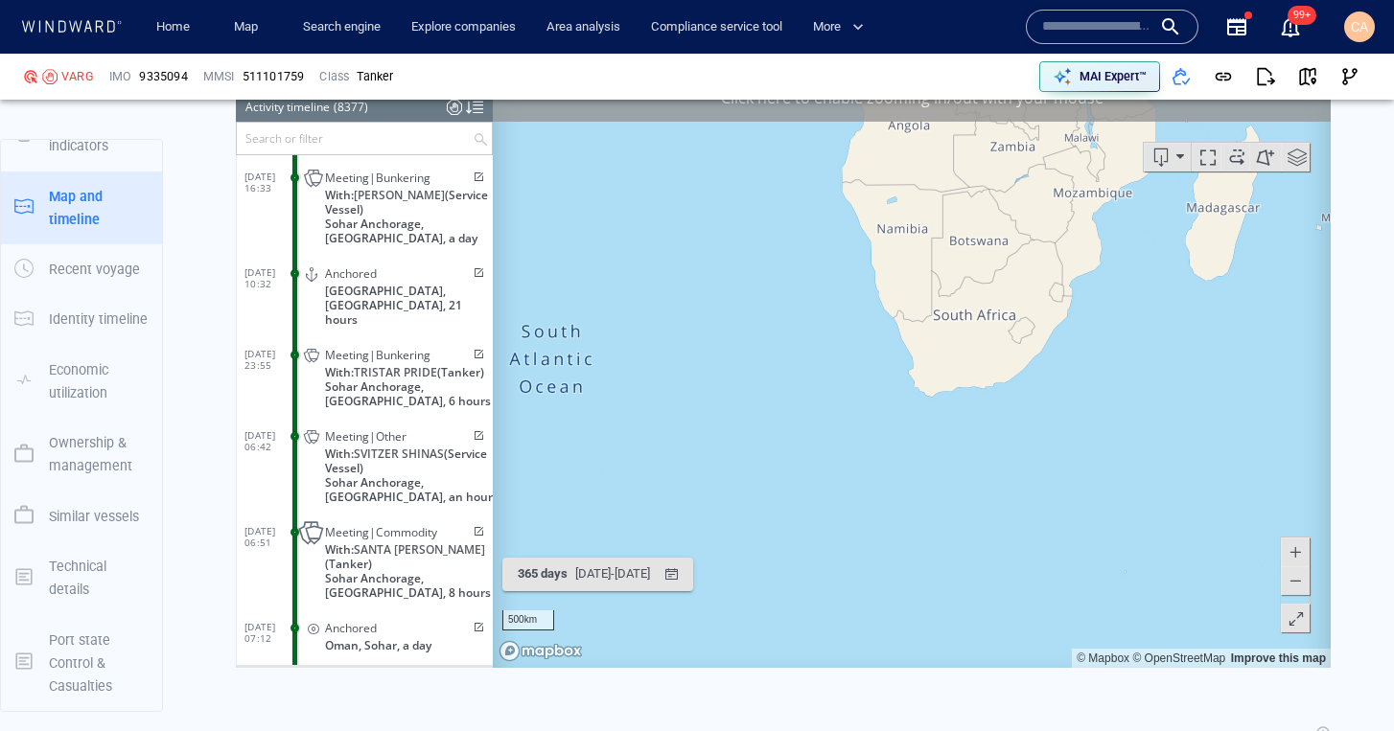
drag, startPoint x: 1001, startPoint y: 360, endPoint x: 901, endPoint y: 525, distance: 192.7
click at [901, 525] on canvas "Map" at bounding box center [912, 371] width 838 height 594
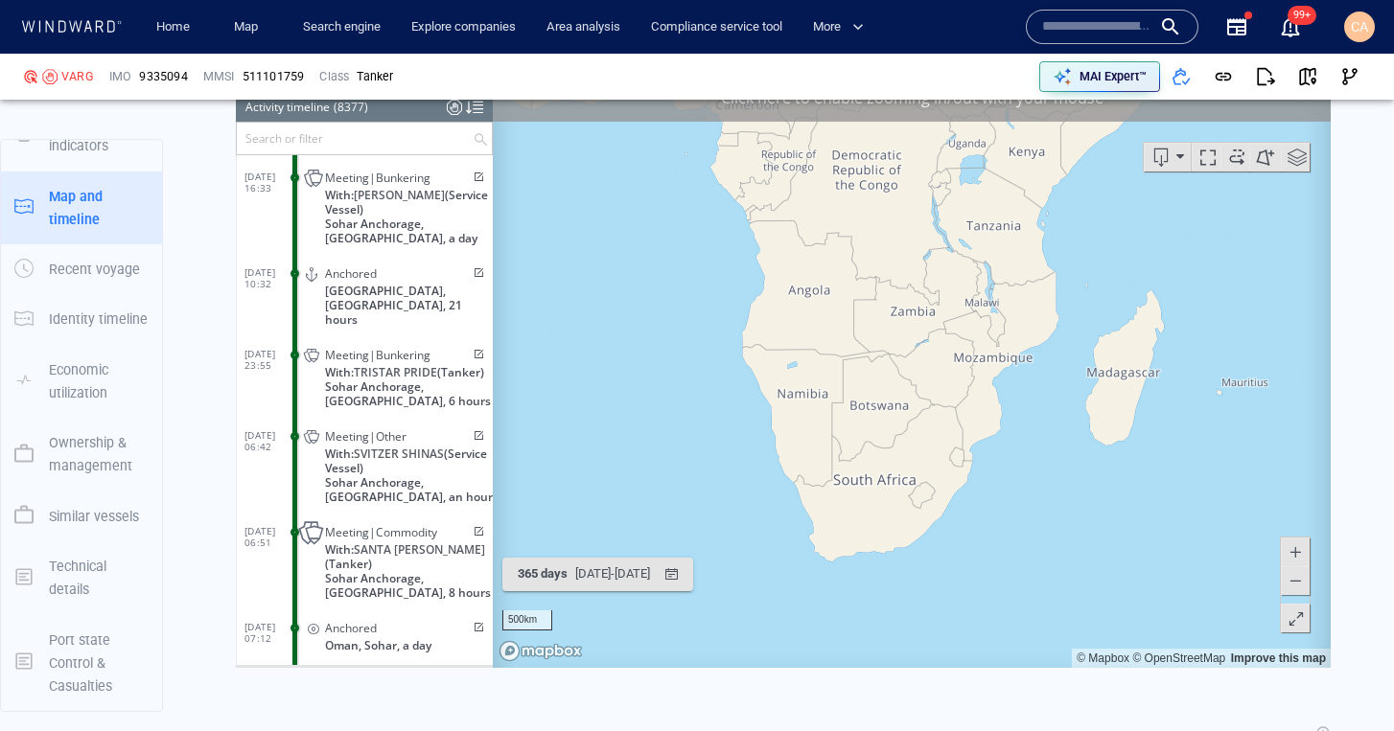
click at [967, 490] on canvas "Map" at bounding box center [912, 371] width 838 height 594
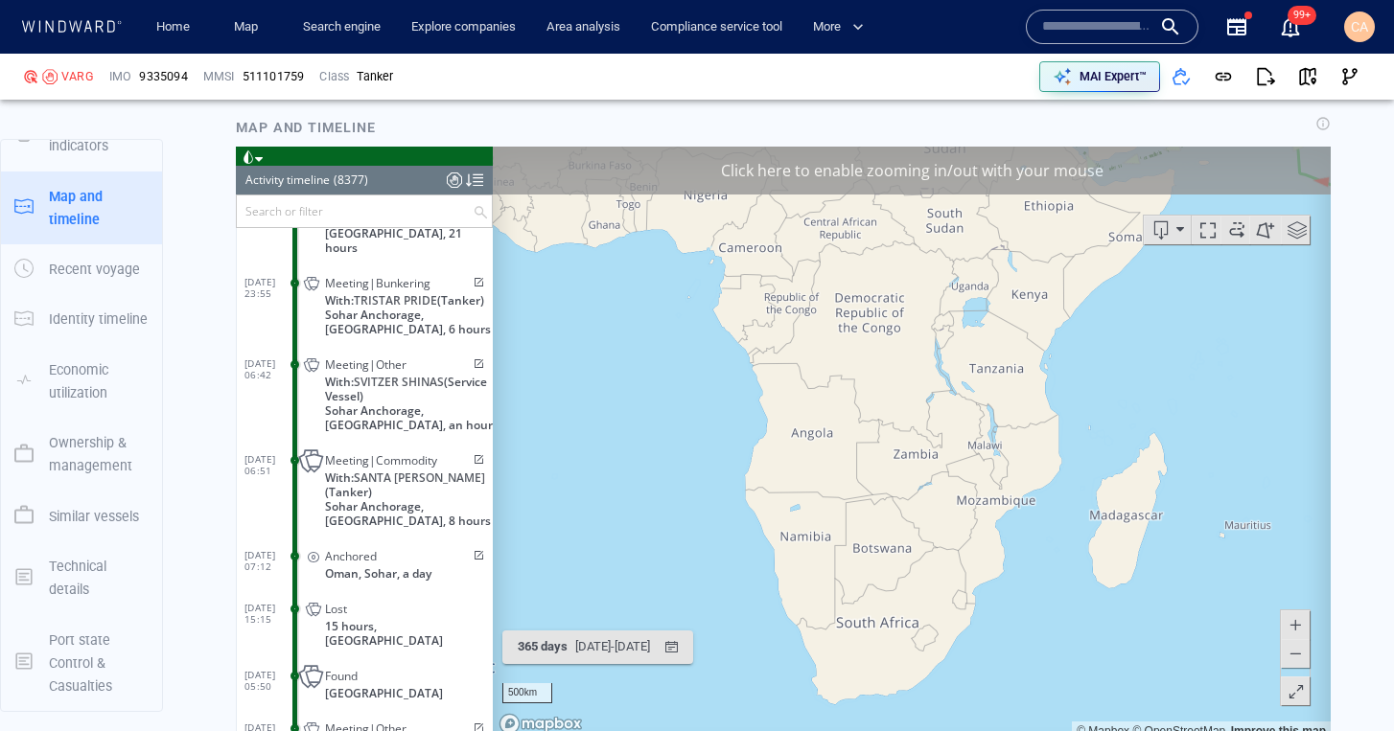
scroll to position [441304, 0]
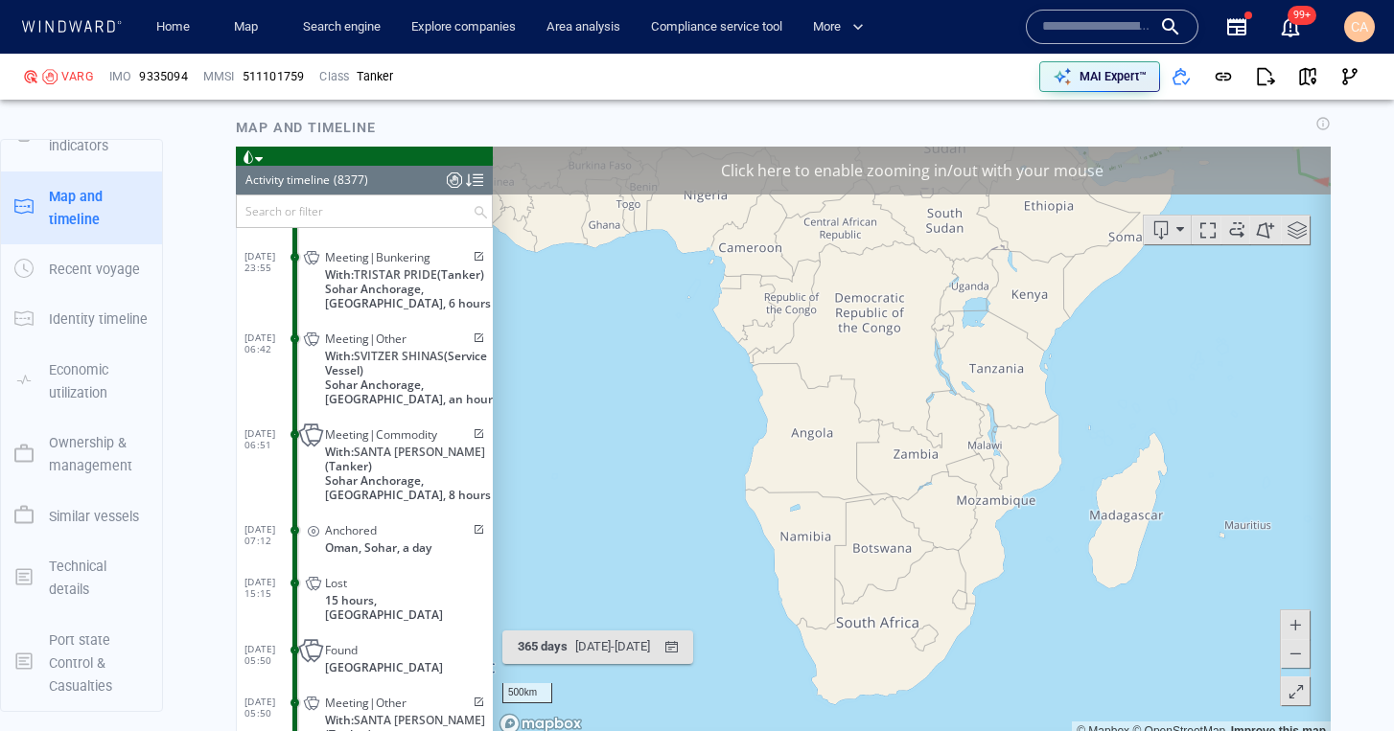
click at [1099, 19] on input "text" at bounding box center [1096, 26] width 109 height 29
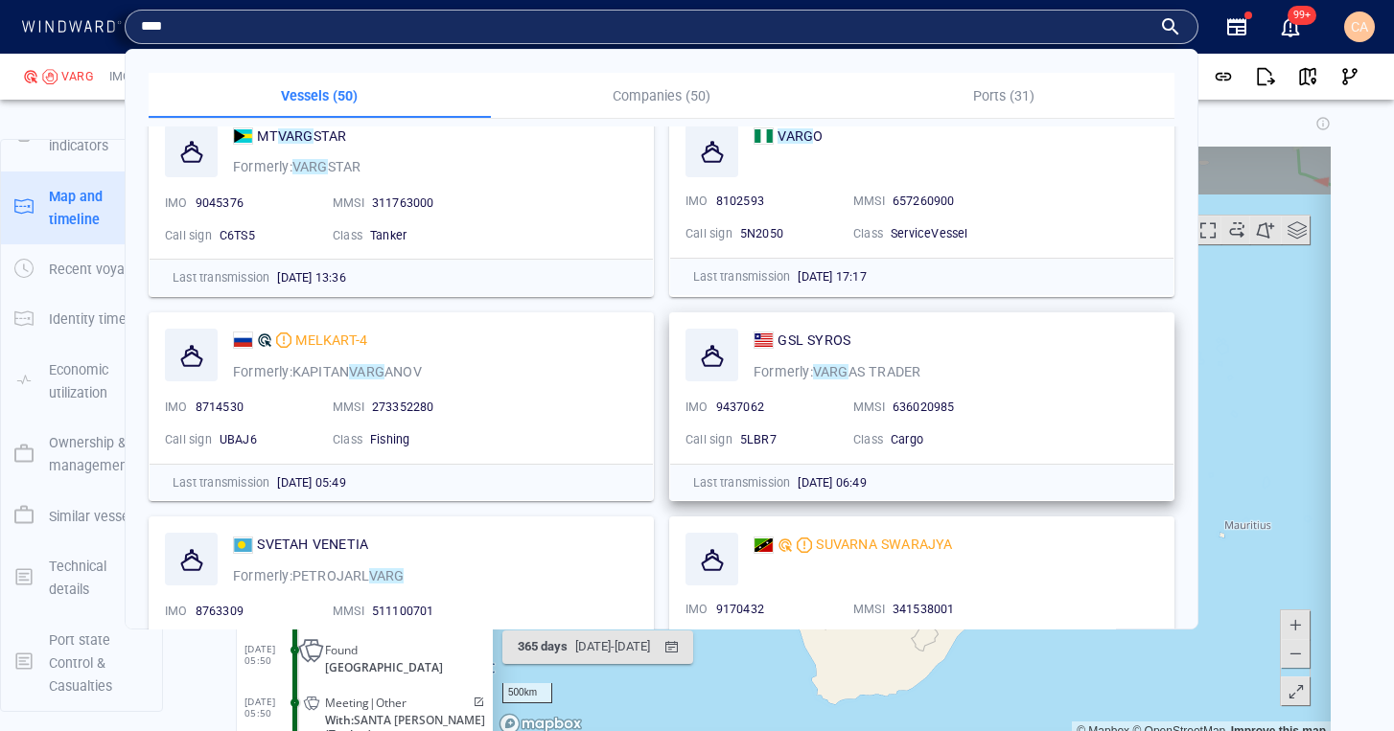
scroll to position [0, 0]
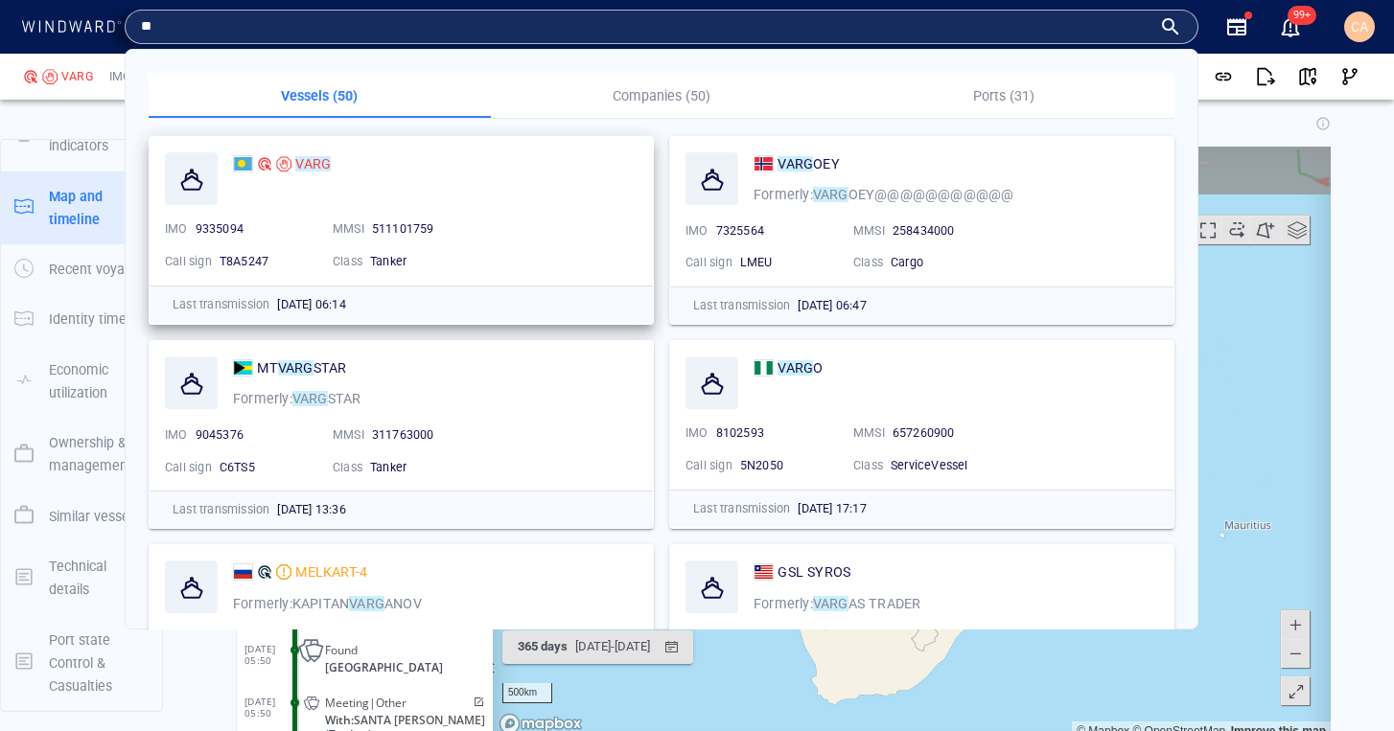
type input "*"
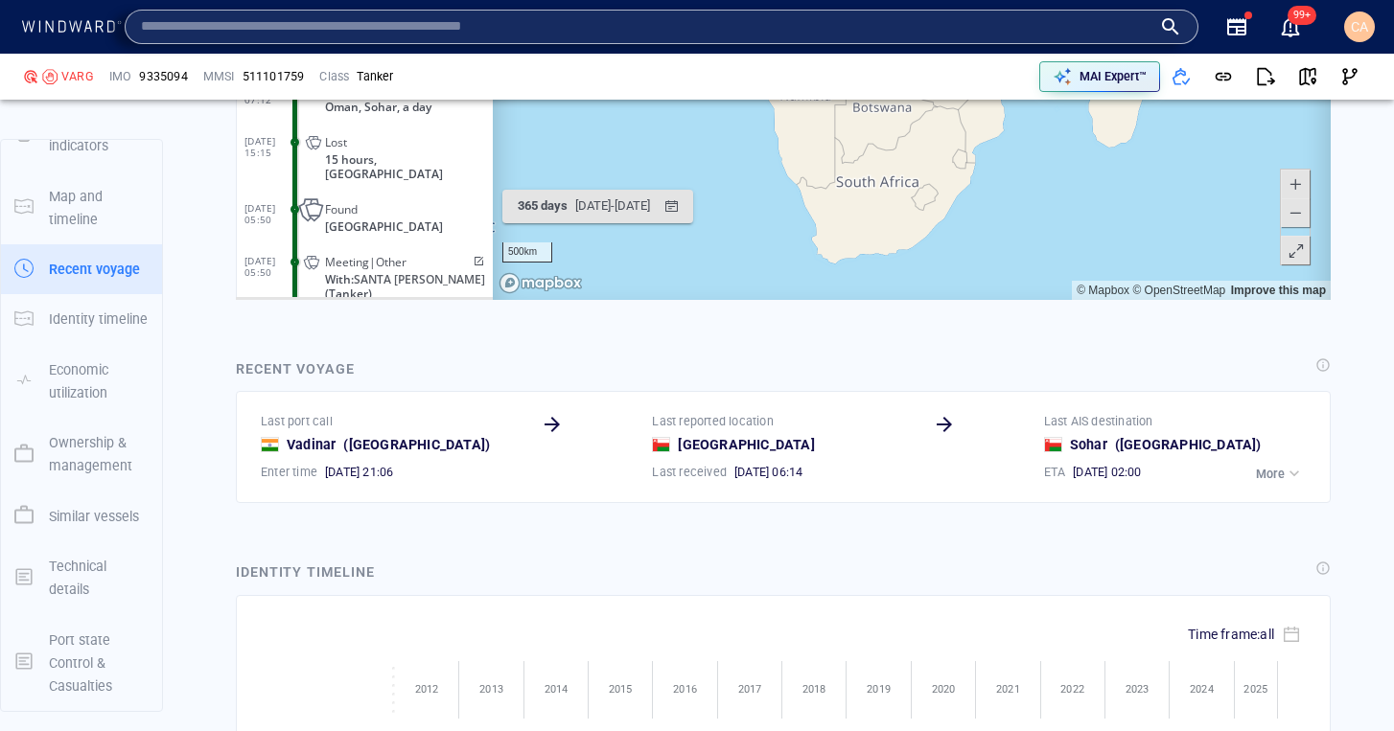
scroll to position [3851, 0]
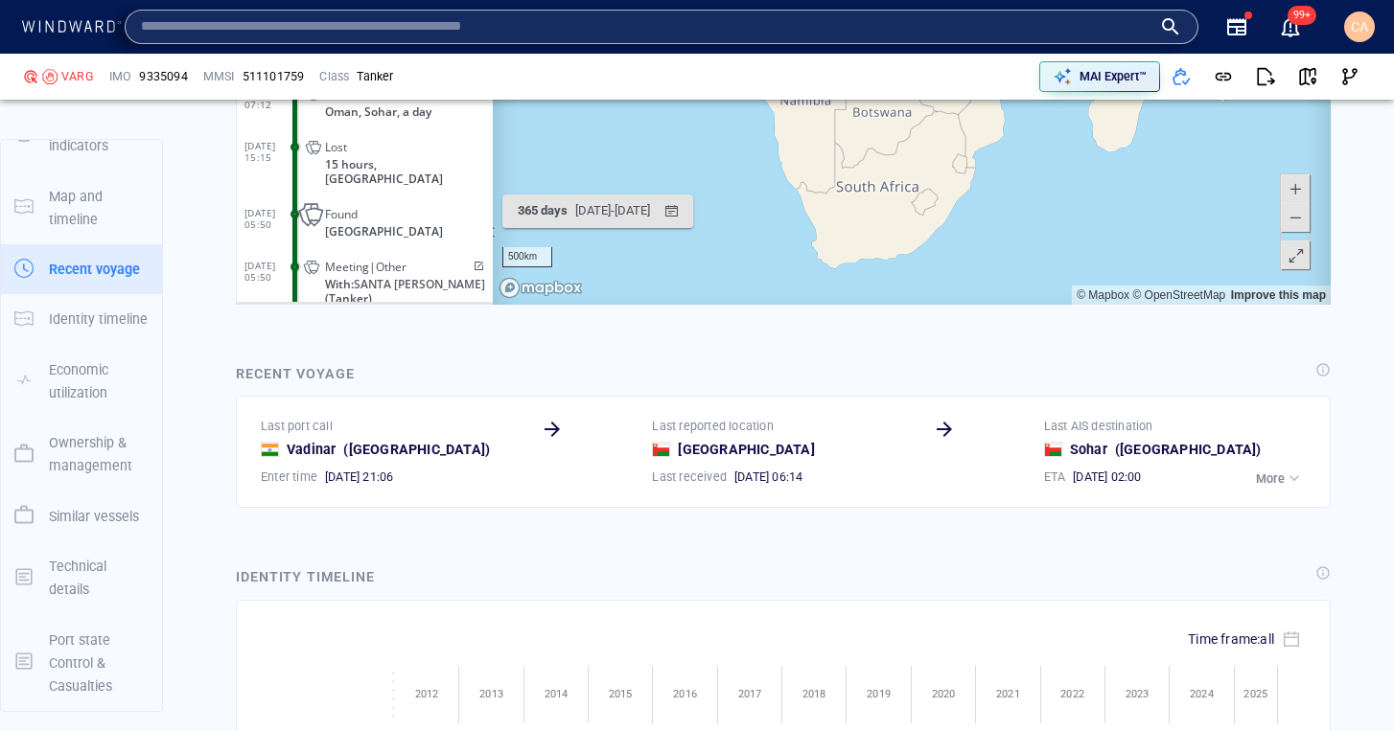
click at [1261, 471] on p "More" at bounding box center [1270, 479] width 29 height 17
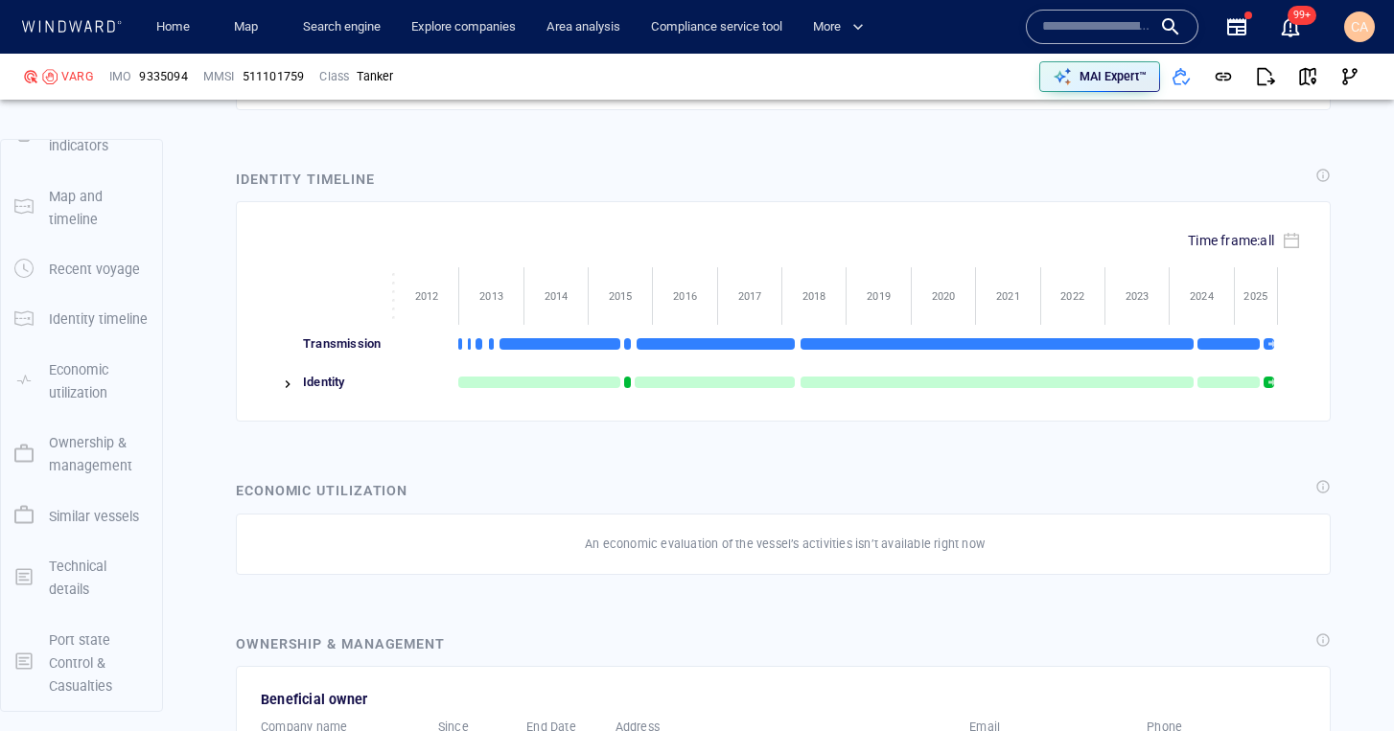
scroll to position [4262, 0]
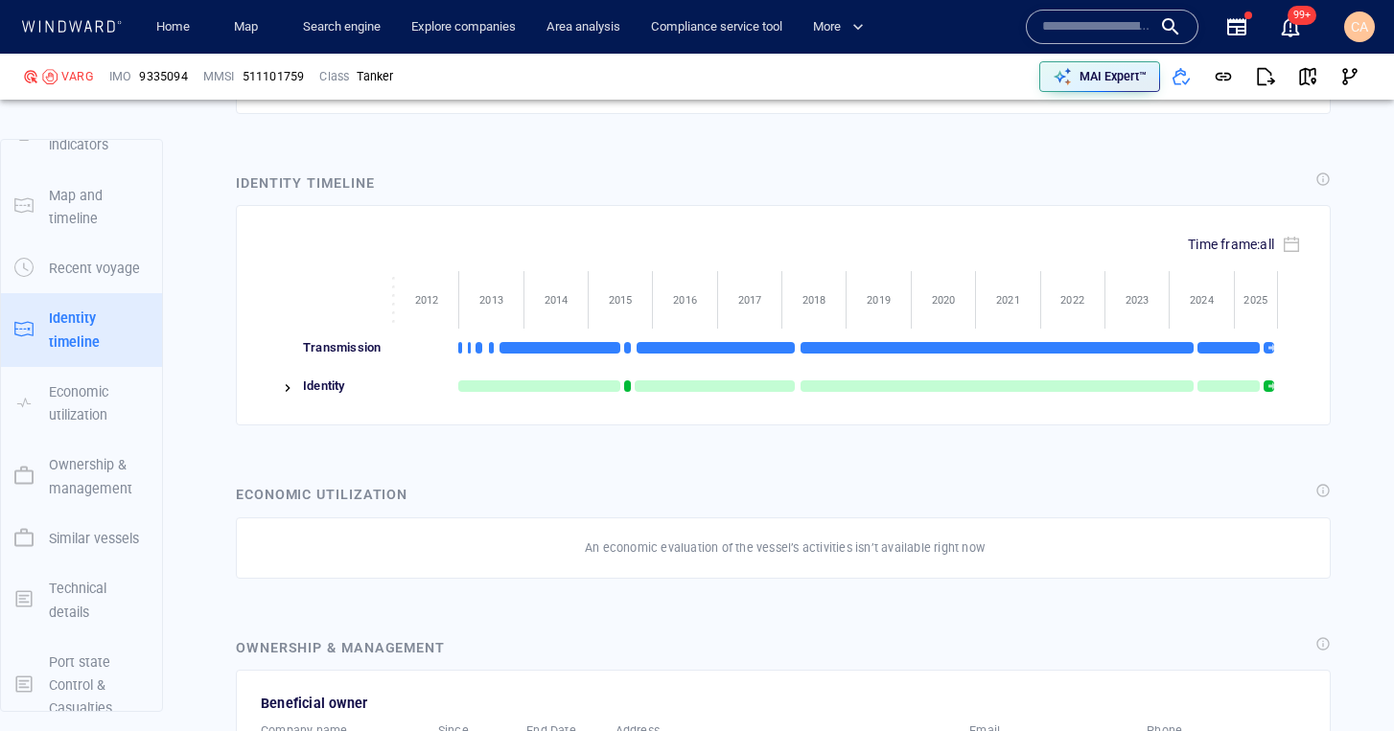
click at [284, 381] on img at bounding box center [287, 388] width 15 height 15
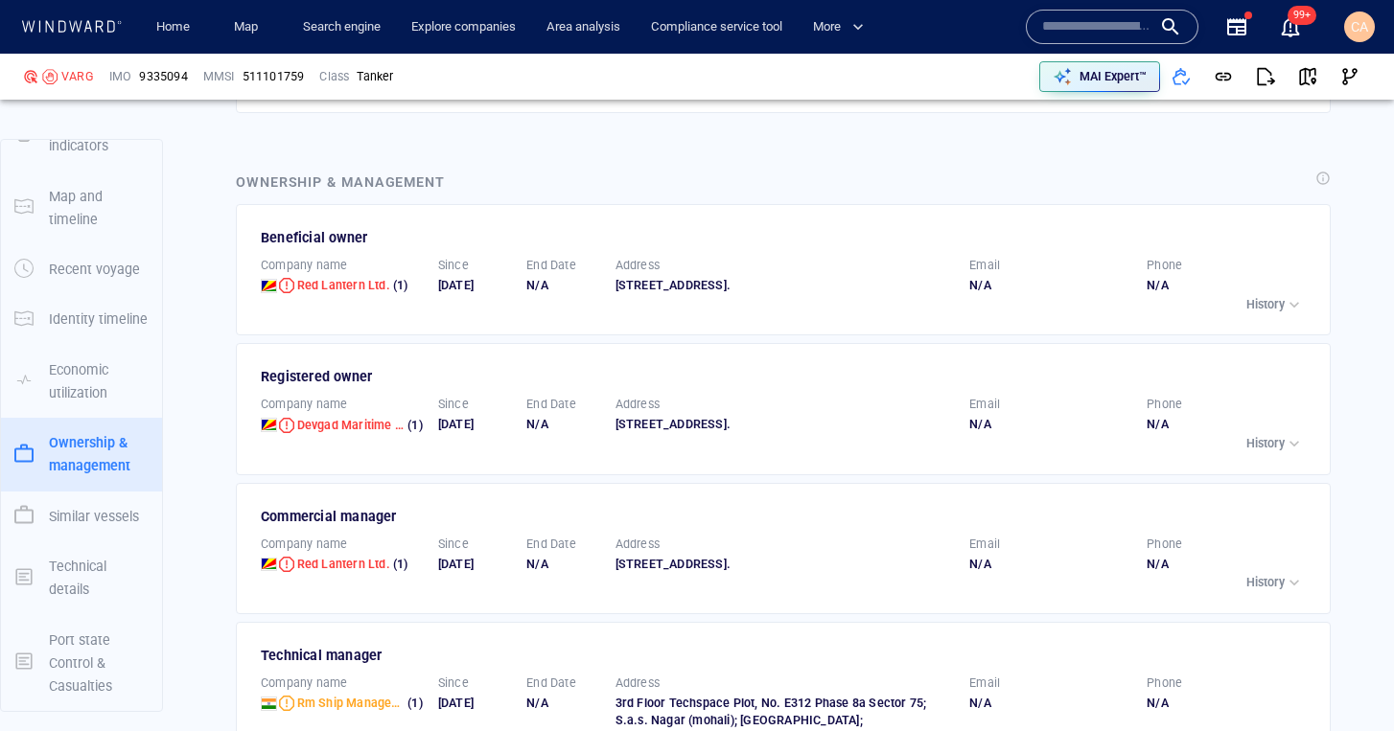
scroll to position [5151, 0]
drag, startPoint x: 259, startPoint y: 148, endPoint x: 483, endPoint y: 150, distance: 224.3
click at [483, 165] on div "Ownership & management" at bounding box center [783, 182] width 1102 height 34
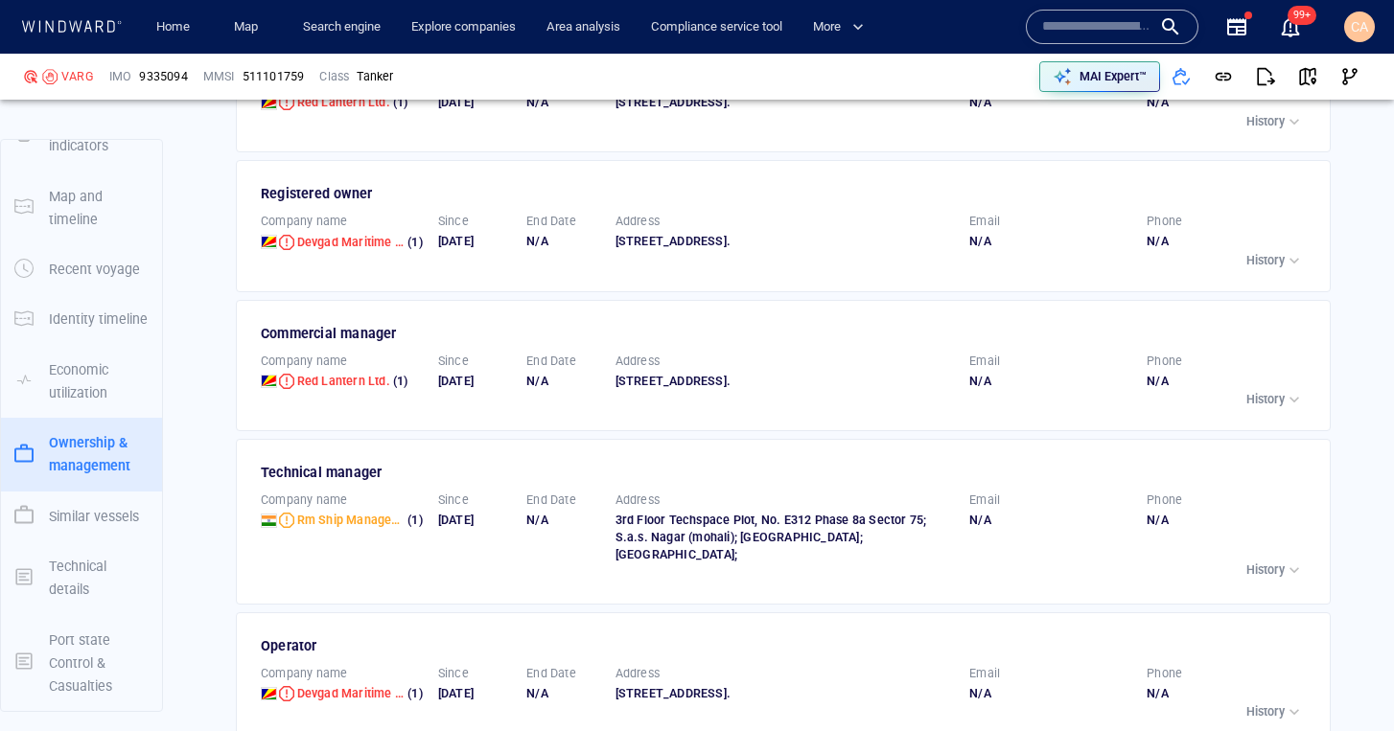
scroll to position [5361, 0]
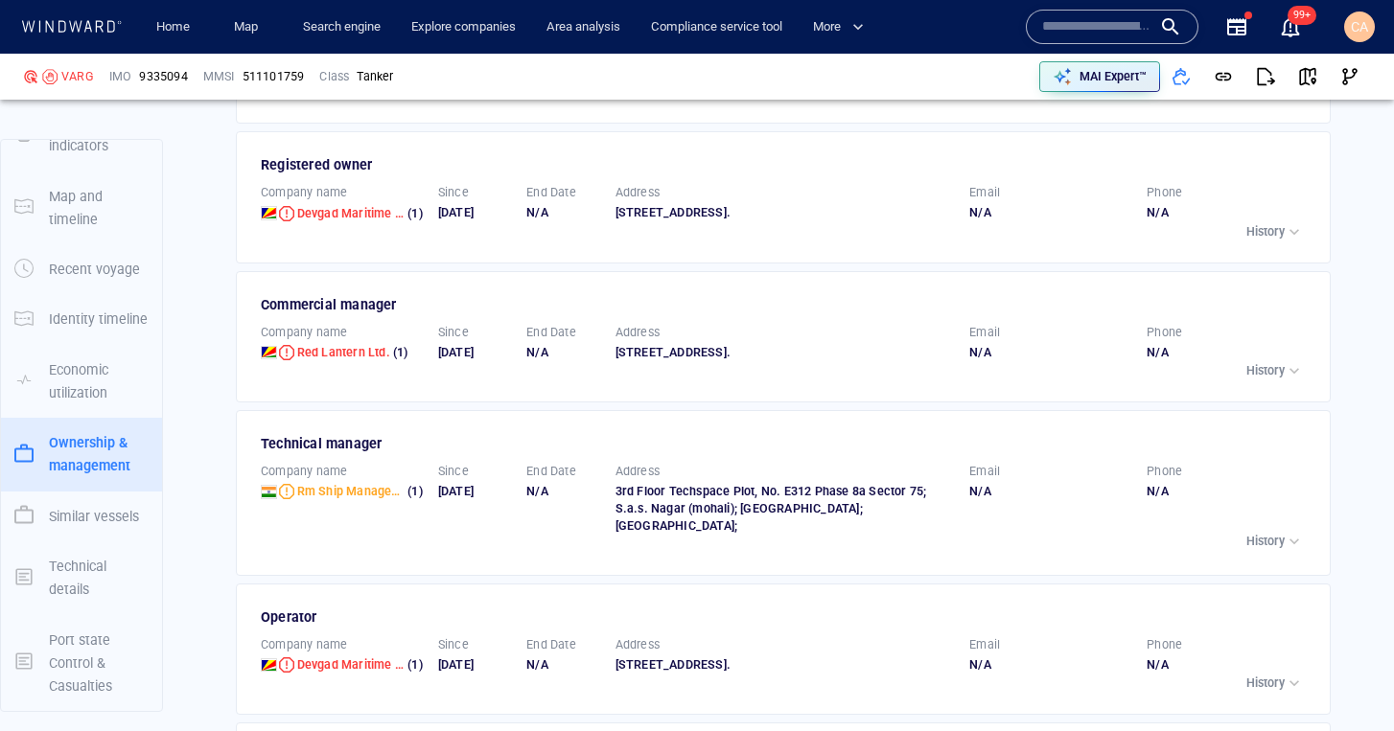
click at [336, 312] on div "Commercial manager" at bounding box center [785, 304] width 1048 height 23
drag, startPoint x: 367, startPoint y: 470, endPoint x: 239, endPoint y: 474, distance: 128.5
click at [239, 474] on div "Technical manager Company name Rm Ship Management Pvt. Ltd. (1) Since 19/10/202…" at bounding box center [783, 493] width 1095 height 166
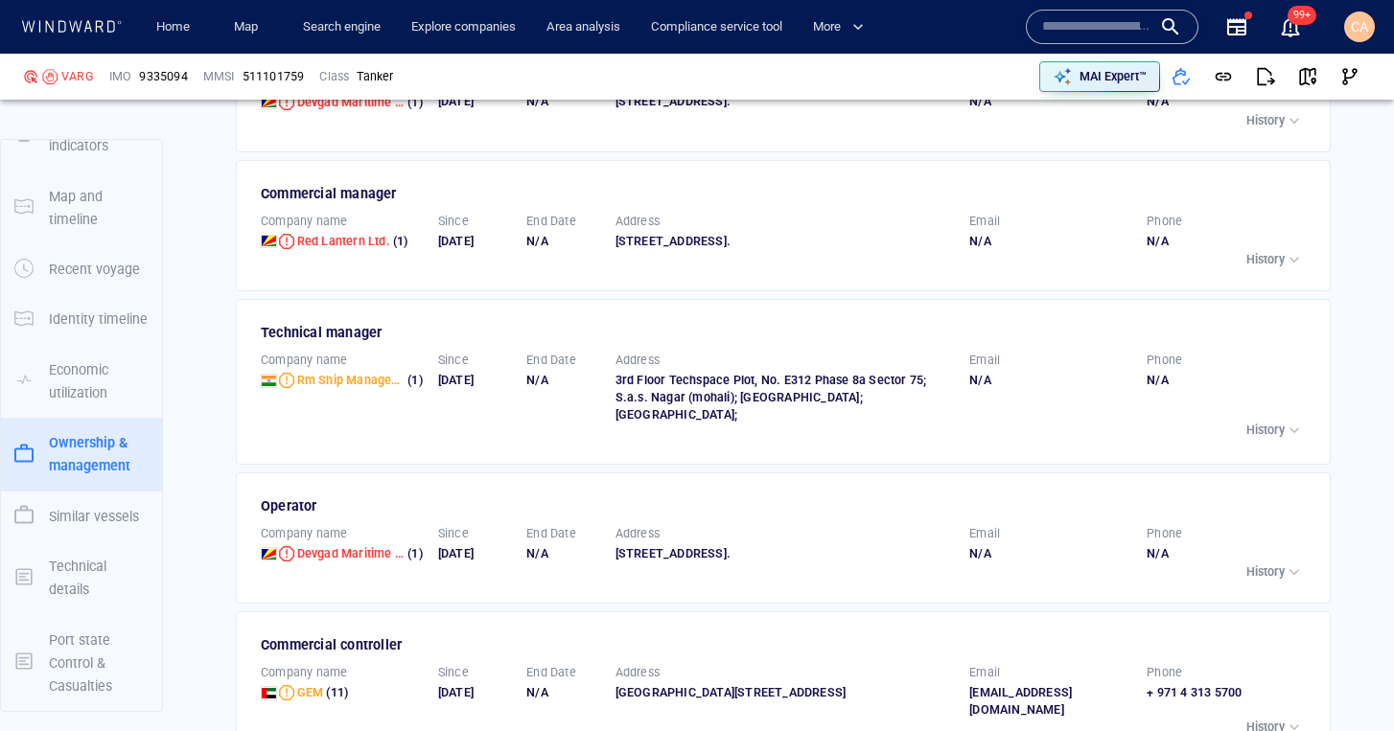
scroll to position [5512, 0]
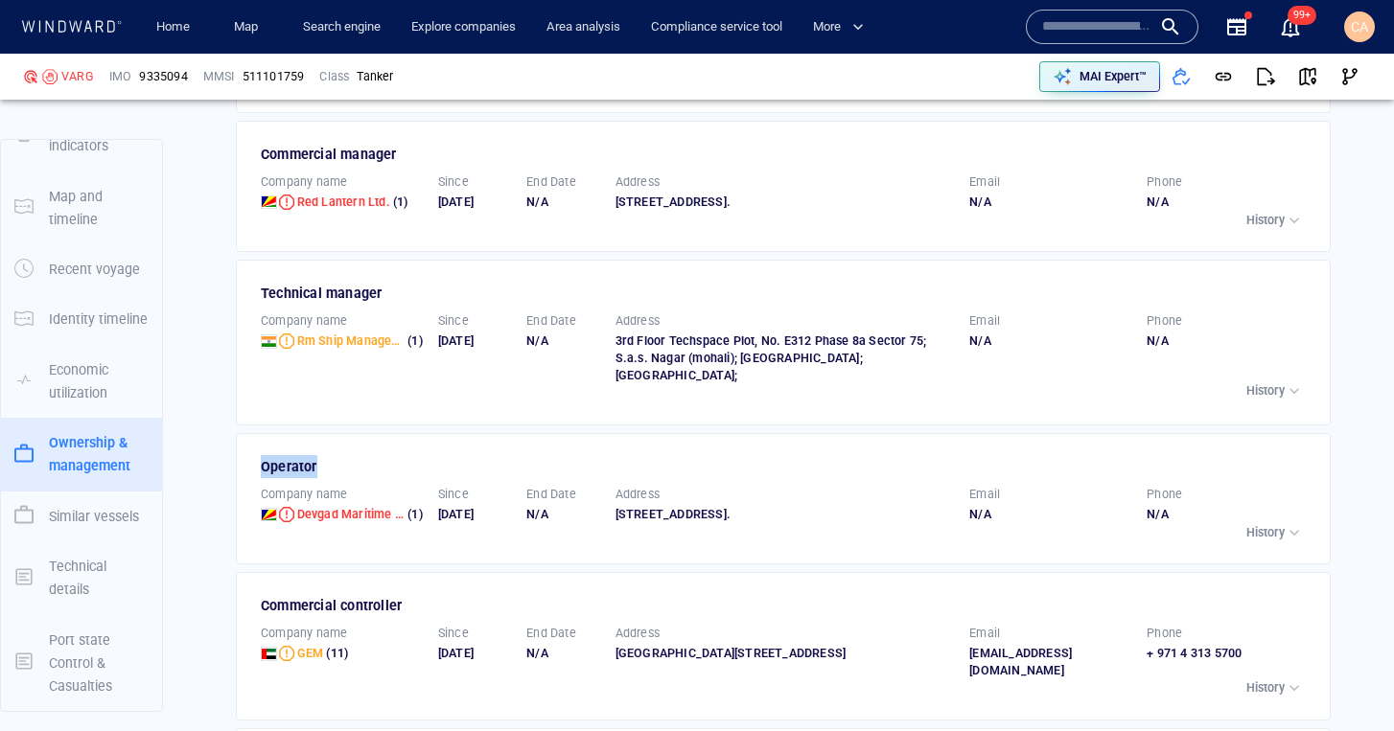
drag, startPoint x: 290, startPoint y: 471, endPoint x: 260, endPoint y: 472, distance: 30.7
click at [261, 472] on div "Operator" at bounding box center [785, 466] width 1048 height 23
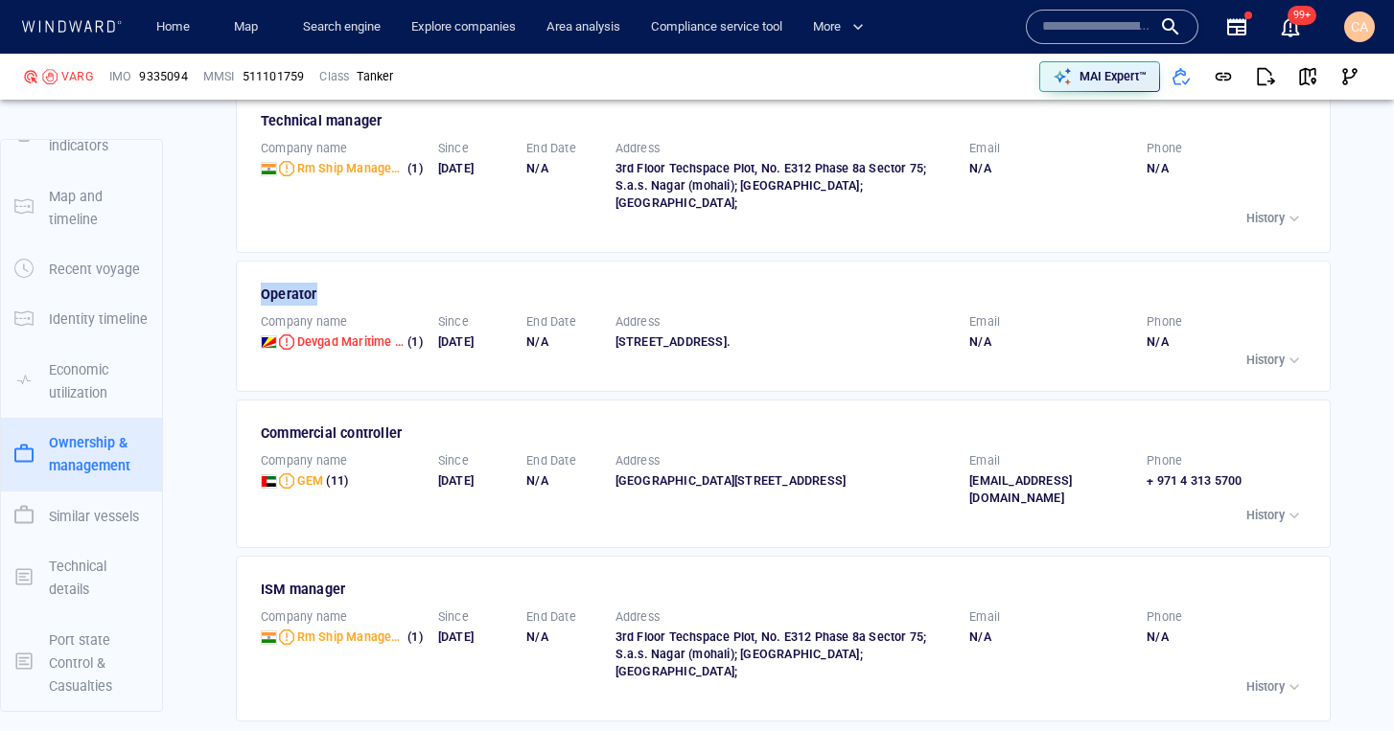
scroll to position [5698, 0]
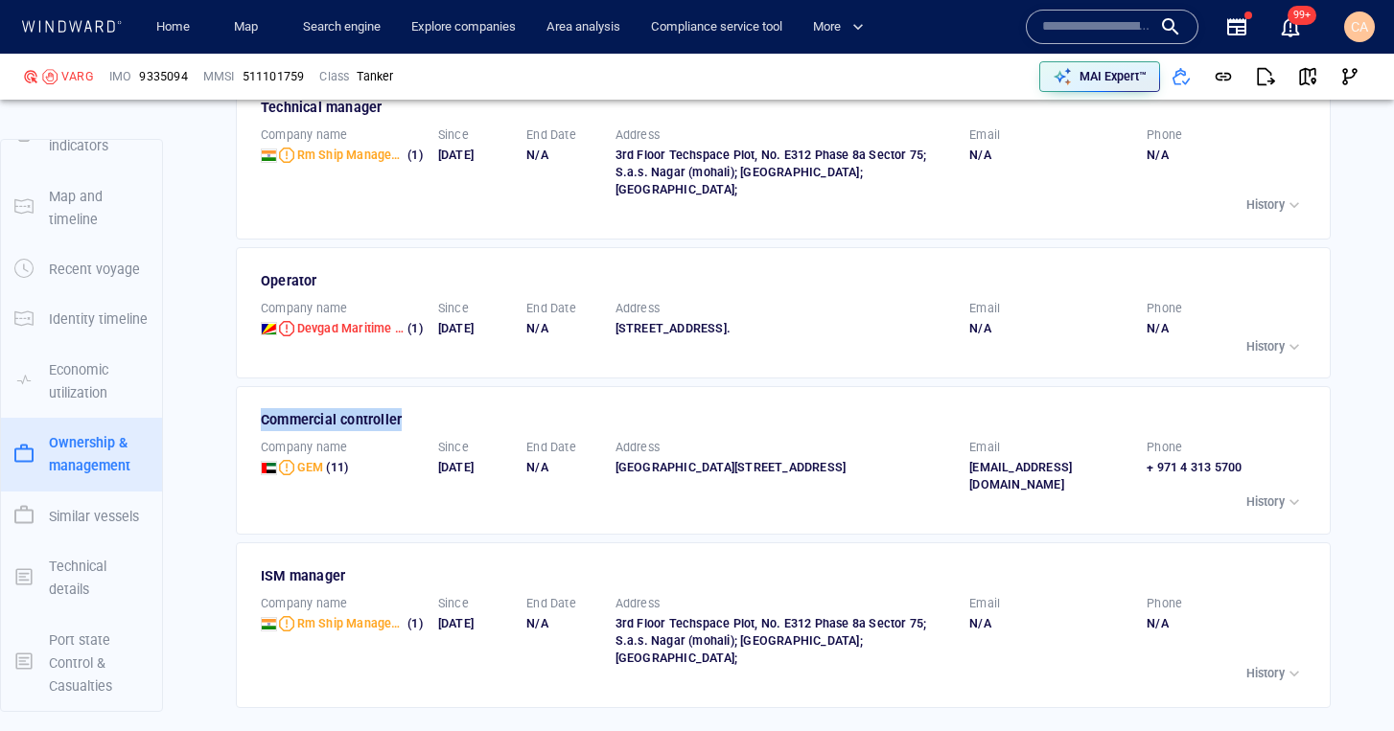
drag, startPoint x: 406, startPoint y: 442, endPoint x: 404, endPoint y: 494, distance: 51.8
click at [263, 431] on div "Commercial controller" at bounding box center [785, 419] width 1048 height 23
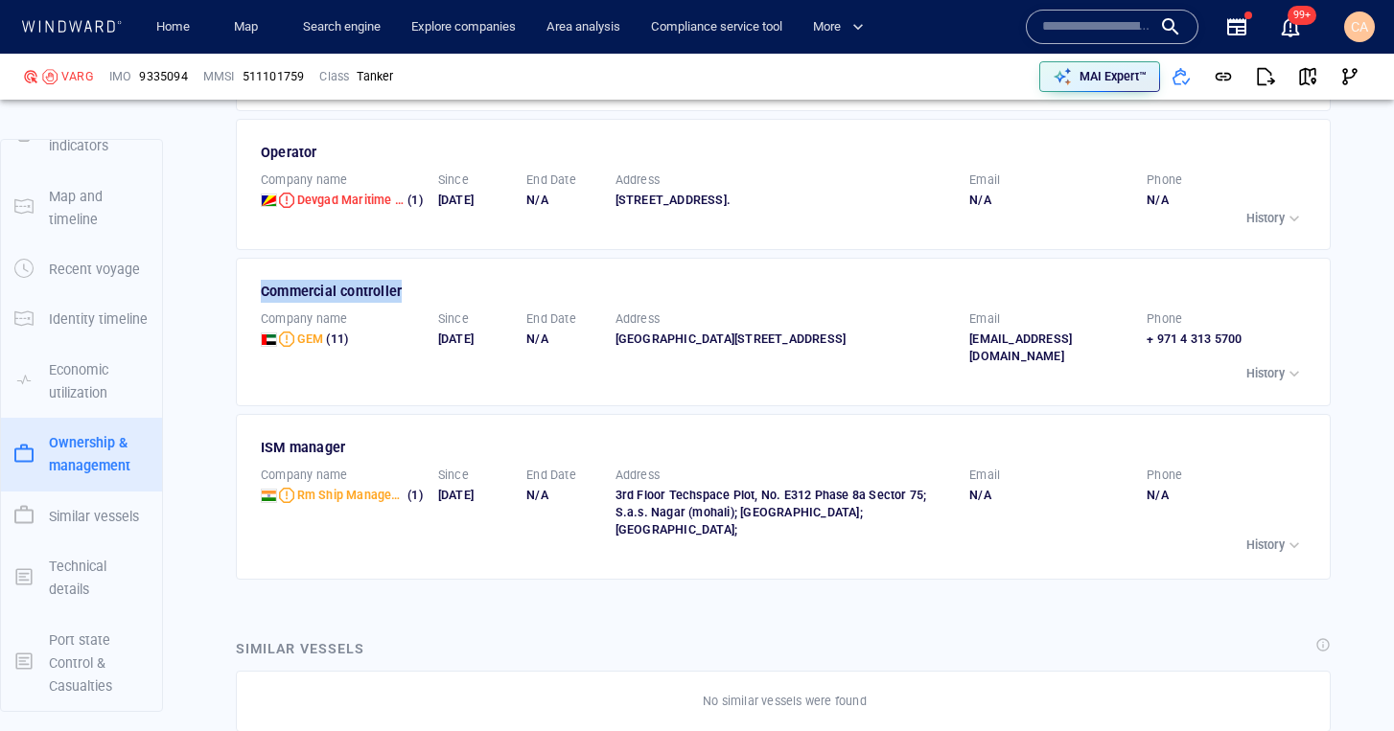
scroll to position [5838, 0]
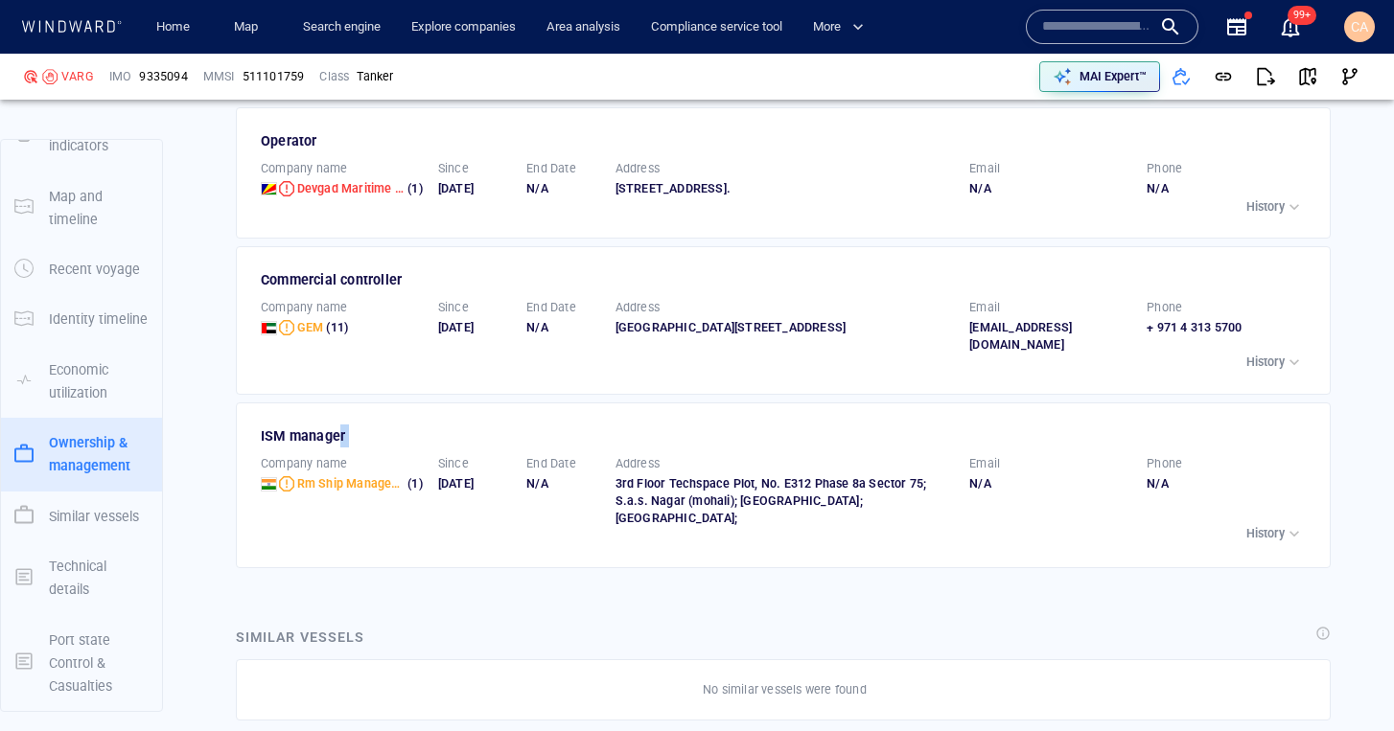
drag, startPoint x: 339, startPoint y: 461, endPoint x: 311, endPoint y: 472, distance: 30.6
click at [236, 460] on div "ISM manager Company name Rm Ship Management Pvt. Ltd. (1) Since 16/10/2024 End …" at bounding box center [783, 486] width 1095 height 166
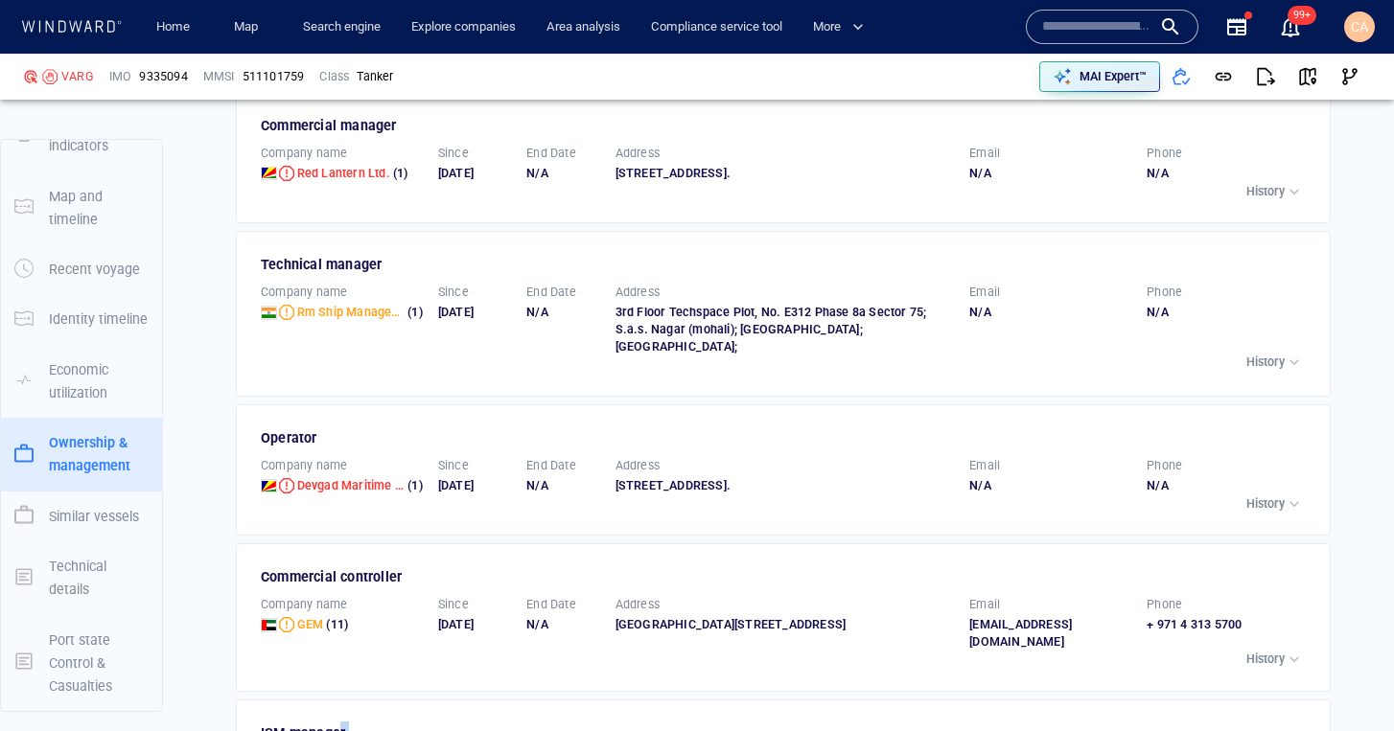
scroll to position [5054, 0]
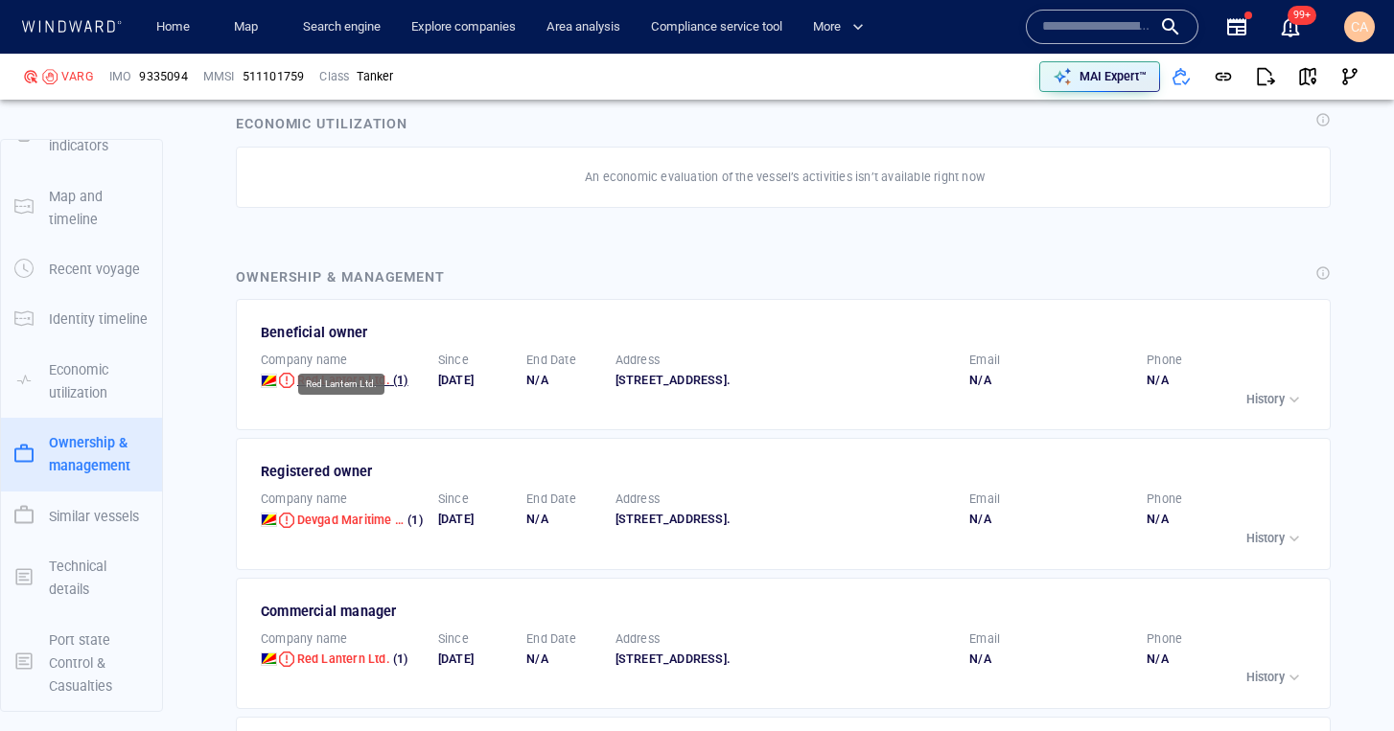
click at [333, 373] on span "Red Lantern Ltd." at bounding box center [343, 380] width 93 height 14
click at [1297, 390] on div "button" at bounding box center [1293, 399] width 19 height 19
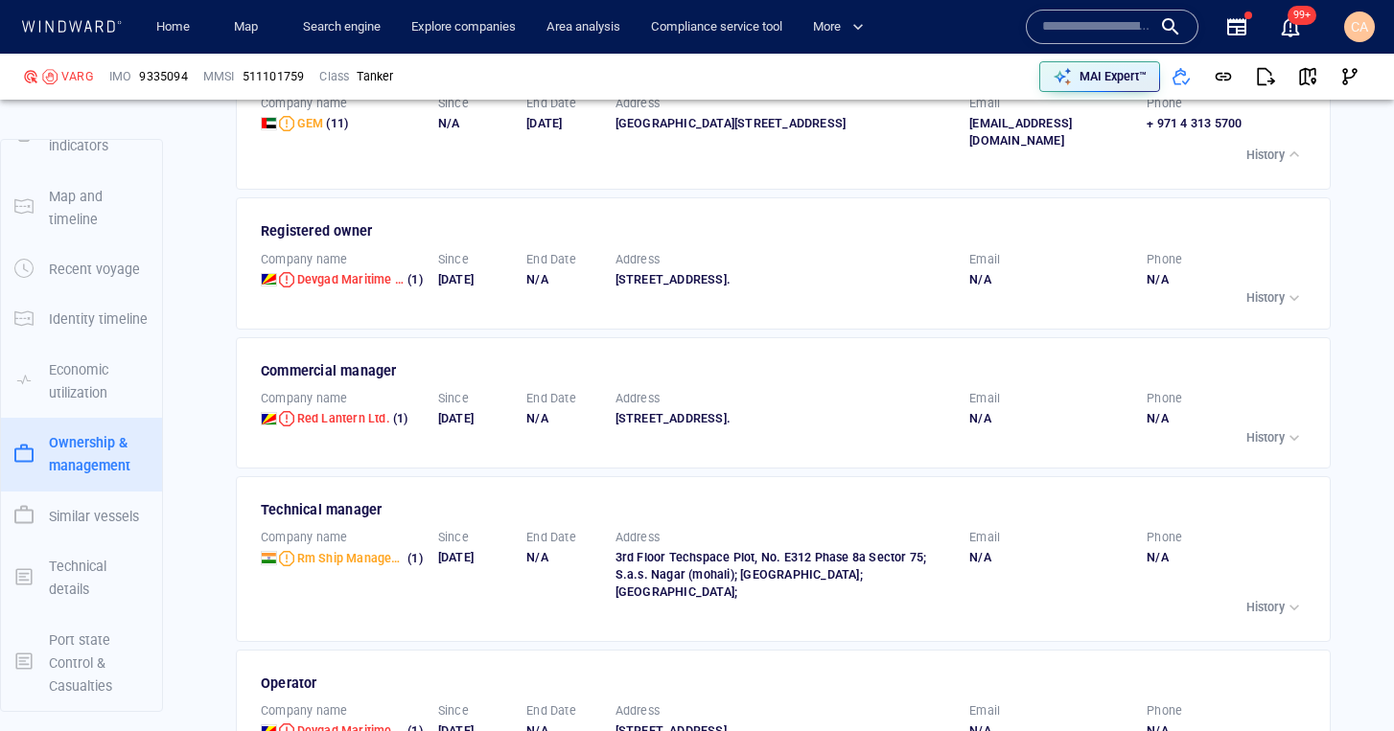
scroll to position [5452, 0]
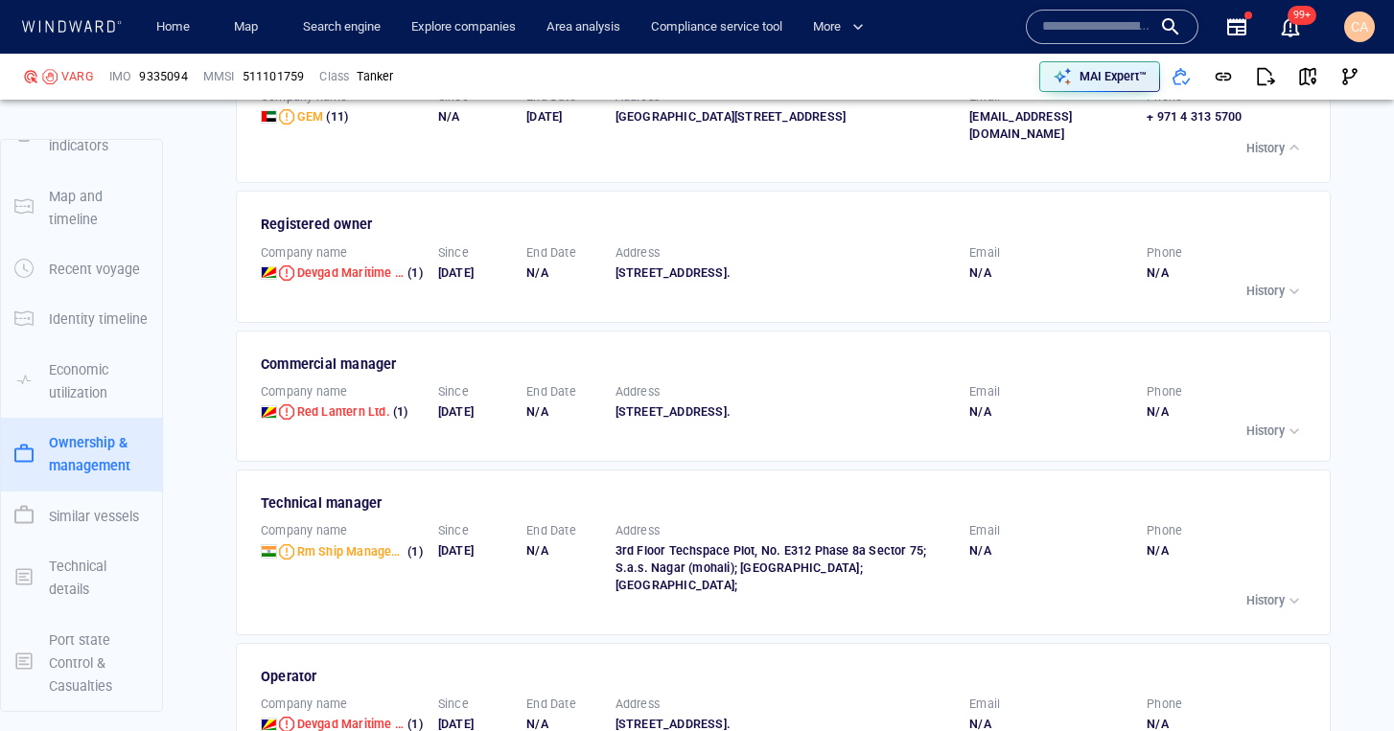
click at [1297, 298] on div "button" at bounding box center [1293, 291] width 19 height 19
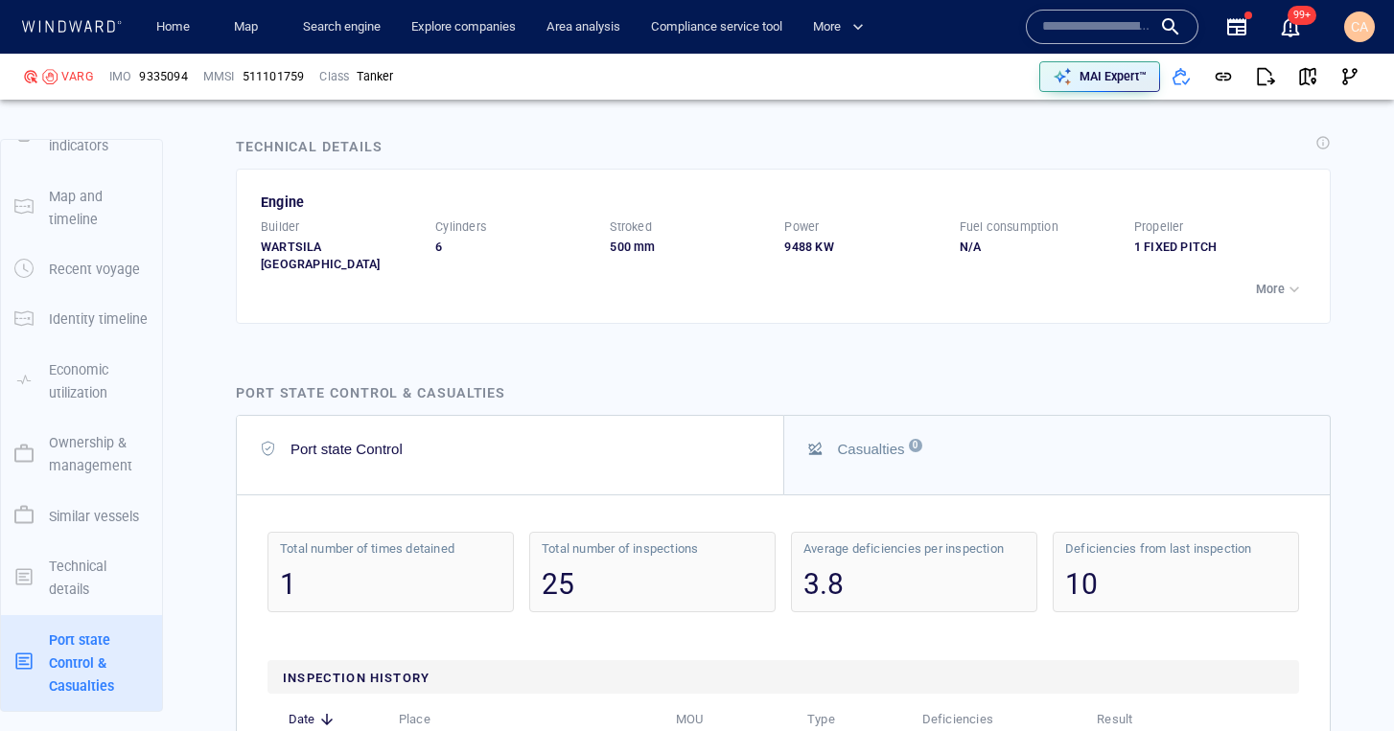
scroll to position [6779, 0]
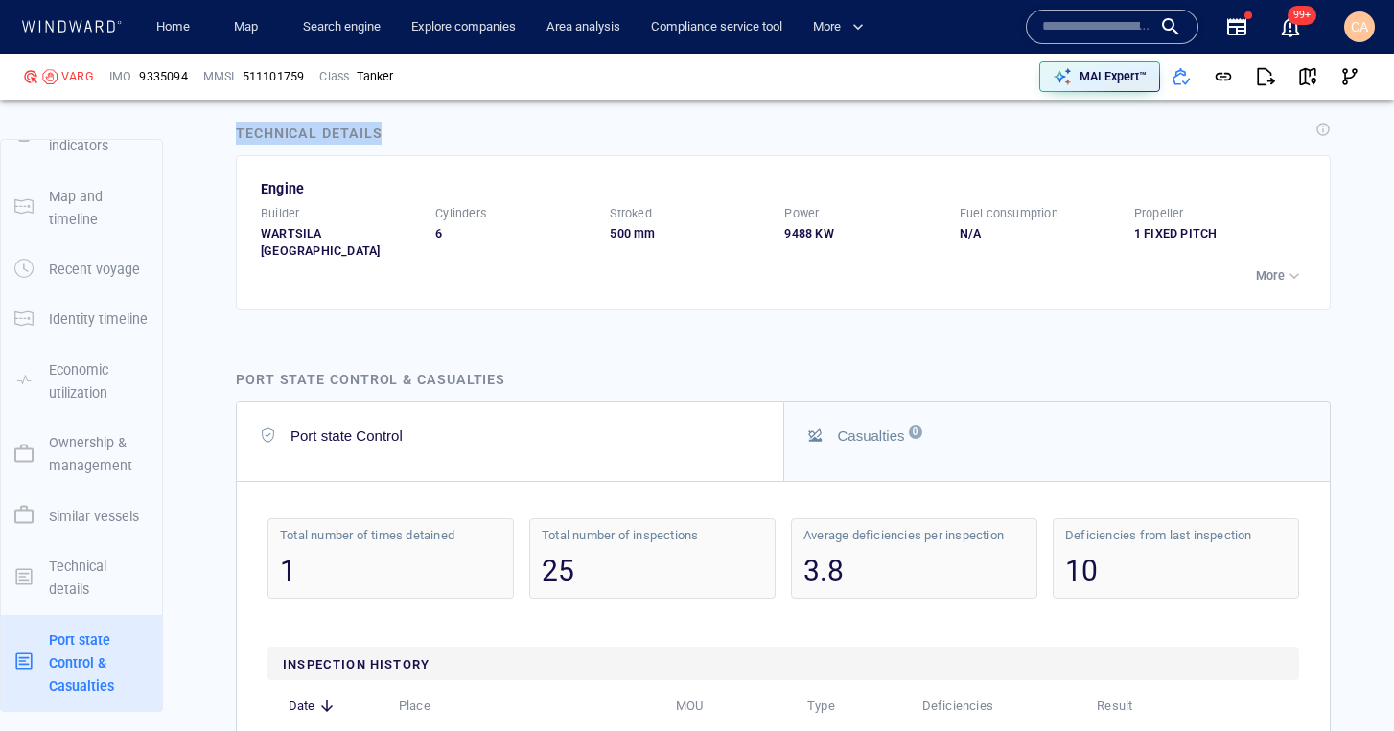
drag, startPoint x: 240, startPoint y: 133, endPoint x: 409, endPoint y: 127, distance: 169.8
click at [409, 127] on div "Technical details" at bounding box center [783, 135] width 1102 height 34
click at [1273, 270] on p "More" at bounding box center [1270, 275] width 29 height 17
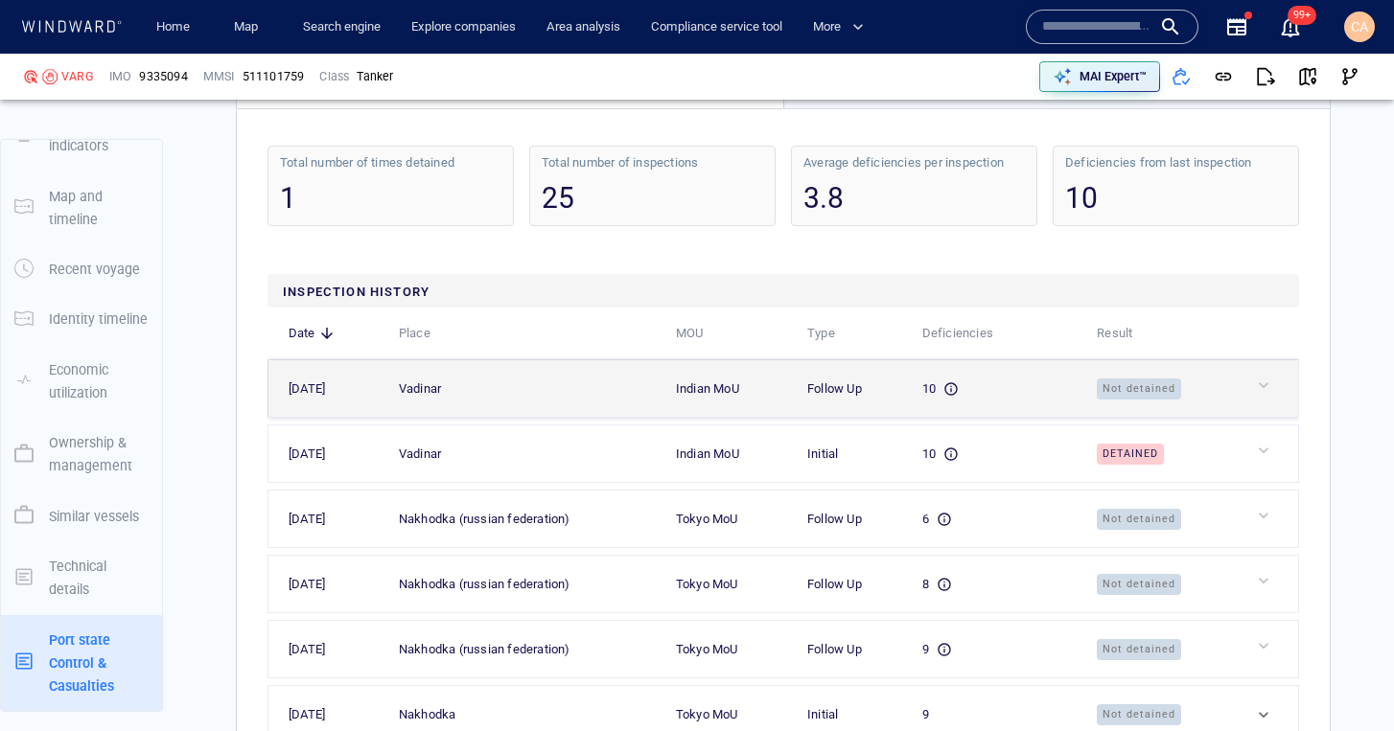
scroll to position [7904, 0]
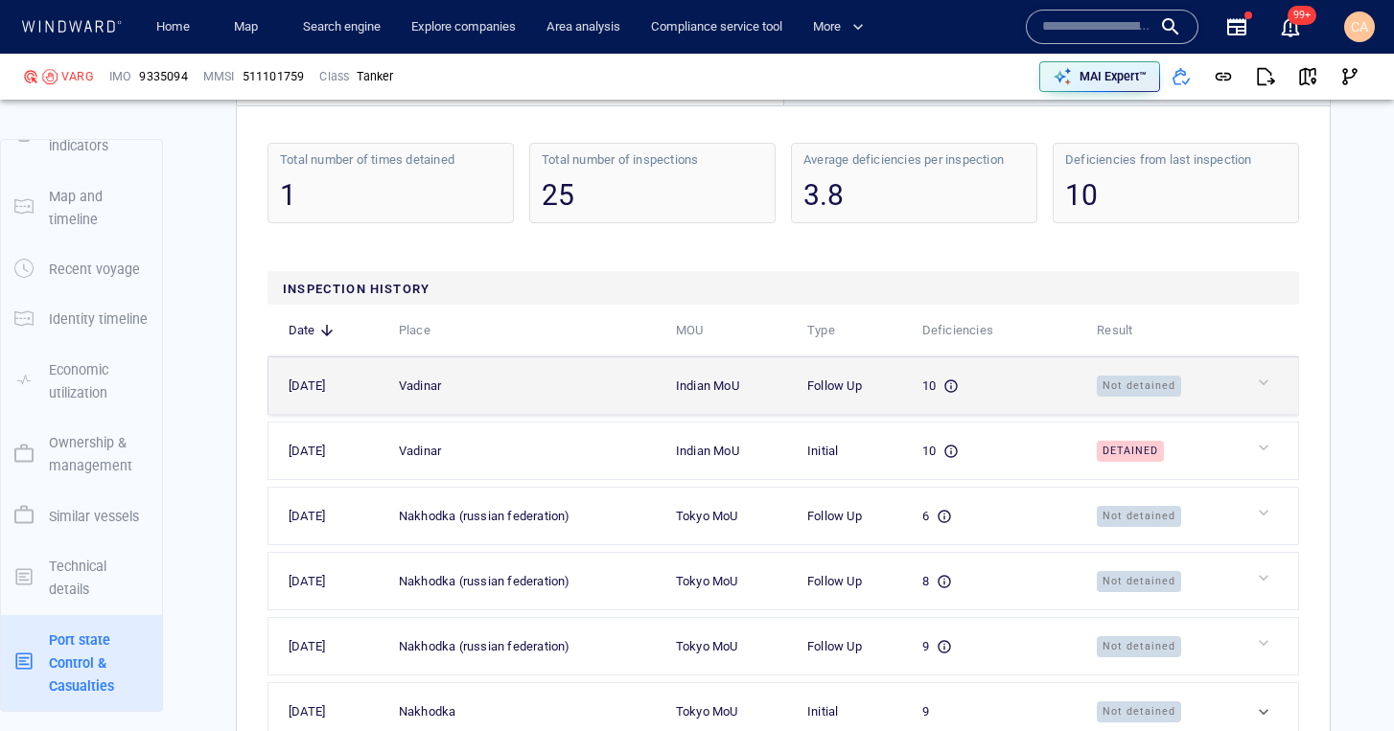
click at [1262, 373] on div at bounding box center [1273, 386] width 39 height 26
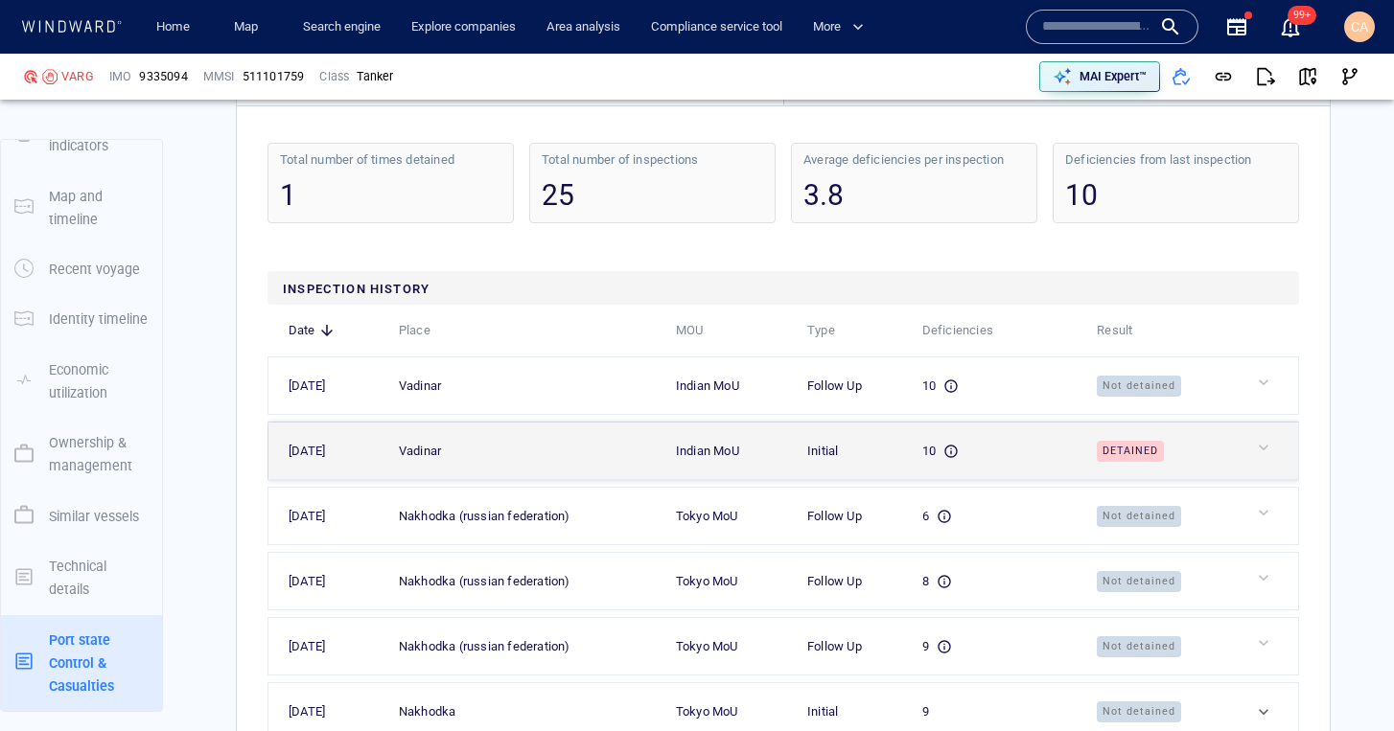
click at [1261, 438] on div at bounding box center [1273, 451] width 39 height 26
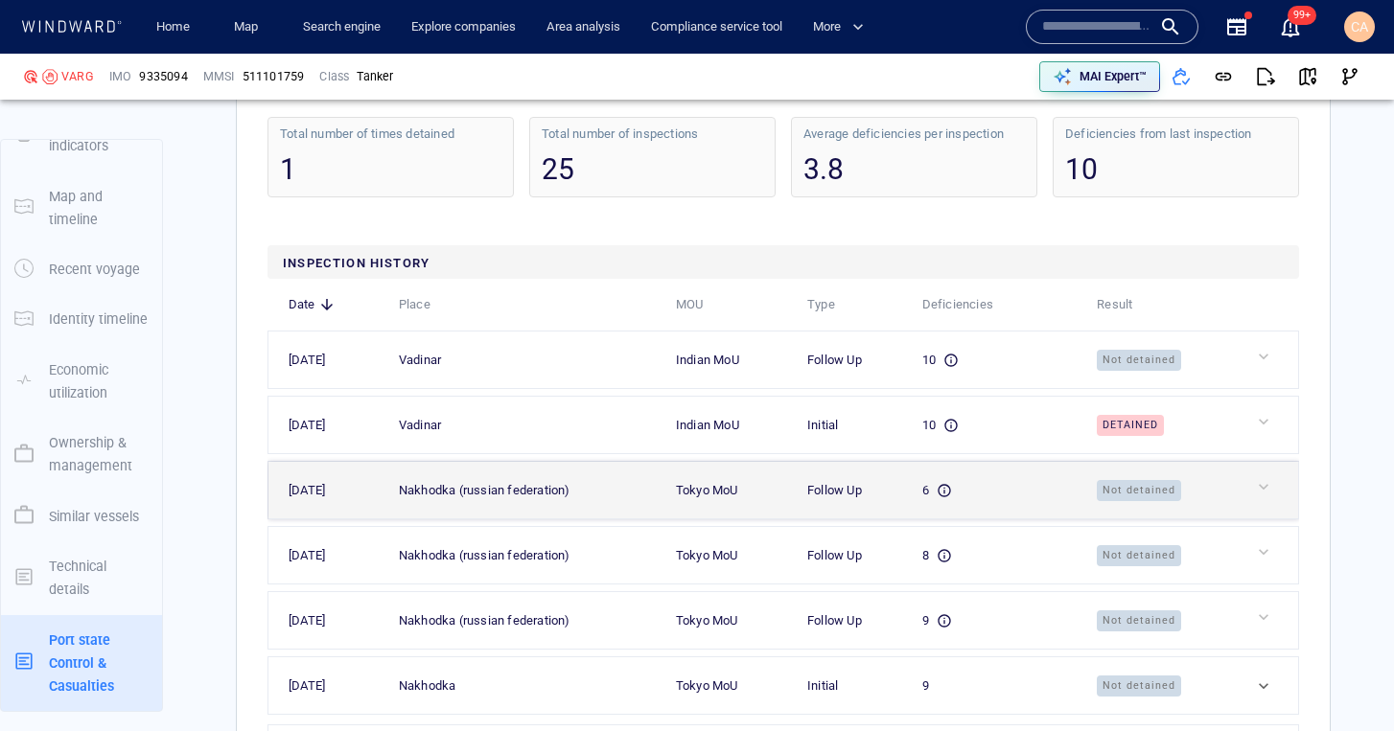
scroll to position [7940, 0]
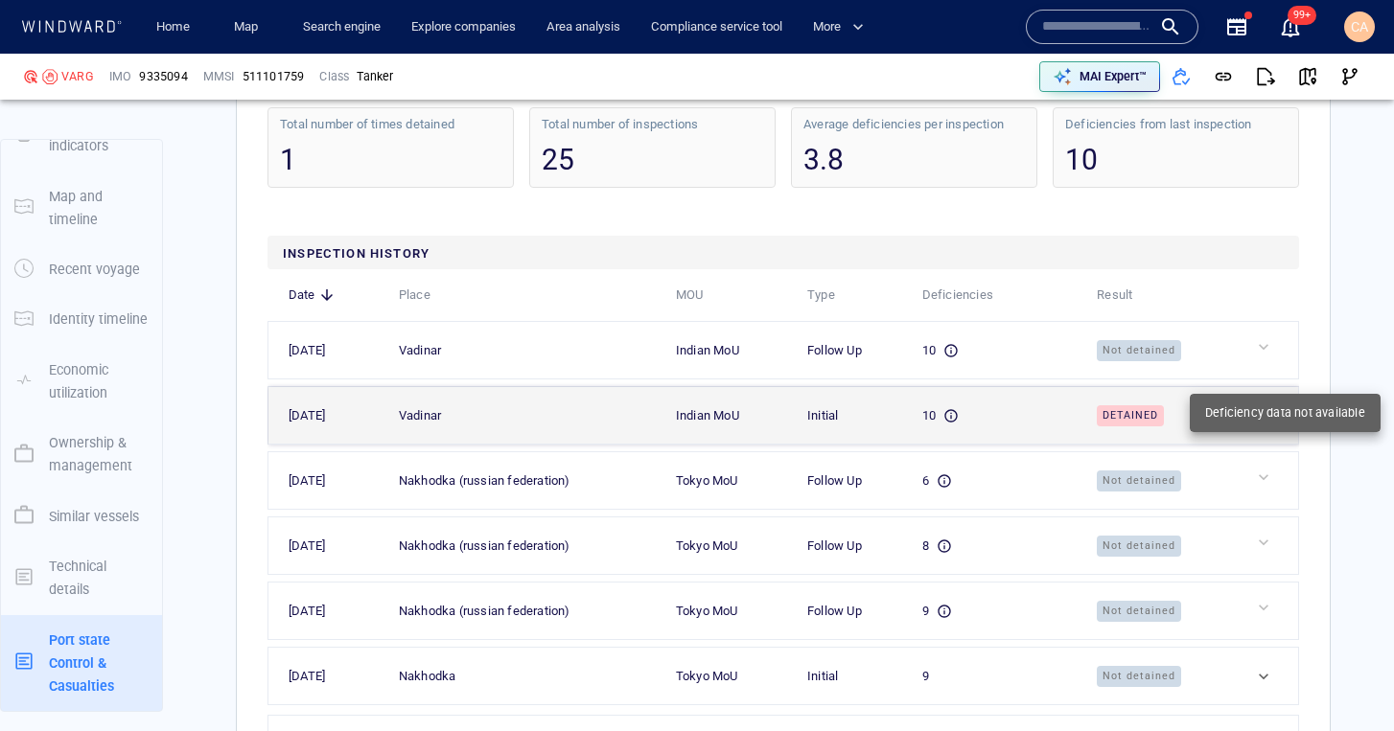
click at [1256, 403] on div at bounding box center [1273, 412] width 39 height 19
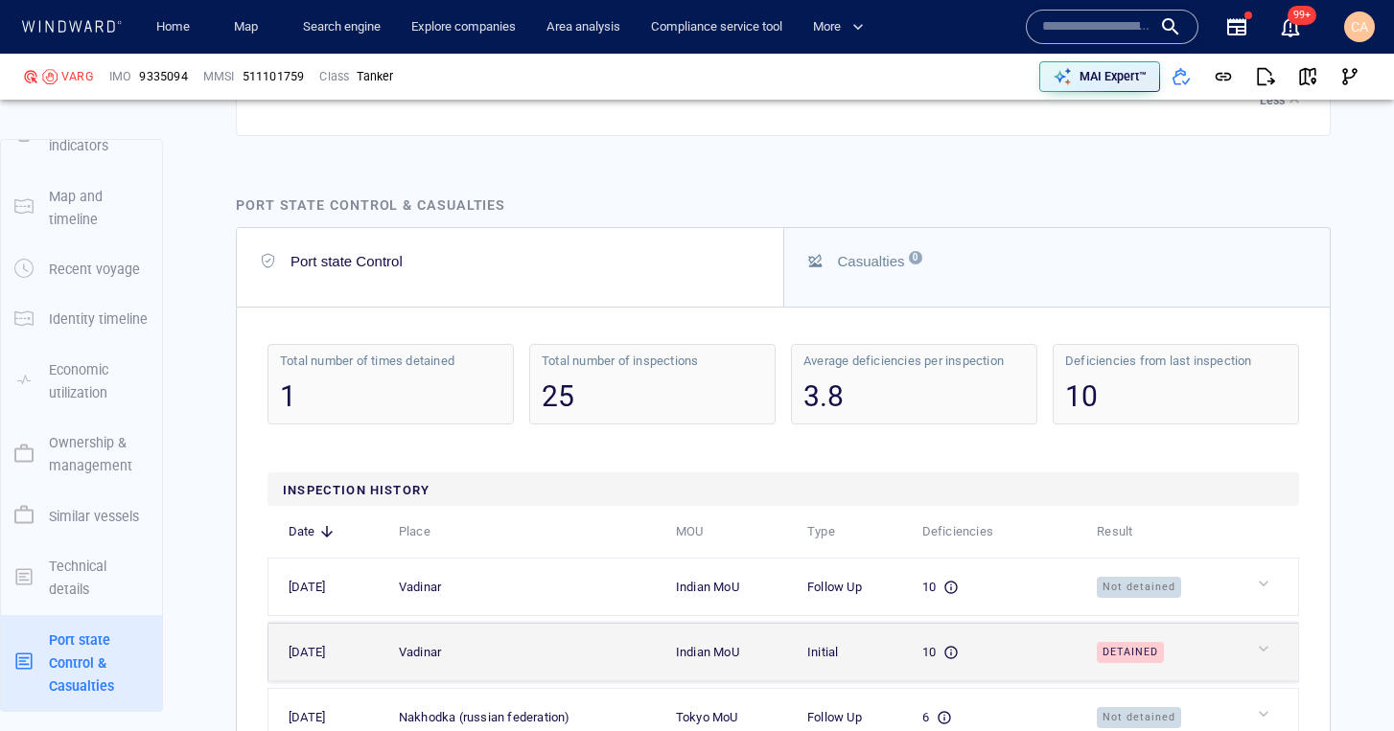
scroll to position [7700, 0]
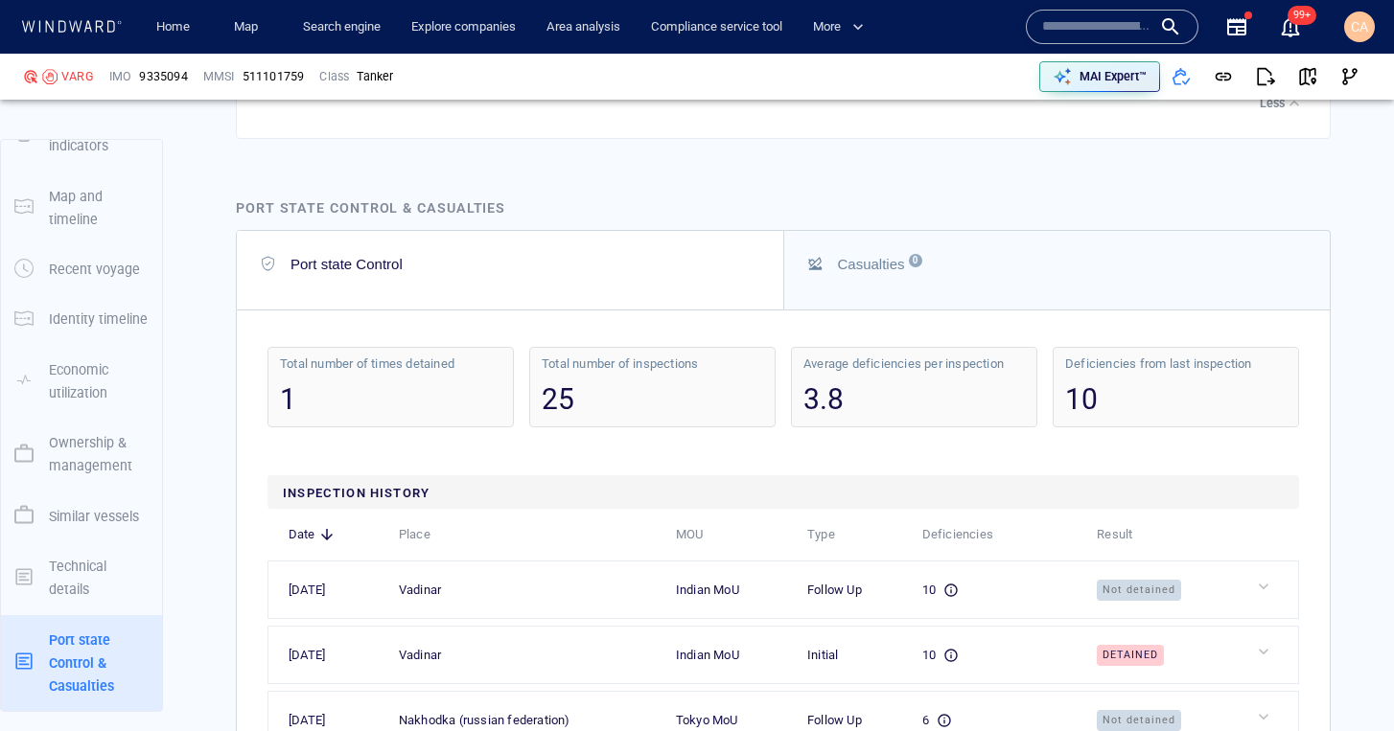
click at [899, 246] on button "Casualties 0" at bounding box center [1057, 270] width 546 height 79
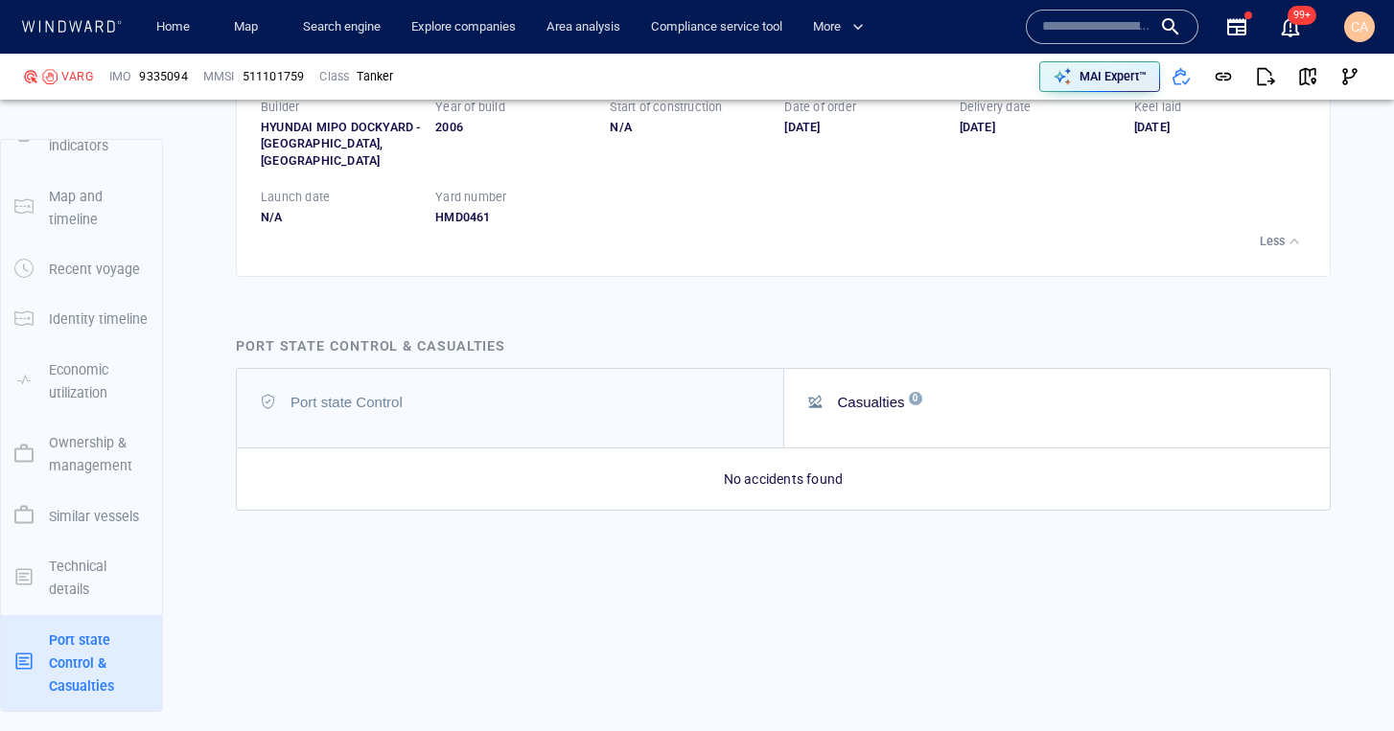
scroll to position [7534, 0]
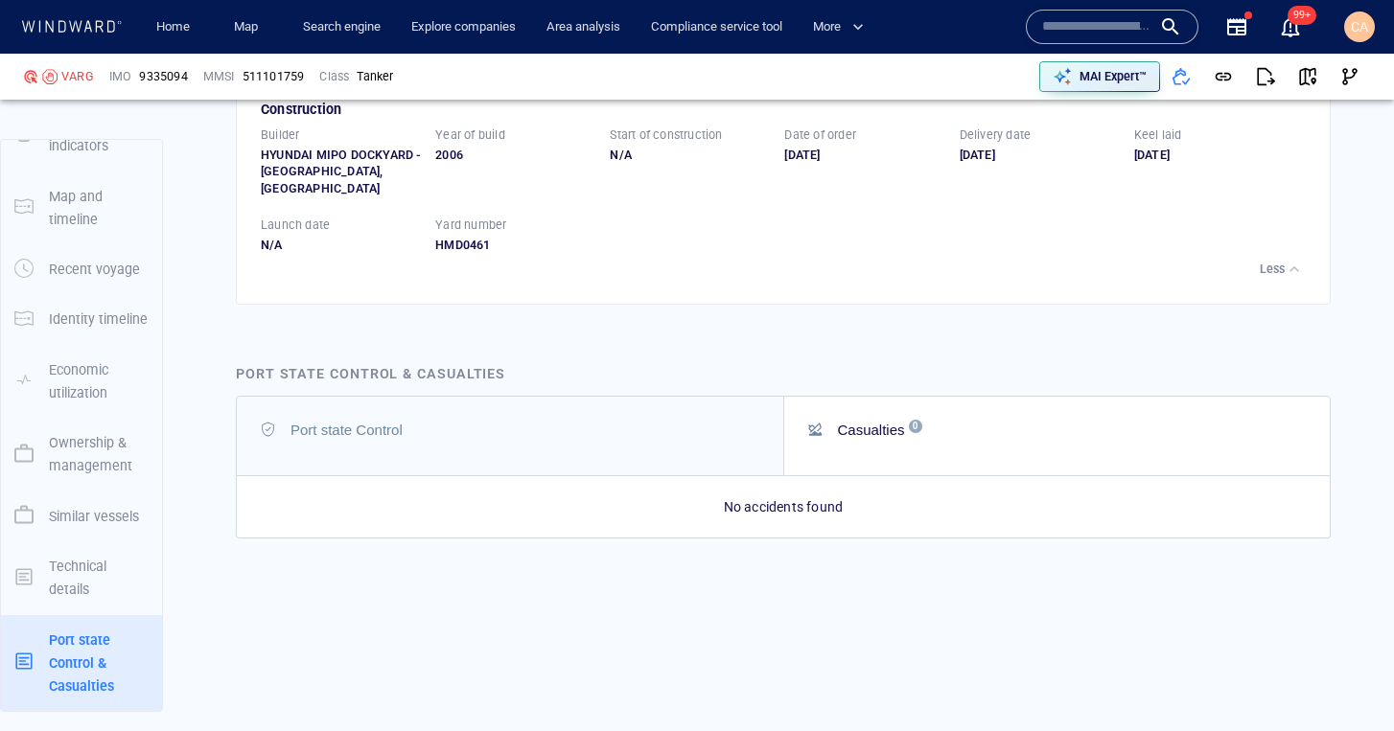
click at [640, 397] on button "Port state Control" at bounding box center [510, 436] width 546 height 79
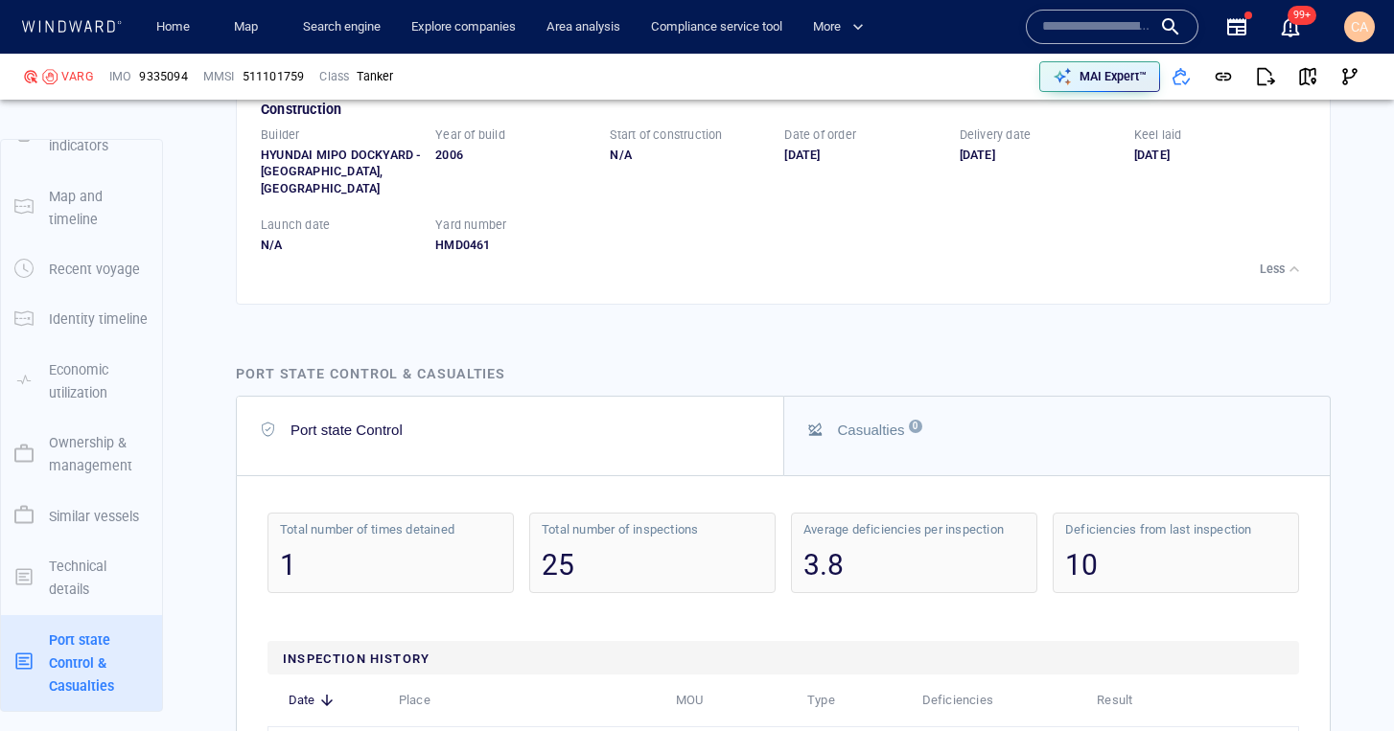
click at [1068, 414] on button "Casualties 0" at bounding box center [1057, 436] width 546 height 79
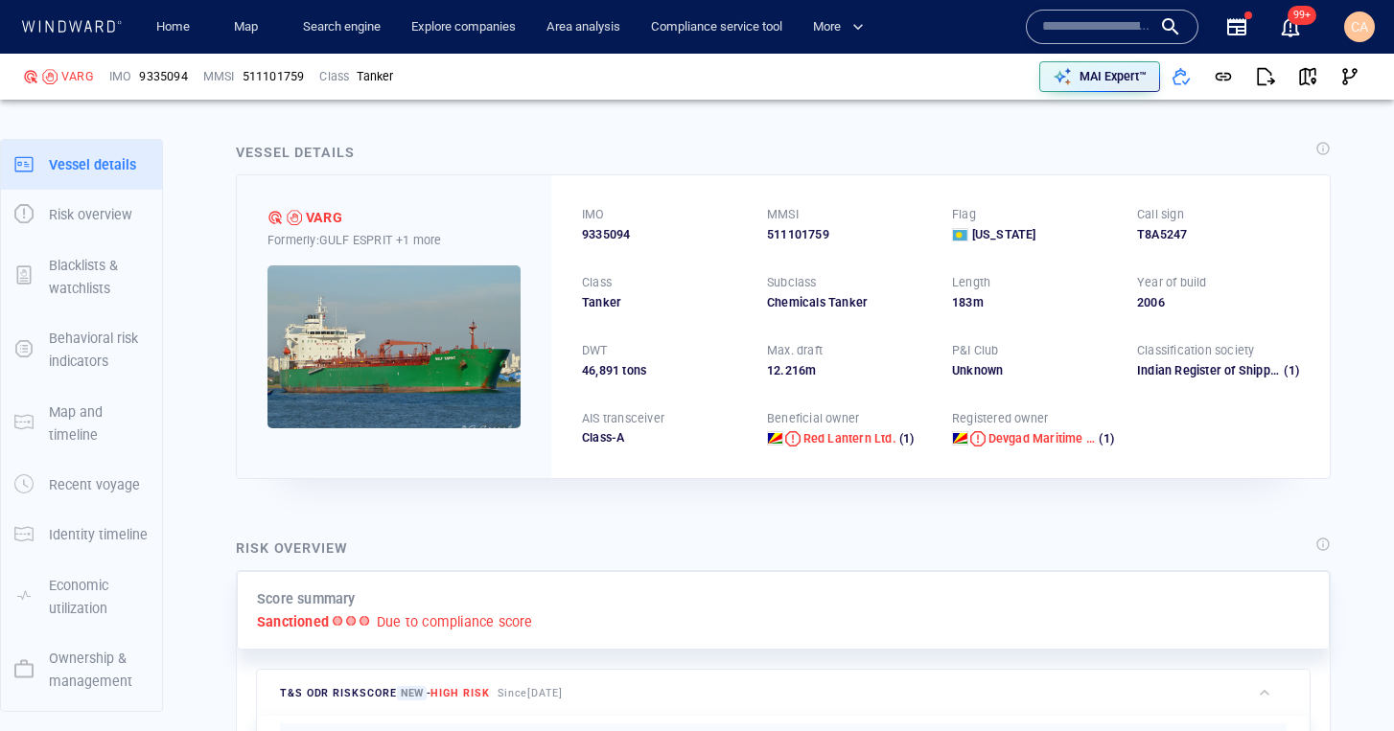
scroll to position [0, 0]
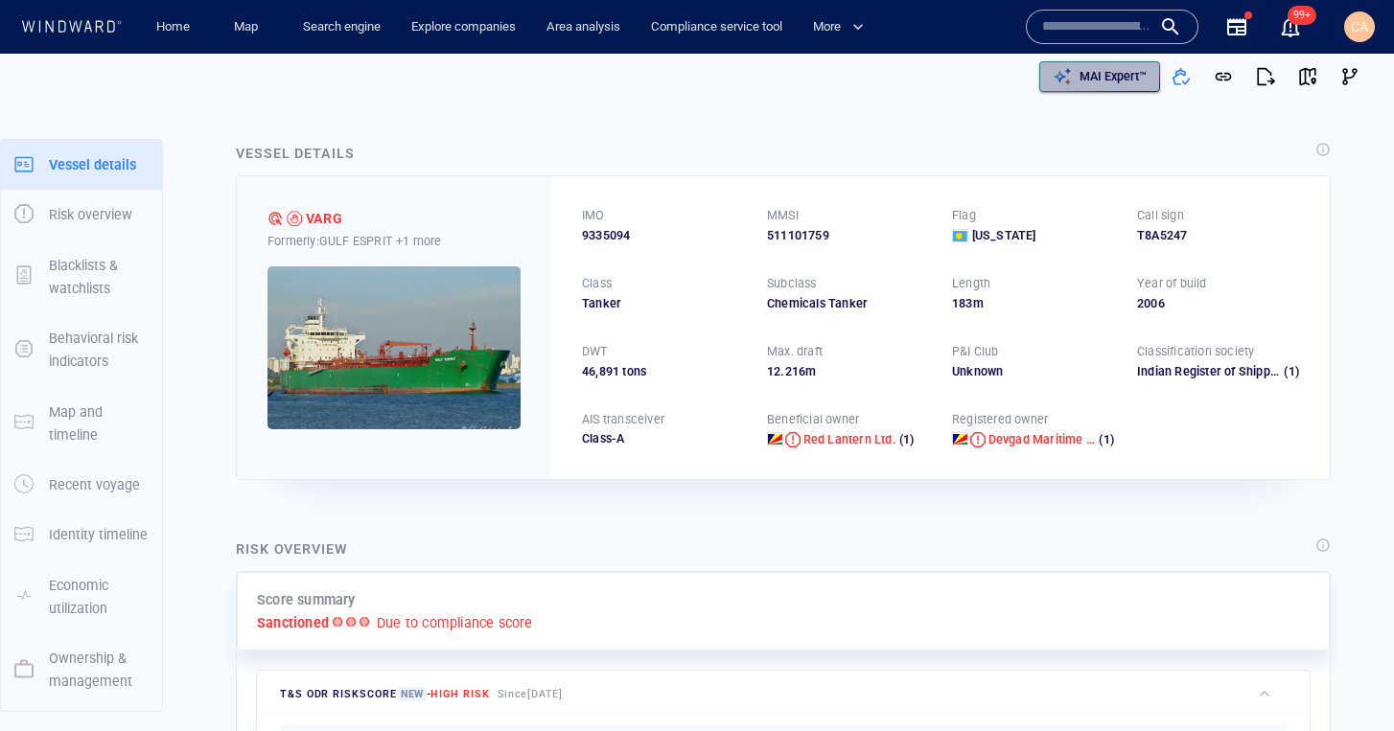
click at [1082, 80] on p "MAI Expert™" at bounding box center [1112, 76] width 67 height 17
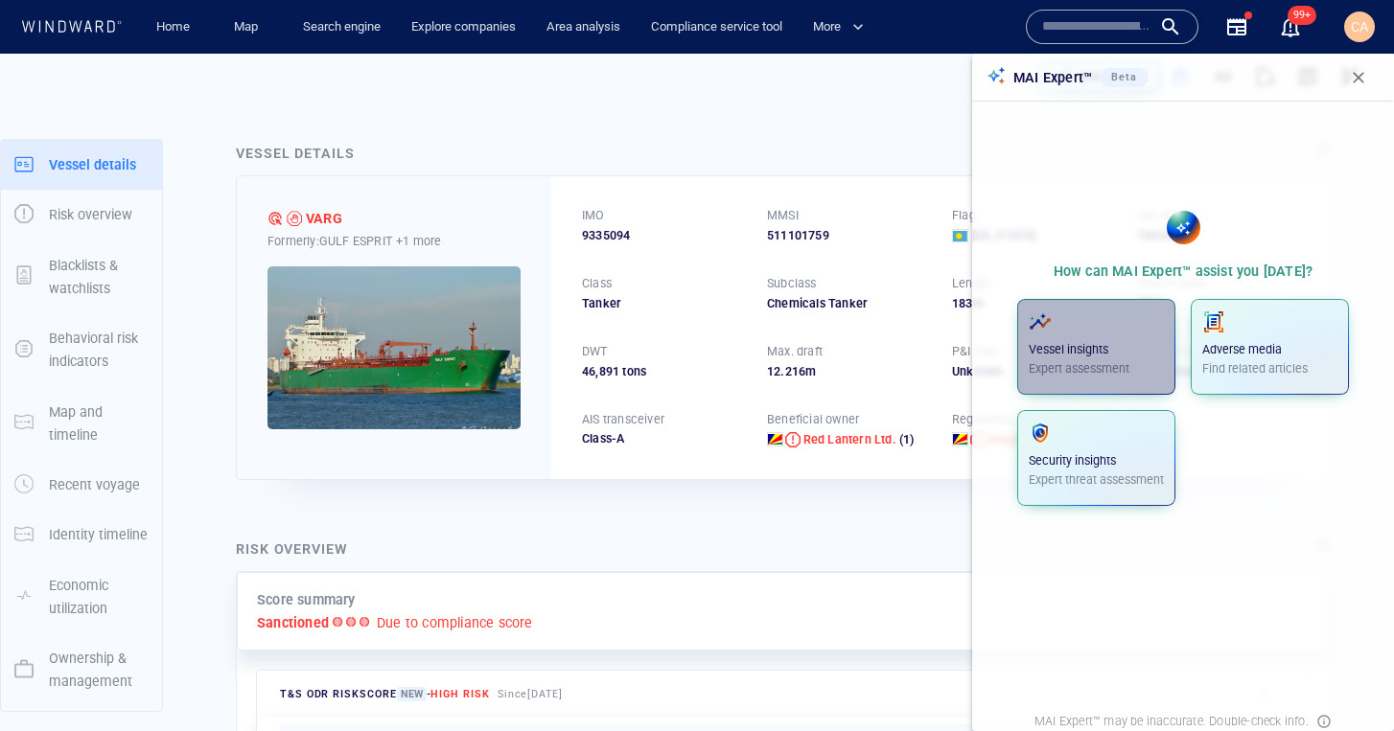
click at [1095, 340] on div "Vessel insights Expert assessment" at bounding box center [1096, 344] width 135 height 67
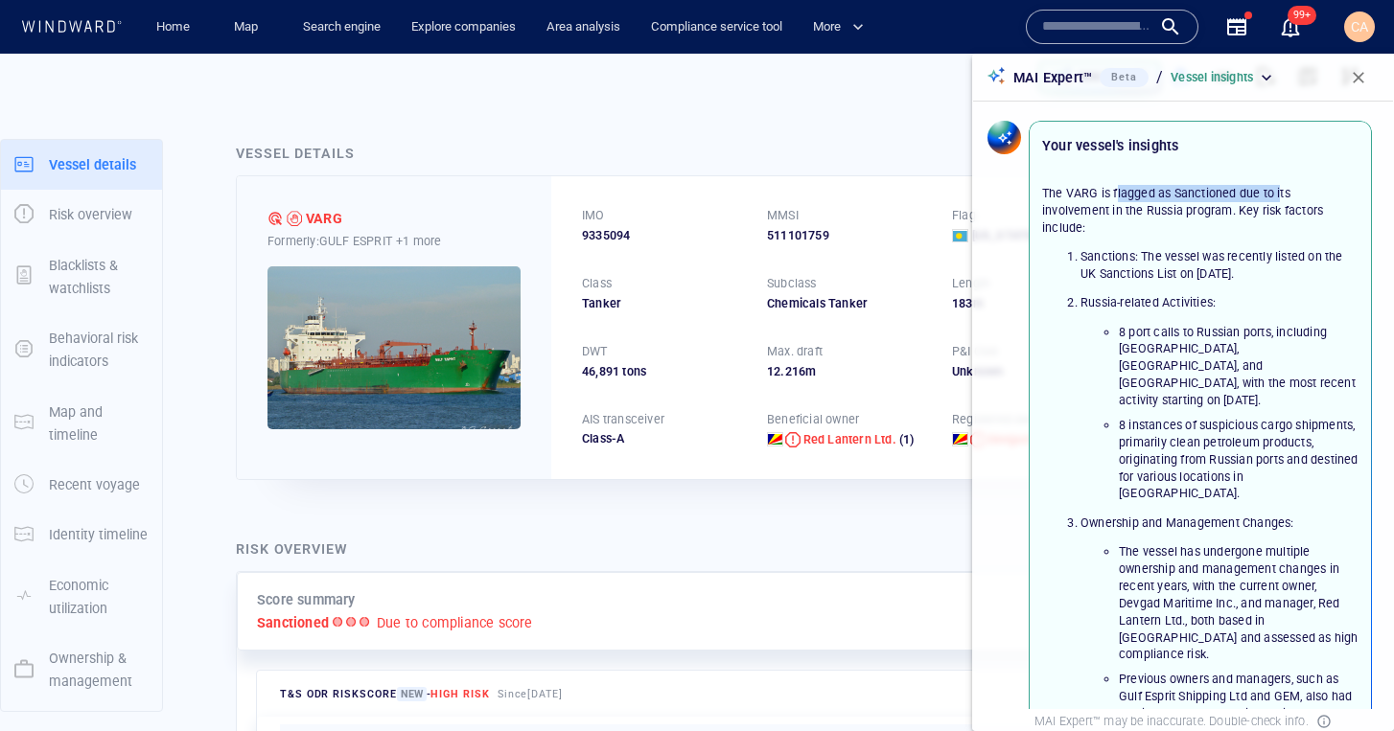
drag, startPoint x: 1118, startPoint y: 194, endPoint x: 1279, endPoint y: 185, distance: 161.3
click at [1279, 185] on p "The VARG is flagged as Sanctioned due to its involvement in the Russia program.…" at bounding box center [1200, 211] width 316 height 52
click at [1159, 209] on p "The VARG is flagged as Sanctioned due to its involvement in the Russia program.…" at bounding box center [1200, 211] width 316 height 52
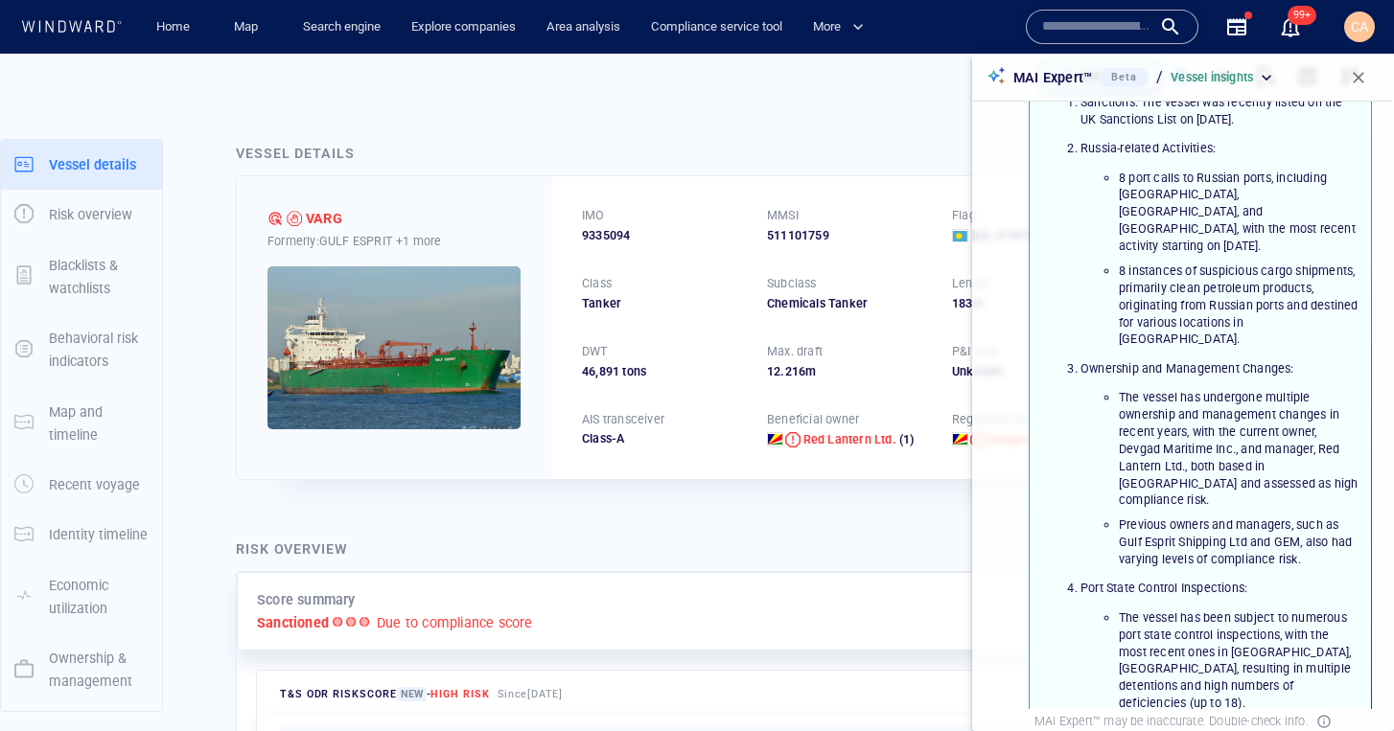
scroll to position [185, 0]
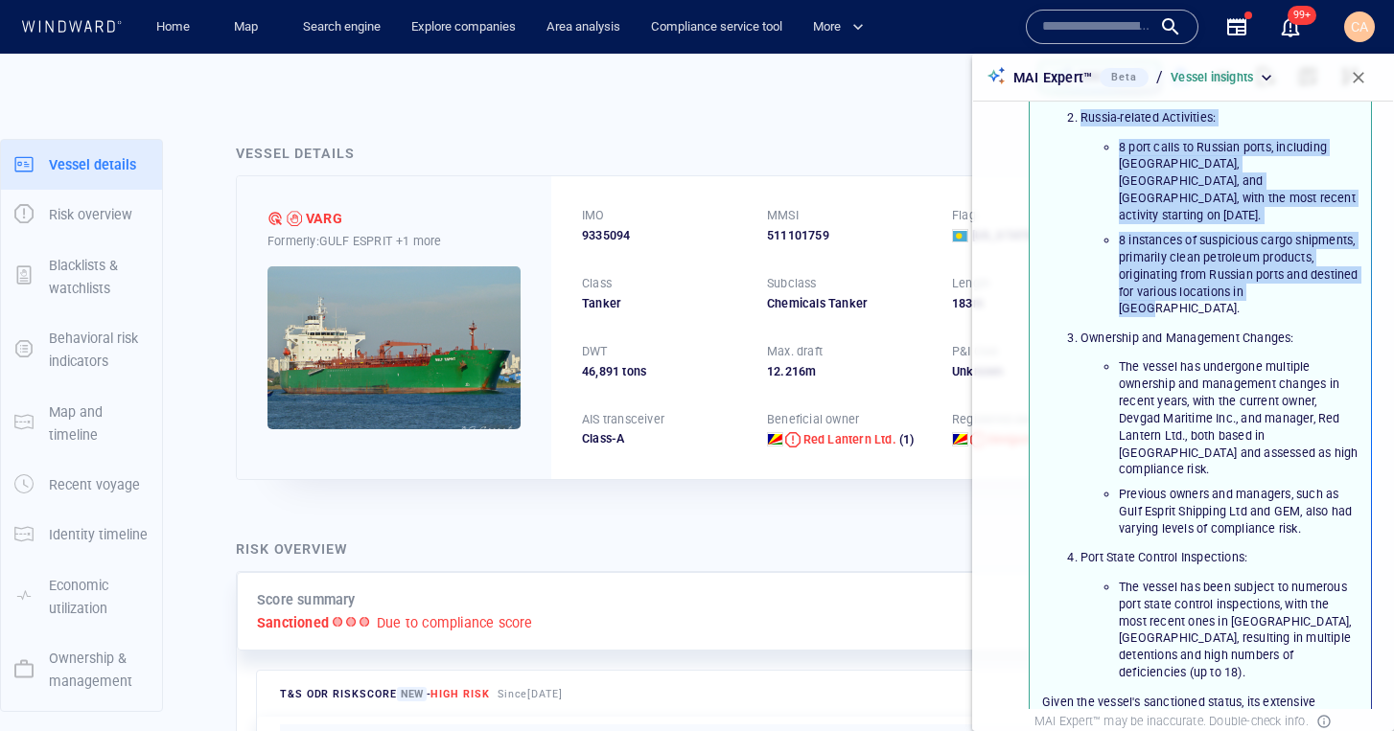
drag, startPoint x: 1066, startPoint y: 117, endPoint x: 1333, endPoint y: 279, distance: 312.7
click at [1334, 275] on li "Russia-related Activities: 8 port calls to Russian ports, including Nakhodka, S…" at bounding box center [1219, 213] width 278 height 208
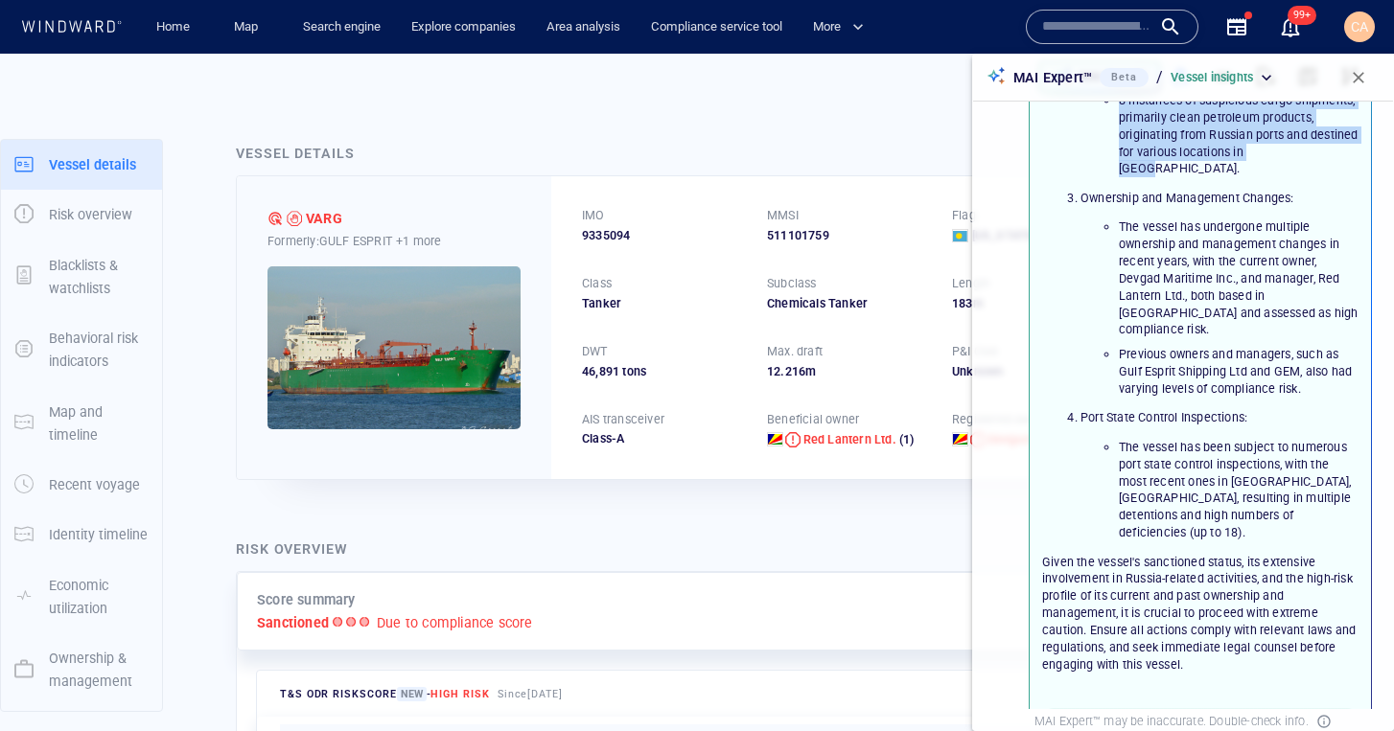
scroll to position [324, 0]
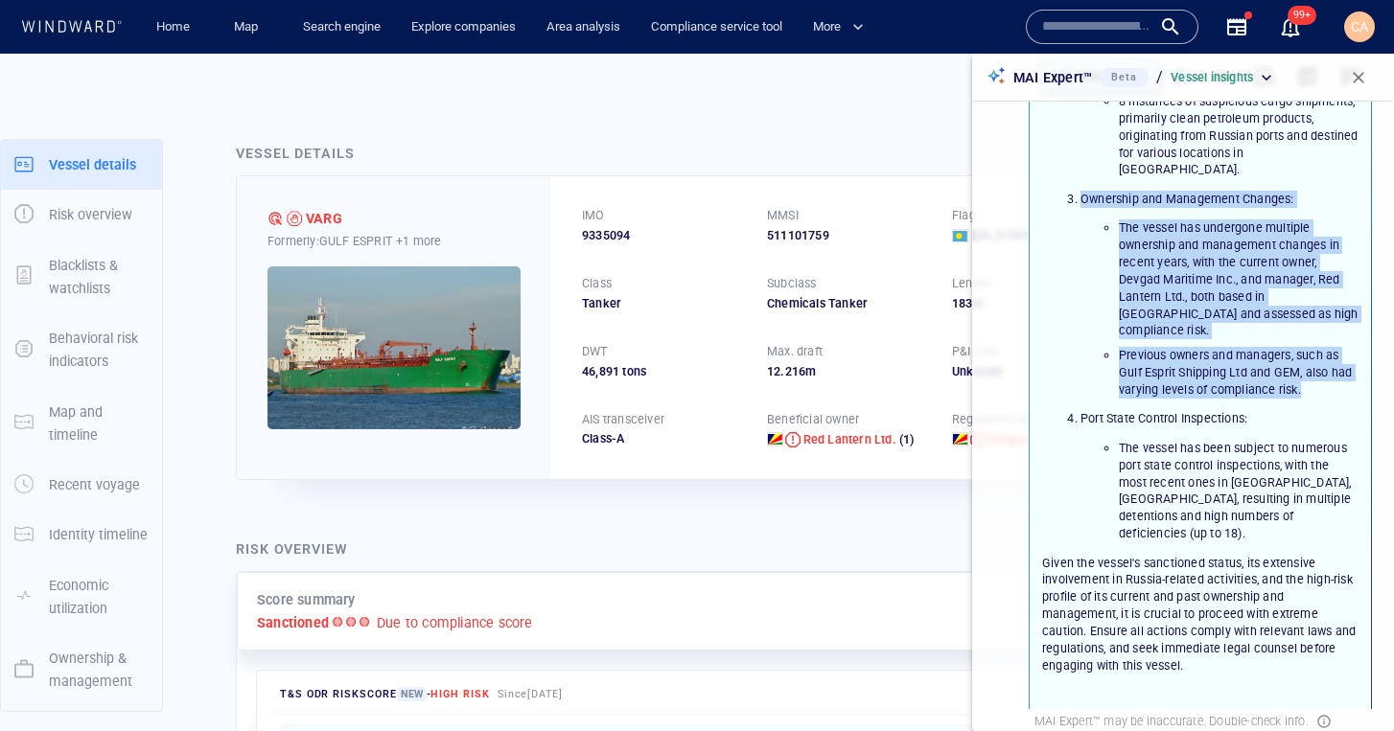
drag, startPoint x: 1079, startPoint y: 163, endPoint x: 1348, endPoint y: 340, distance: 321.7
click at [1348, 340] on li "Ownership and Management Changes: The vessel has undergone multiple ownership a…" at bounding box center [1219, 295] width 278 height 208
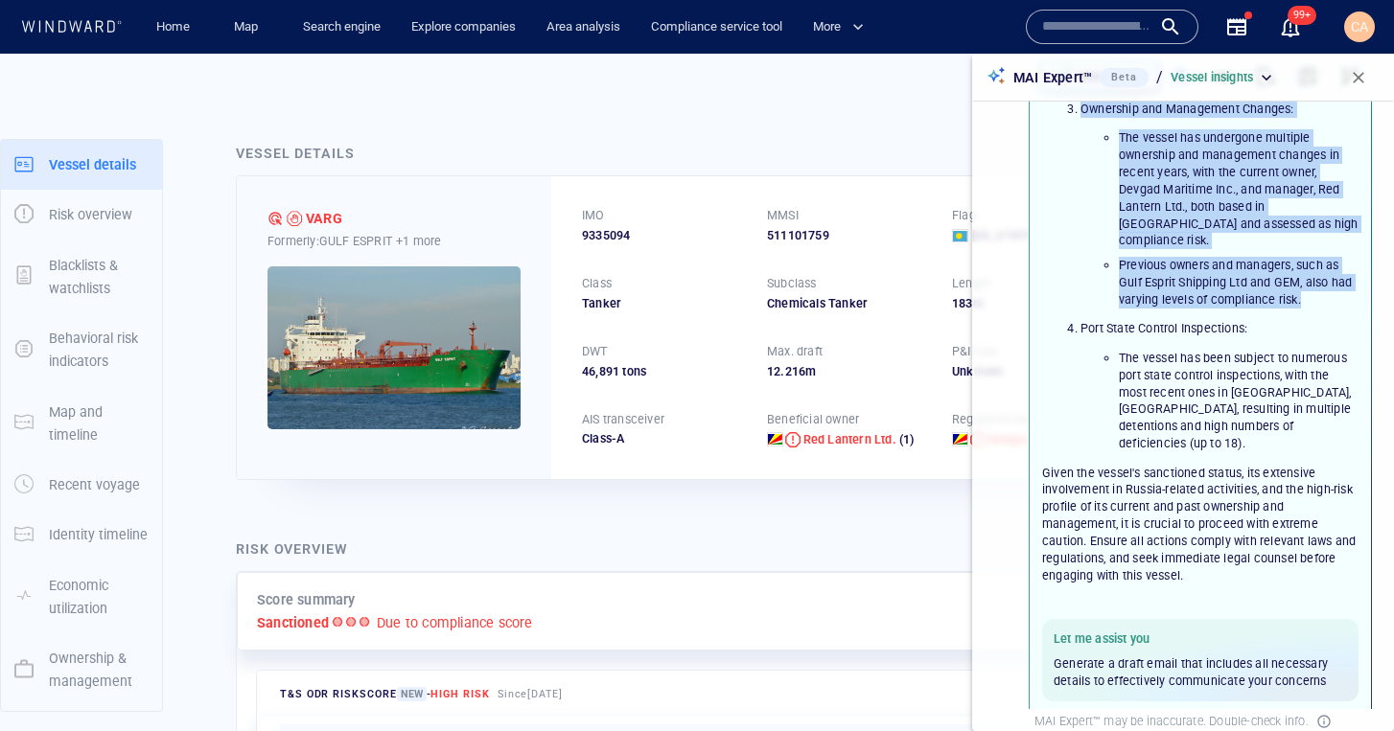
scroll to position [445, 0]
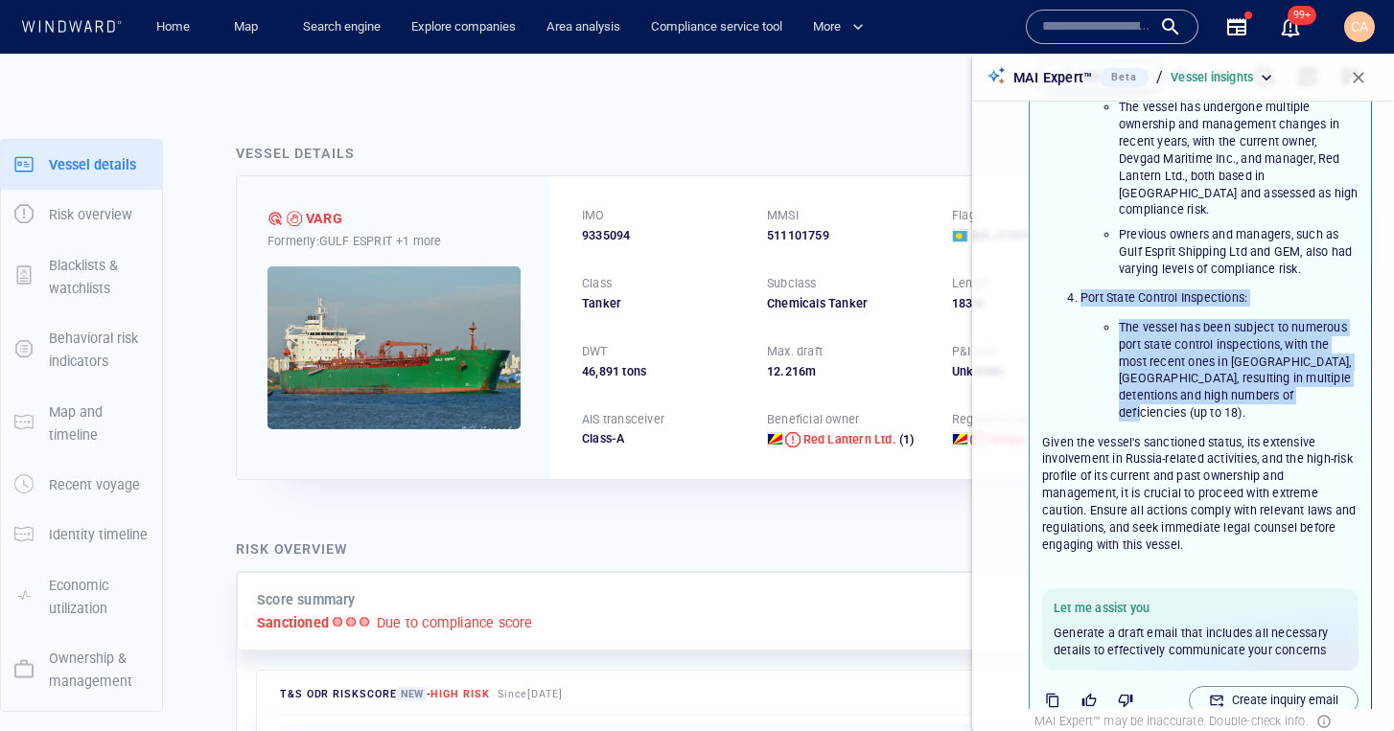
drag, startPoint x: 1104, startPoint y: 251, endPoint x: 1320, endPoint y: 345, distance: 235.2
click at [1320, 345] on li "Port State Control Inspections: The vessel has been subject to numerous port st…" at bounding box center [1219, 355] width 278 height 132
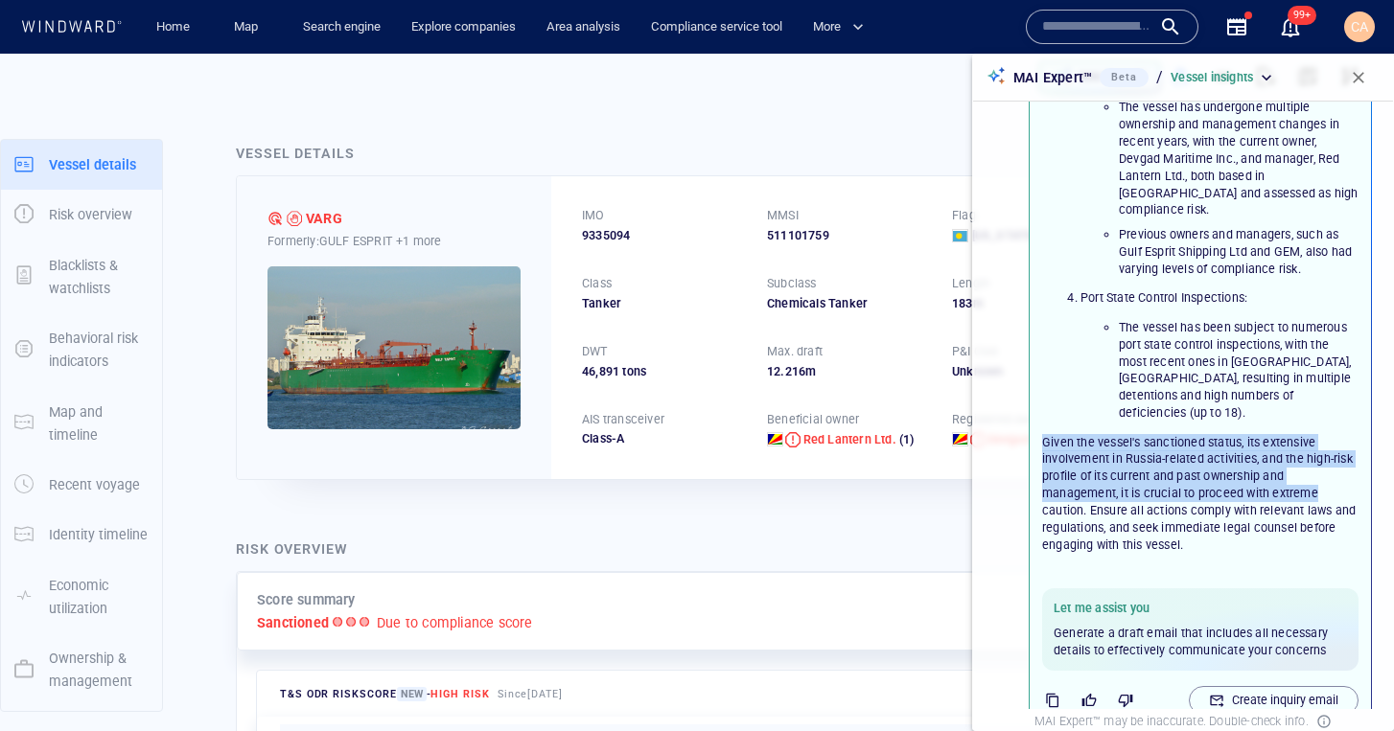
drag, startPoint x: 1042, startPoint y: 375, endPoint x: 1344, endPoint y: 417, distance: 304.9
click at [1344, 434] on p "Given the vessel's sanctioned status, its extensive involvement in Russia-relat…" at bounding box center [1200, 494] width 316 height 120
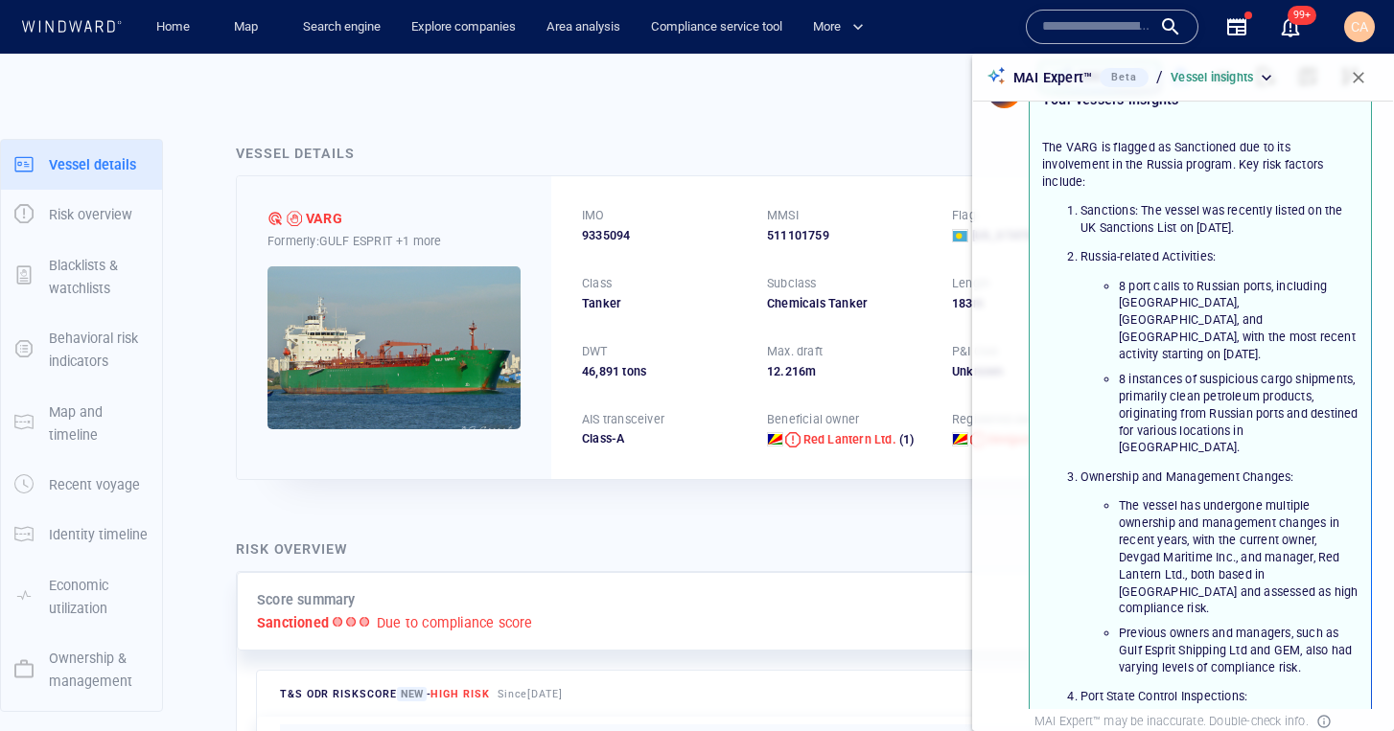
scroll to position [0, 0]
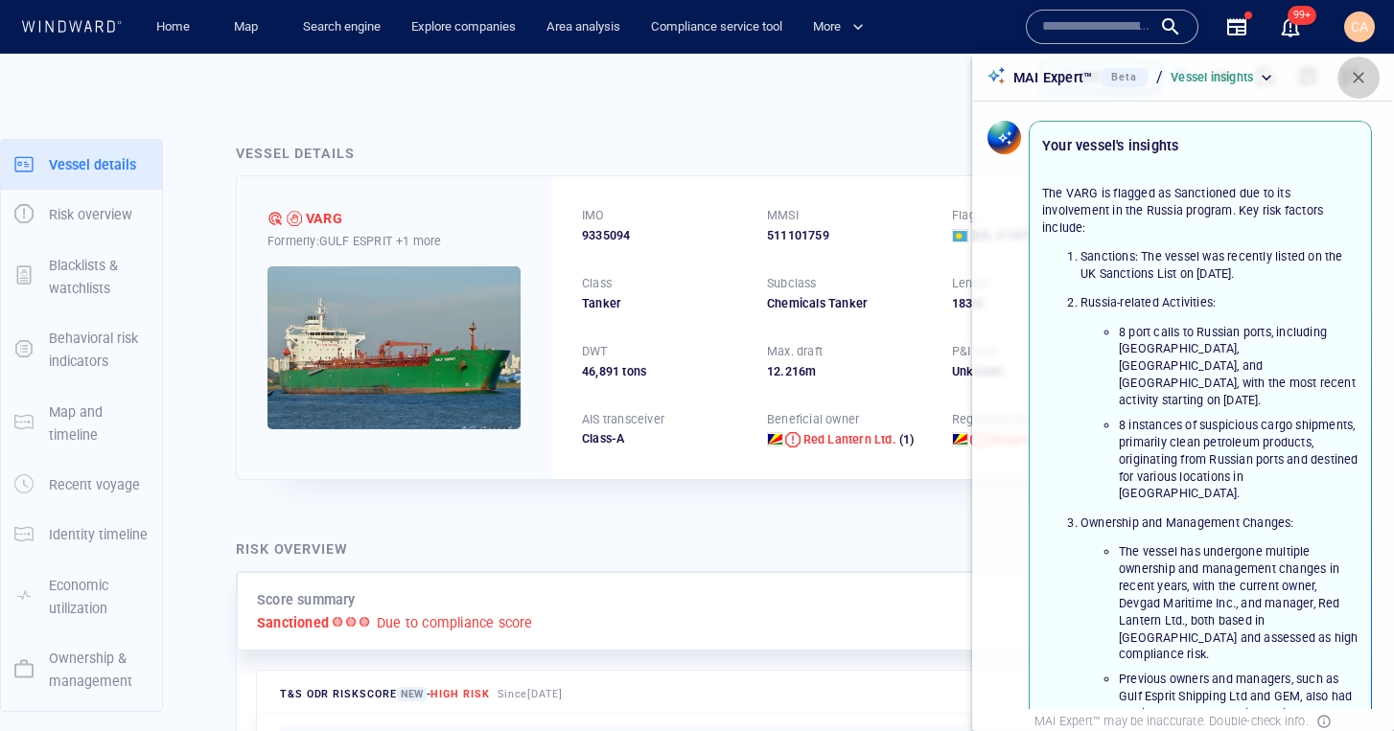
drag, startPoint x: 1356, startPoint y: 80, endPoint x: 1310, endPoint y: 82, distance: 46.1
click at [1356, 80] on span "button" at bounding box center [1358, 77] width 19 height 19
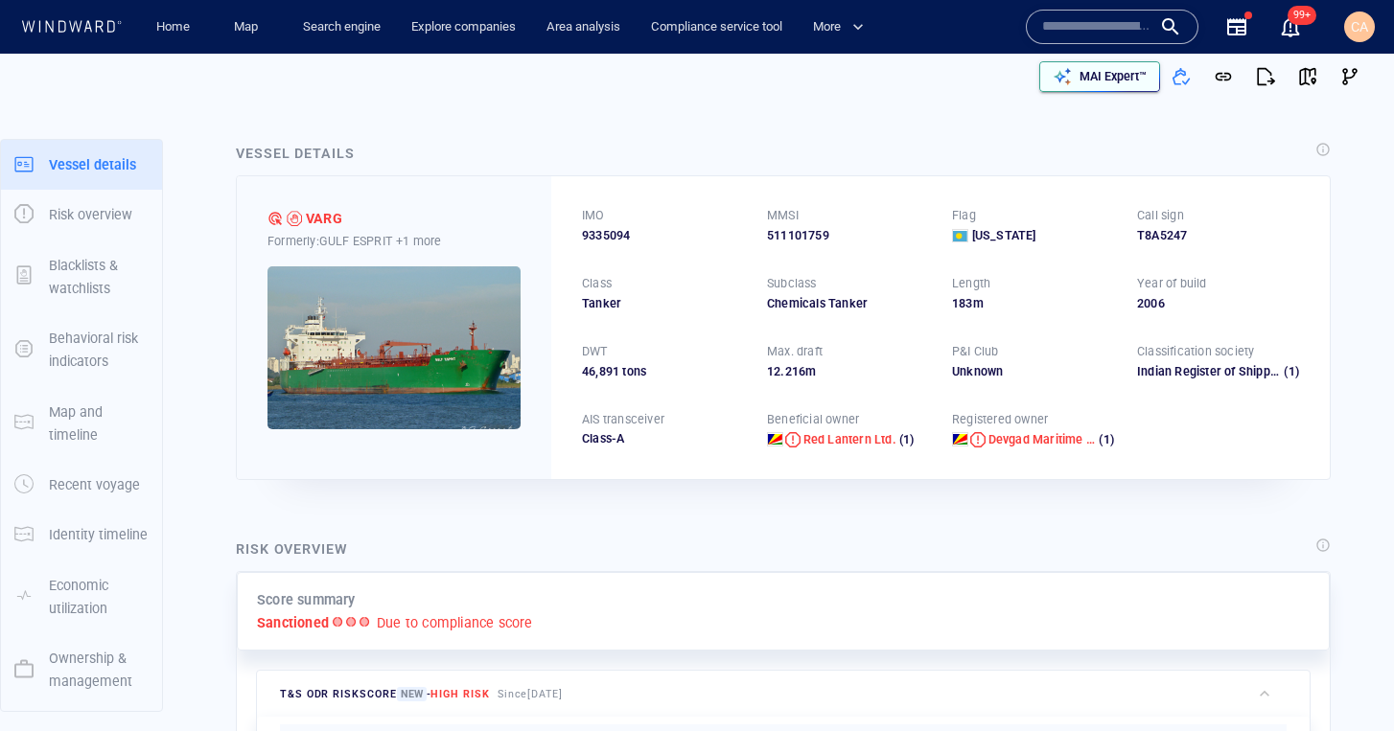
click at [1074, 78] on div "button" at bounding box center [1062, 76] width 27 height 27
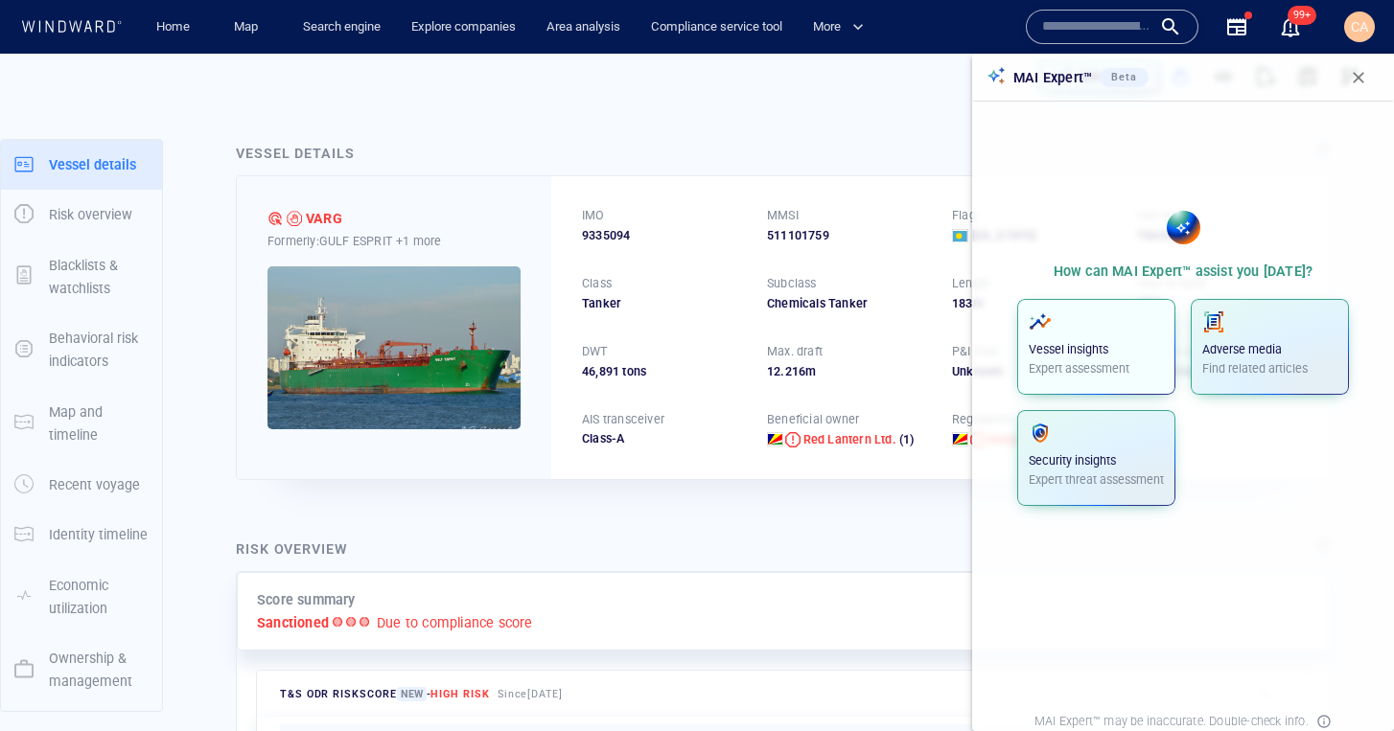
click at [1074, 354] on p "Vessel insights" at bounding box center [1096, 349] width 135 height 17
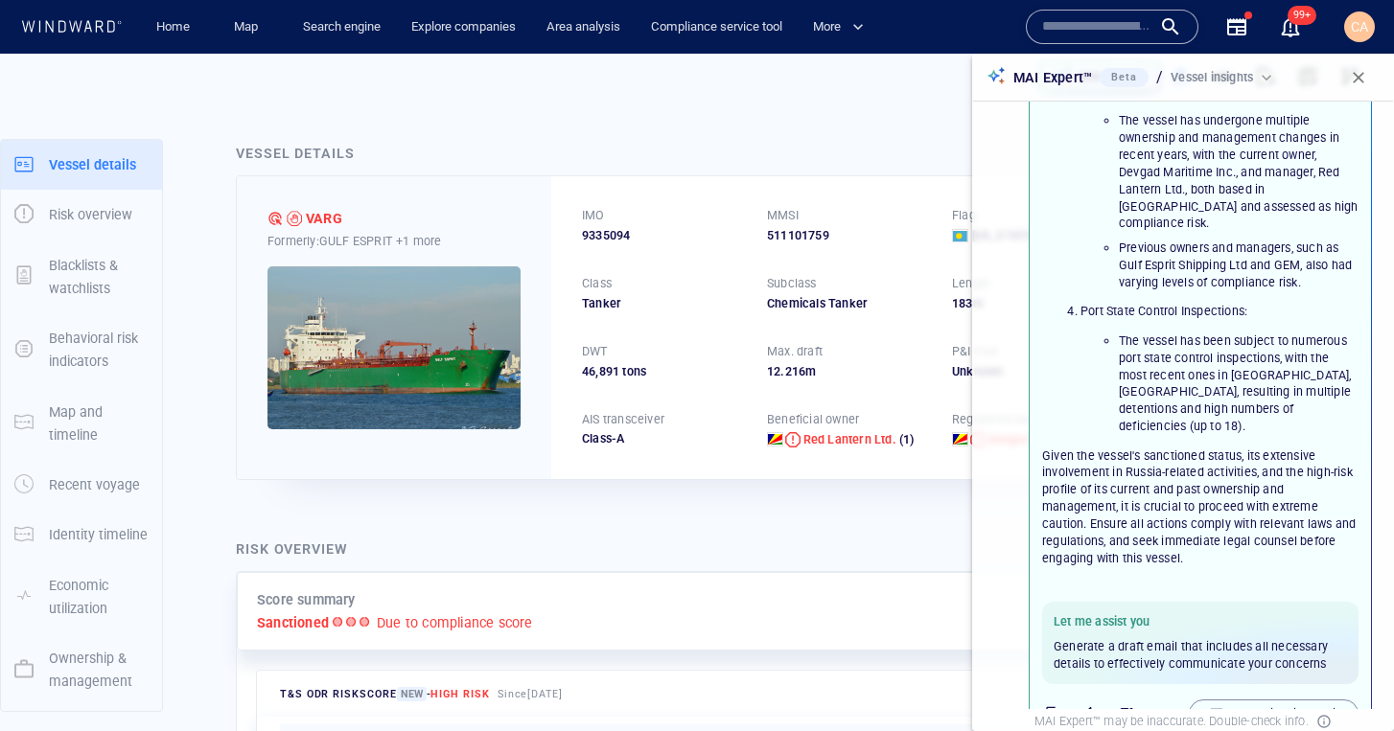
scroll to position [445, 0]
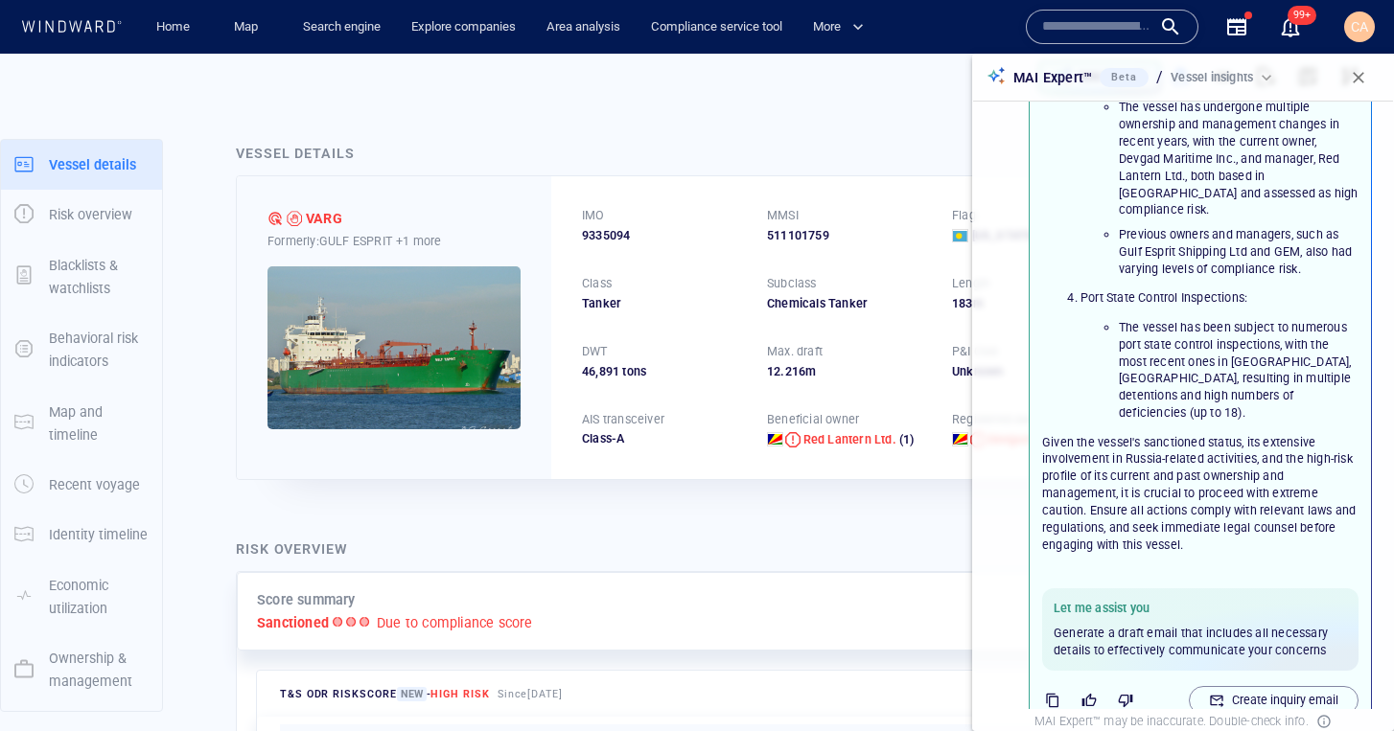
click at [1362, 81] on span "button" at bounding box center [1358, 77] width 19 height 19
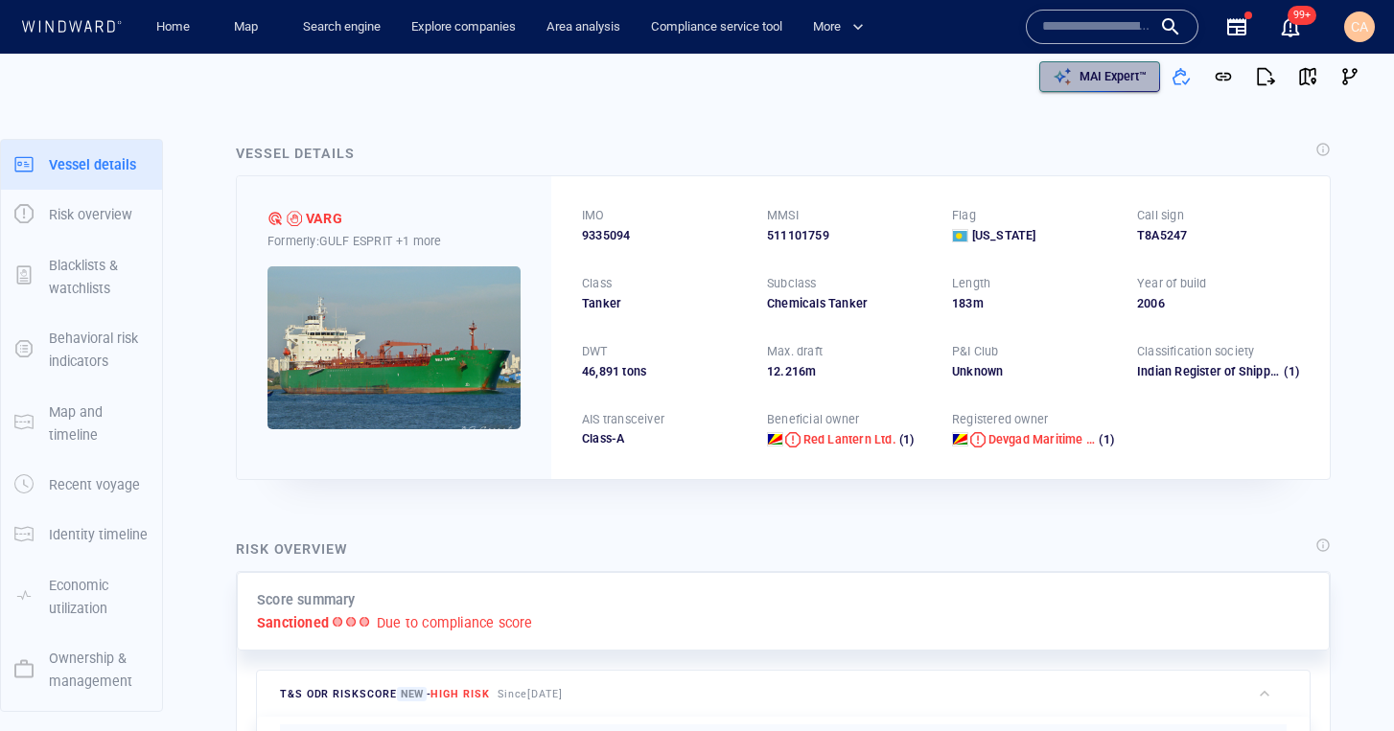
click at [1130, 83] on p "MAI Expert™" at bounding box center [1112, 76] width 67 height 17
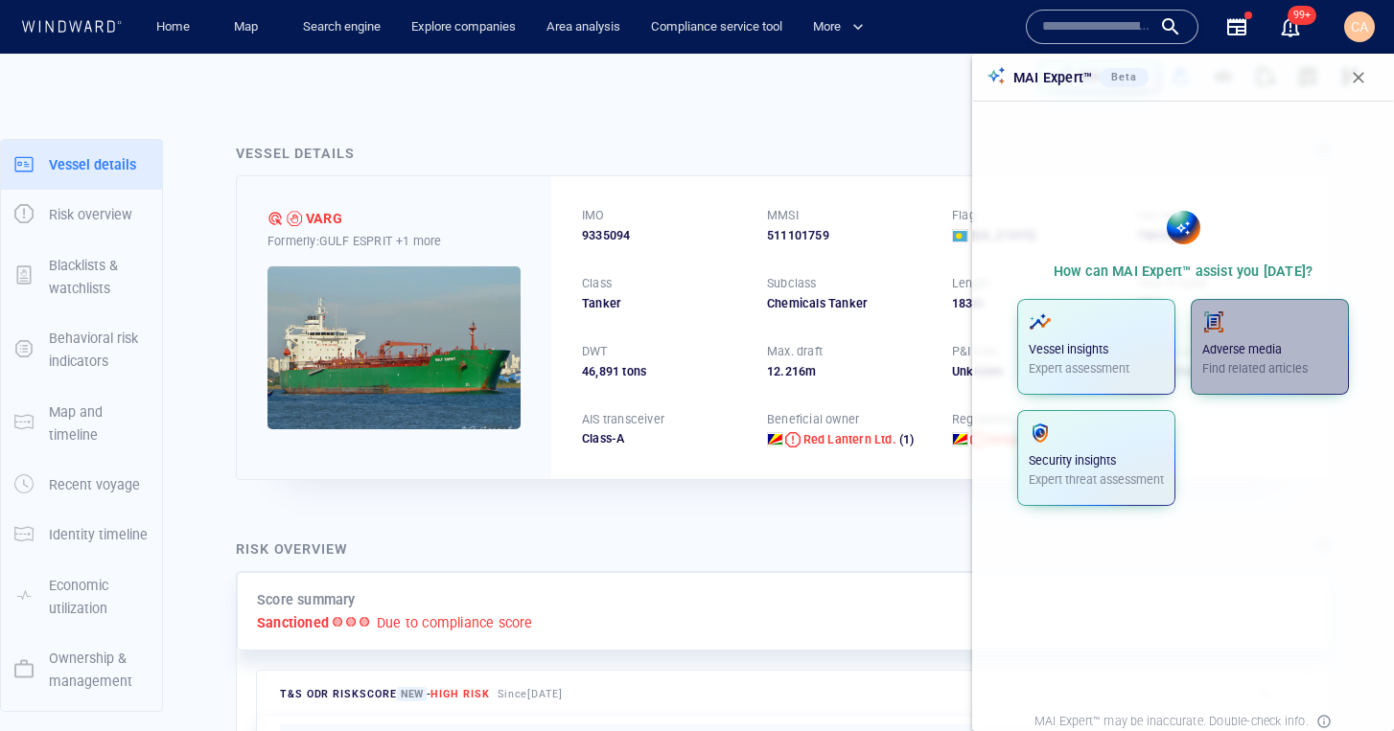
click at [1253, 345] on p "Adverse media" at bounding box center [1269, 349] width 135 height 17
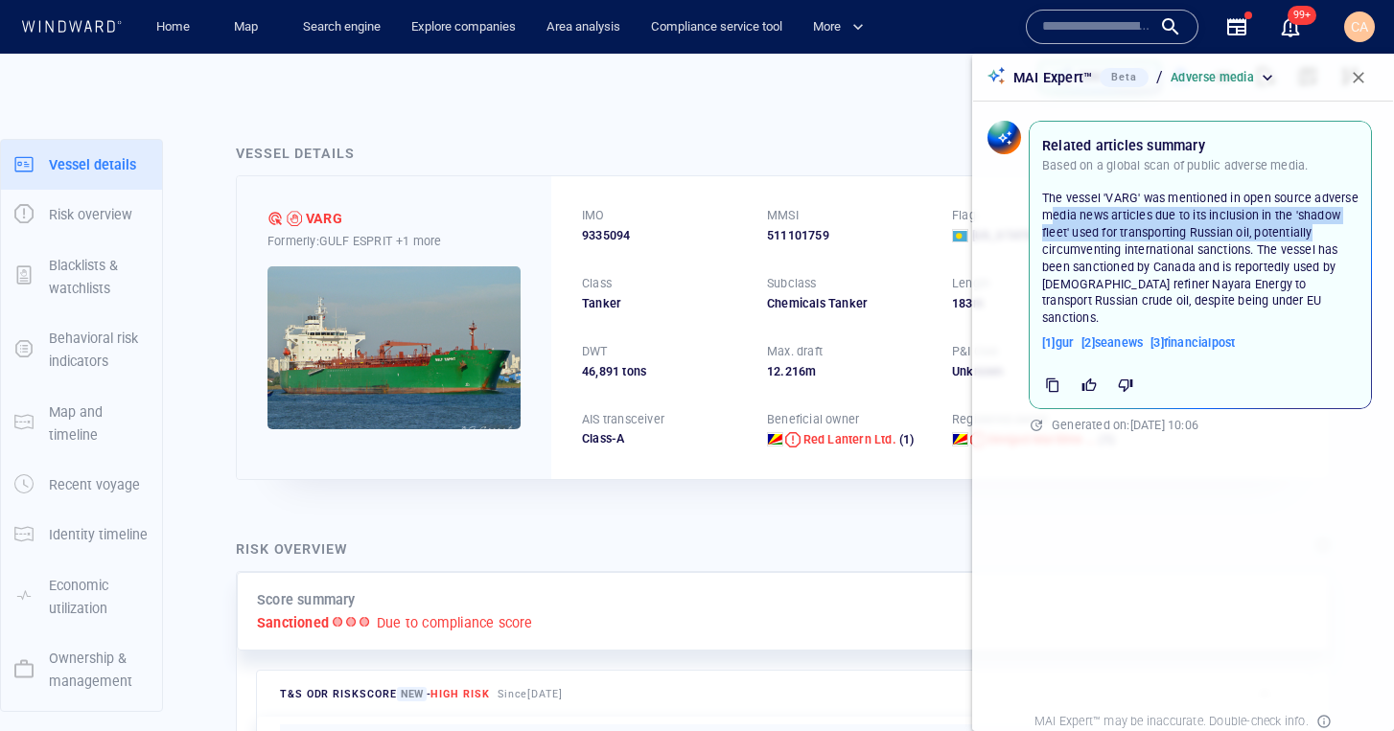
drag, startPoint x: 1048, startPoint y: 213, endPoint x: 1366, endPoint y: 233, distance: 318.9
click at [1366, 233] on div "The vessel 'VARG' was mentioned in open source adverse media news articles due …" at bounding box center [1199, 270] width 339 height 185
drag, startPoint x: 1279, startPoint y: 305, endPoint x: 1180, endPoint y: 315, distance: 99.3
click at [1279, 305] on p "The vessel 'VARG' was mentioned in open source adverse media news articles due …" at bounding box center [1200, 258] width 316 height 137
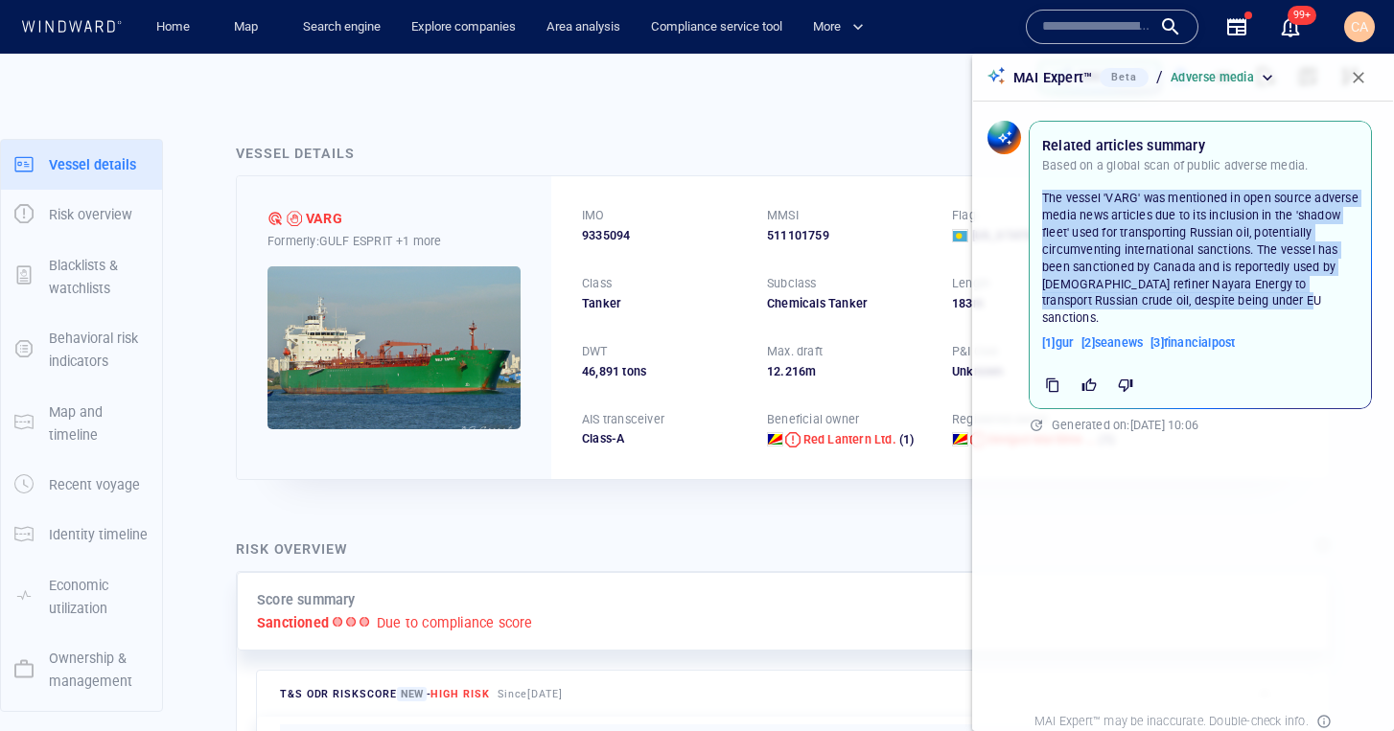
drag, startPoint x: 1040, startPoint y: 197, endPoint x: 1261, endPoint y: 249, distance: 227.6
click at [1354, 301] on div "The vessel 'VARG' was mentioned in open source adverse media news articles due …" at bounding box center [1200, 258] width 324 height 145
click at [1354, 78] on span "button" at bounding box center [1358, 77] width 19 height 19
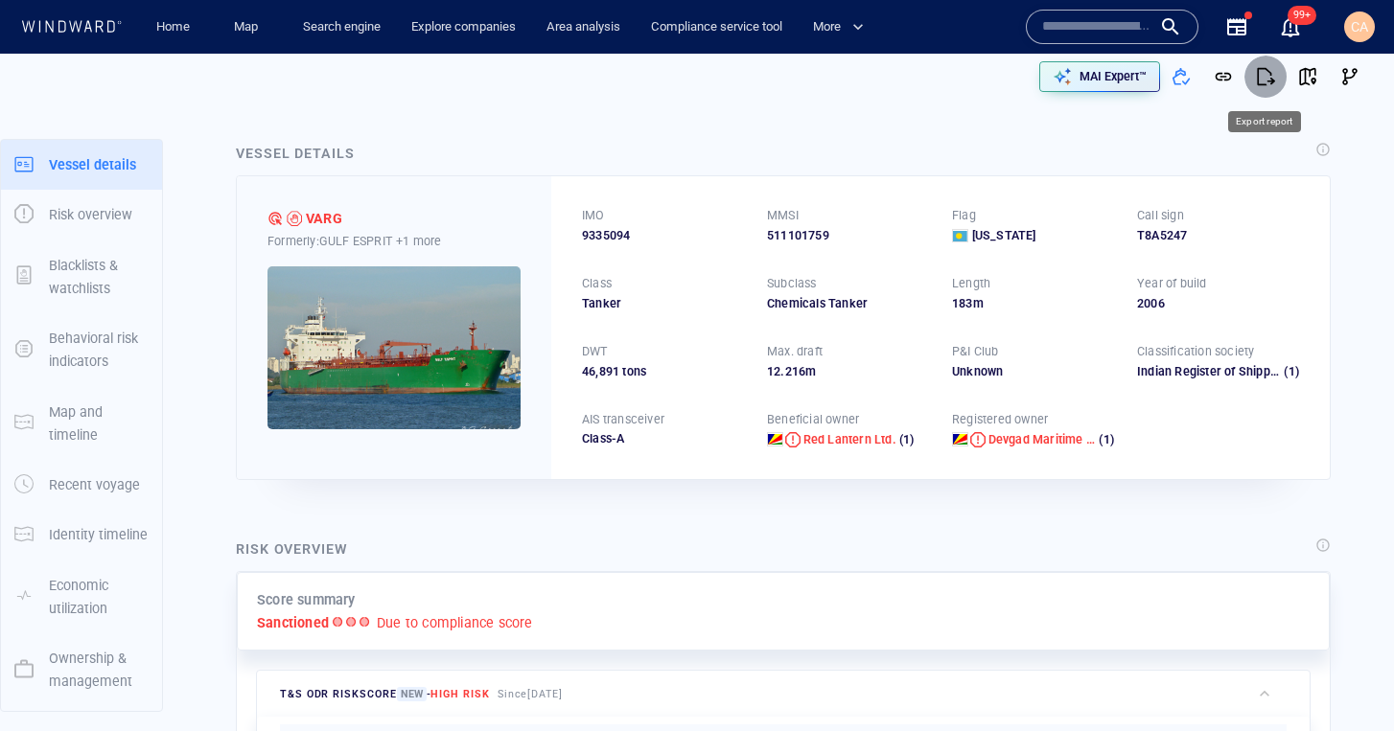
click at [1267, 80] on span "button" at bounding box center [1265, 76] width 19 height 19
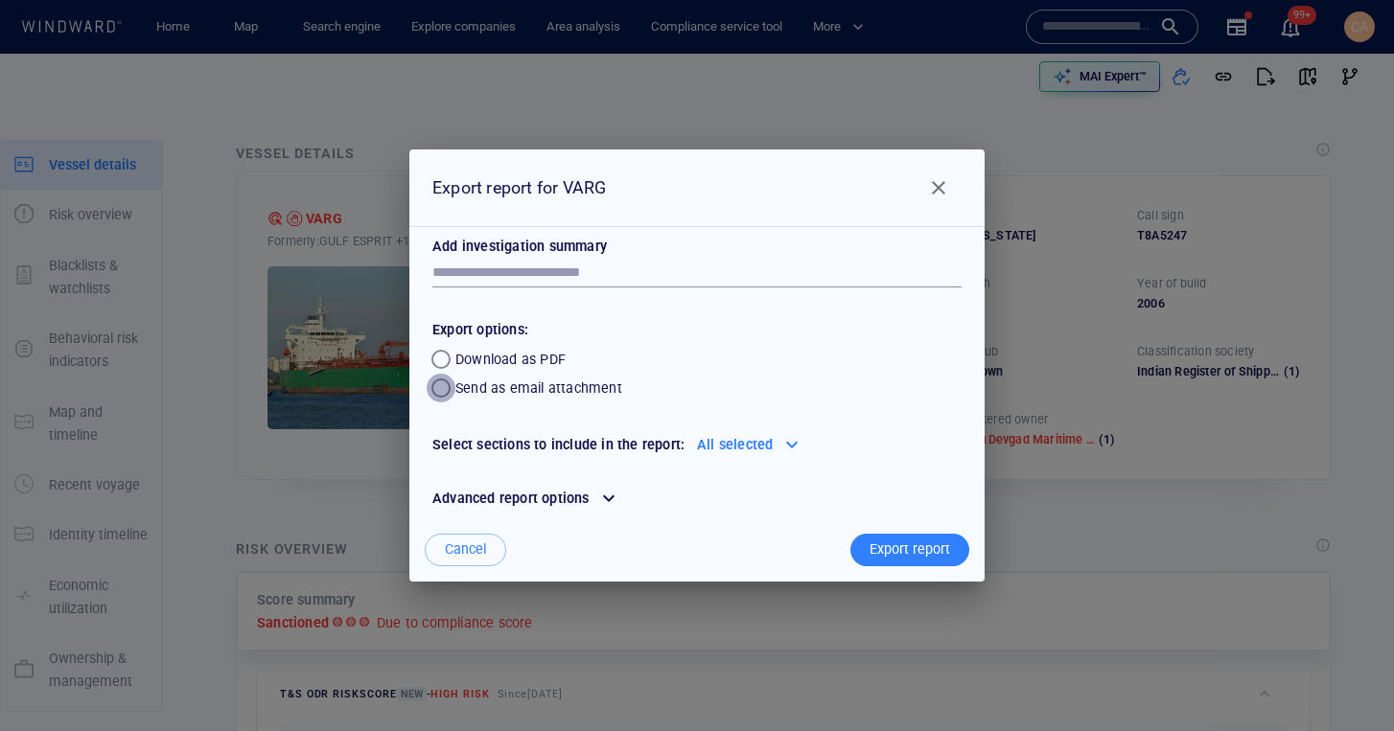
click at [447, 388] on div "button" at bounding box center [440, 388] width 19 height 19
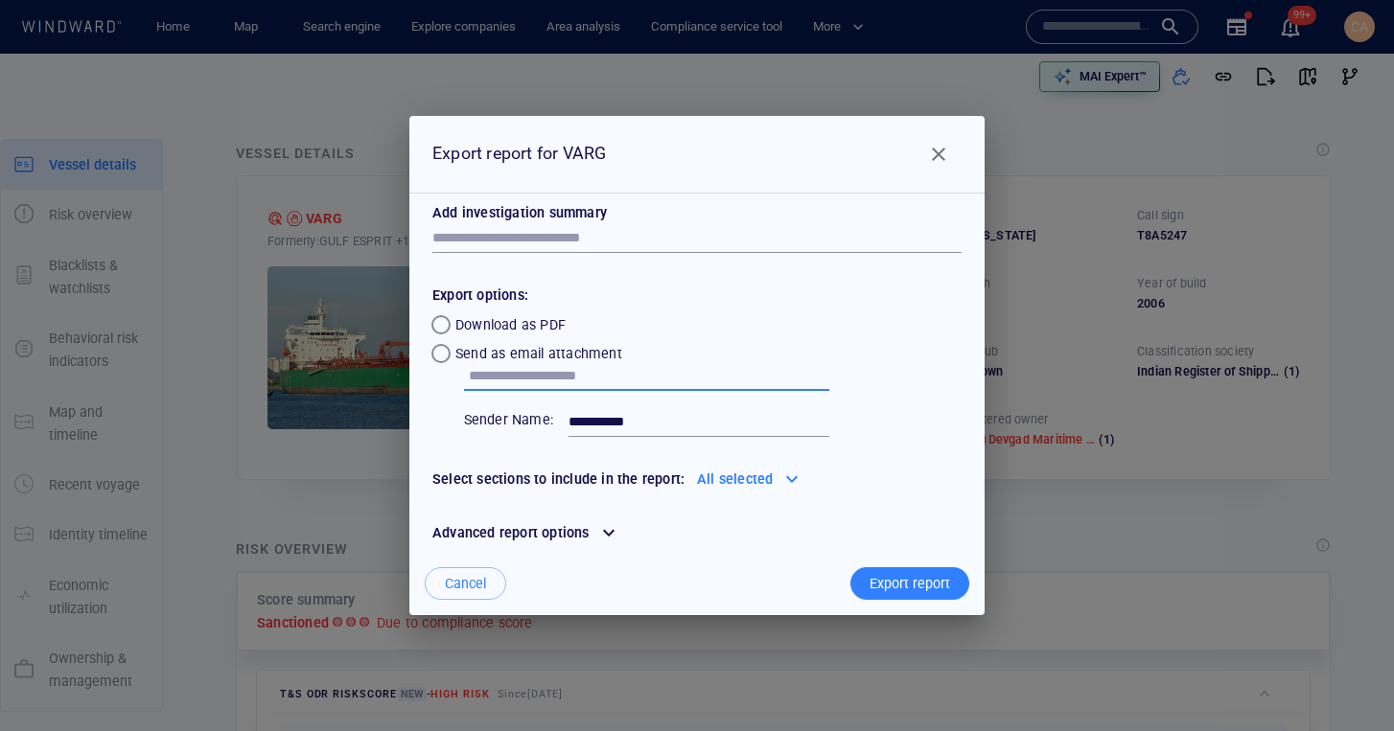
drag, startPoint x: 498, startPoint y: 377, endPoint x: 695, endPoint y: 380, distance: 196.5
click at [695, 380] on input "text" at bounding box center [649, 376] width 360 height 29
click at [437, 324] on div "button" at bounding box center [440, 324] width 19 height 19
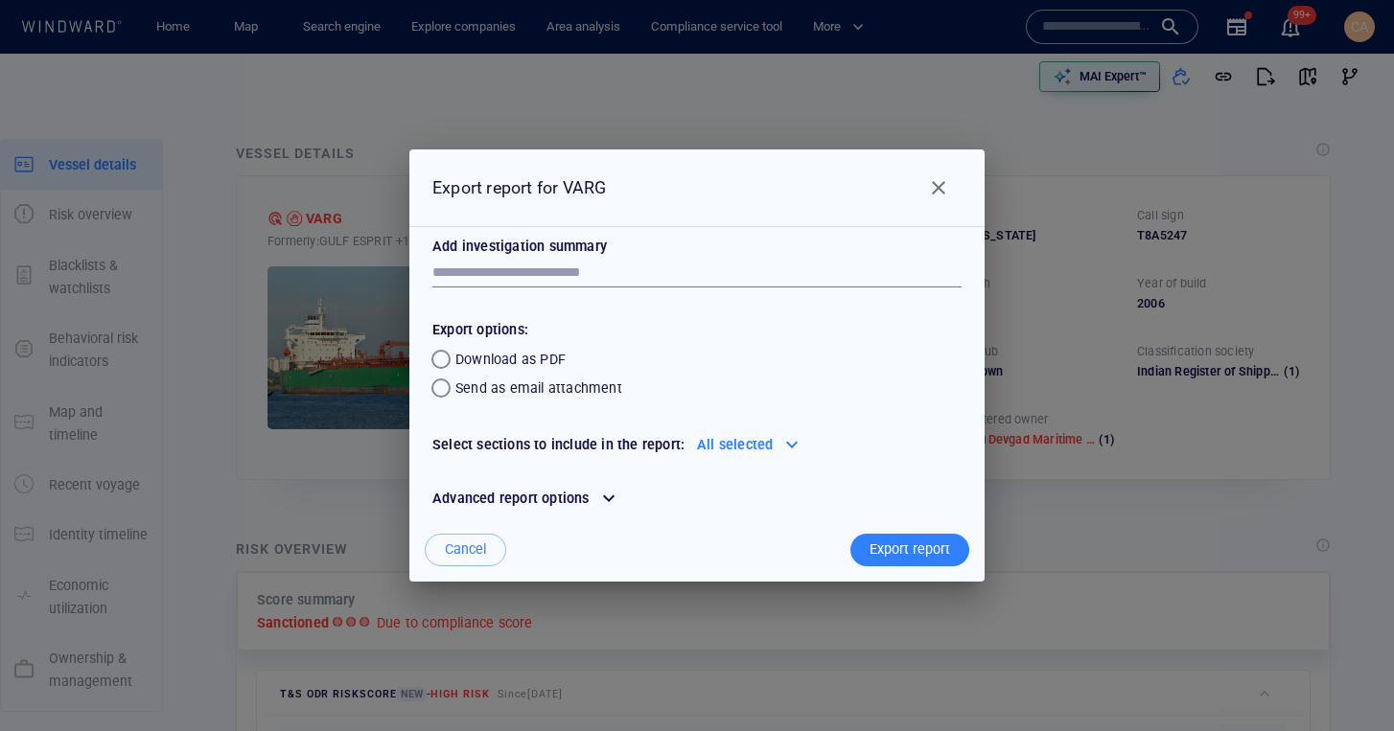
click at [498, 270] on textarea at bounding box center [696, 273] width 529 height 16
type textarea "*"
click at [933, 188] on span "Close" at bounding box center [938, 187] width 23 height 23
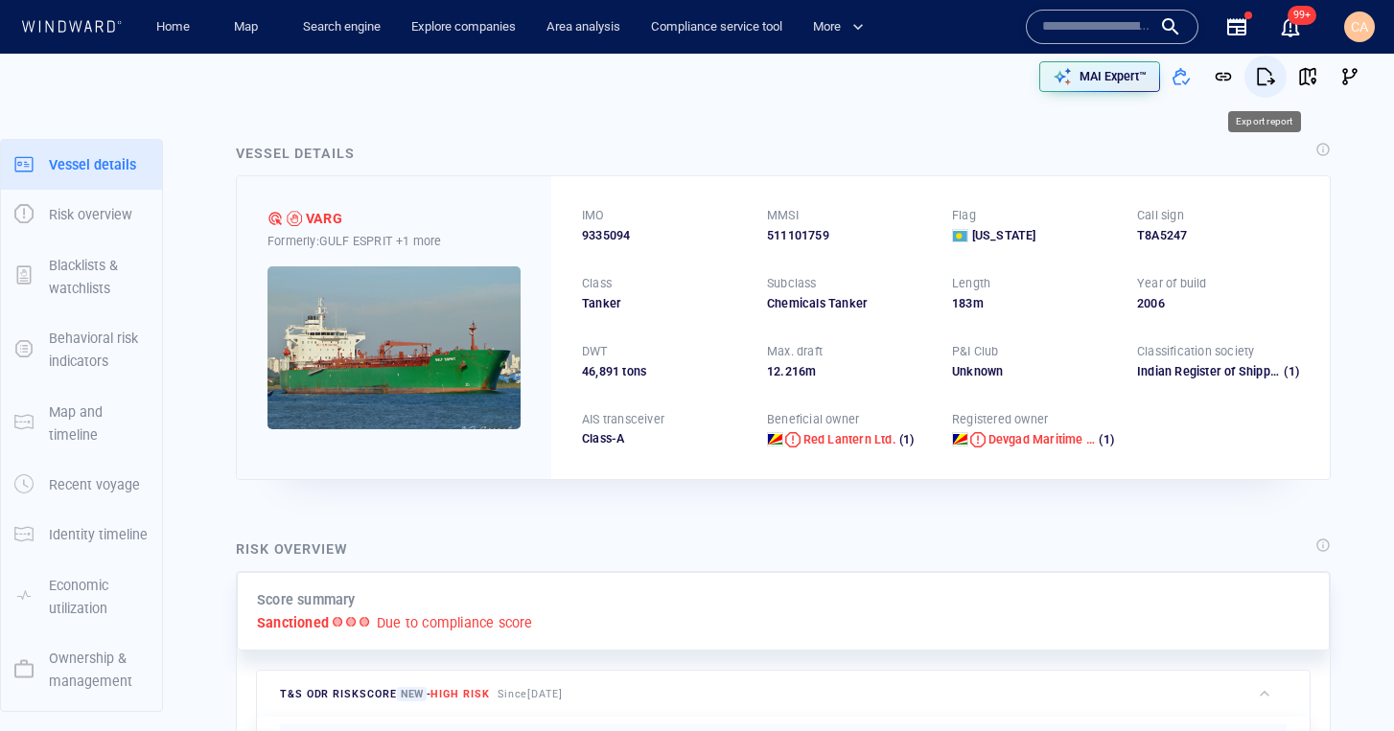
click at [1266, 85] on span "button" at bounding box center [1265, 76] width 19 height 19
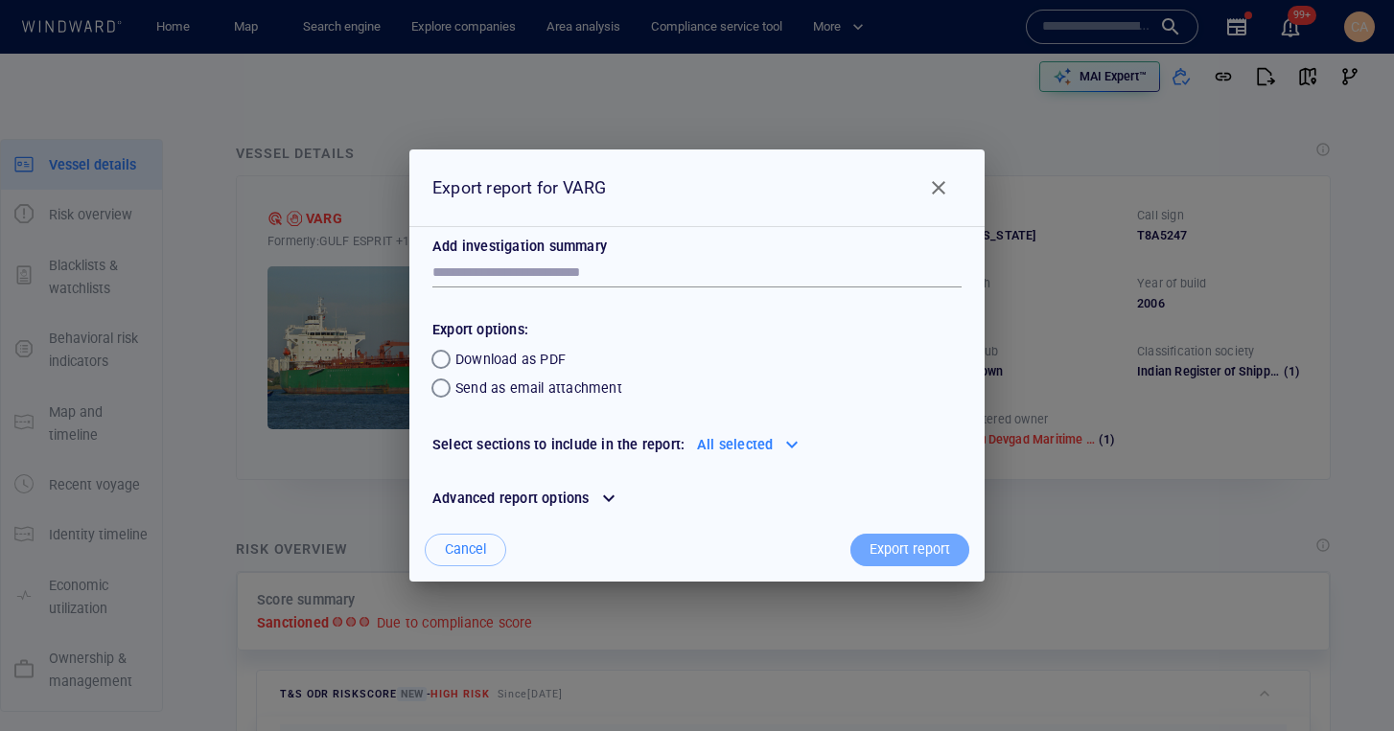
drag, startPoint x: 898, startPoint y: 552, endPoint x: 867, endPoint y: 566, distance: 34.4
click at [898, 553] on div "Export report" at bounding box center [910, 550] width 88 height 32
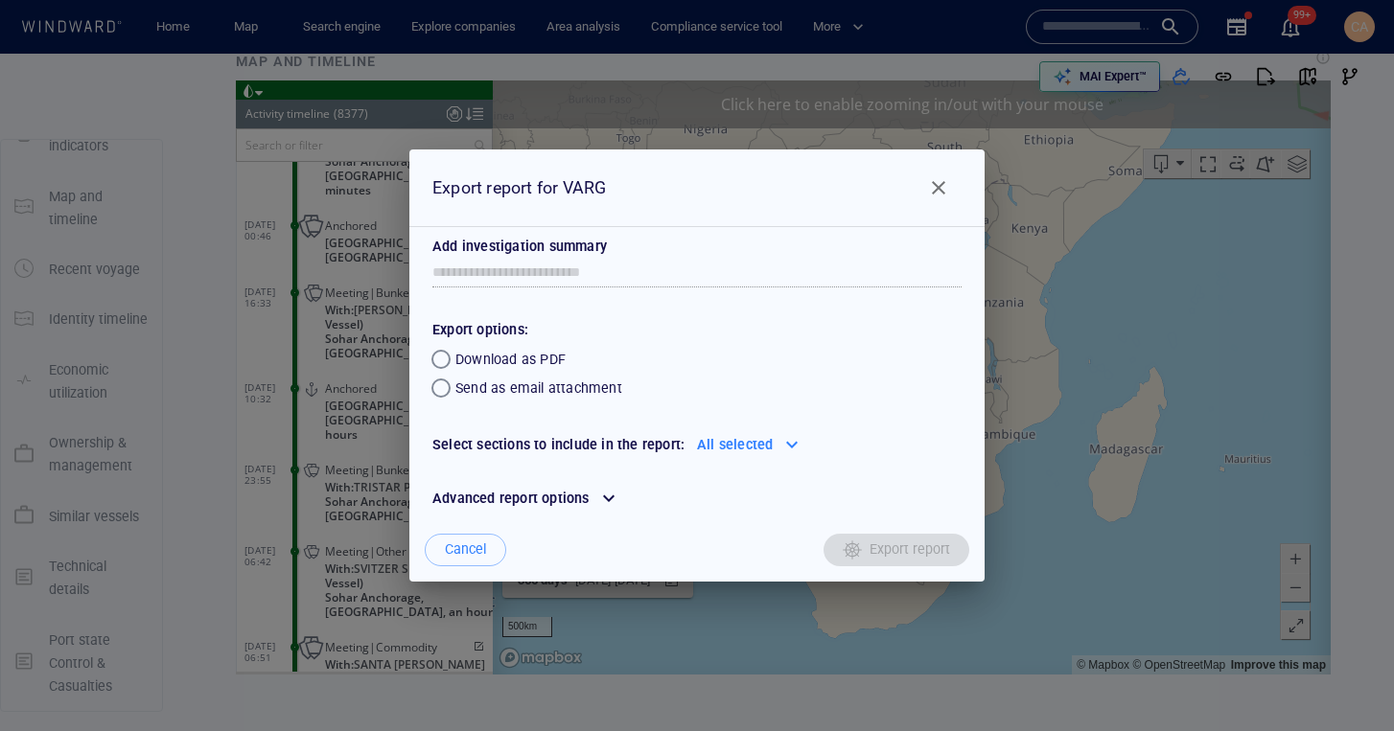
scroll to position [0, 0]
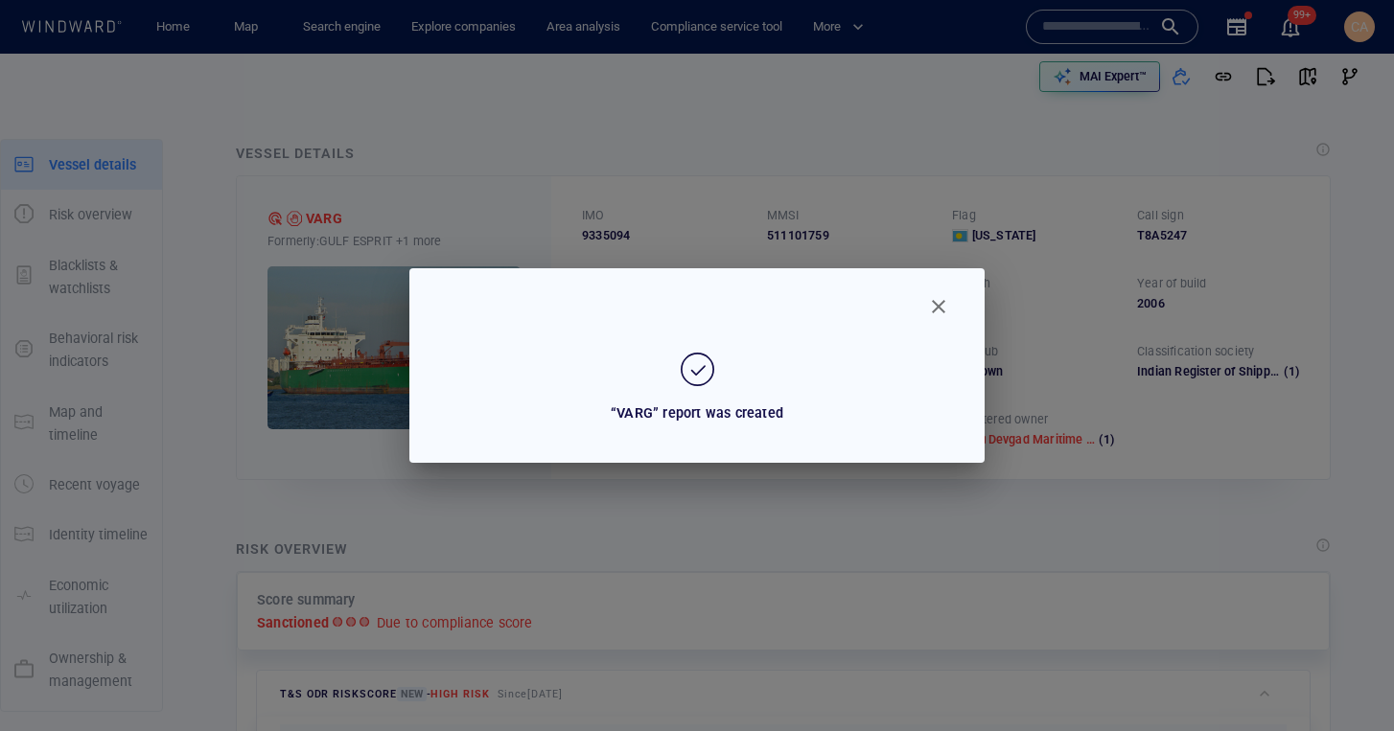
click at [947, 312] on span "Close" at bounding box center [938, 306] width 23 height 23
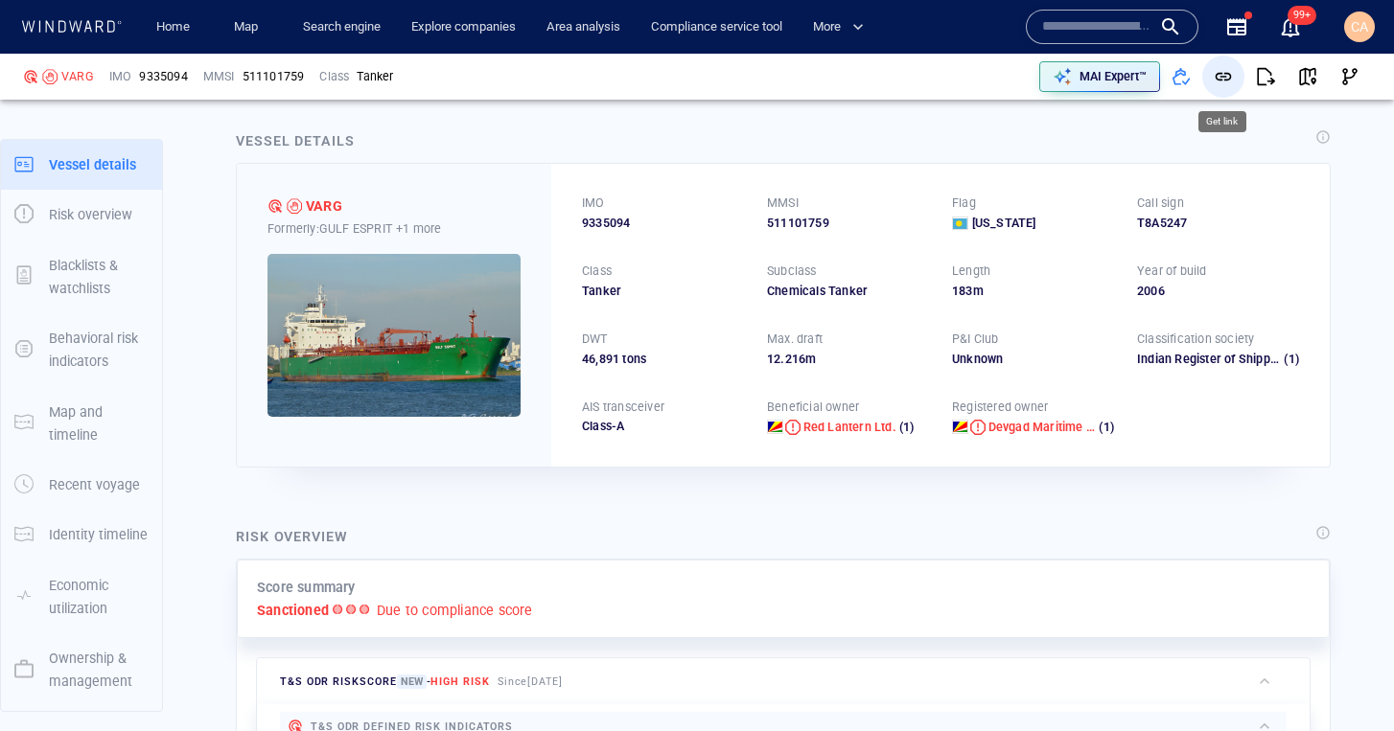
scroll to position [10, 0]
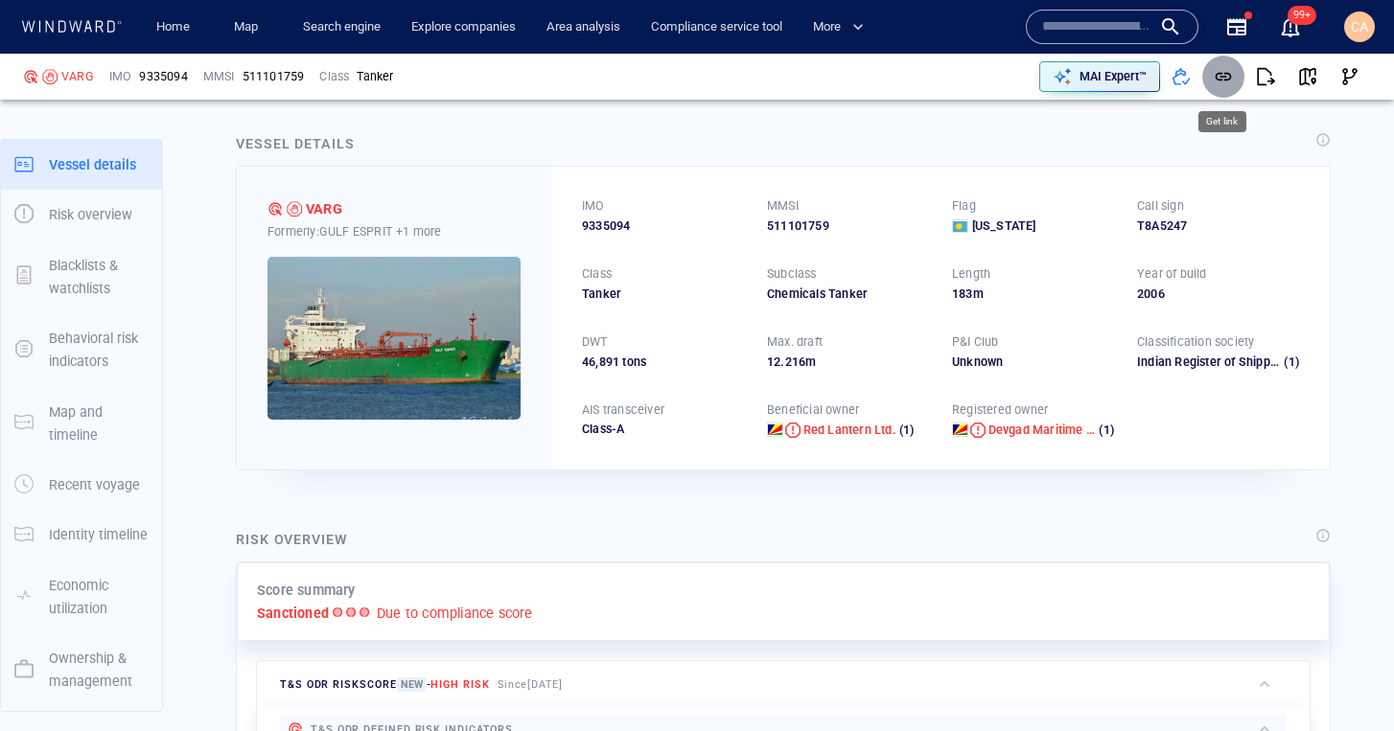
click at [1225, 75] on span "button" at bounding box center [1223, 76] width 19 height 19
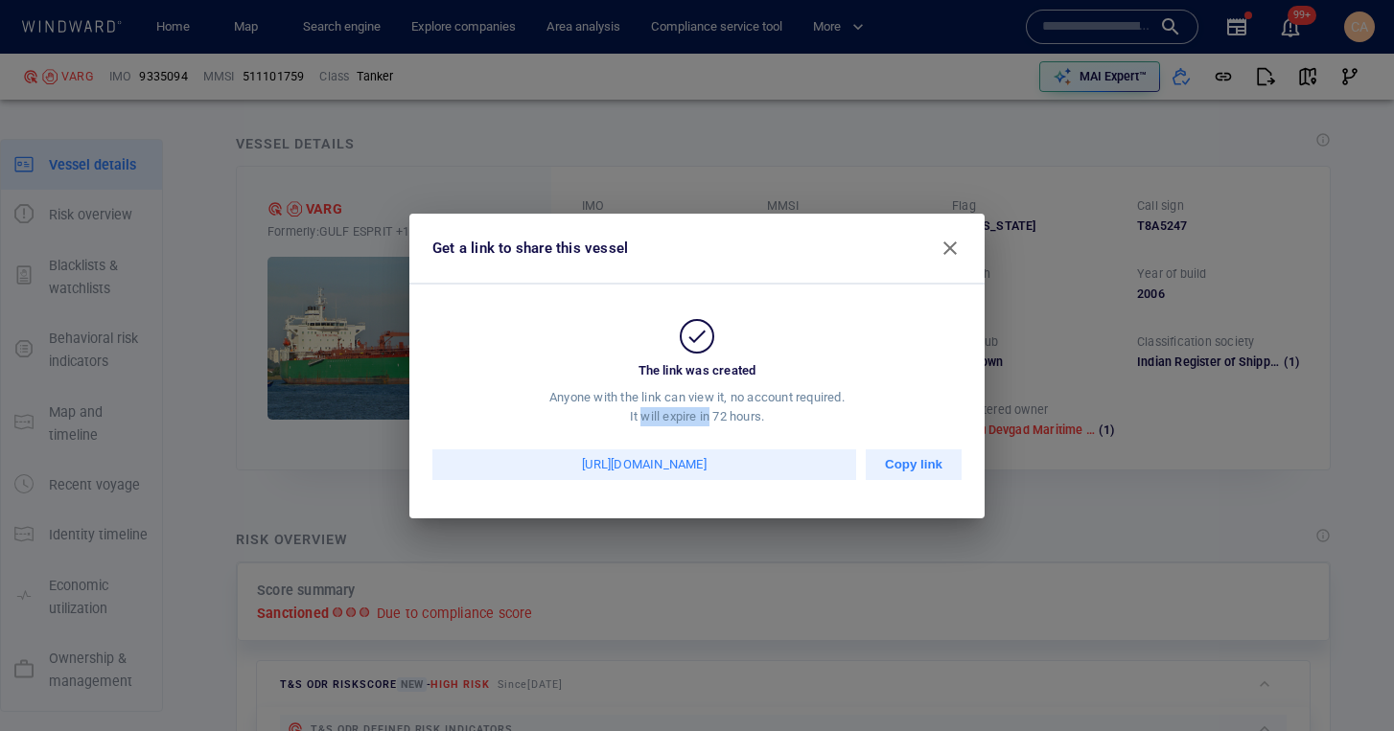
drag, startPoint x: 641, startPoint y: 418, endPoint x: 711, endPoint y: 416, distance: 70.0
click at [707, 415] on div "Anyone with the link can view it, no account required. It will expire in 72 hou…" at bounding box center [696, 407] width 575 height 38
drag, startPoint x: 715, startPoint y: 417, endPoint x: 767, endPoint y: 418, distance: 51.8
click at [767, 418] on div "Anyone with the link can view it, no account required. It will expire in 72 hou…" at bounding box center [696, 407] width 575 height 38
click at [949, 245] on span "button" at bounding box center [949, 248] width 23 height 23
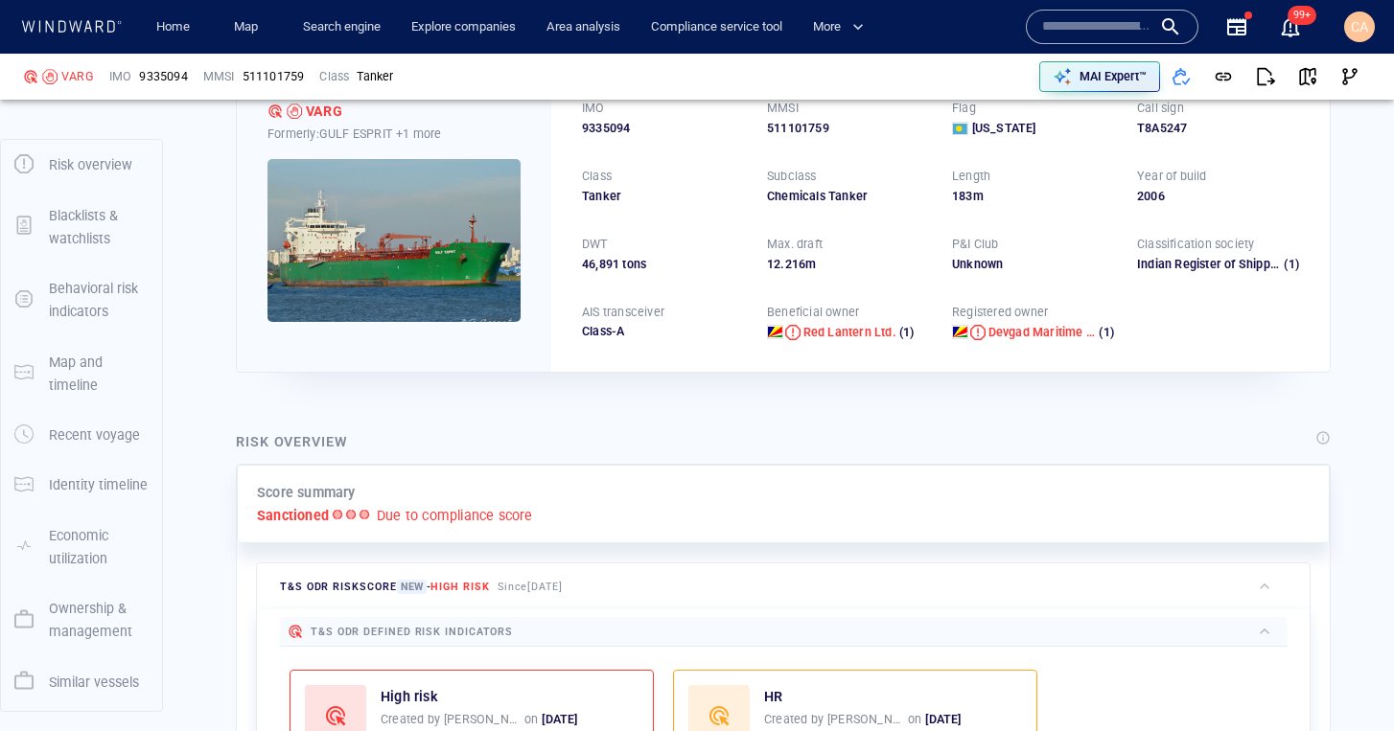
scroll to position [0, 0]
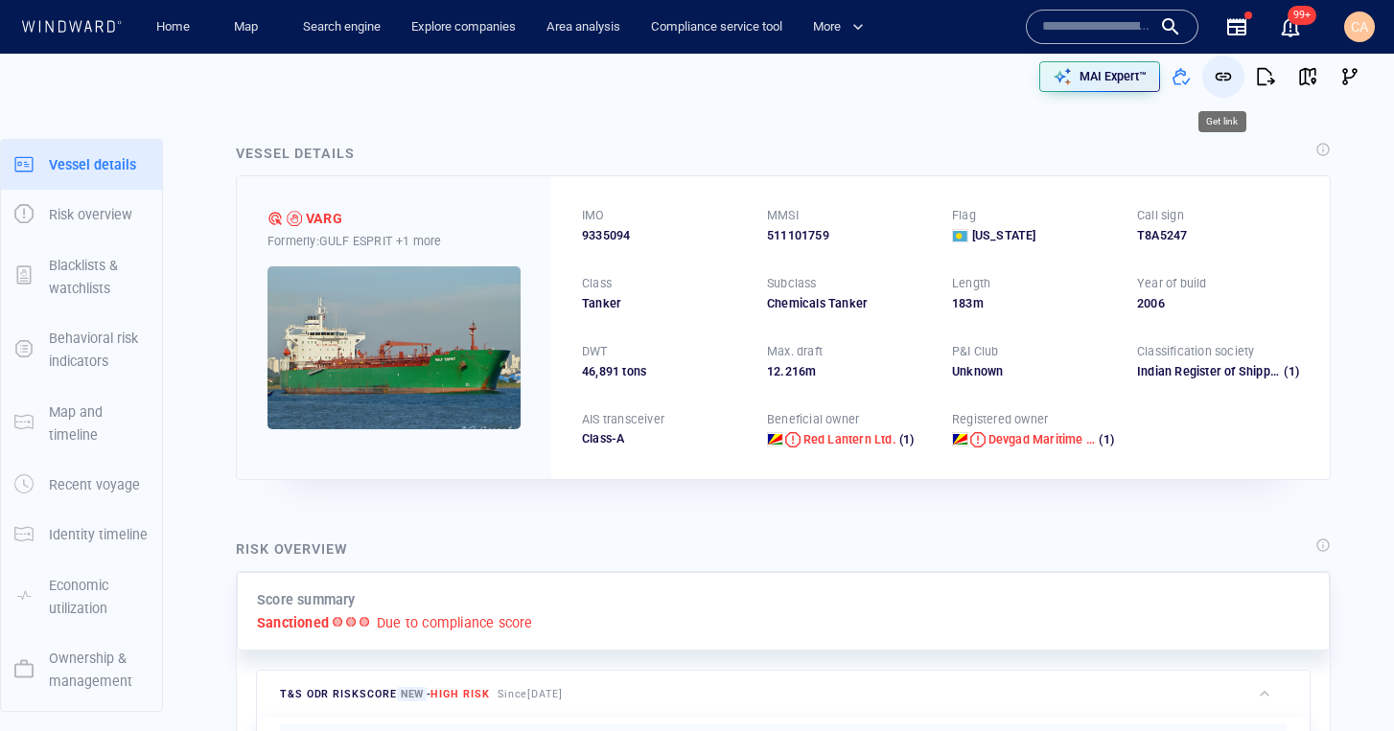
click at [1230, 76] on span "button" at bounding box center [1223, 76] width 19 height 19
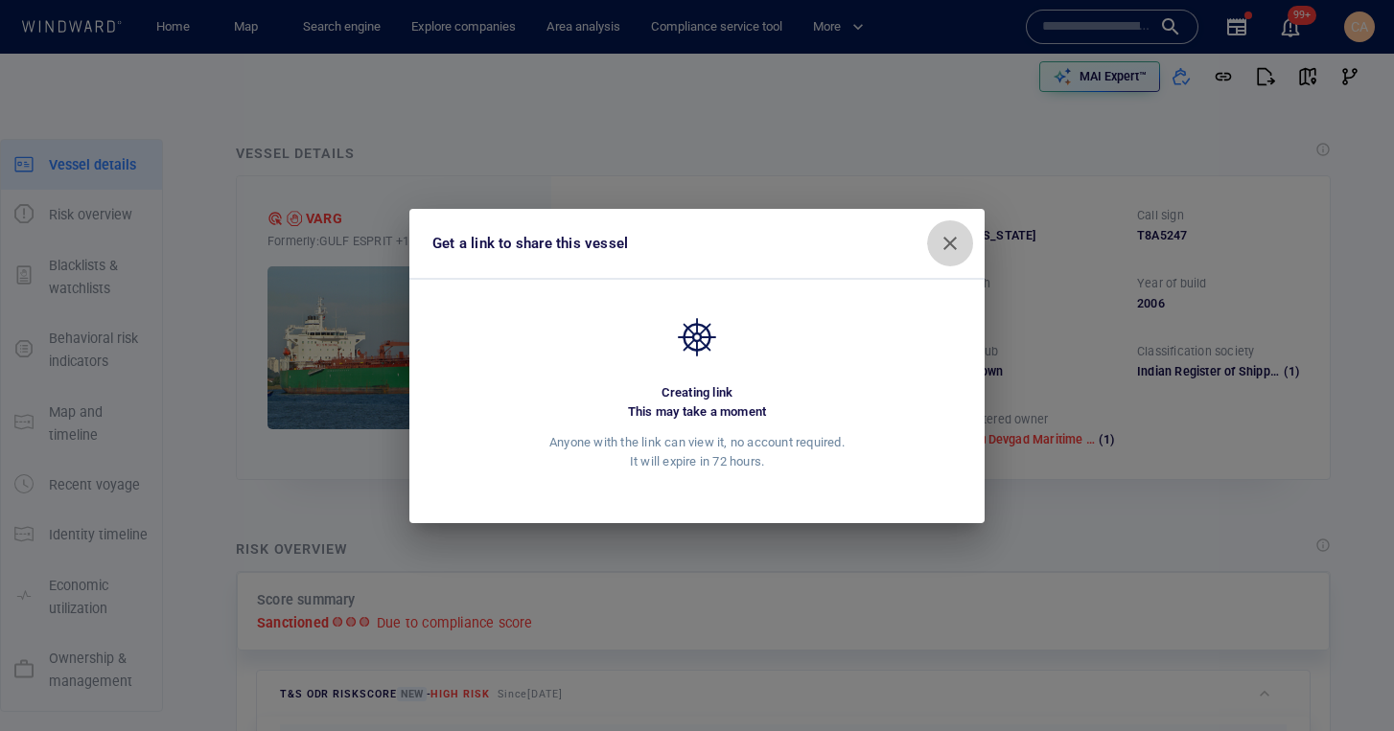
click at [955, 247] on span "button" at bounding box center [949, 243] width 23 height 23
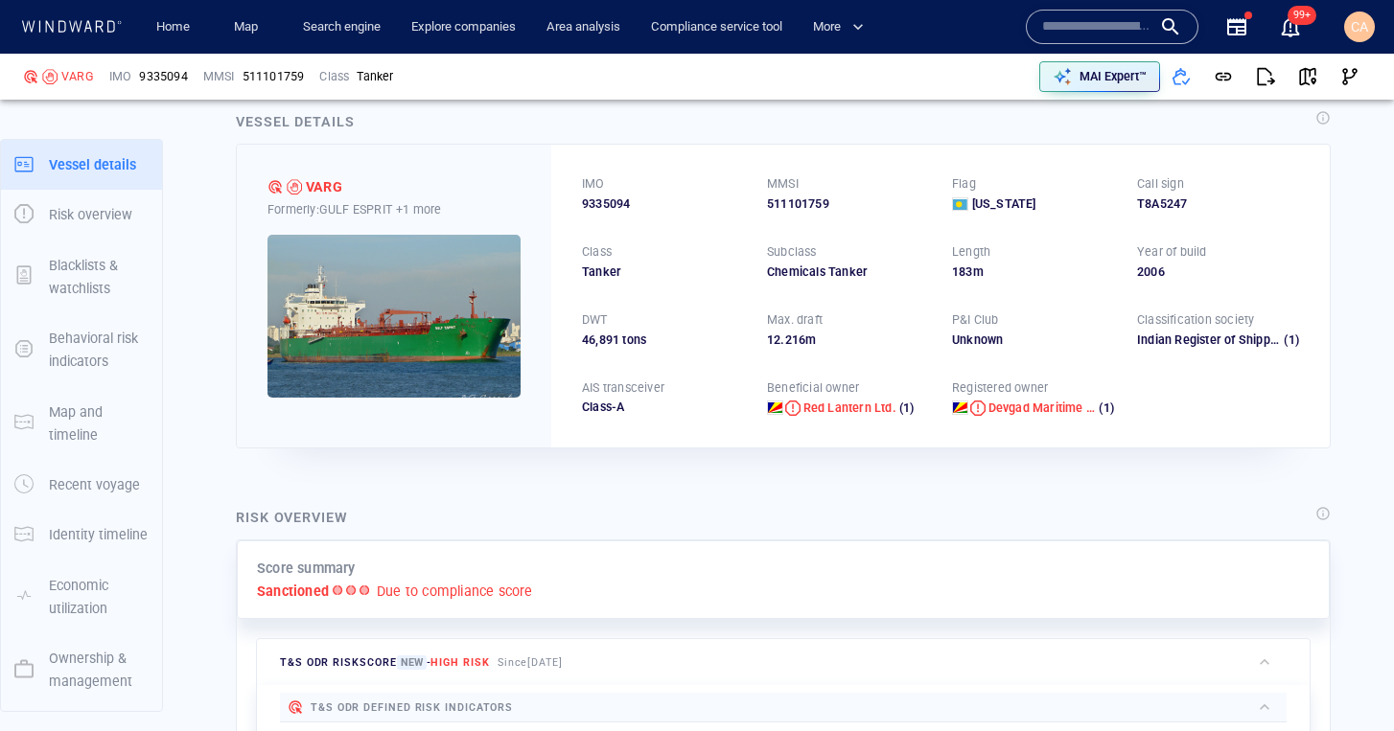
scroll to position [19, 0]
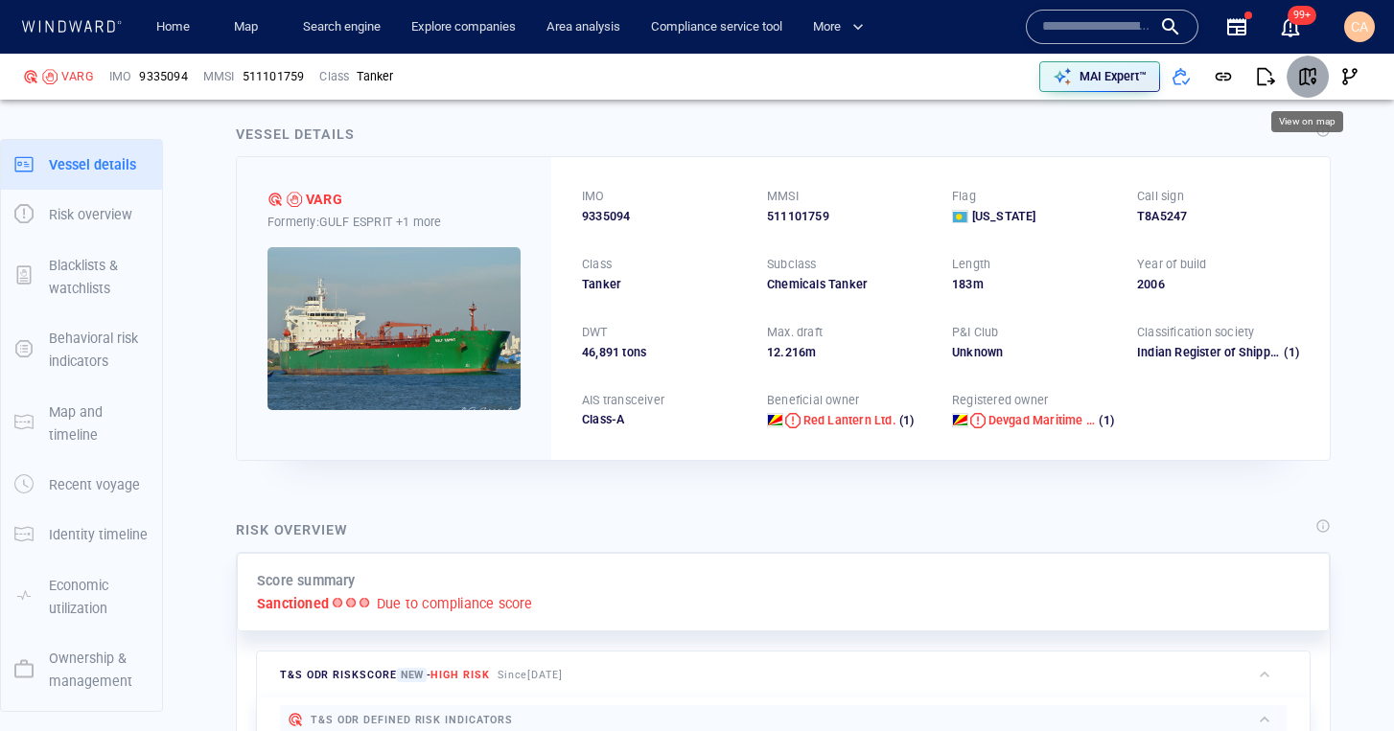
click at [1307, 79] on span "button" at bounding box center [1307, 76] width 19 height 19
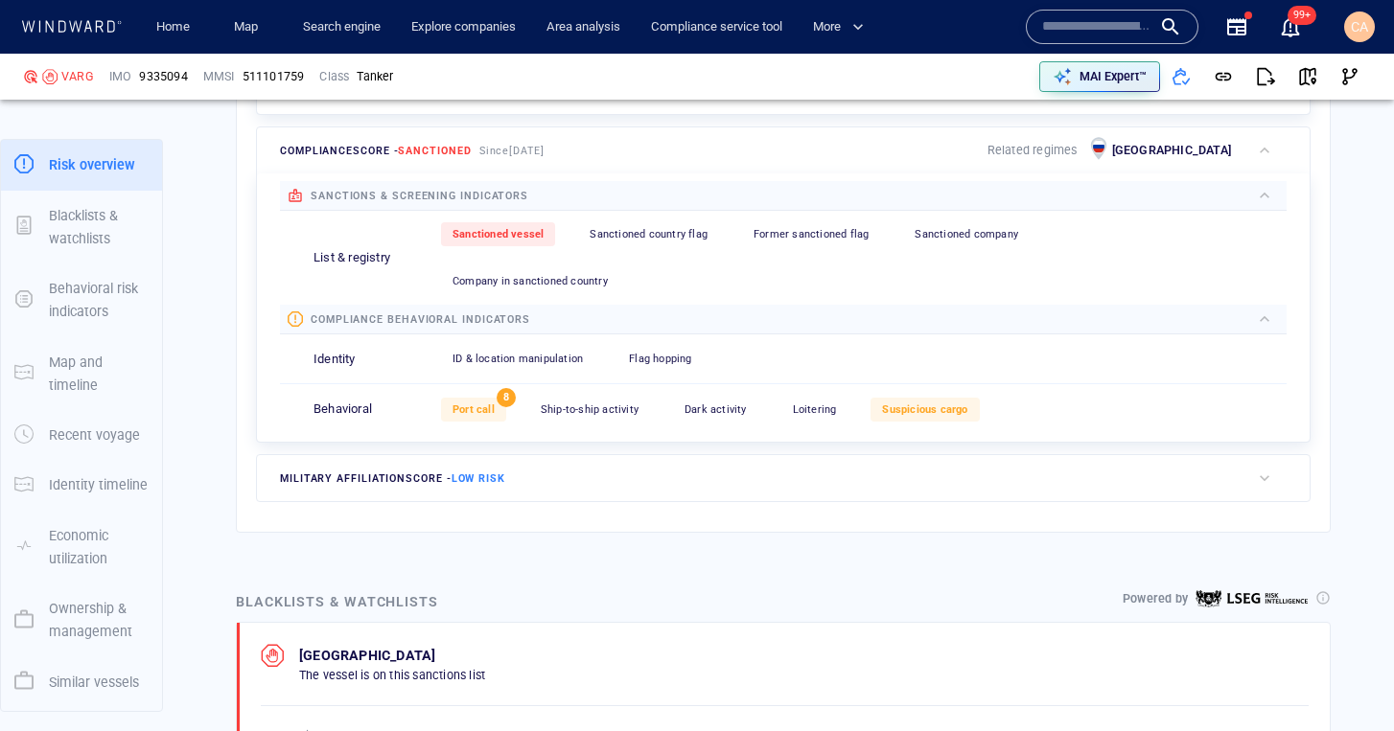
scroll to position [781, 0]
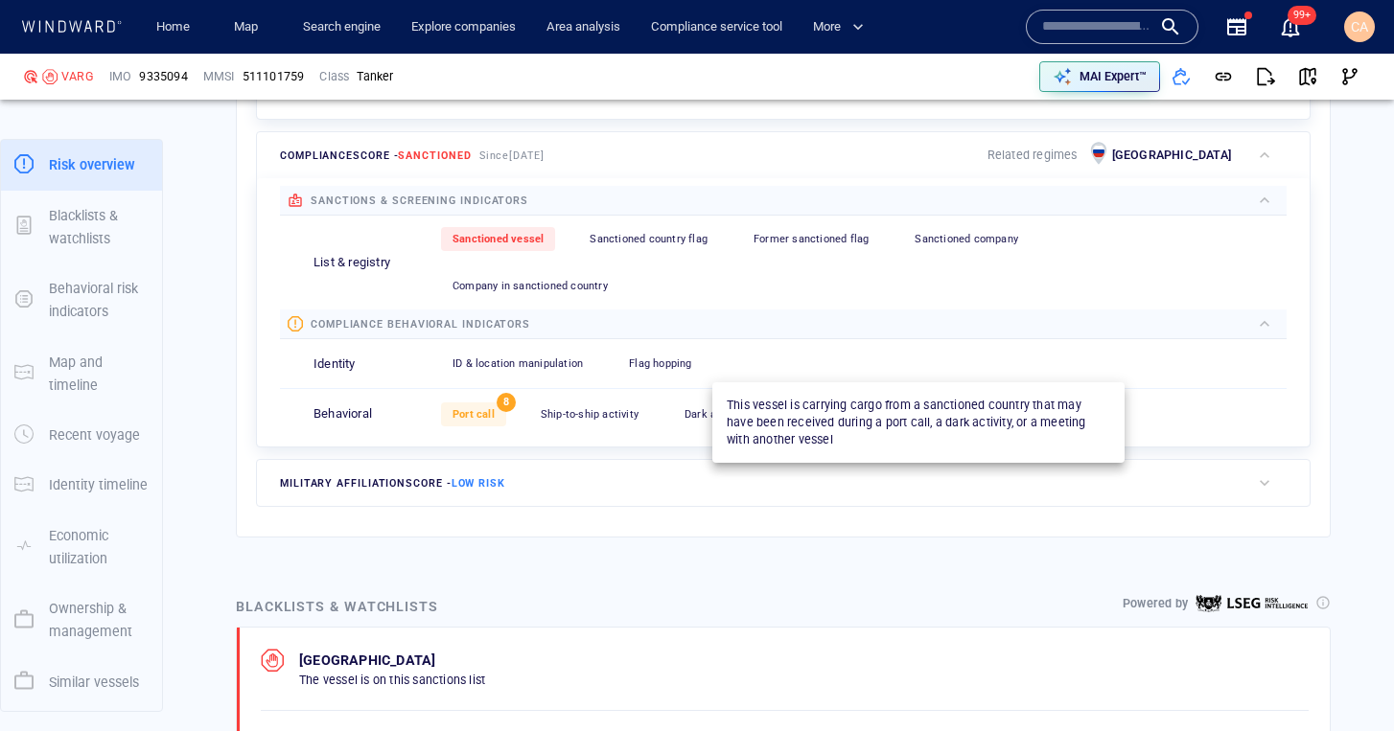
click at [945, 408] on span "Suspicious cargo" at bounding box center [924, 414] width 85 height 12
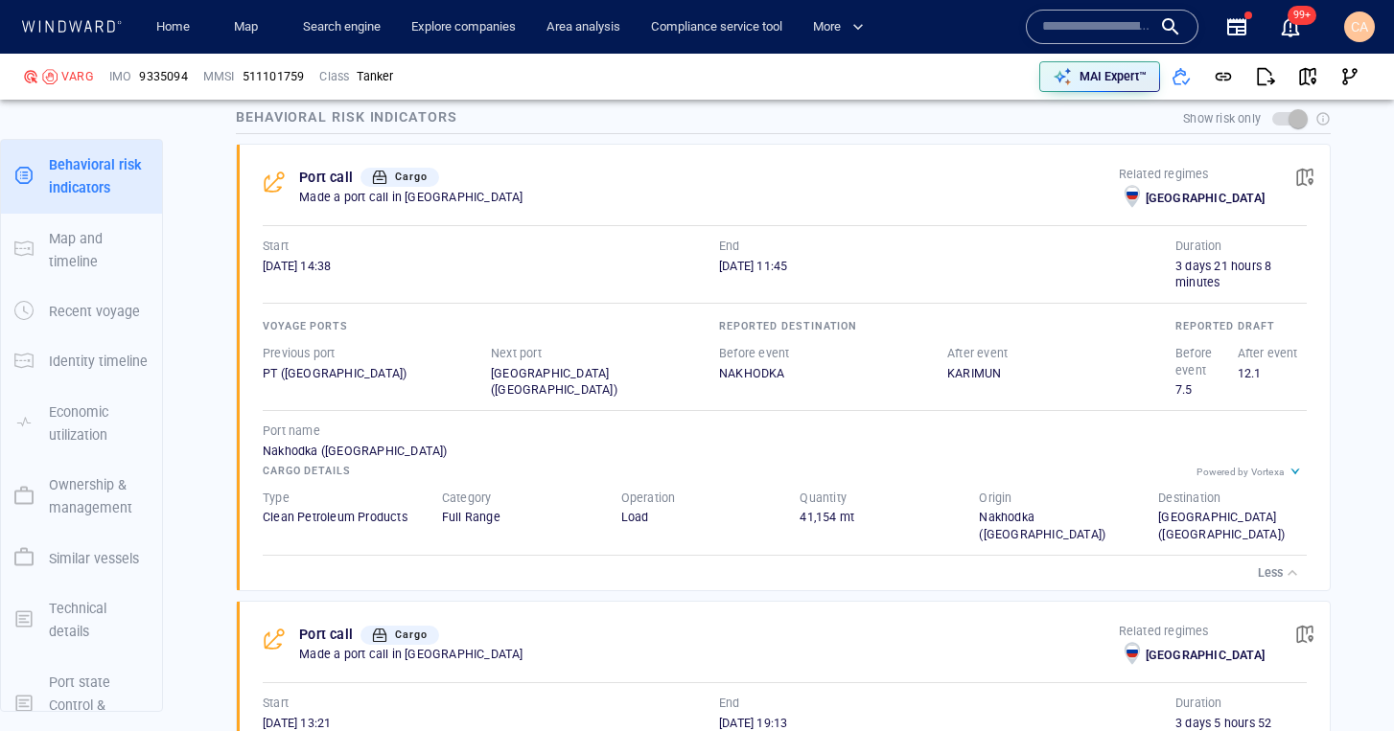
scroll to position [1631, 0]
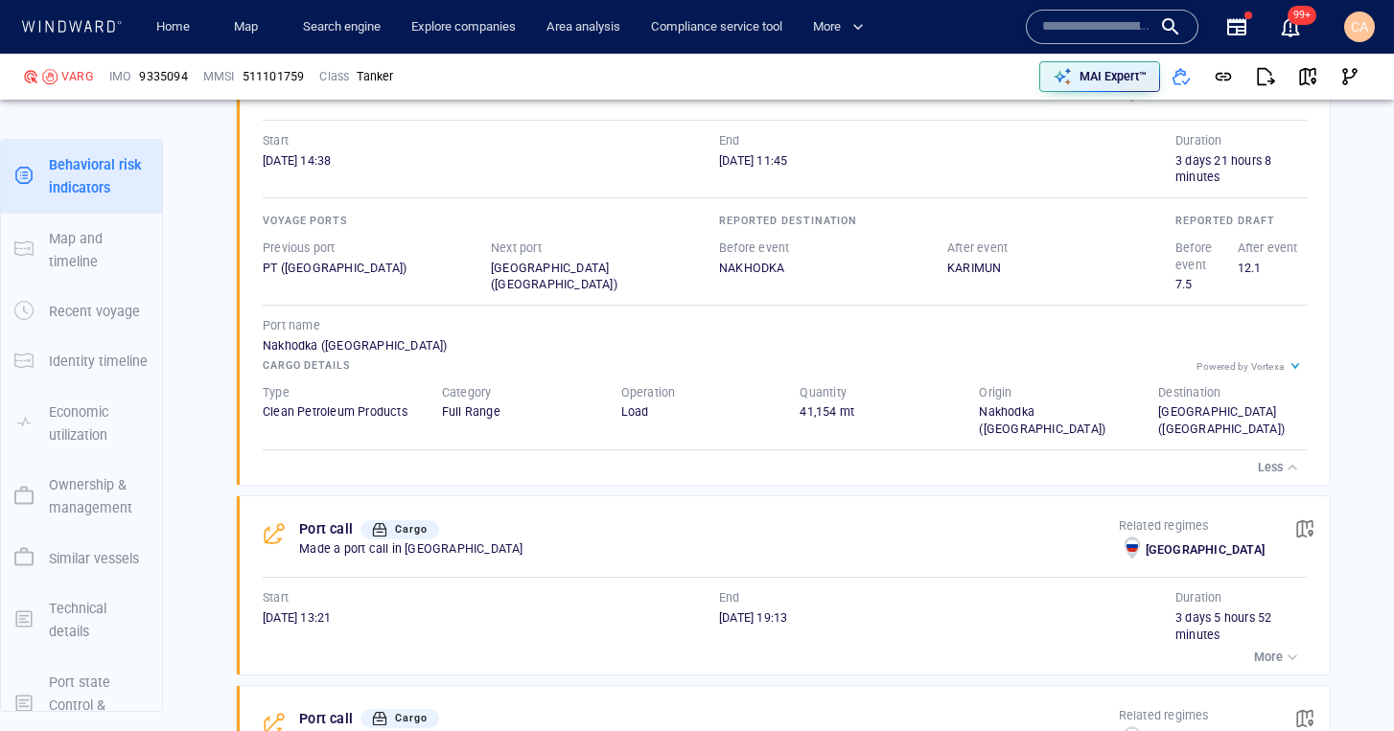
click at [1293, 355] on icon at bounding box center [1295, 366] width 23 height 23
click at [1296, 363] on icon at bounding box center [1295, 366] width 10 height 7
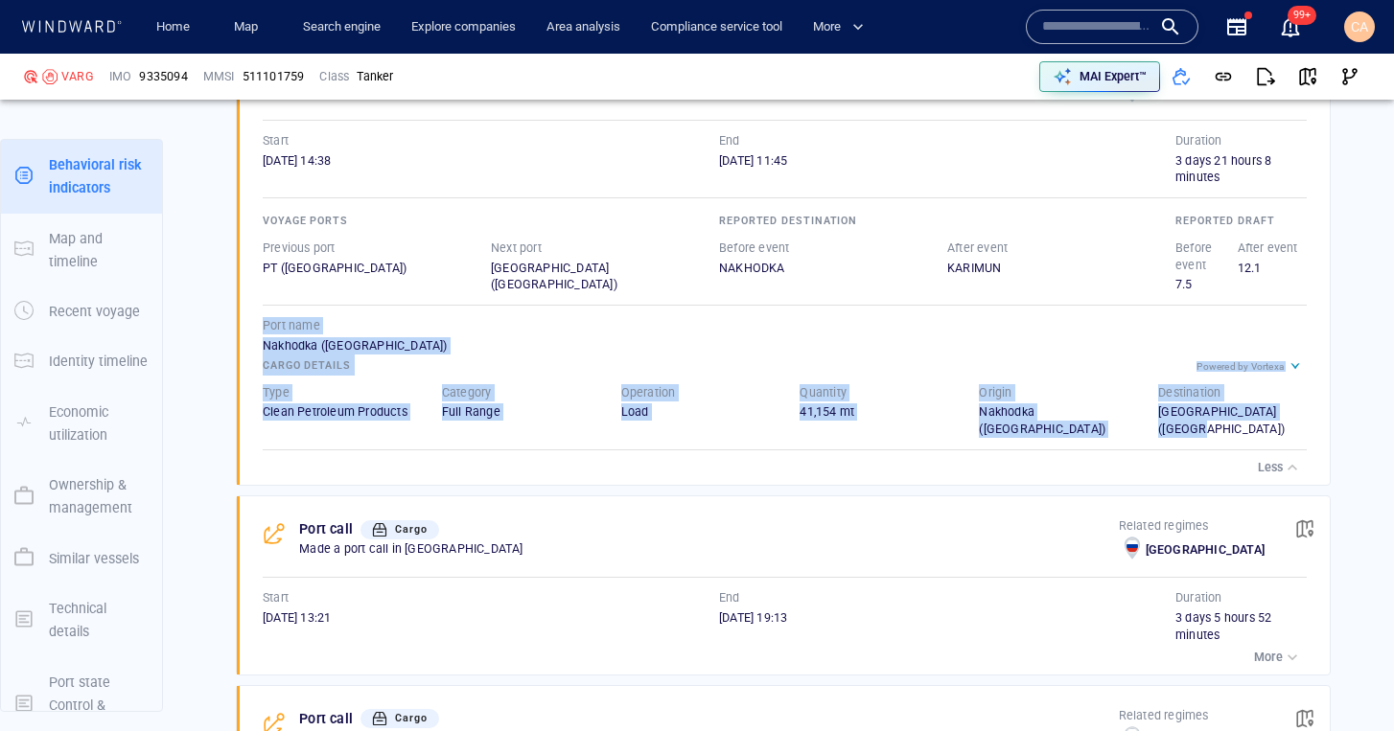
drag, startPoint x: 261, startPoint y: 284, endPoint x: 1347, endPoint y: 368, distance: 1089.3
click at [613, 388] on div "Operation Load" at bounding box center [695, 411] width 179 height 85
drag, startPoint x: 258, startPoint y: 348, endPoint x: 1297, endPoint y: 381, distance: 1039.6
click at [1297, 381] on div "Type Clean Petroleum Products Category Full Range Operation Load Quantity 41,15…" at bounding box center [784, 411] width 1082 height 93
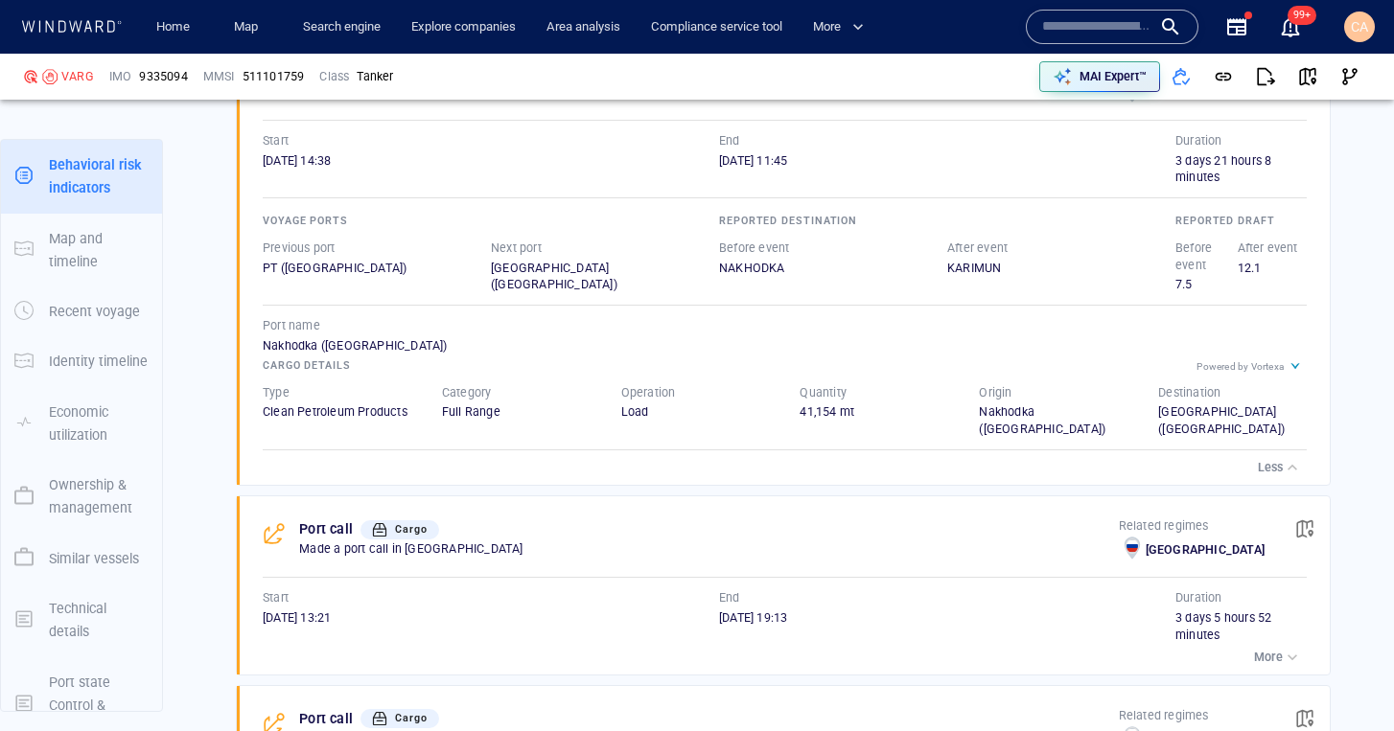
click at [785, 351] on div "Cargo details" at bounding box center [785, 365] width 1052 height 29
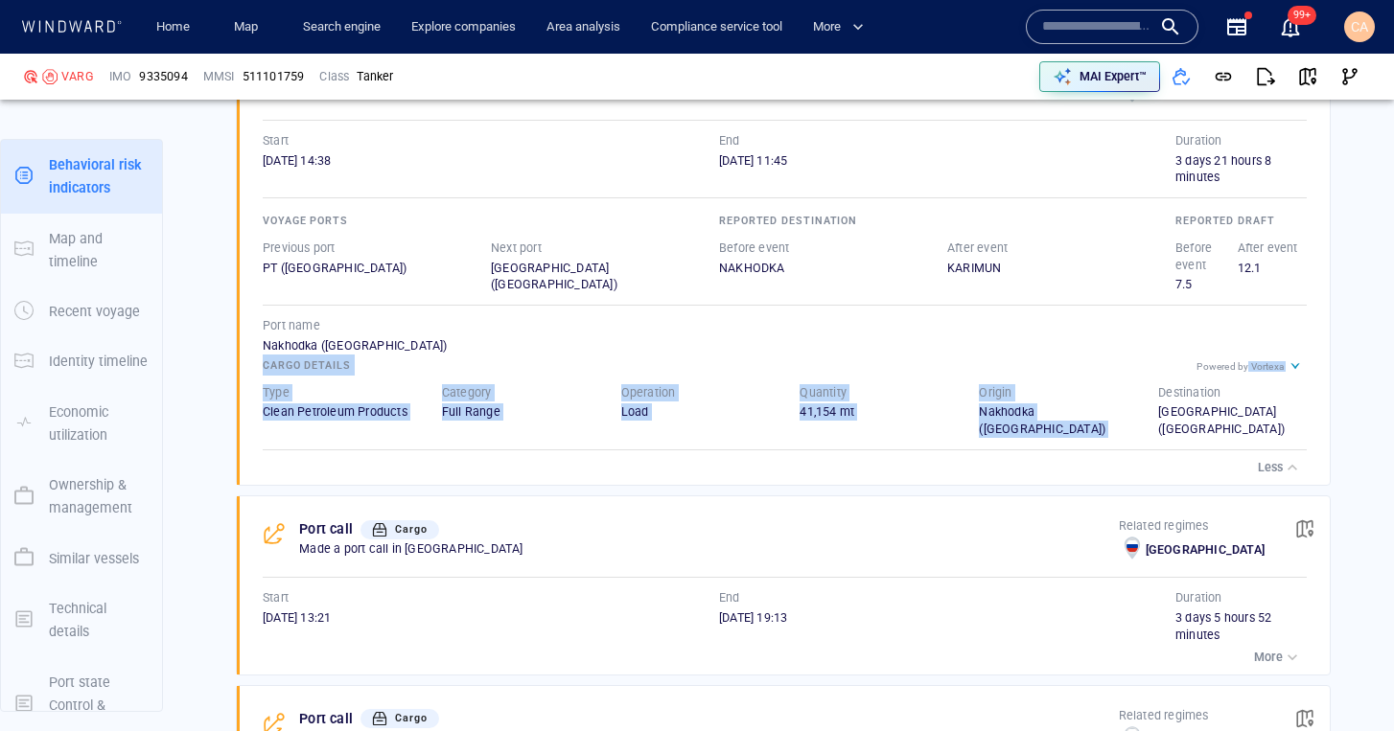
drag, startPoint x: 1247, startPoint y: 322, endPoint x: 1316, endPoint y: 326, distance: 69.1
click at [1307, 355] on div "Powered by Vortexa Cargo details Type Clean Petroleum Products Category Full Ra…" at bounding box center [785, 396] width 1044 height 83
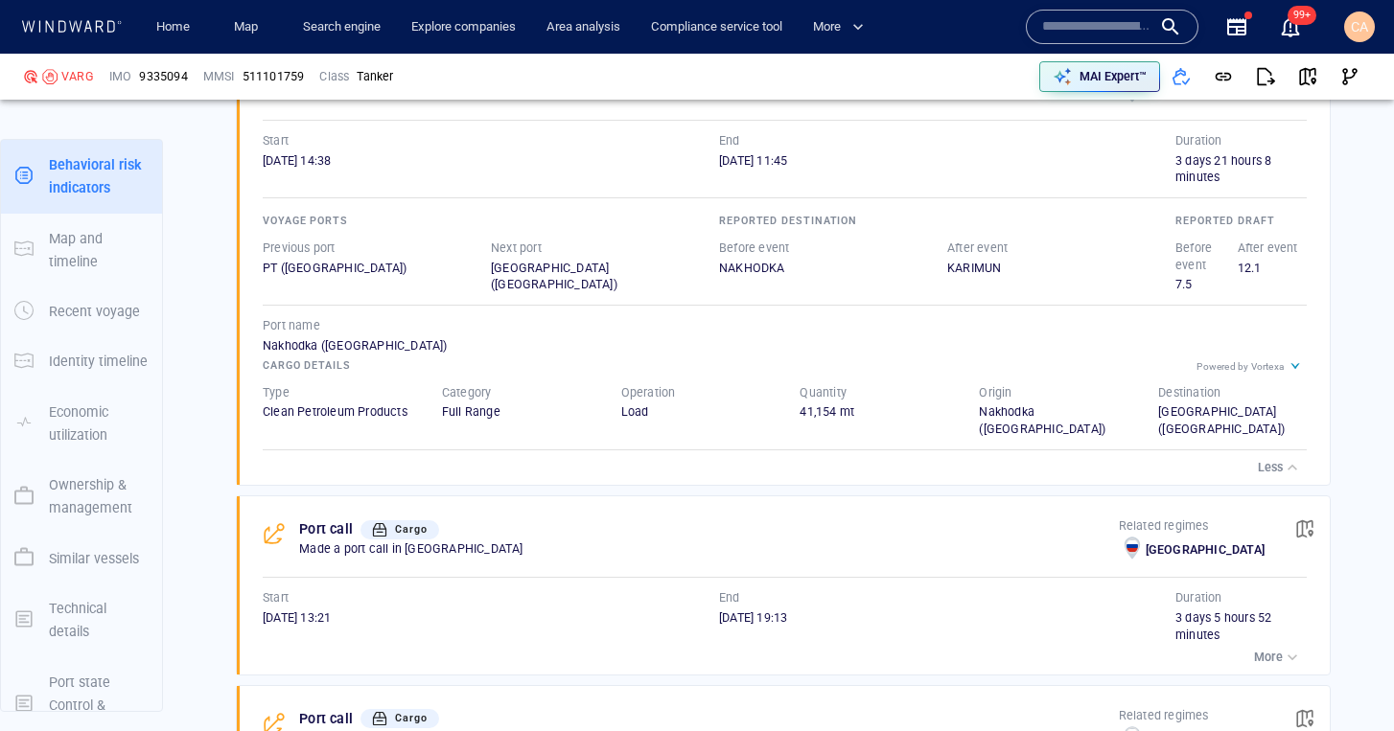
click at [1282, 381] on div "Destination" at bounding box center [1232, 393] width 156 height 25
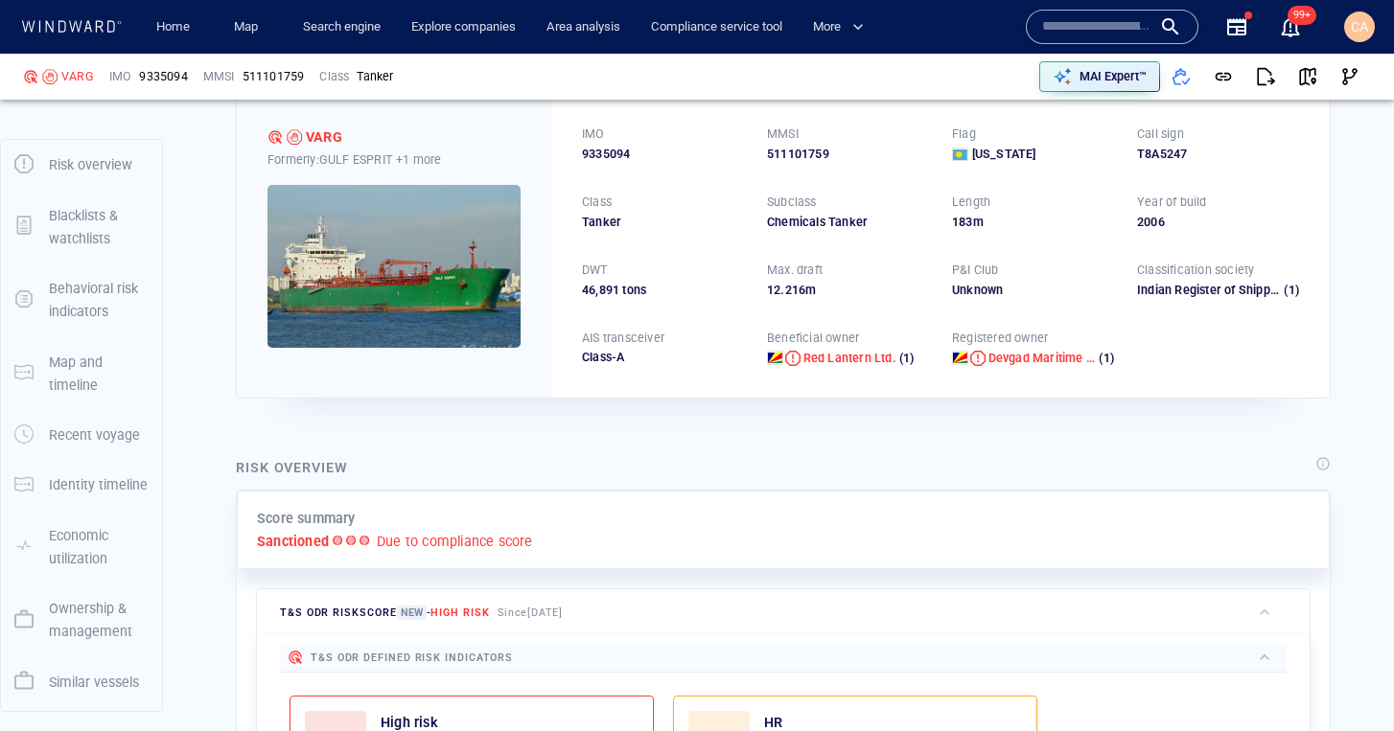
scroll to position [0, 0]
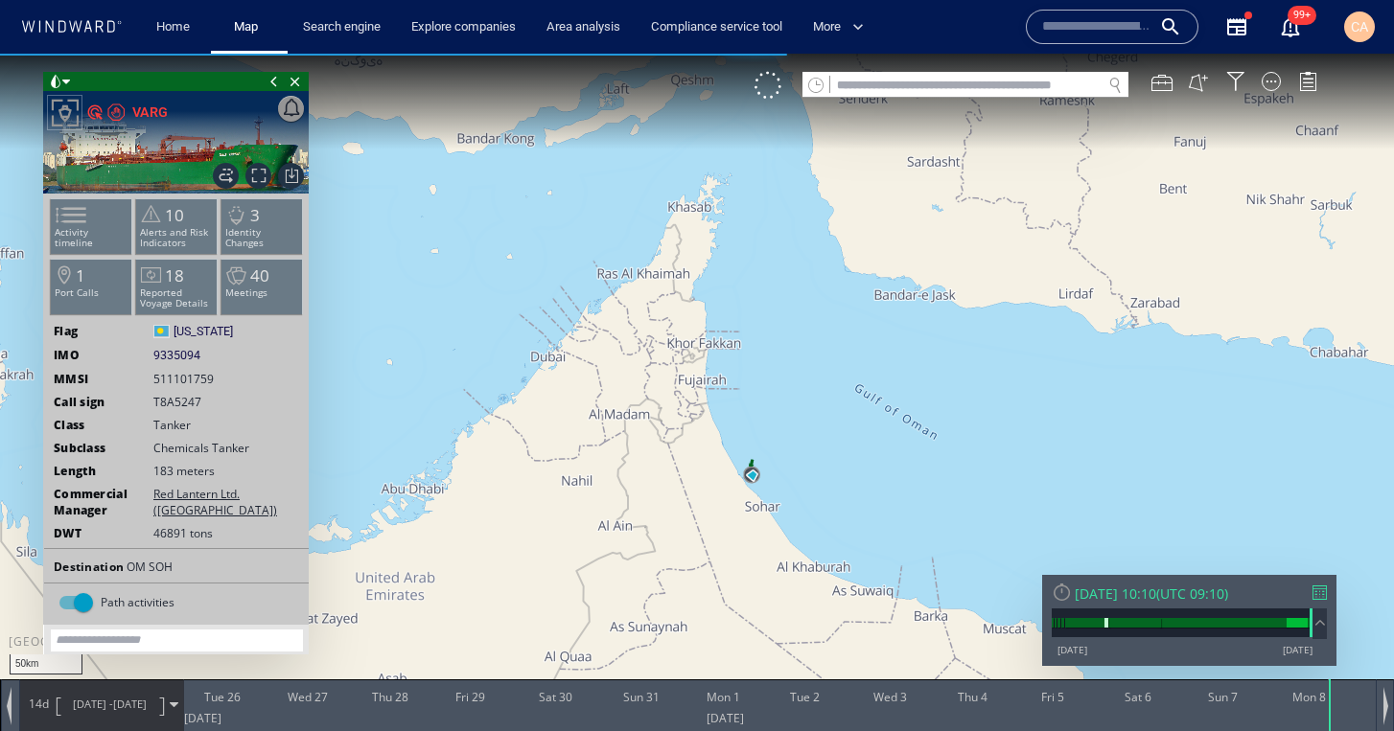
drag, startPoint x: 744, startPoint y: 347, endPoint x: 827, endPoint y: 520, distance: 191.6
click at [840, 529] on canvas "Map" at bounding box center [697, 383] width 1394 height 659
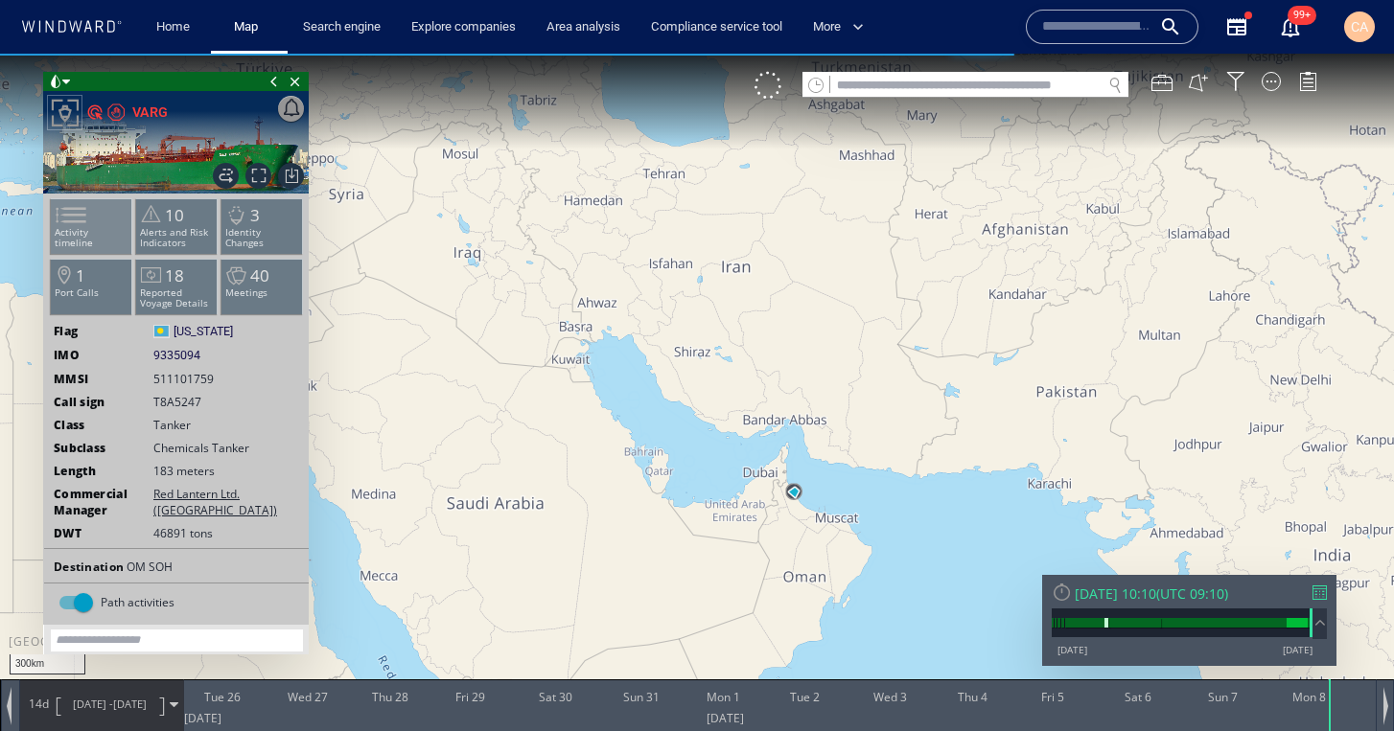
click at [69, 218] on span at bounding box center [59, 215] width 29 height 28
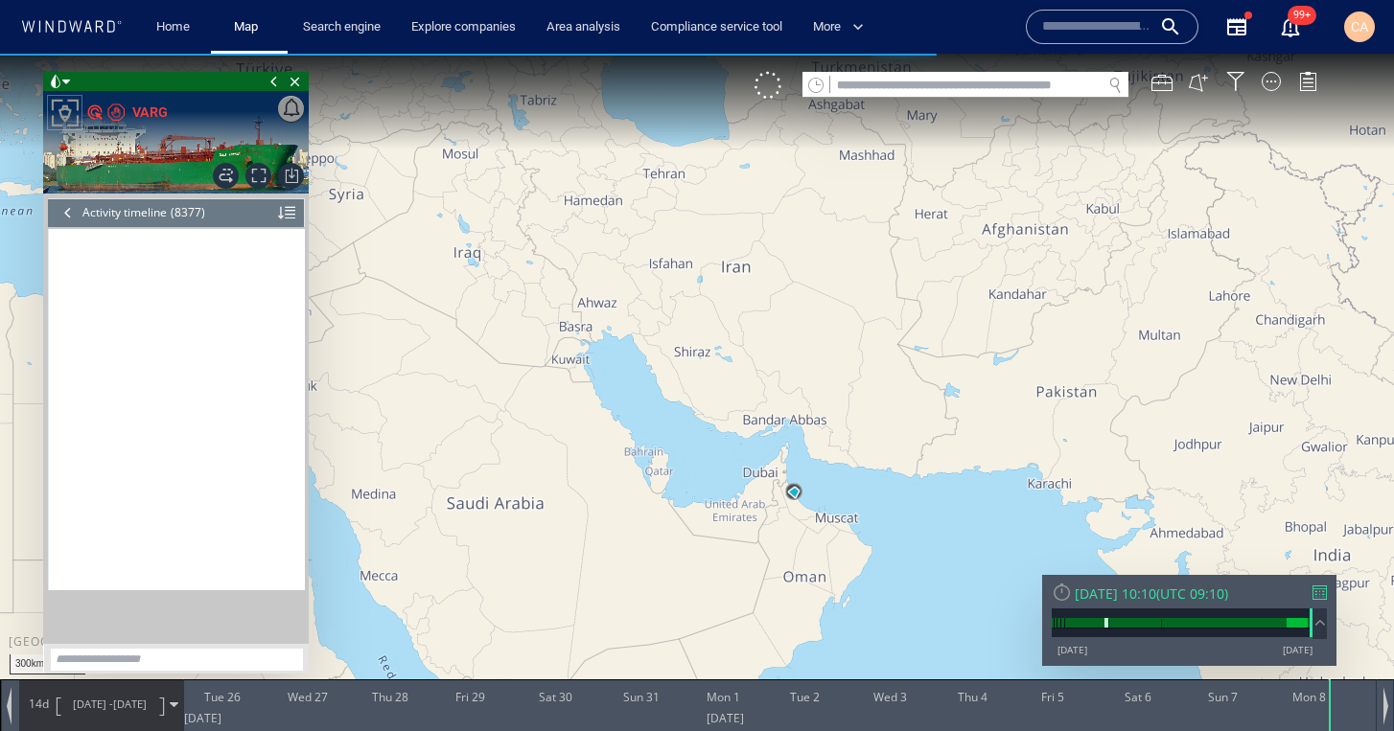
scroll to position [441282, 0]
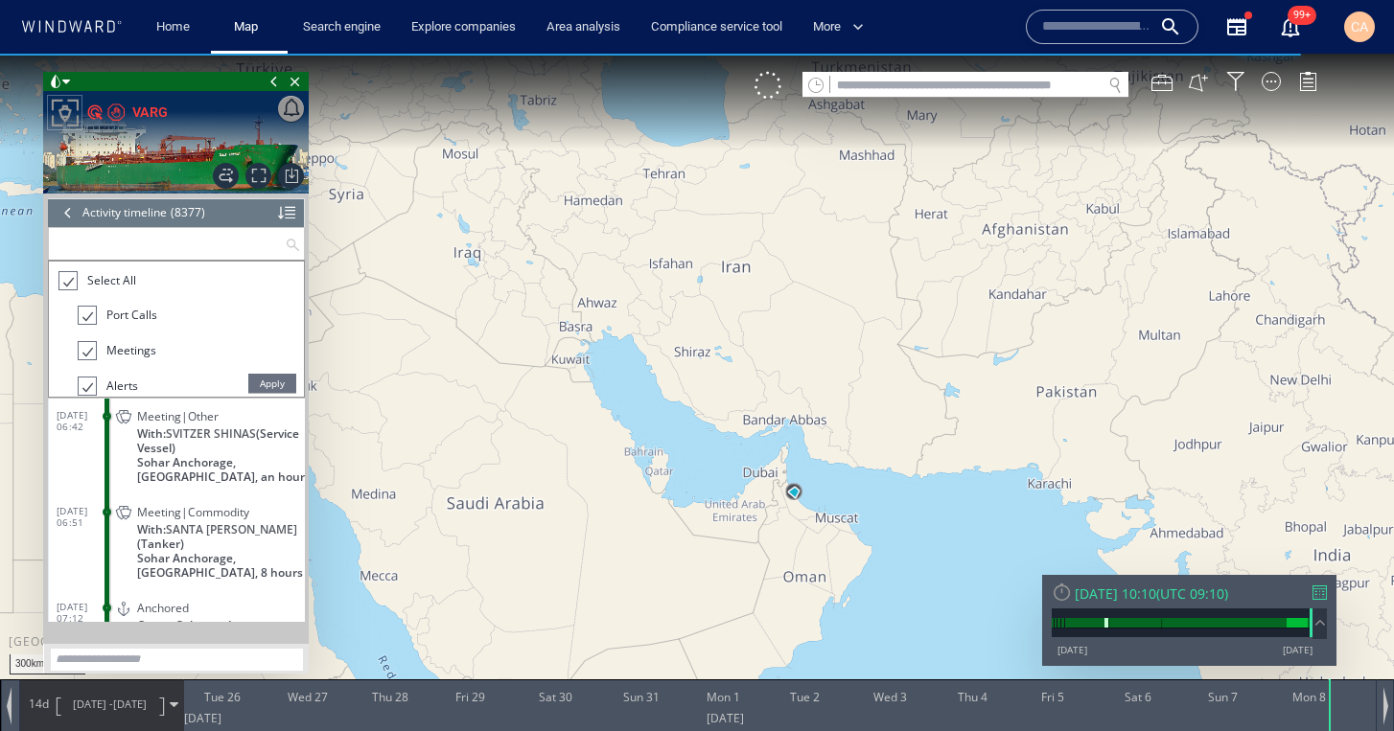
click at [81, 241] on input "text" at bounding box center [167, 244] width 236 height 32
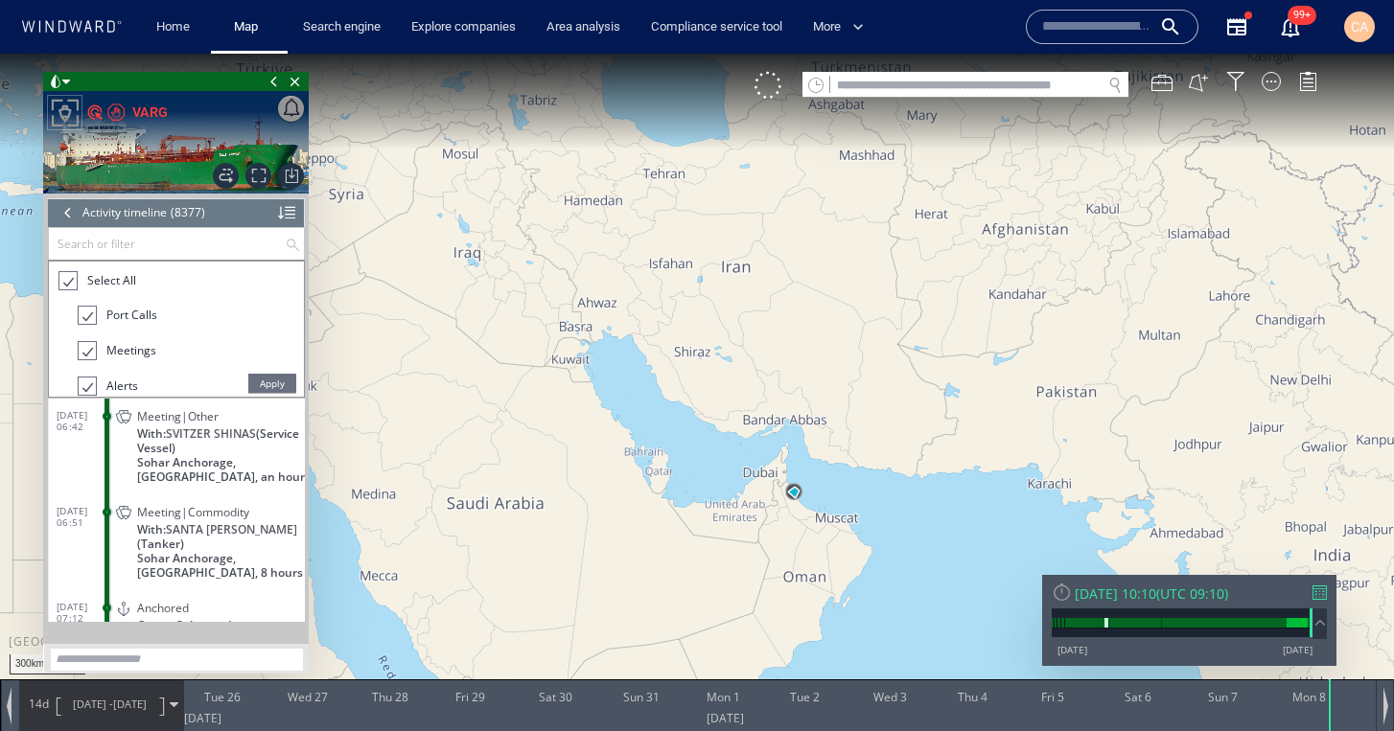
click at [71, 287] on div at bounding box center [67, 281] width 19 height 22
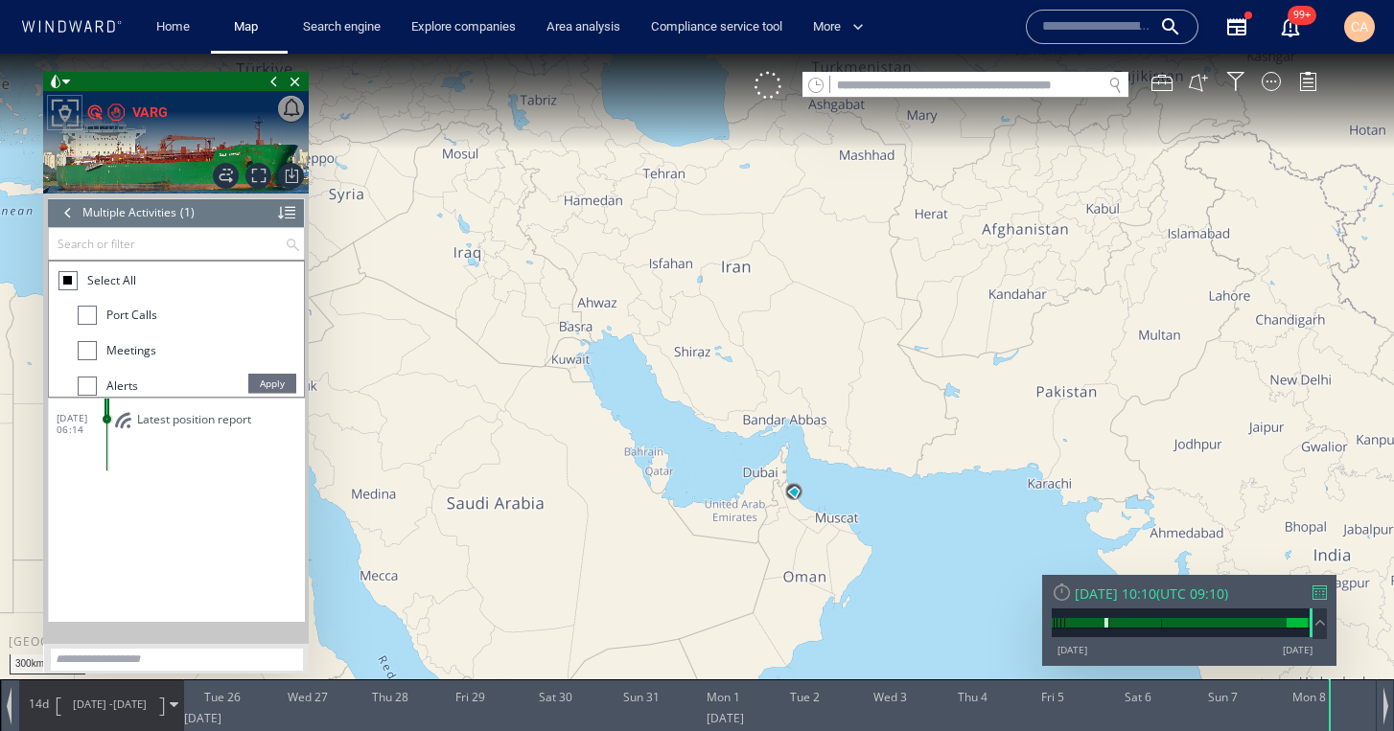
click at [97, 246] on input "text" at bounding box center [167, 244] width 236 height 32
click at [66, 286] on div at bounding box center [67, 280] width 19 height 19
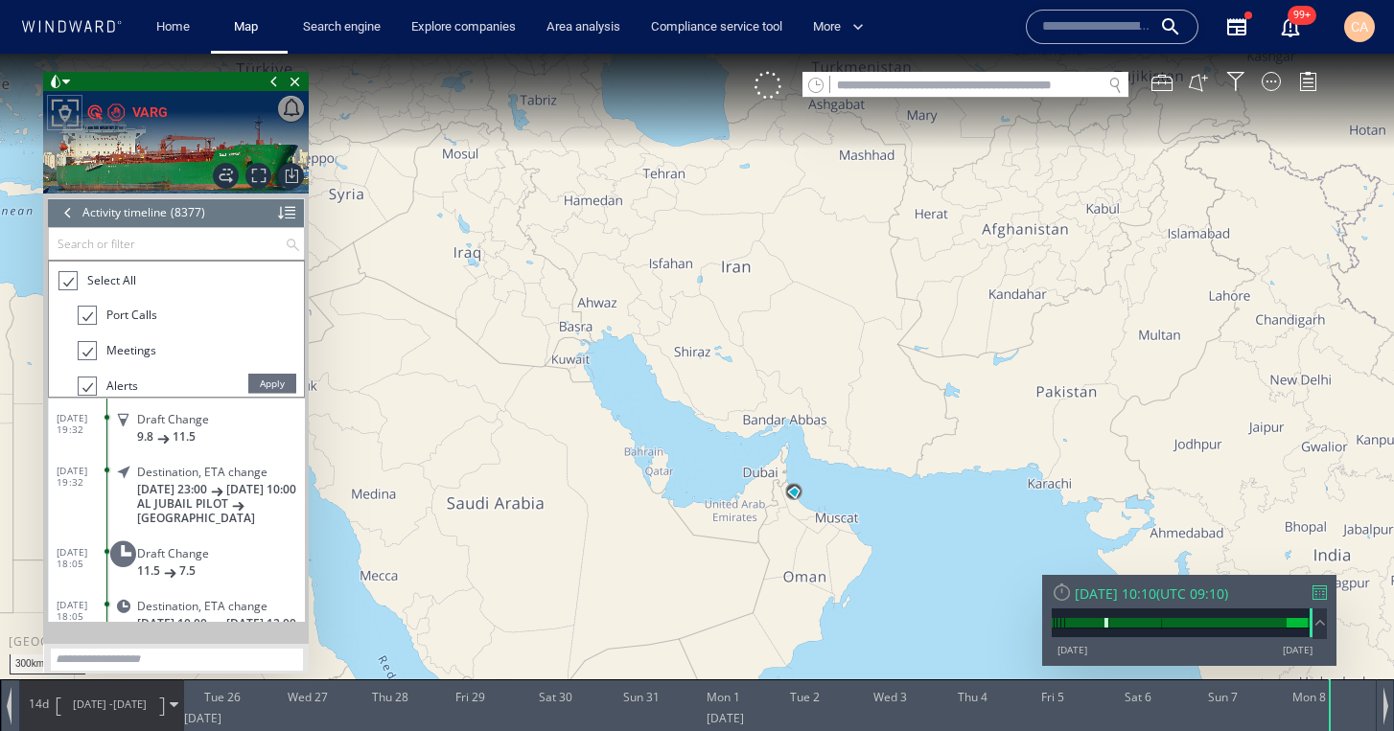
click at [278, 387] on span "Apply" at bounding box center [272, 383] width 48 height 19
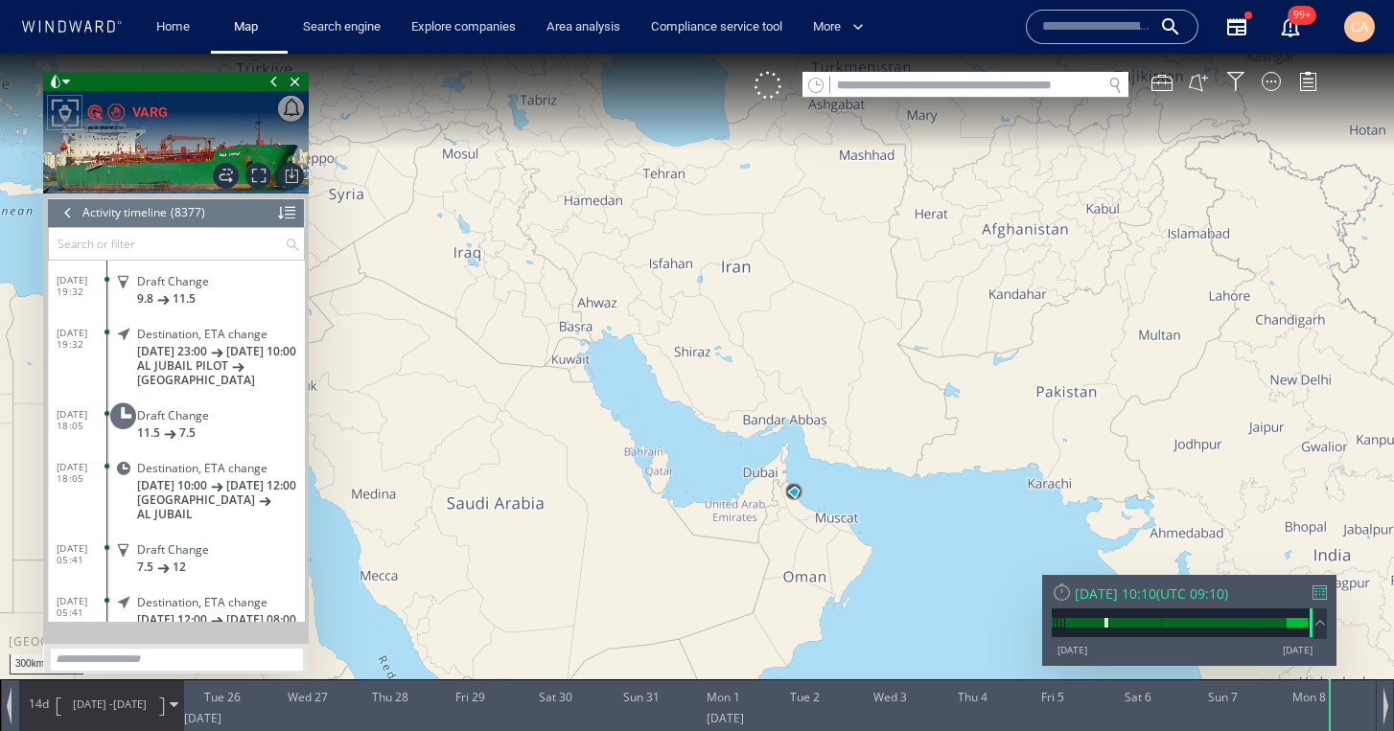
drag, startPoint x: 693, startPoint y: 428, endPoint x: 548, endPoint y: 345, distance: 166.6
click at [548, 345] on canvas "Map" at bounding box center [697, 383] width 1394 height 659
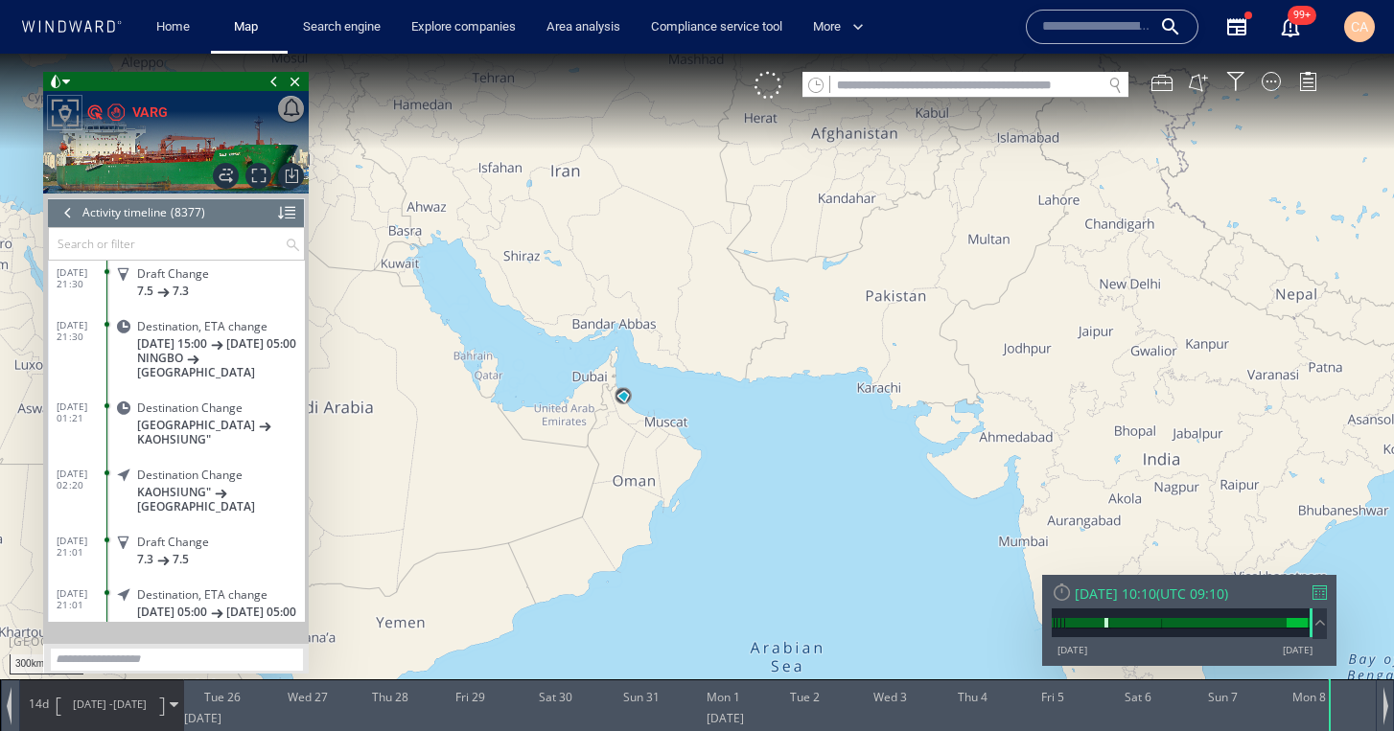
scroll to position [820, 0]
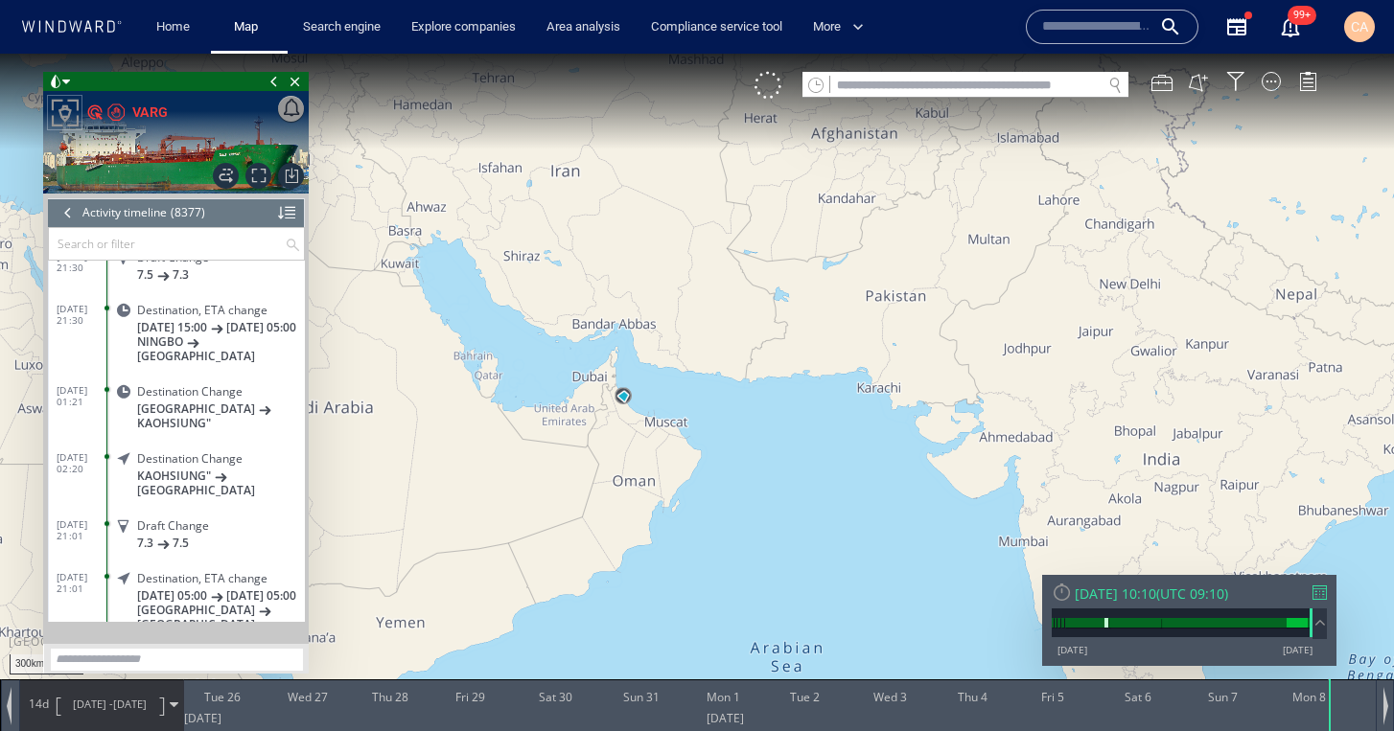
click at [66, 211] on div at bounding box center [68, 212] width 21 height 29
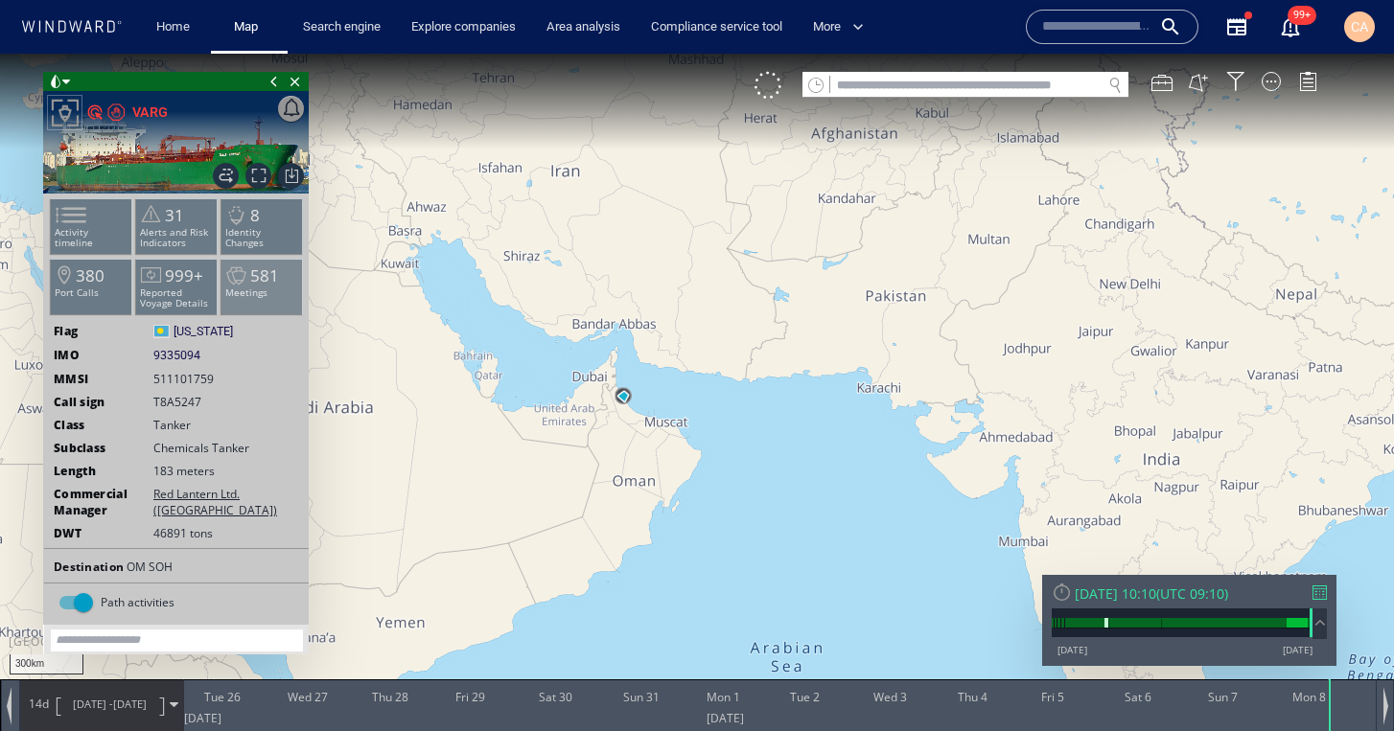
click at [250, 293] on p "Meetings" at bounding box center [261, 293] width 81 height 11
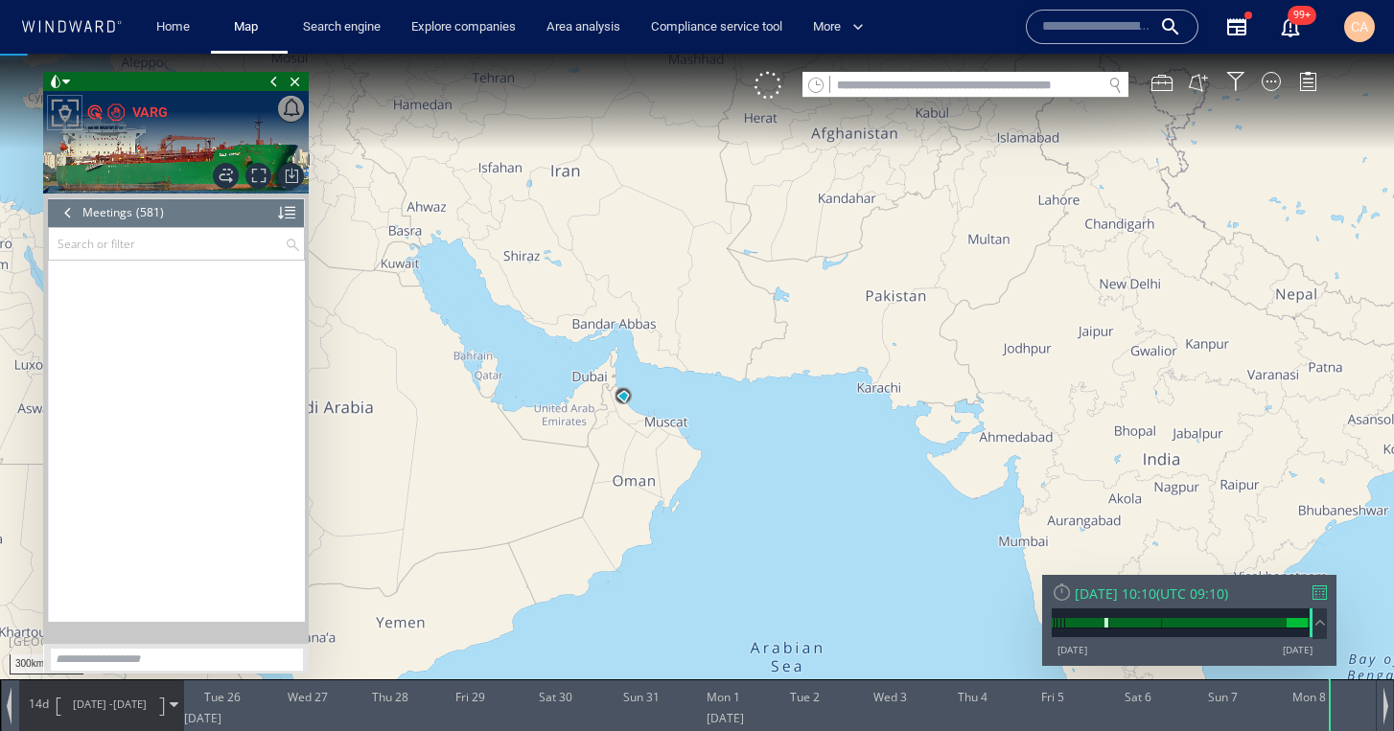
scroll to position [30269, 0]
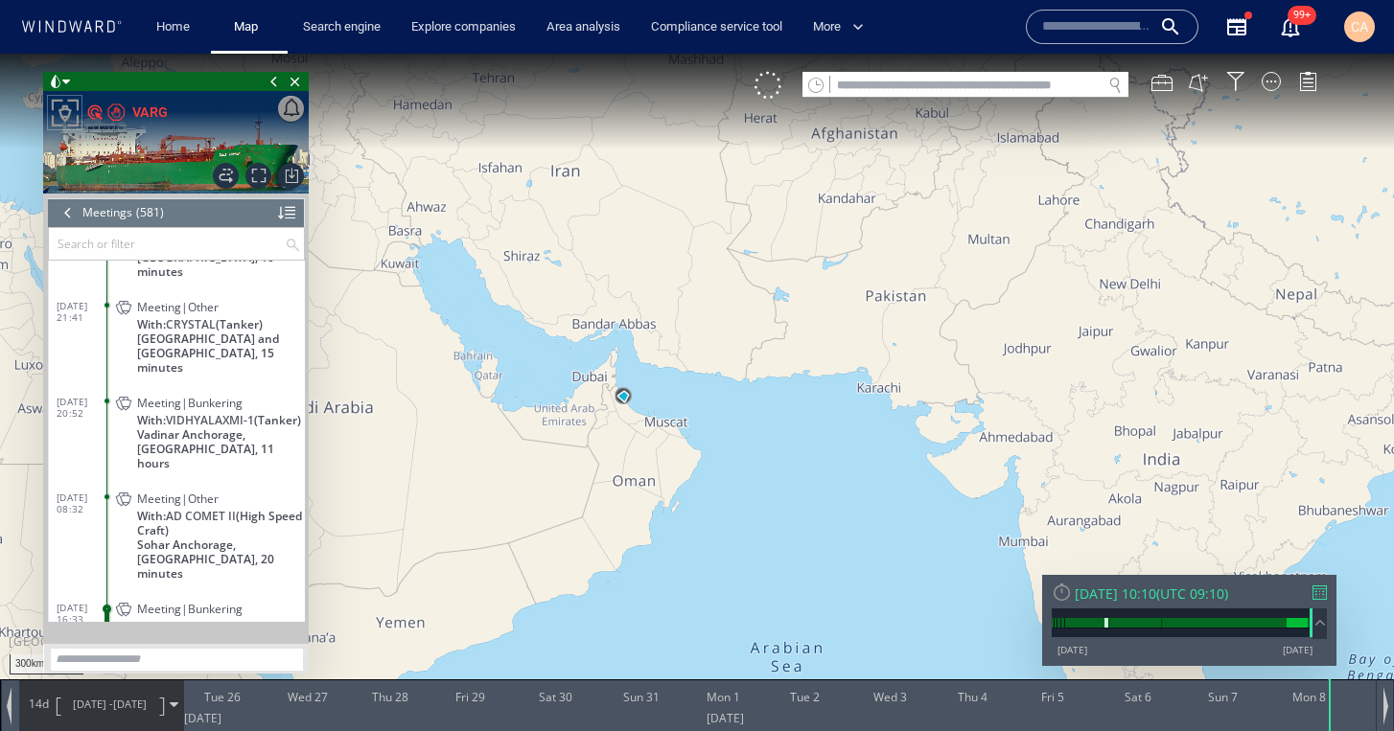
click at [165, 492] on span "Meeting|Other" at bounding box center [177, 499] width 81 height 14
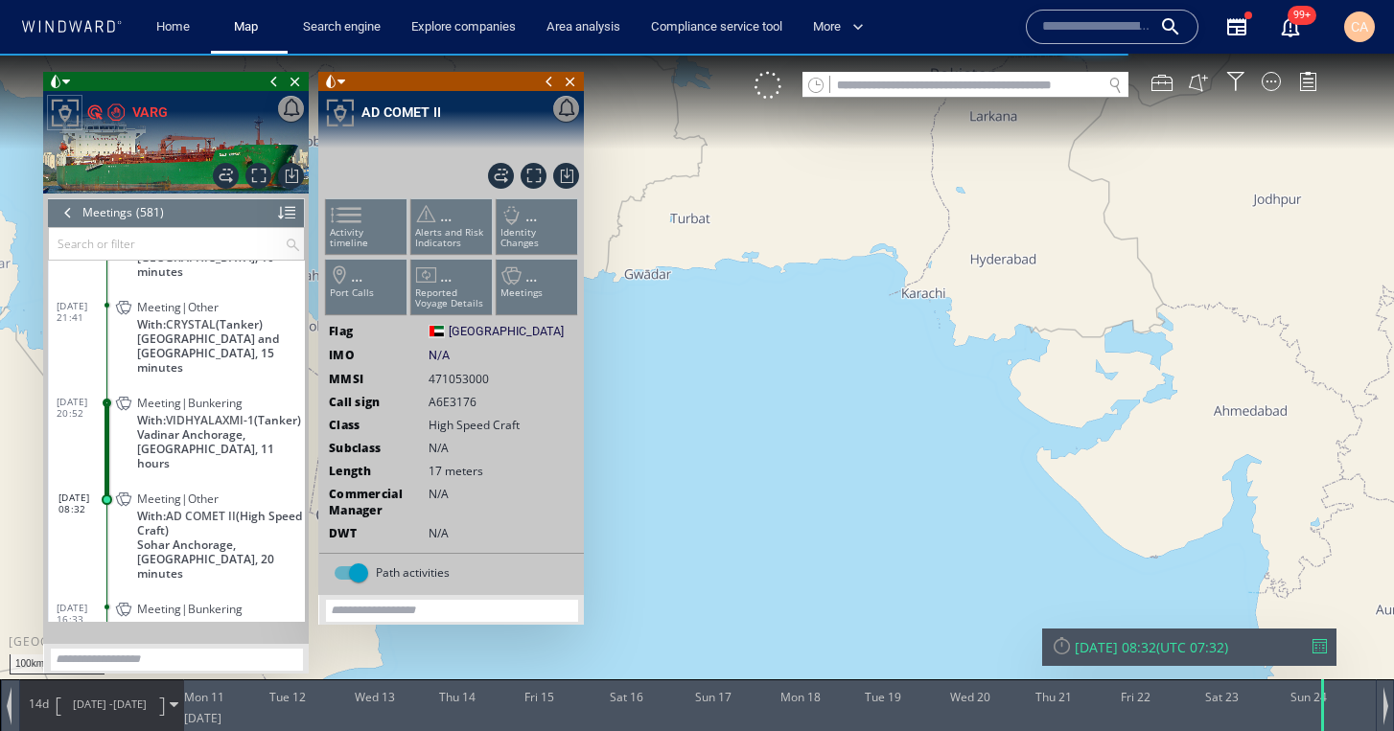
scroll to position [30315, 0]
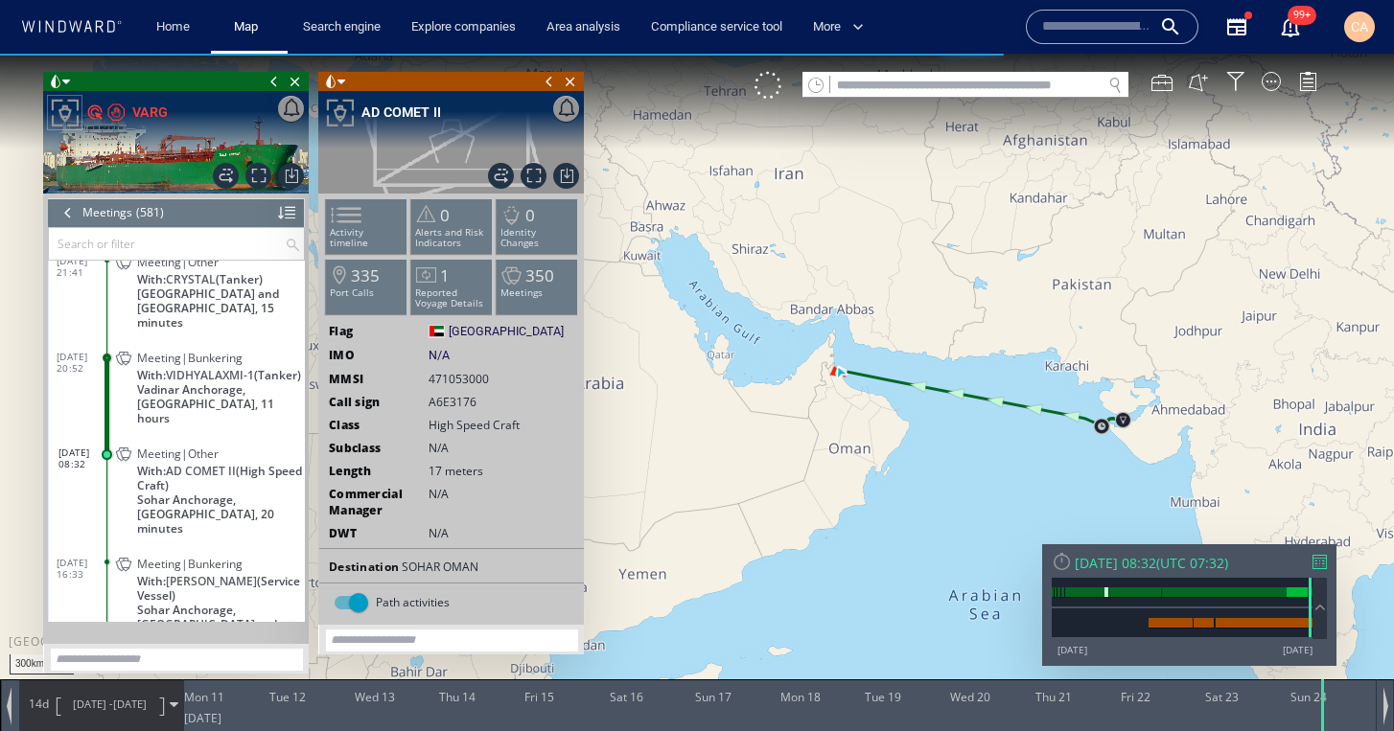
drag, startPoint x: 861, startPoint y: 404, endPoint x: 960, endPoint y: 403, distance: 98.7
click at [972, 404] on canvas "Map" at bounding box center [697, 383] width 1394 height 659
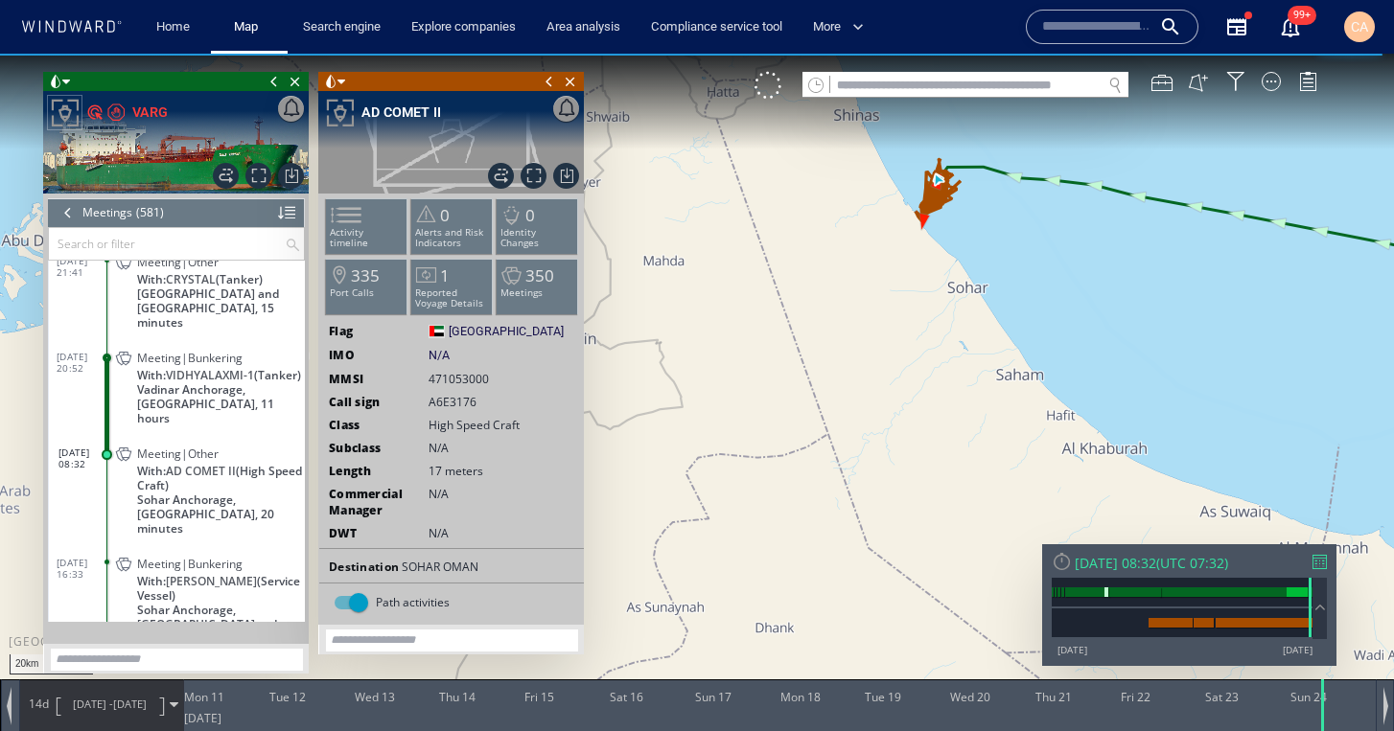
drag, startPoint x: 962, startPoint y: 265, endPoint x: 1022, endPoint y: 401, distance: 148.5
click at [1022, 403] on canvas "Map" at bounding box center [697, 383] width 1394 height 659
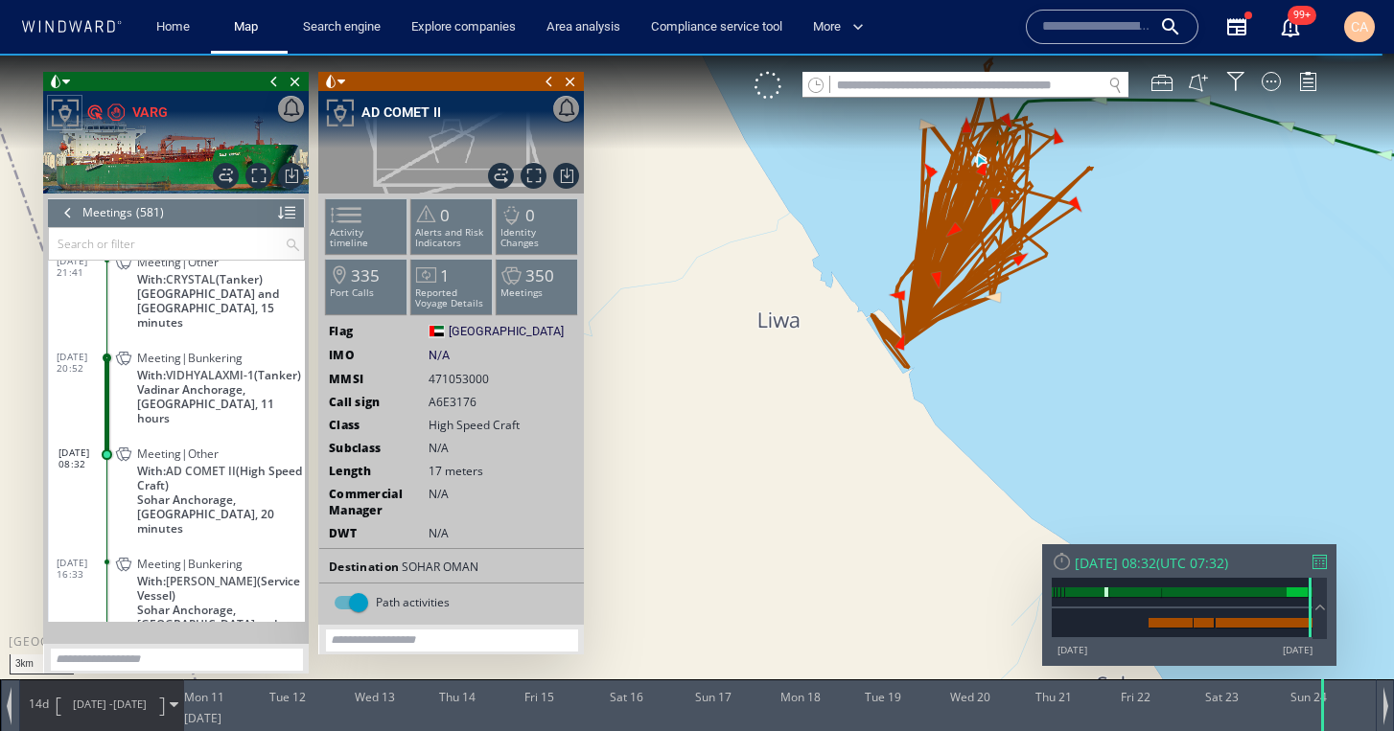
click at [755, 426] on canvas "Map" at bounding box center [697, 383] width 1394 height 659
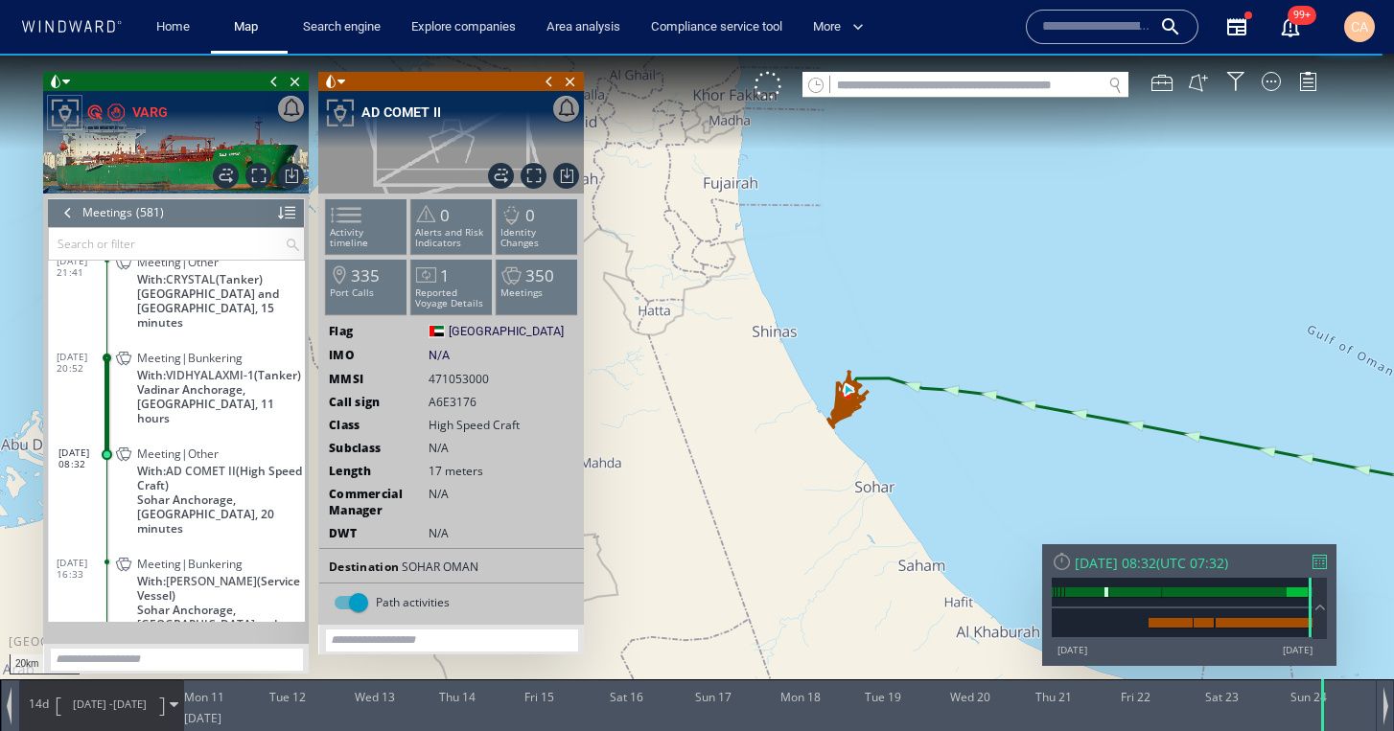
click at [551, 83] on span at bounding box center [549, 81] width 21 height 19
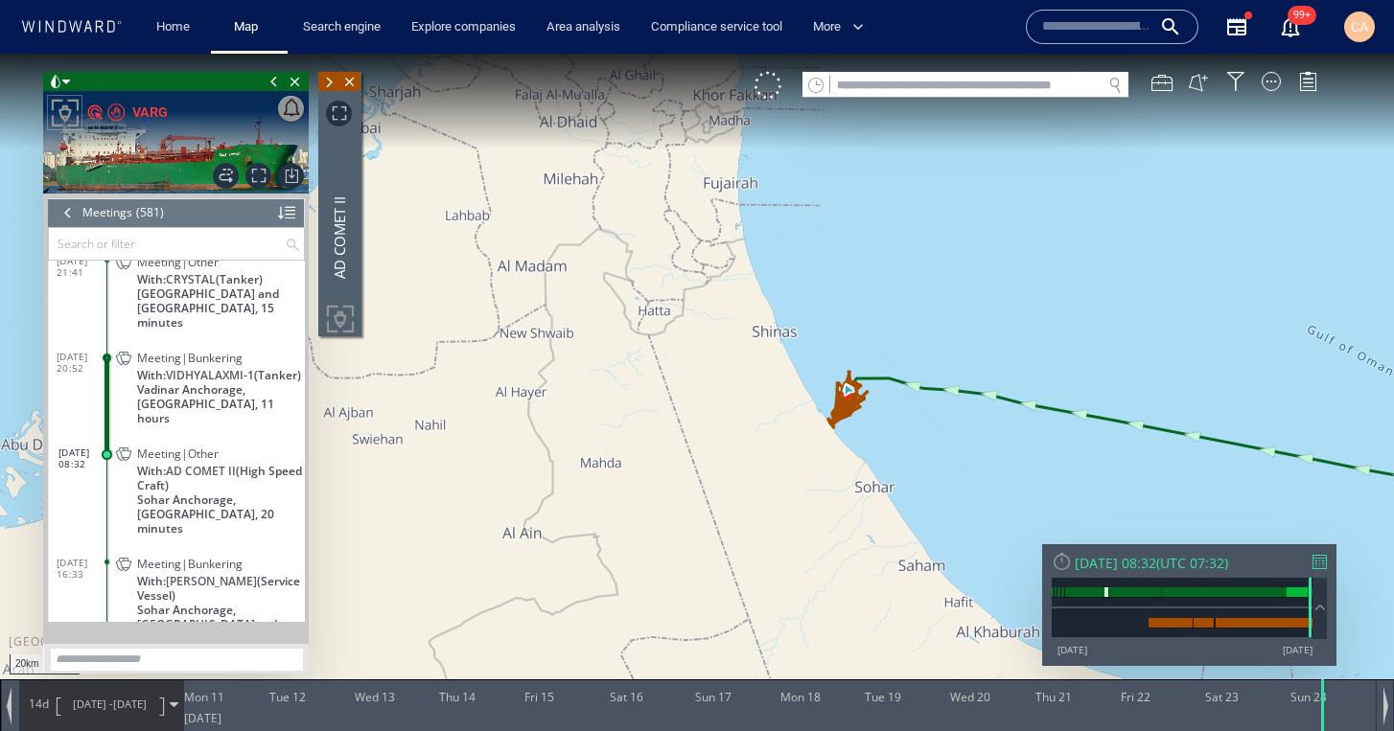
click at [275, 84] on span at bounding box center [274, 81] width 21 height 19
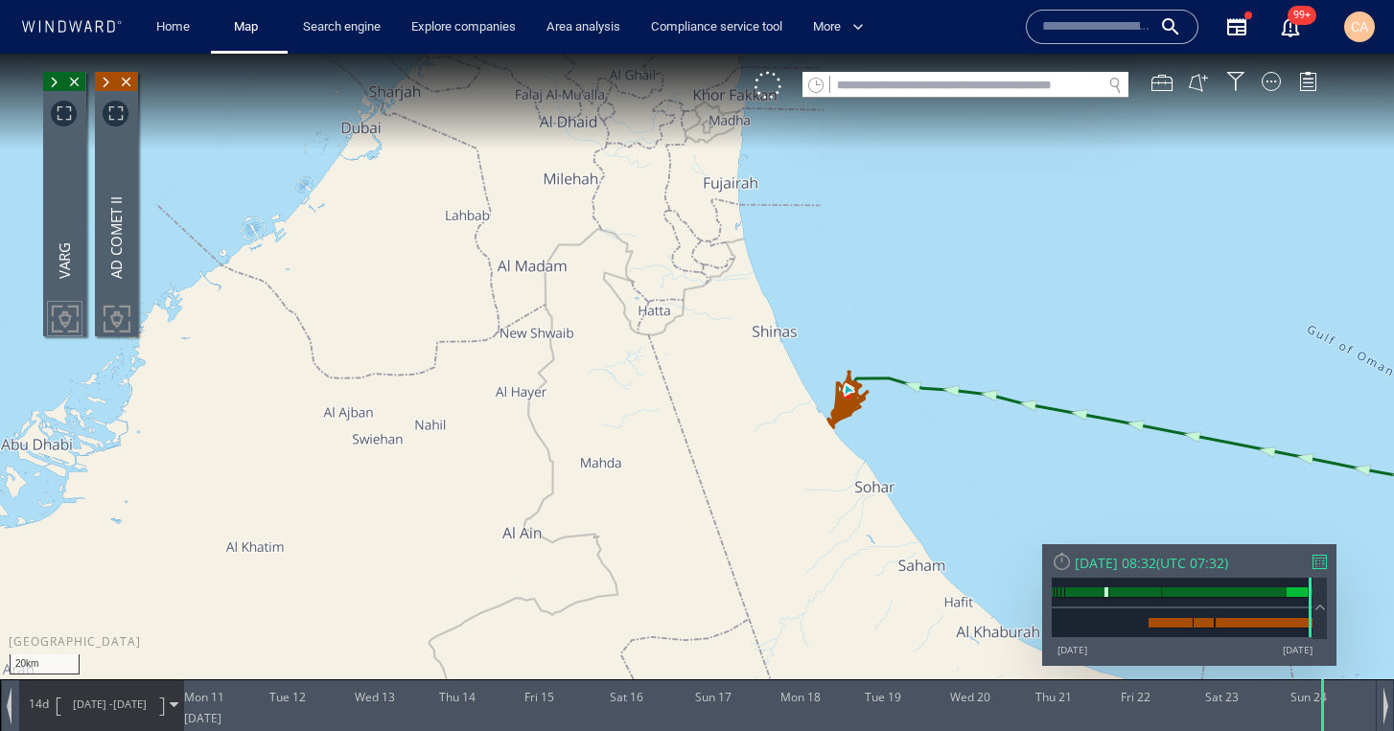
click at [52, 84] on span at bounding box center [53, 82] width 21 height 19
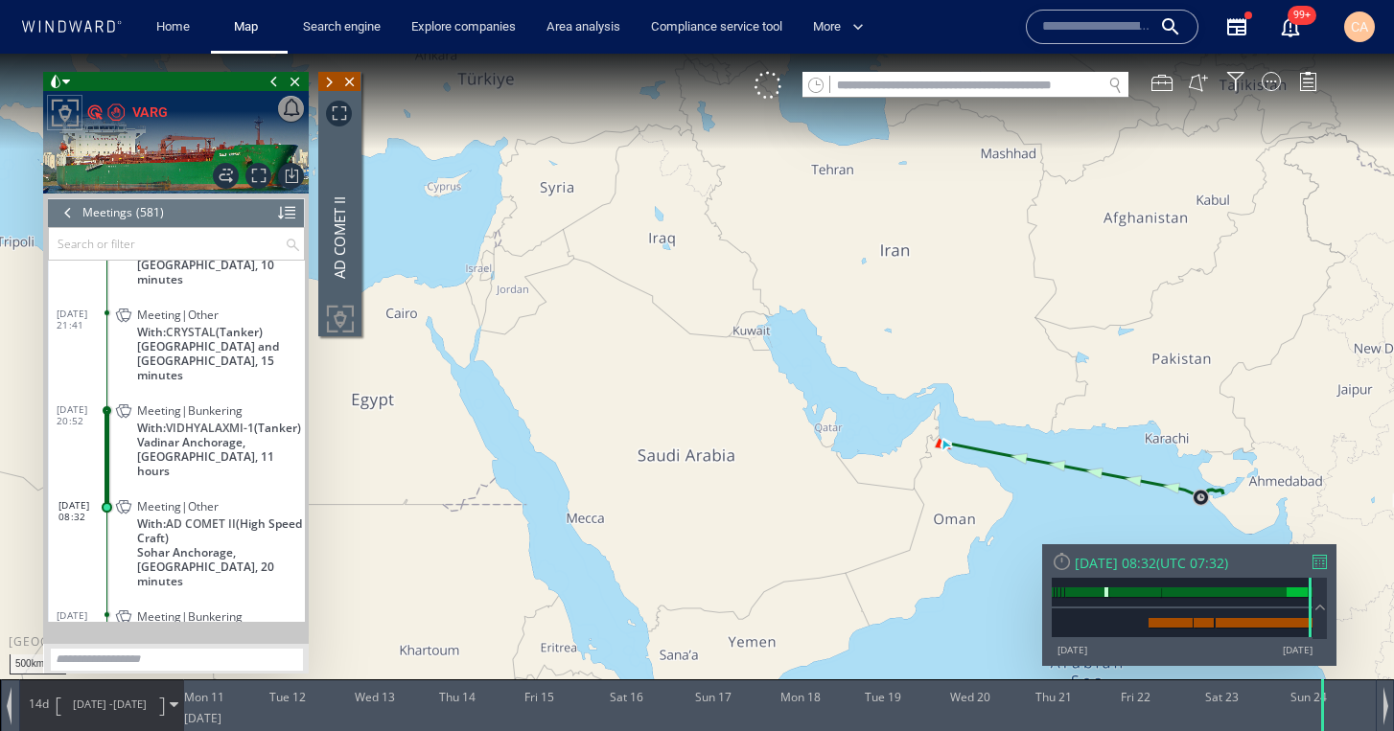
drag, startPoint x: 1167, startPoint y: 446, endPoint x: 899, endPoint y: 430, distance: 267.9
click at [899, 430] on canvas "Map" at bounding box center [697, 383] width 1394 height 659
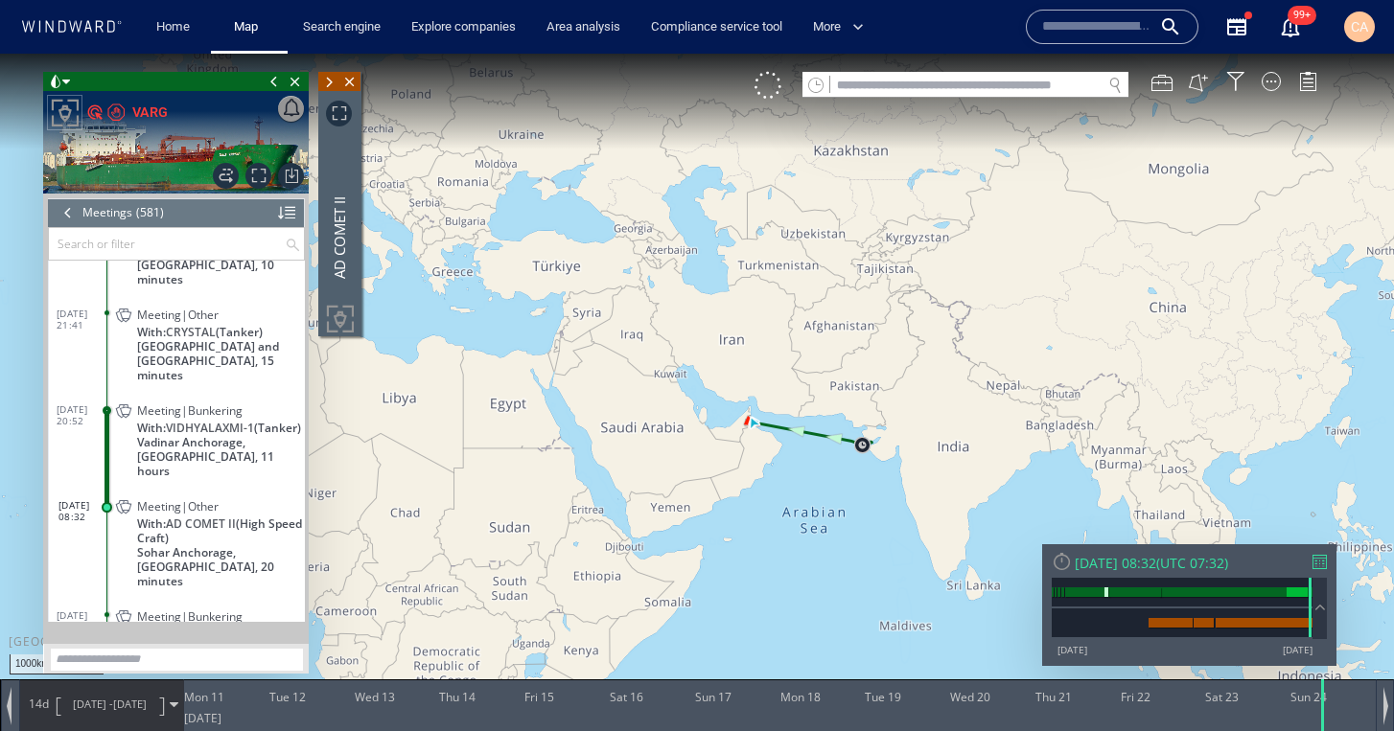
click at [1322, 565] on div at bounding box center [1319, 562] width 14 height 14
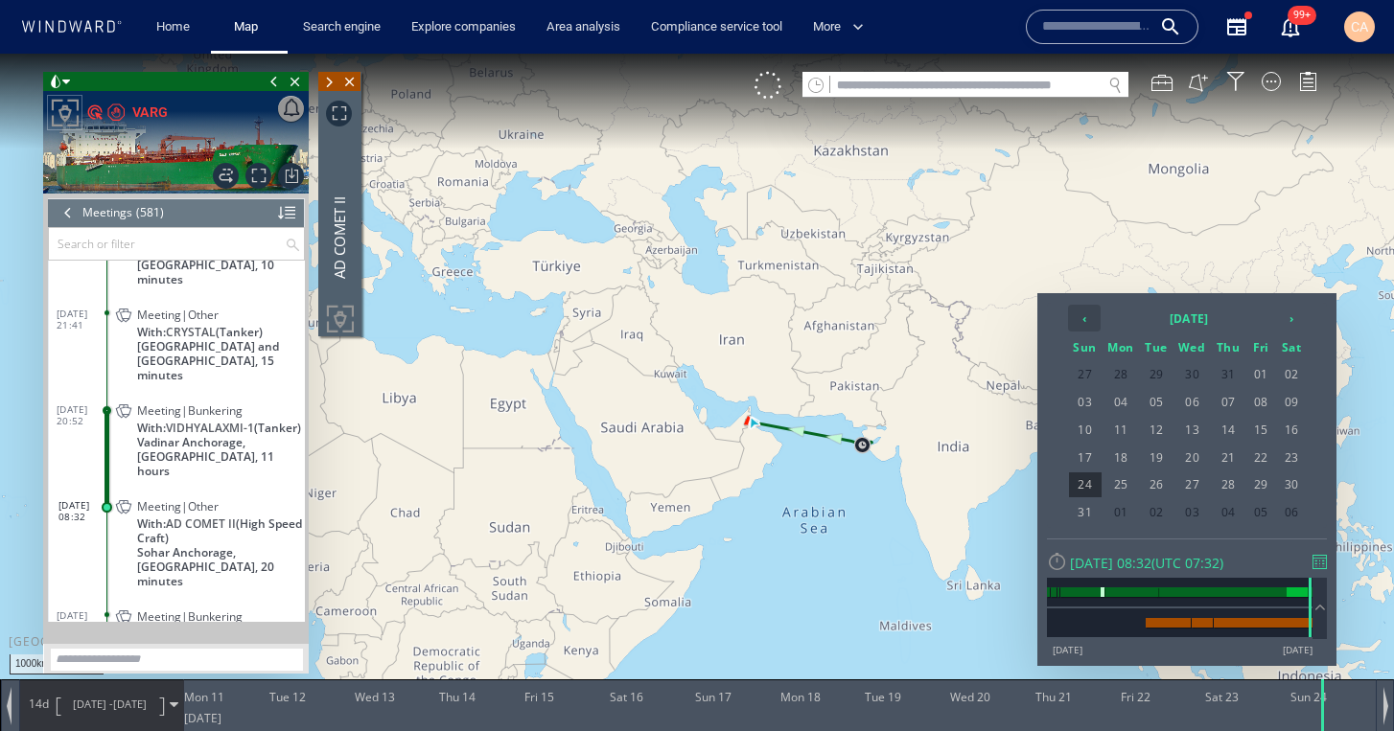
click at [1081, 325] on th "‹" at bounding box center [1084, 318] width 33 height 27
click at [1238, 226] on div at bounding box center [697, 393] width 1394 height 678
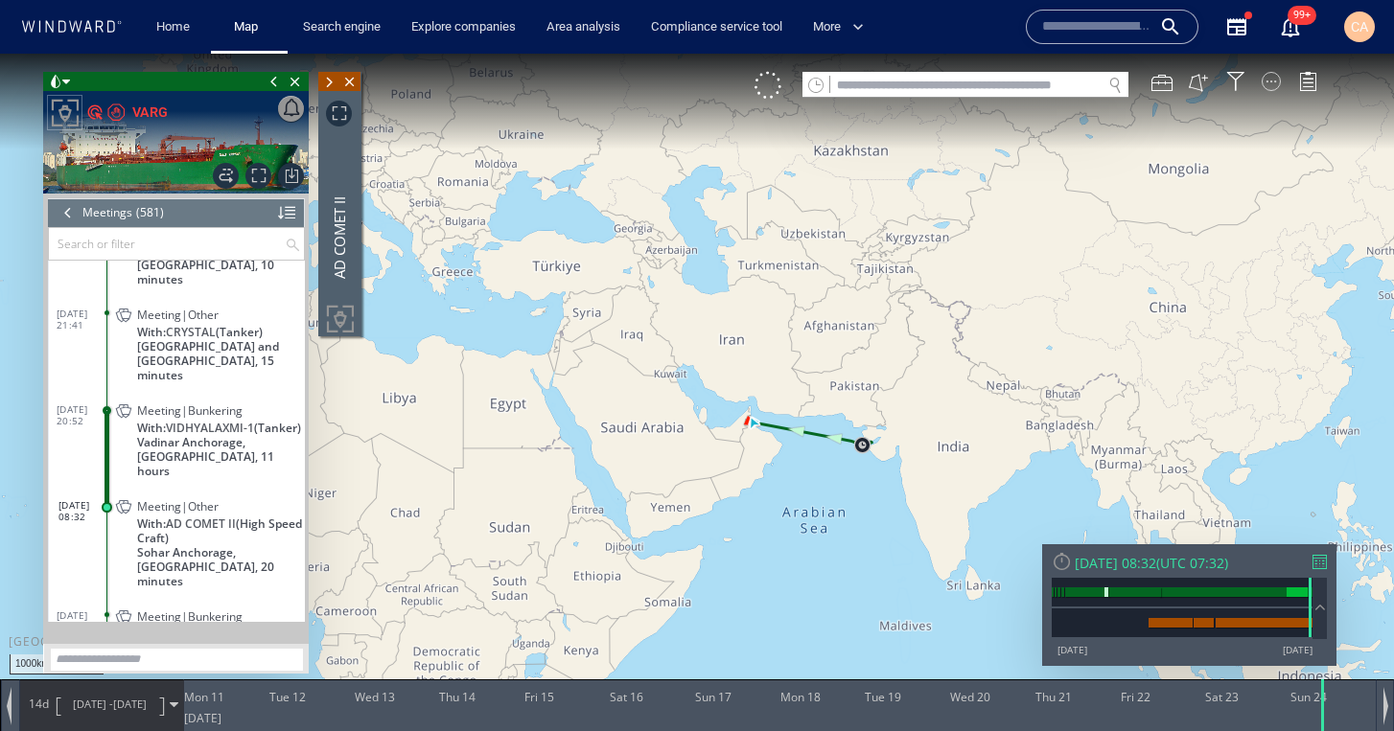
click at [1270, 81] on div at bounding box center [1270, 81] width 19 height 19
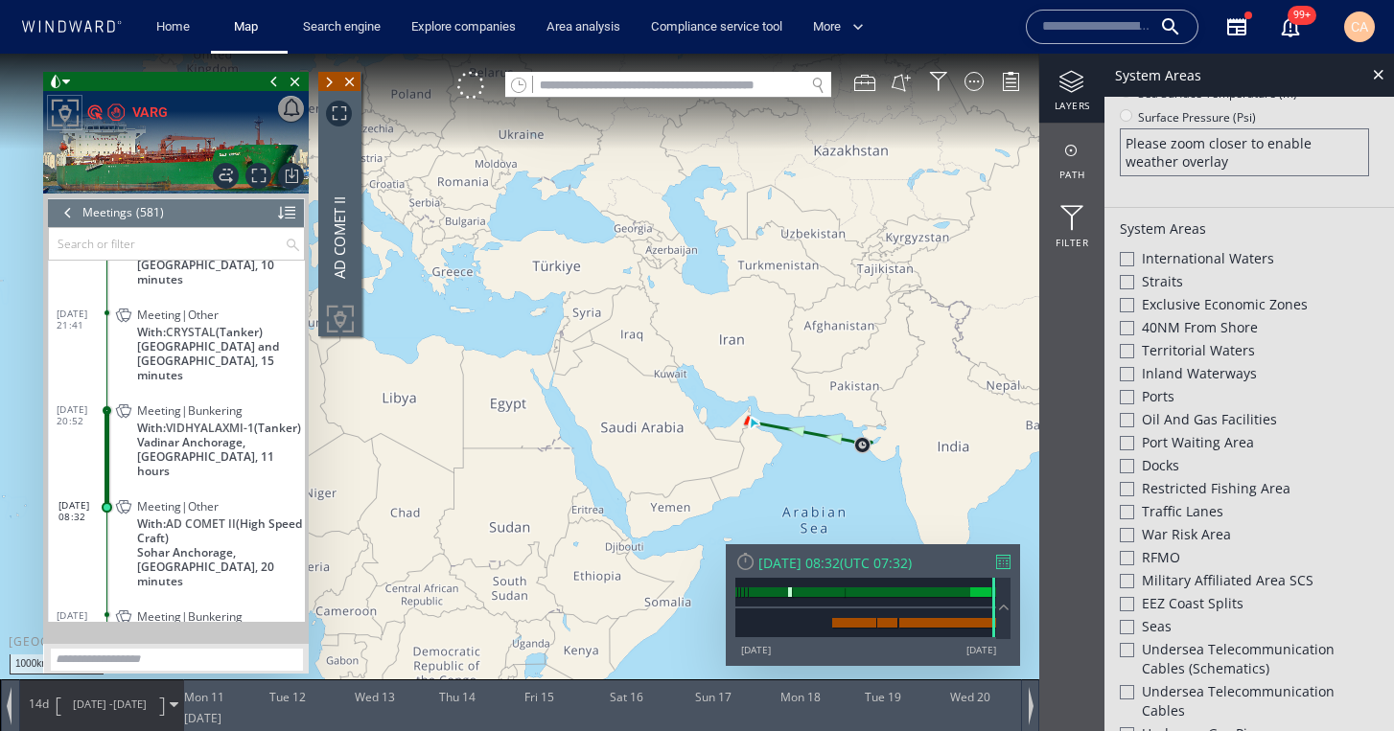
scroll to position [563, 0]
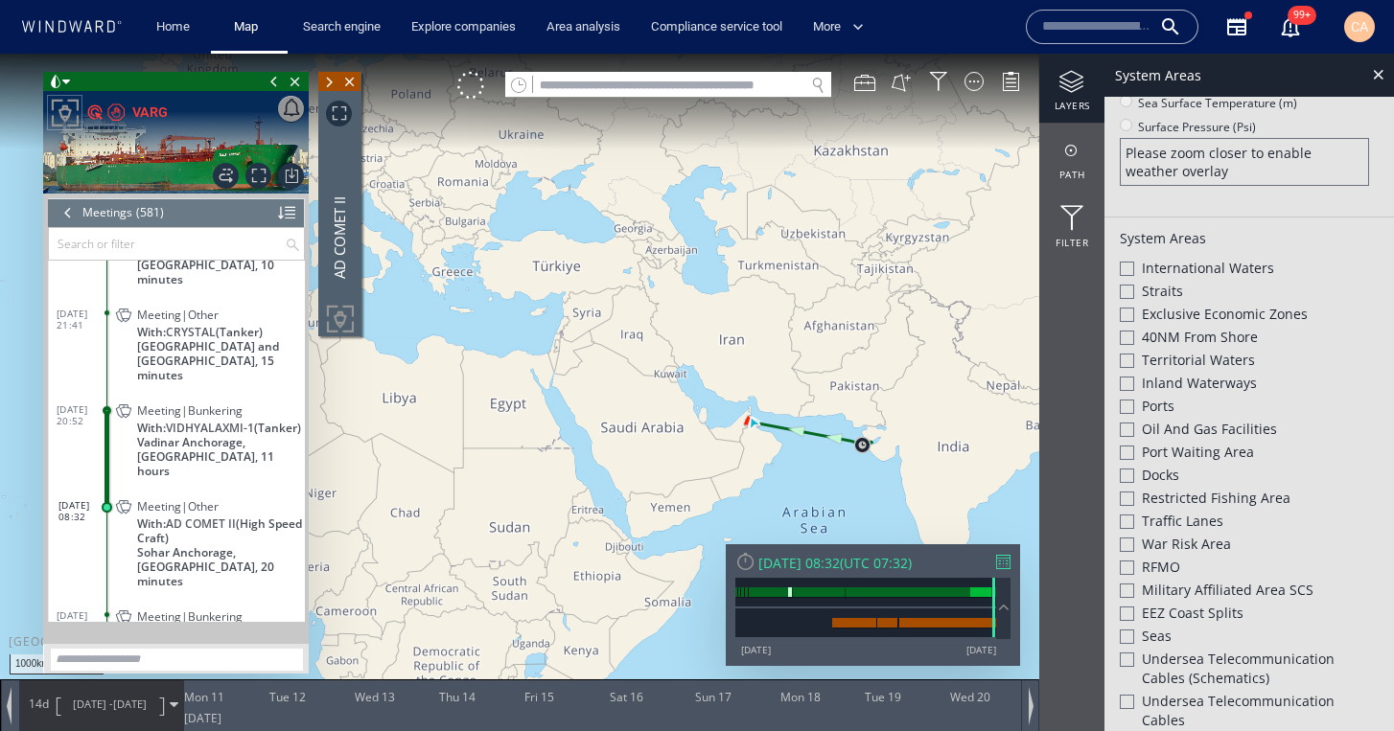
click at [1124, 403] on div at bounding box center [1127, 407] width 14 height 14
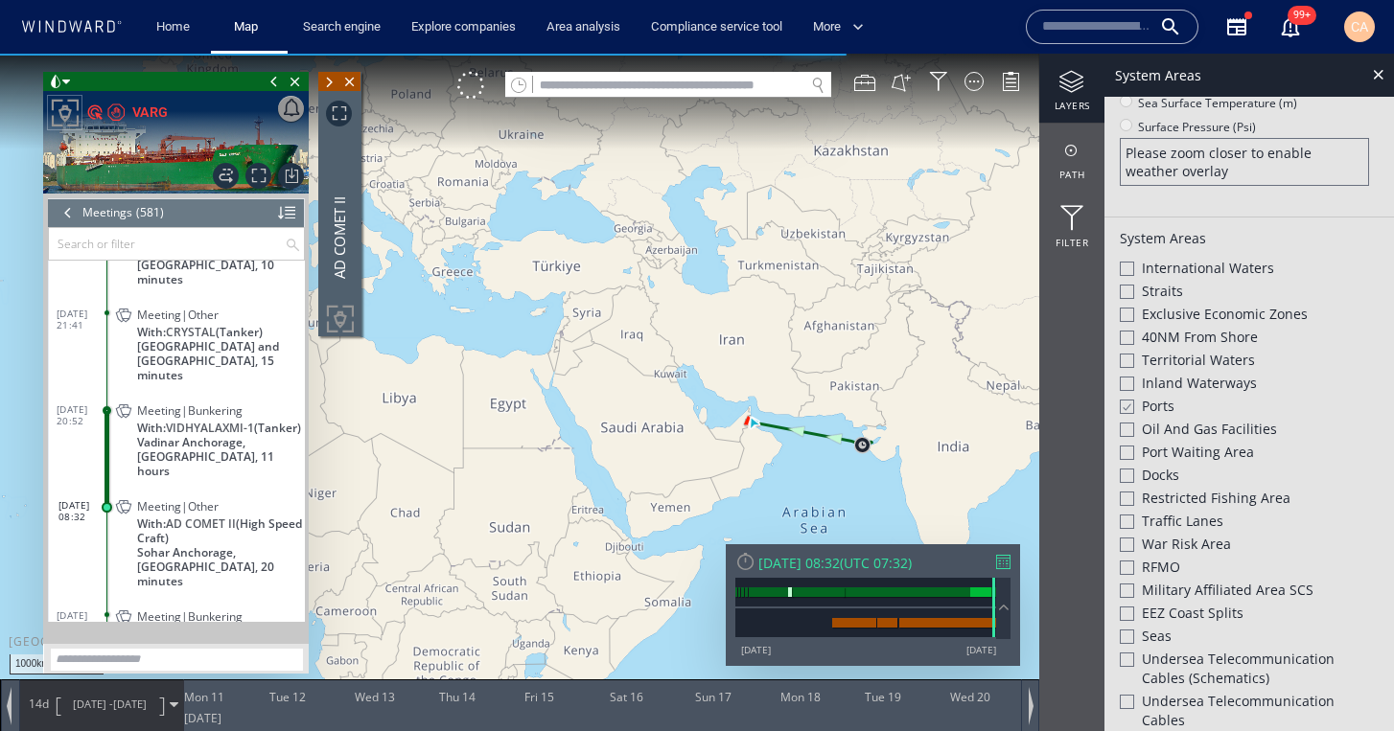
click at [1127, 448] on div at bounding box center [1127, 453] width 14 height 14
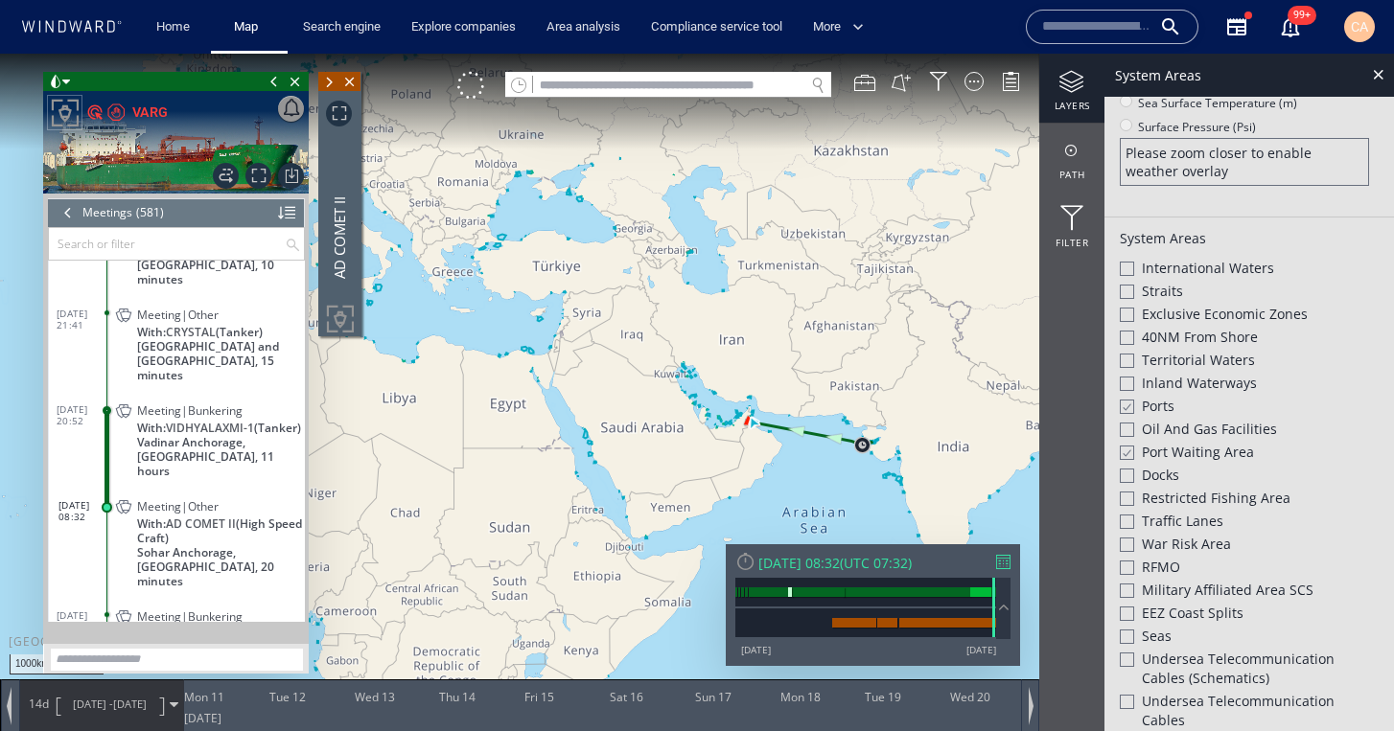
click at [1127, 311] on div at bounding box center [1127, 315] width 14 height 14
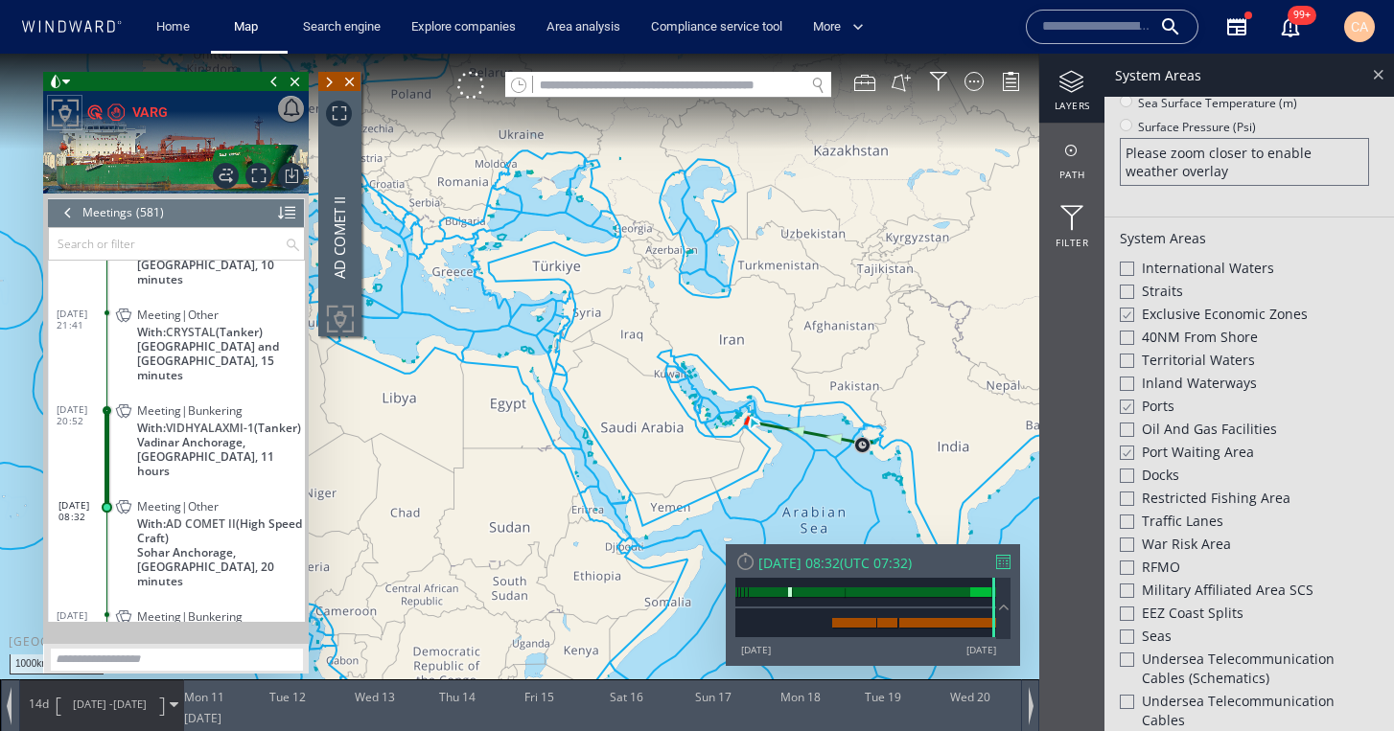
click at [1376, 76] on div at bounding box center [1378, 74] width 22 height 22
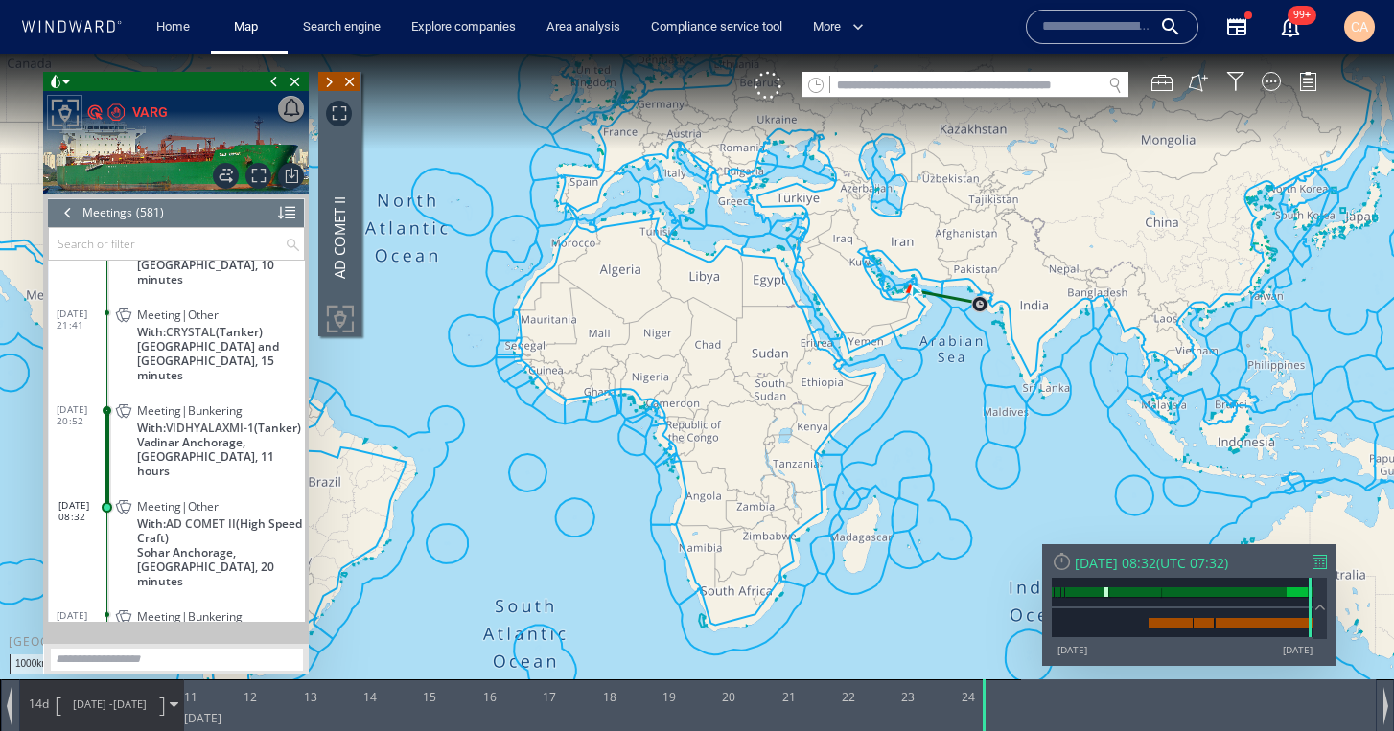
click at [1274, 84] on div at bounding box center [1270, 81] width 19 height 19
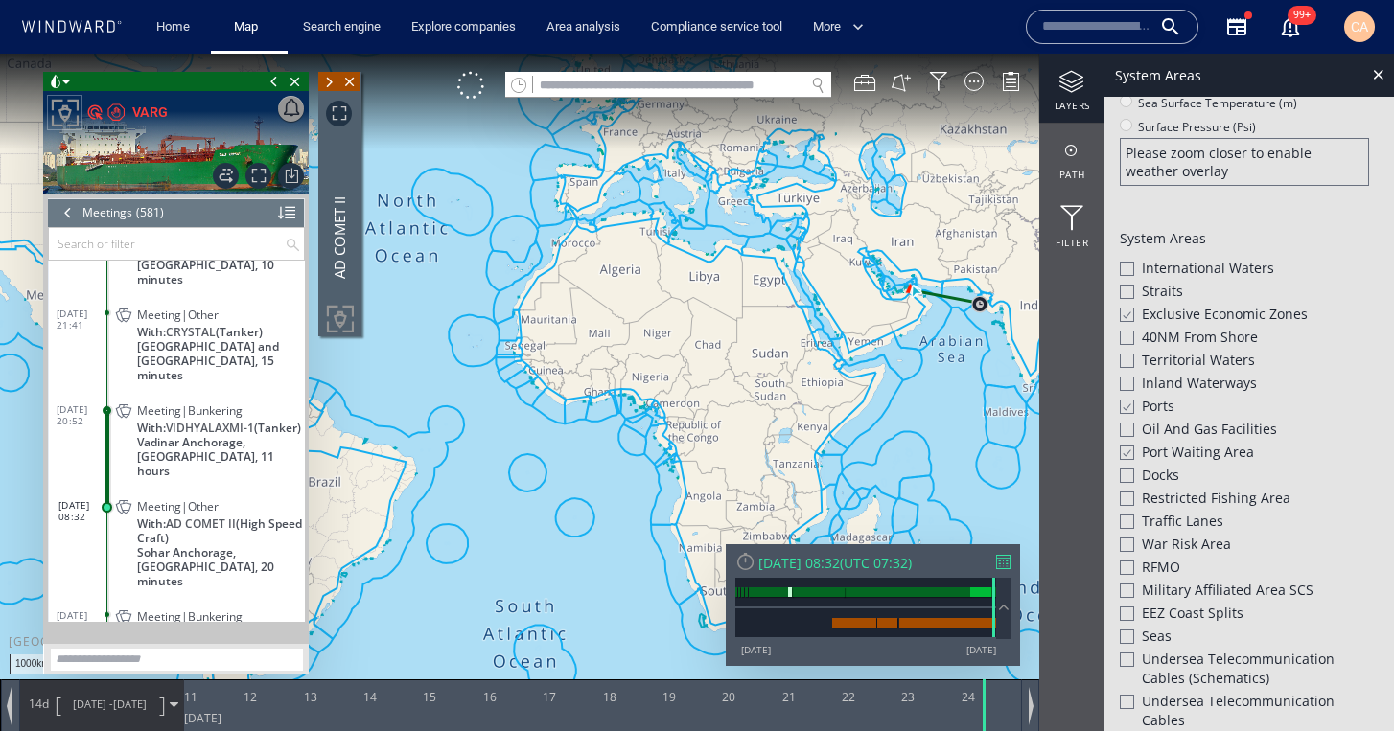
click at [1128, 314] on div at bounding box center [1126, 315] width 14 height 16
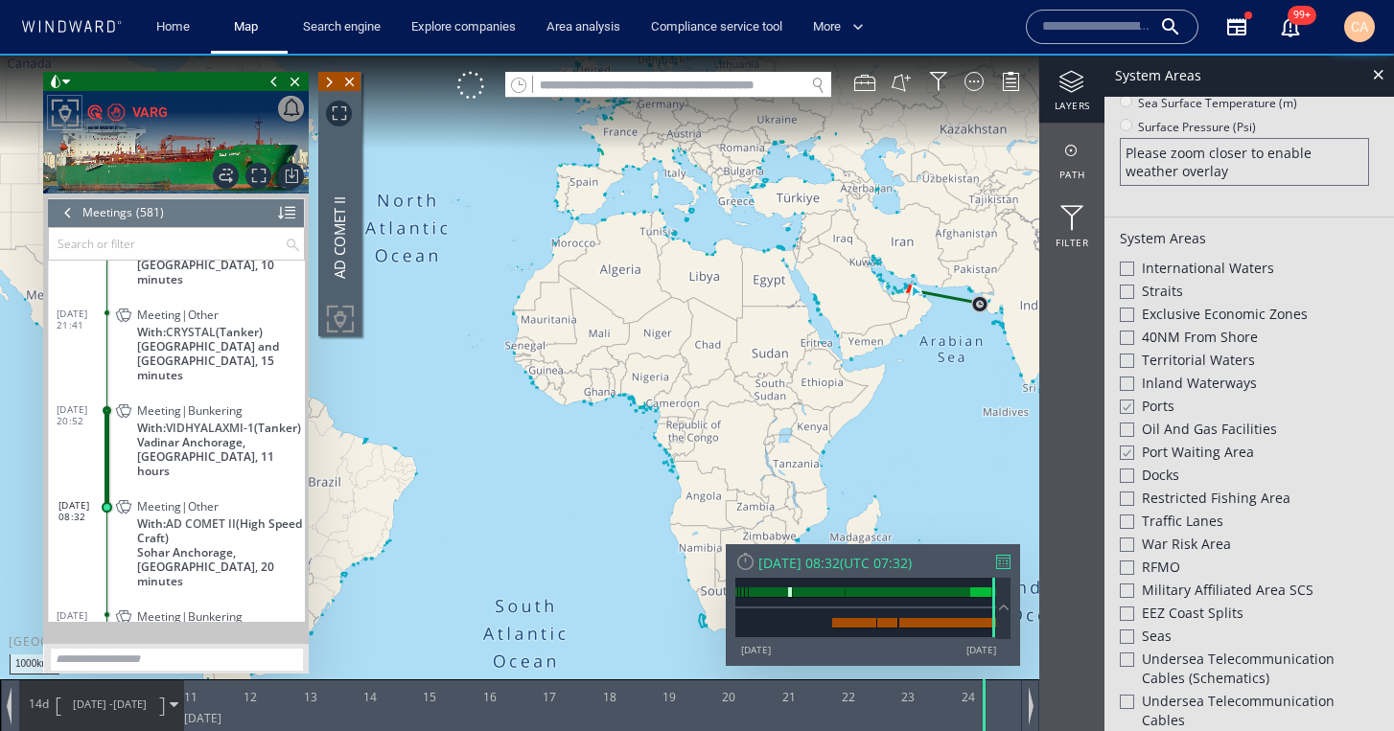
drag, startPoint x: 1131, startPoint y: 406, endPoint x: 1114, endPoint y: 478, distance: 73.9
click at [1131, 406] on div at bounding box center [1126, 407] width 14 height 16
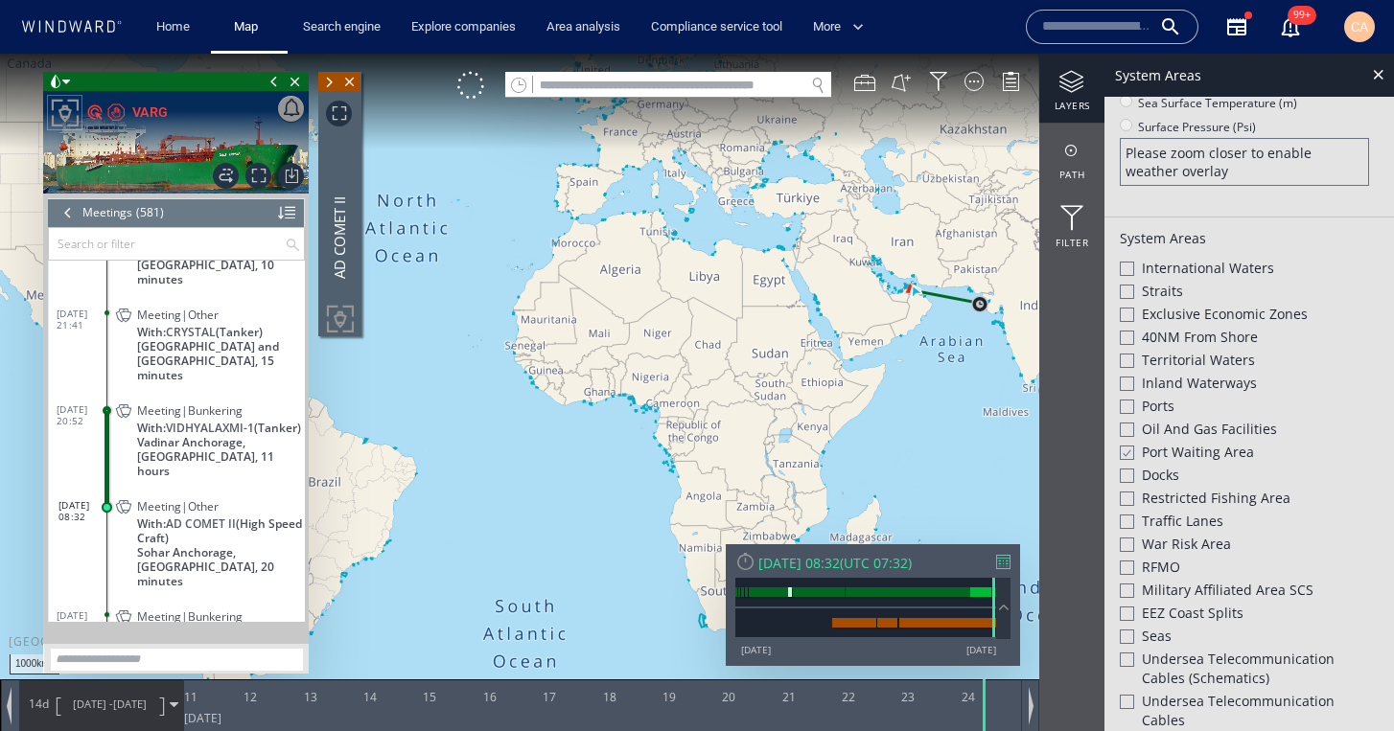
drag, startPoint x: 1131, startPoint y: 451, endPoint x: 1155, endPoint y: 428, distance: 33.2
click at [1131, 450] on div at bounding box center [1126, 453] width 14 height 16
drag, startPoint x: 1377, startPoint y: 72, endPoint x: 1355, endPoint y: 83, distance: 24.9
click at [1377, 72] on div at bounding box center [1378, 74] width 22 height 22
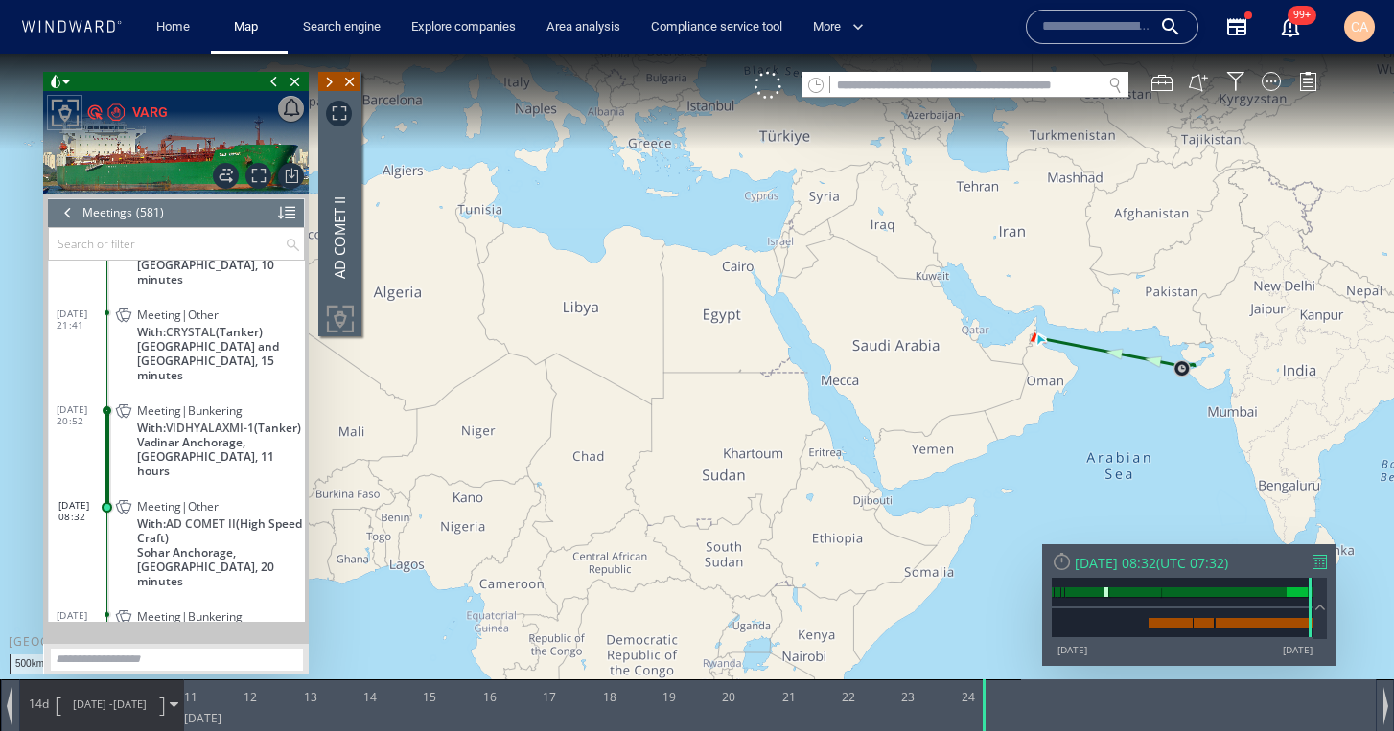
drag, startPoint x: 568, startPoint y: 329, endPoint x: 560, endPoint y: 321, distance: 11.5
click at [539, 326] on canvas "Map" at bounding box center [697, 383] width 1394 height 659
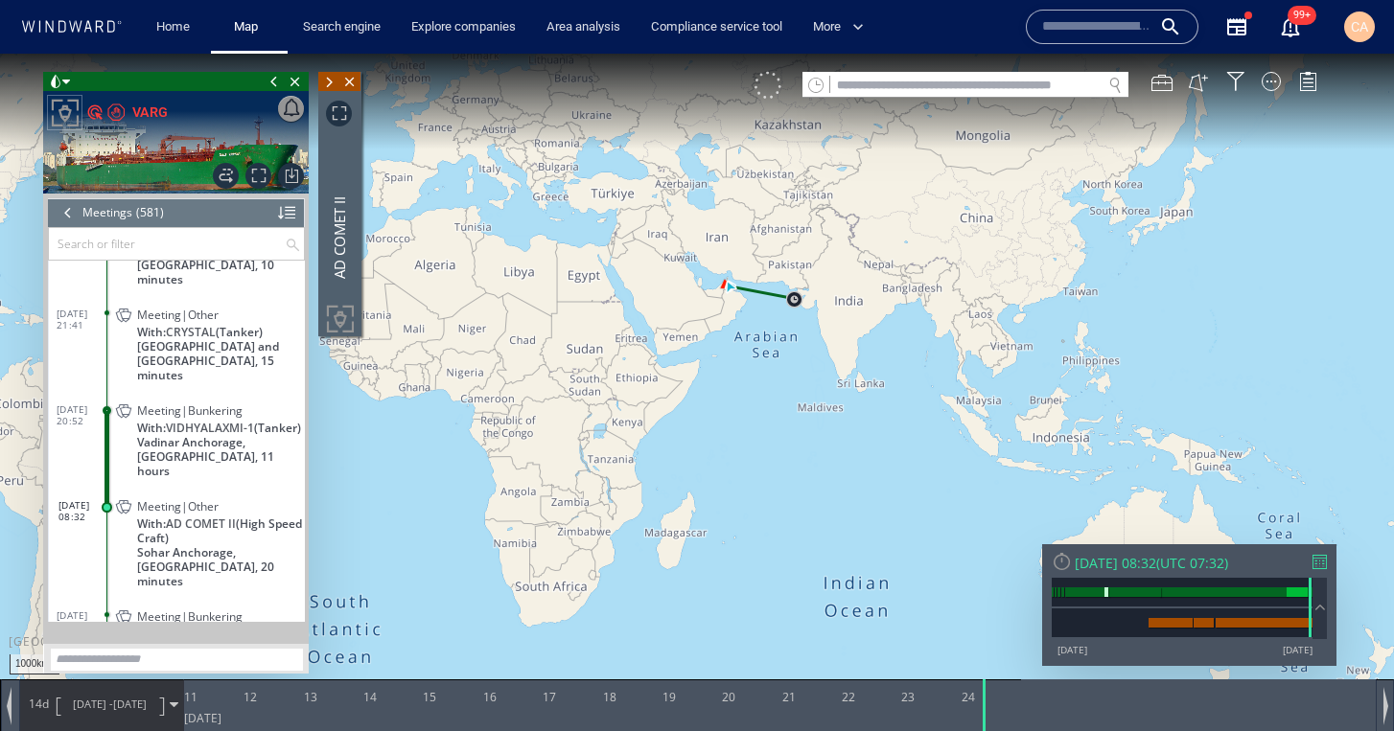
click at [769, 88] on div at bounding box center [767, 85] width 27 height 27
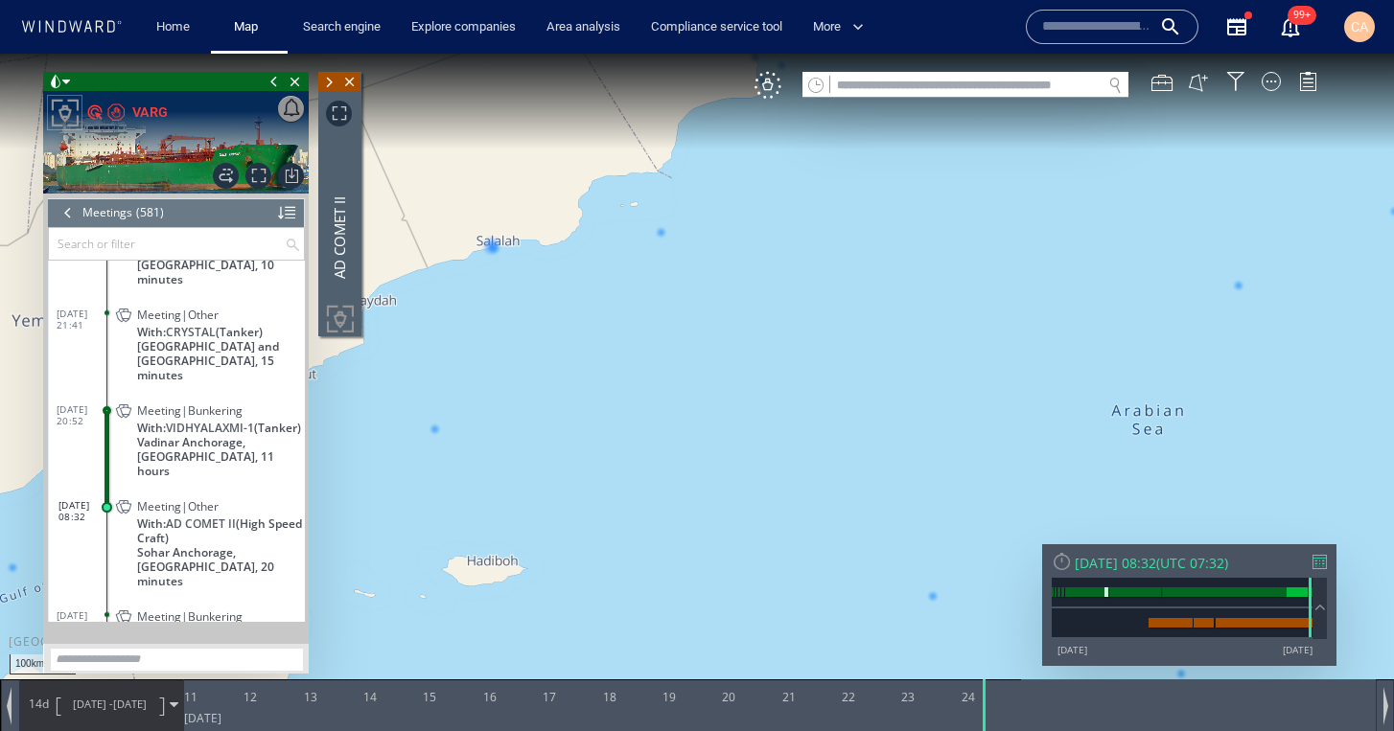
click at [660, 243] on canvas "Map" at bounding box center [697, 383] width 1394 height 659
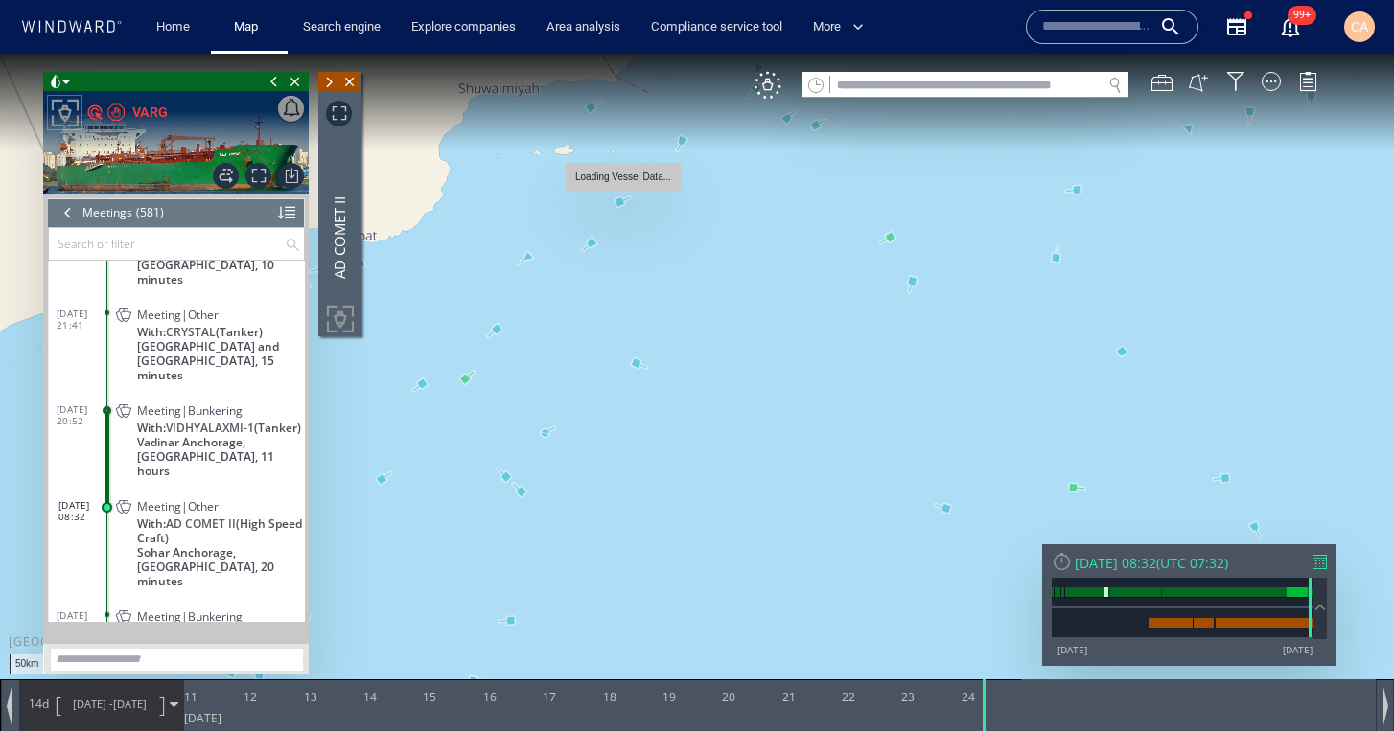
click at [619, 204] on canvas "Map" at bounding box center [697, 383] width 1394 height 659
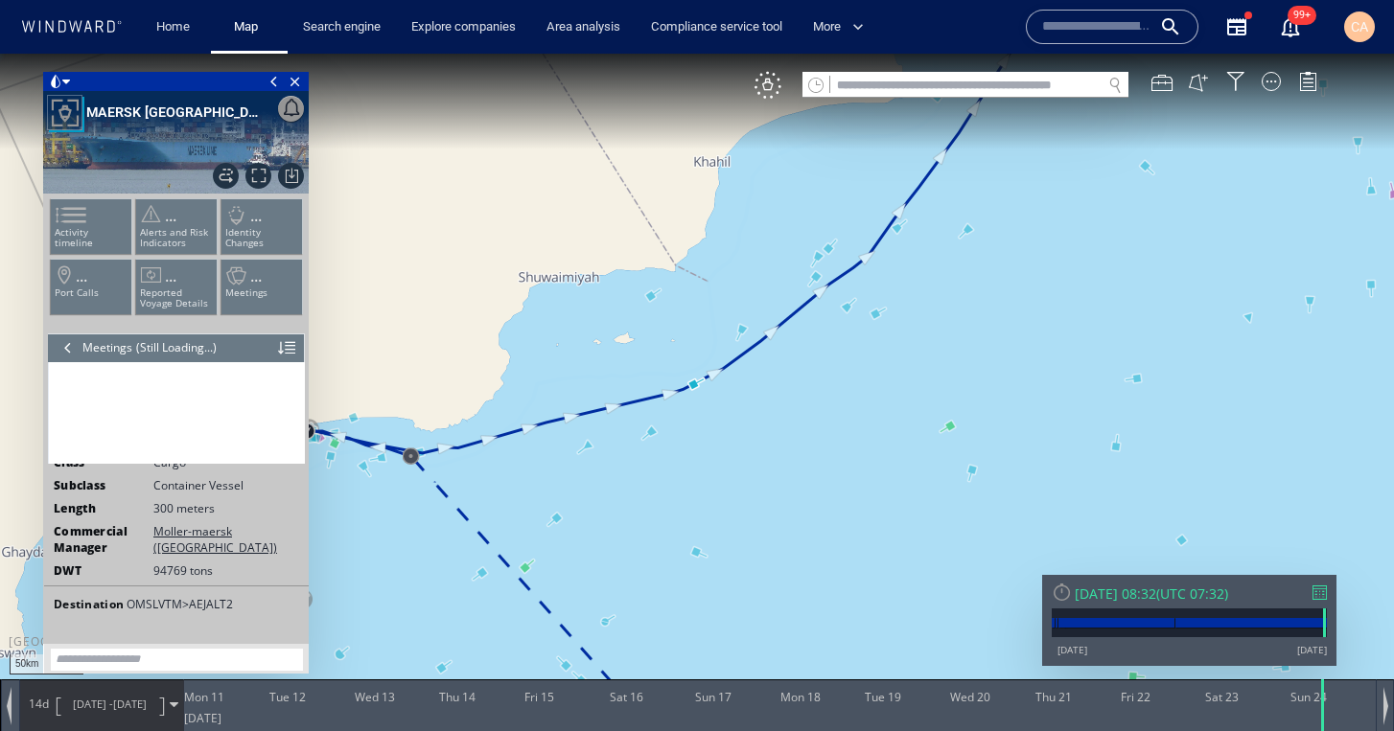
scroll to position [316, 0]
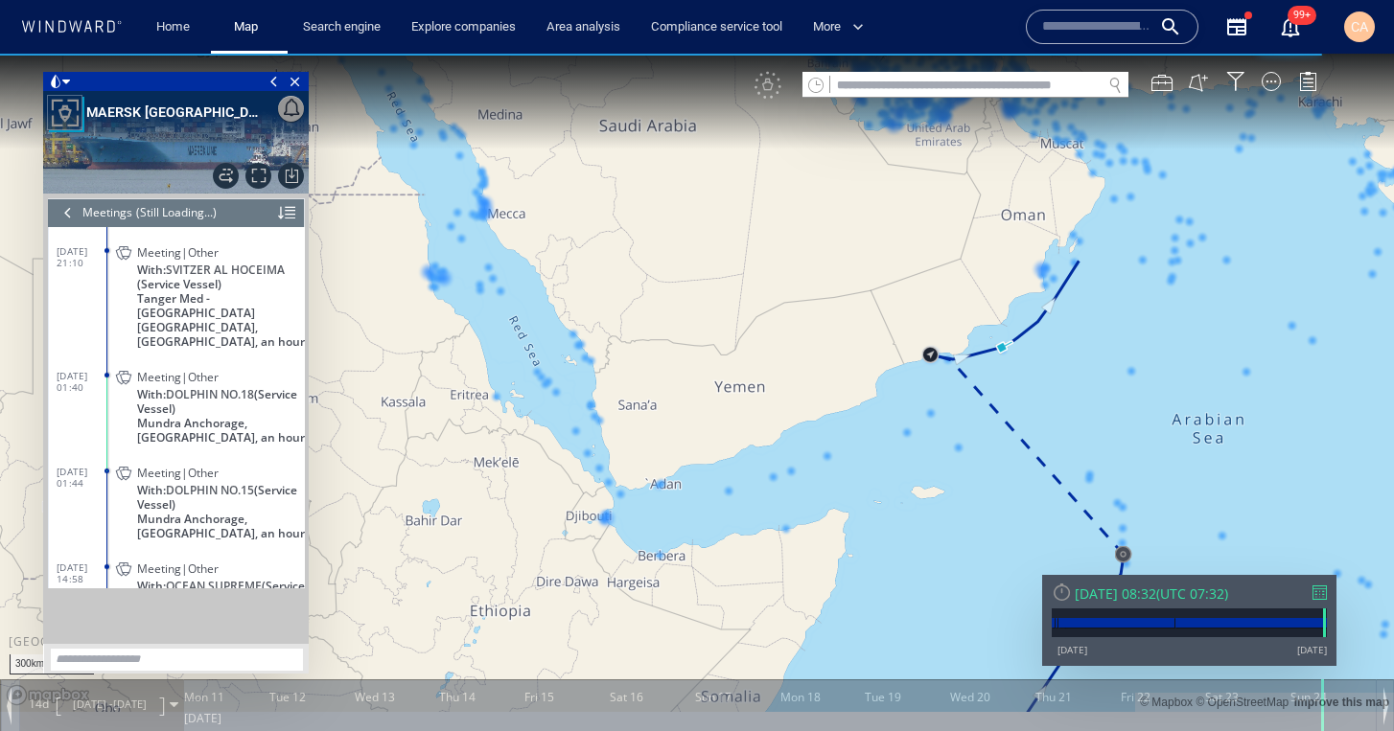
drag, startPoint x: 898, startPoint y: 380, endPoint x: 882, endPoint y: 382, distance: 16.5
click at [886, 382] on canvas "Map" at bounding box center [697, 383] width 1394 height 659
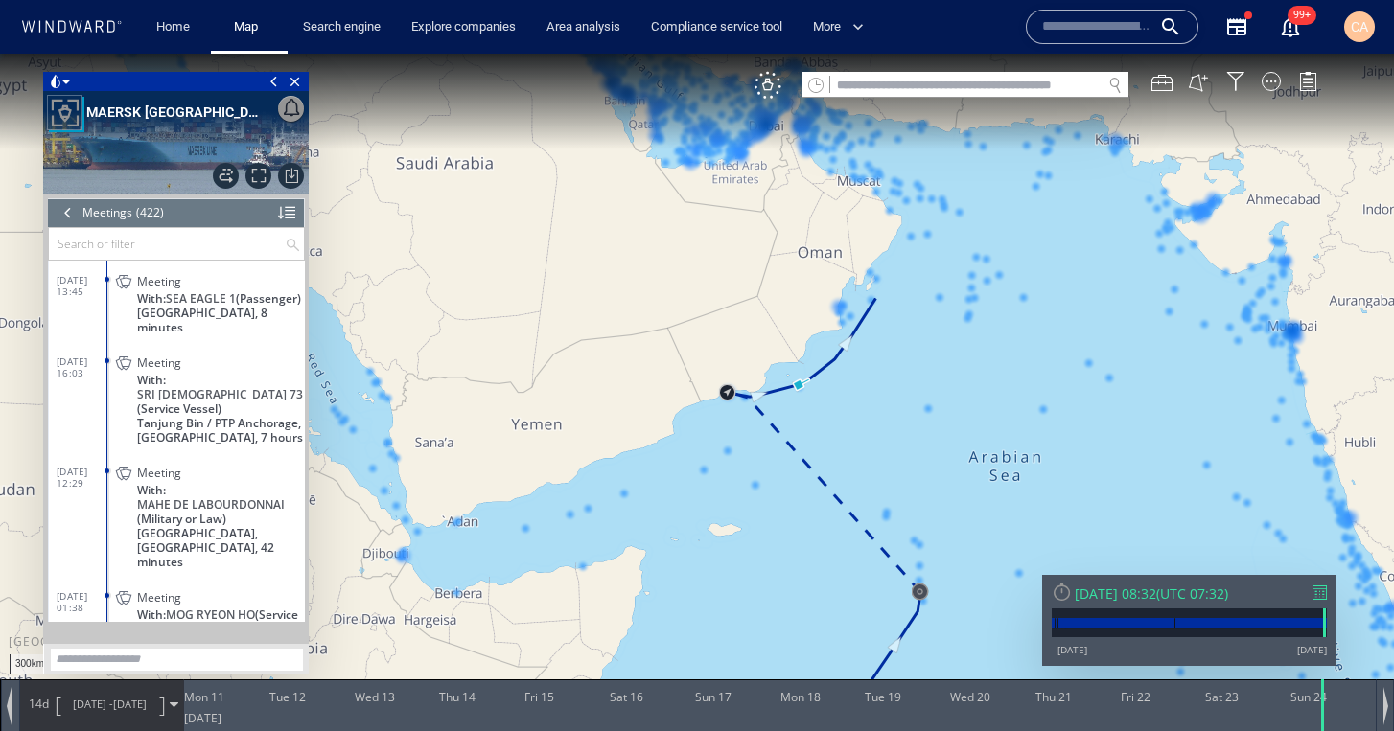
scroll to position [21887, 0]
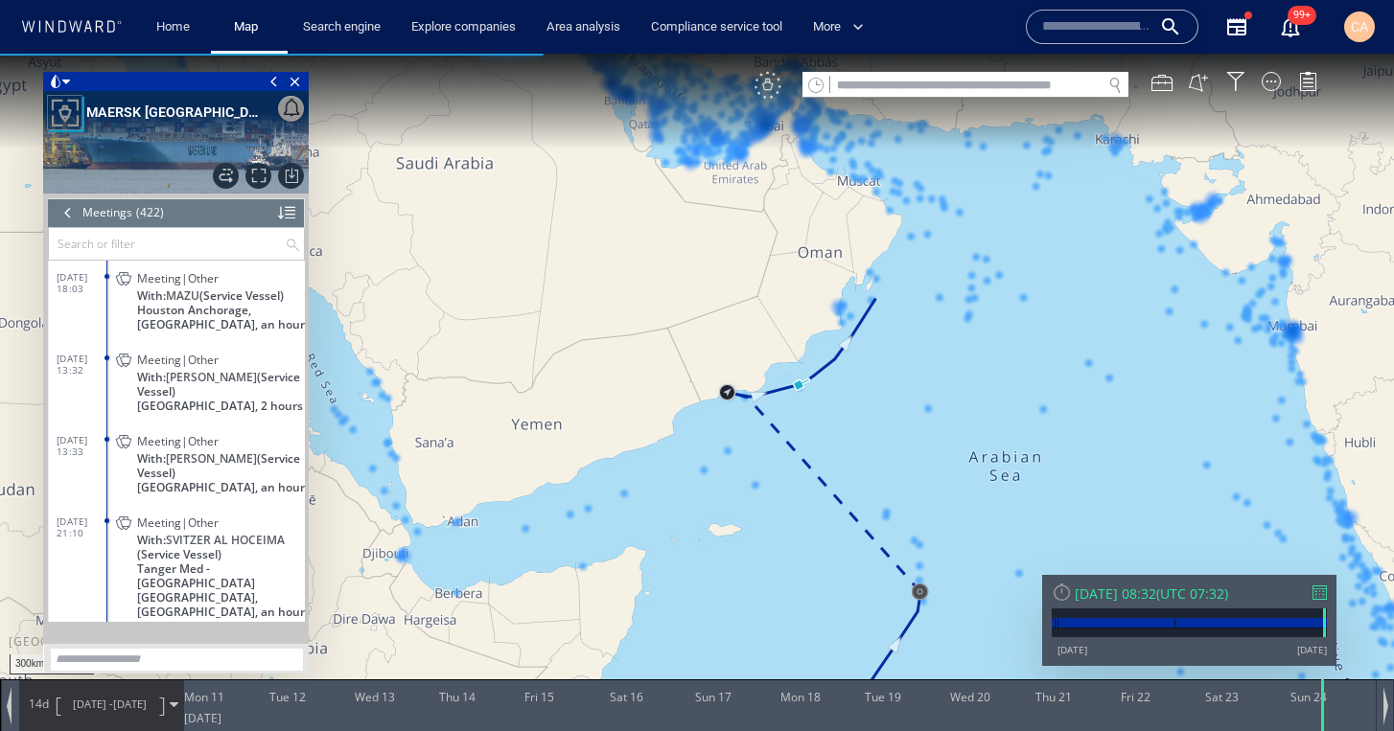
click at [771, 89] on div "VM" at bounding box center [767, 85] width 27 height 27
